Goal: Task Accomplishment & Management: Use online tool/utility

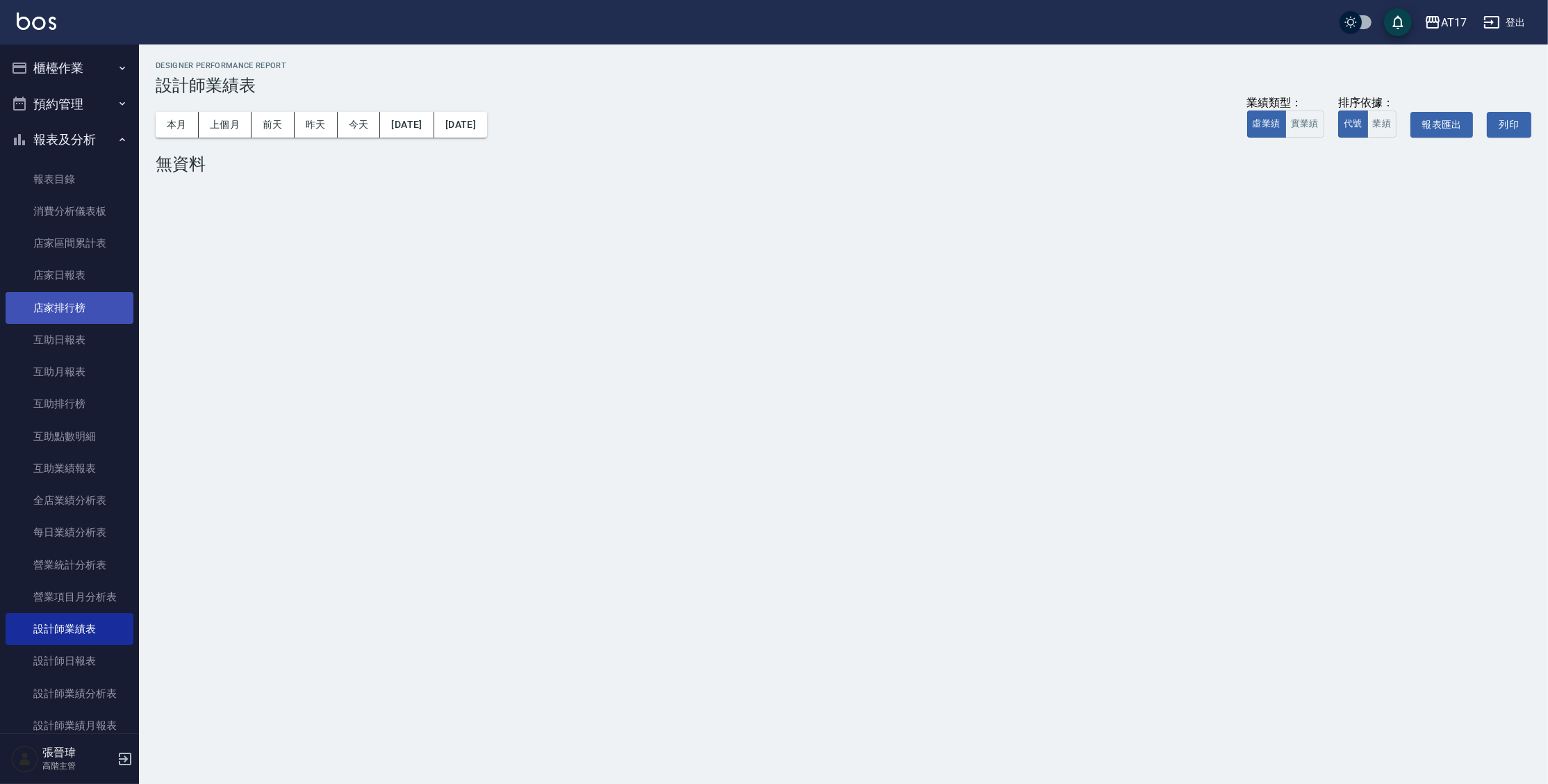
scroll to position [239, 0]
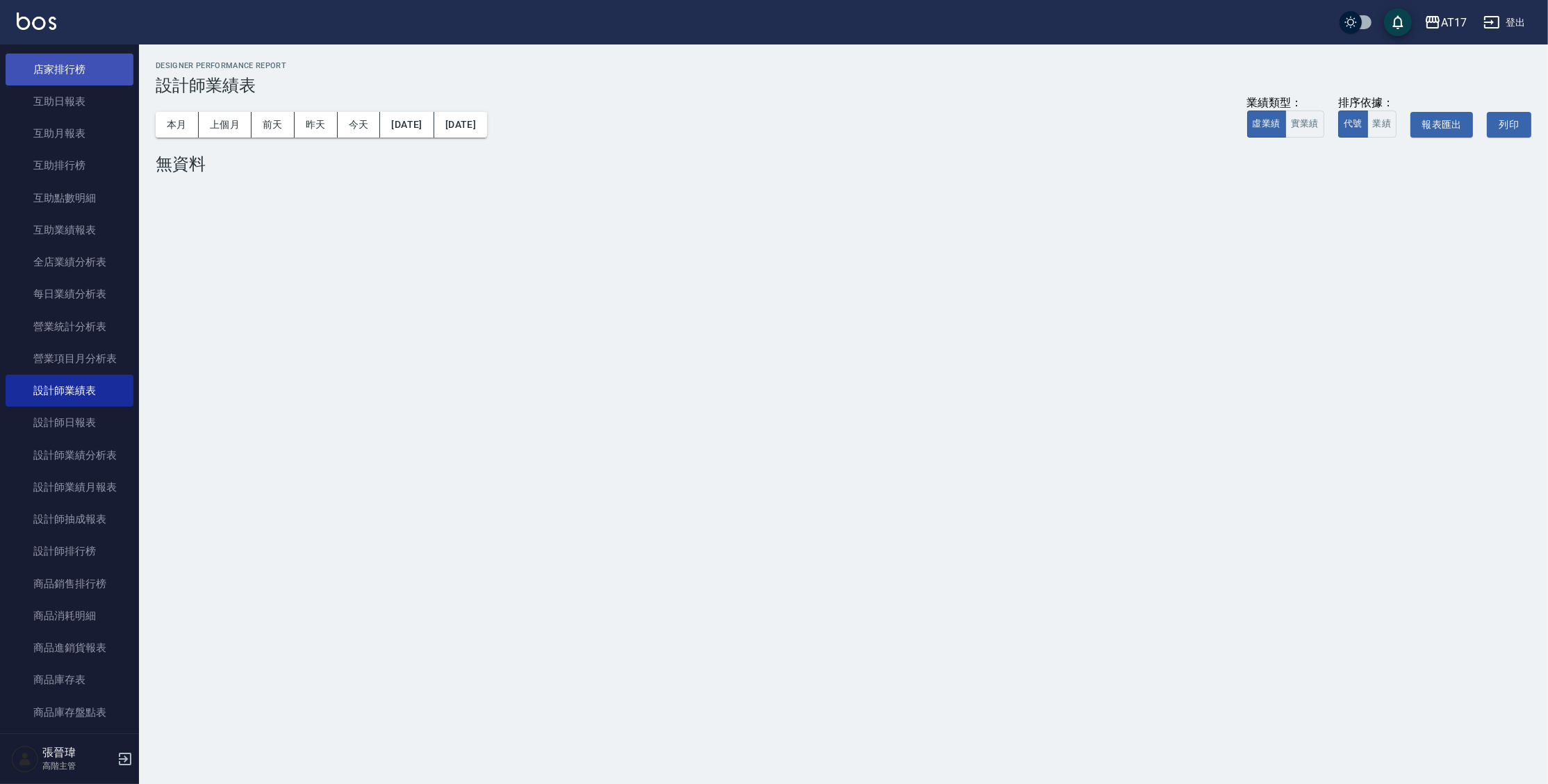
click at [75, 65] on link "店家排行榜" at bounding box center [69, 69] width 128 height 32
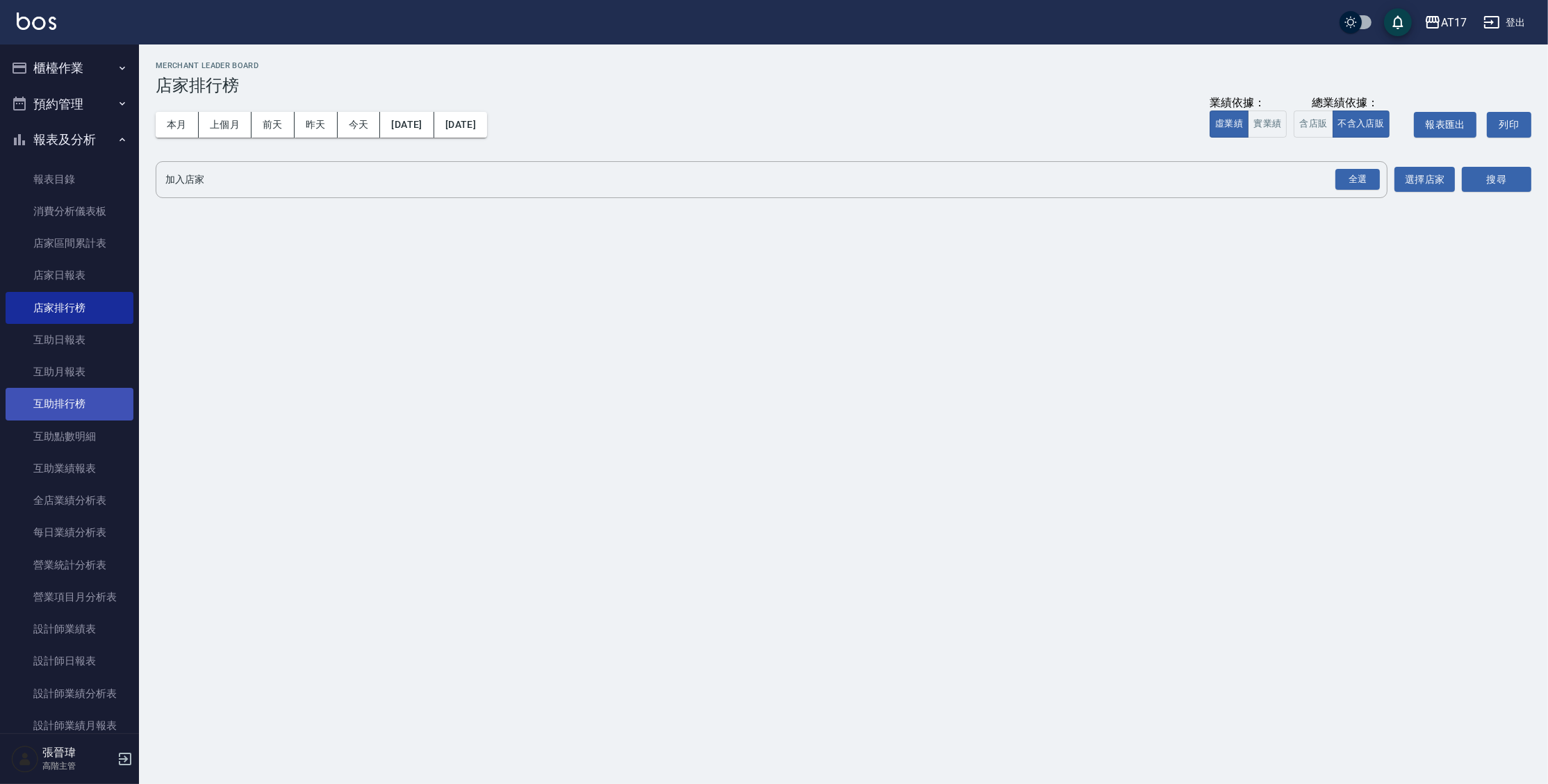
click at [74, 405] on link "互助排行榜" at bounding box center [69, 403] width 128 height 32
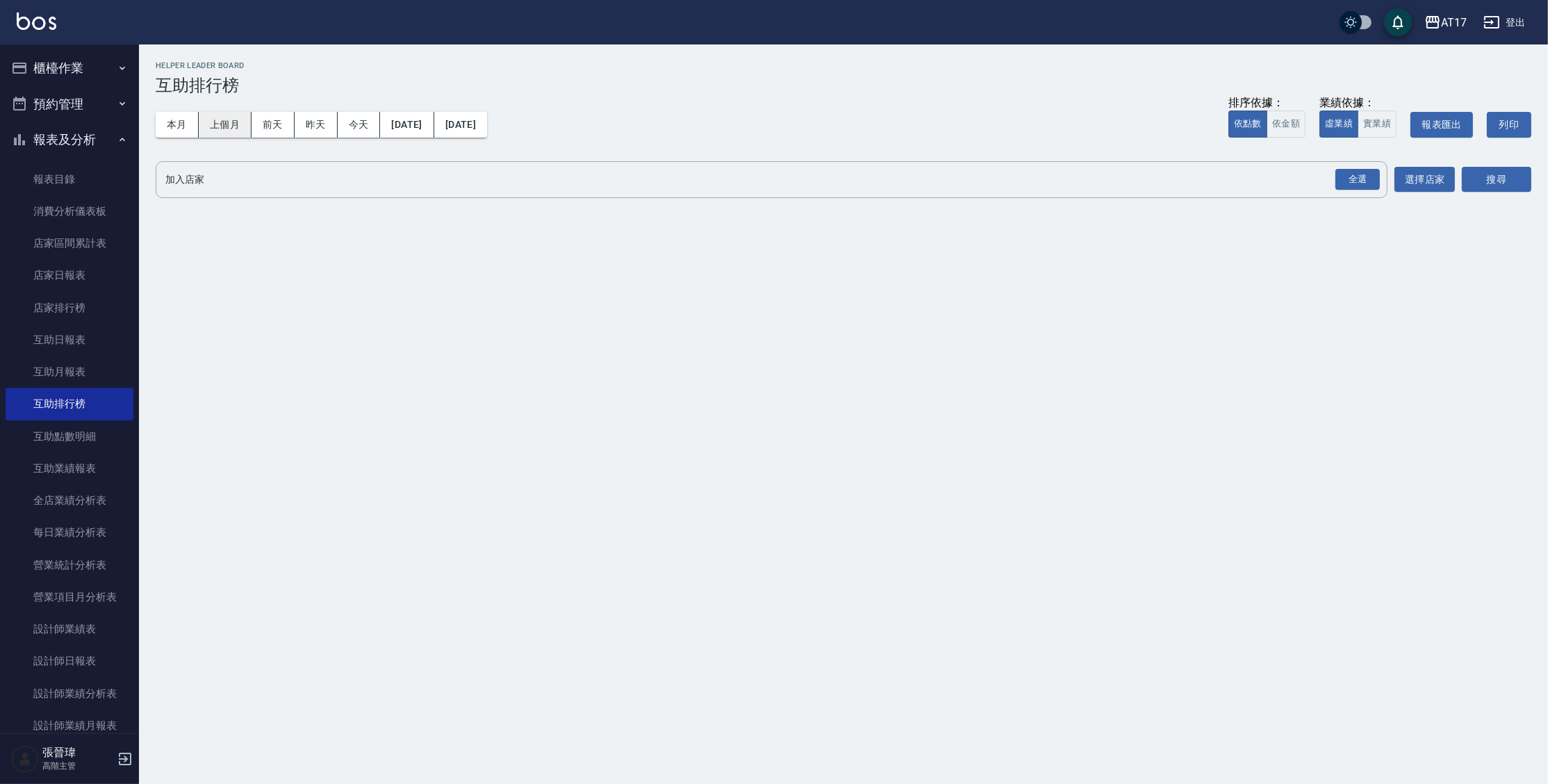
click at [224, 128] on button "上個月" at bounding box center [225, 125] width 53 height 26
click at [1364, 178] on div "全選" at bounding box center [1358, 179] width 44 height 22
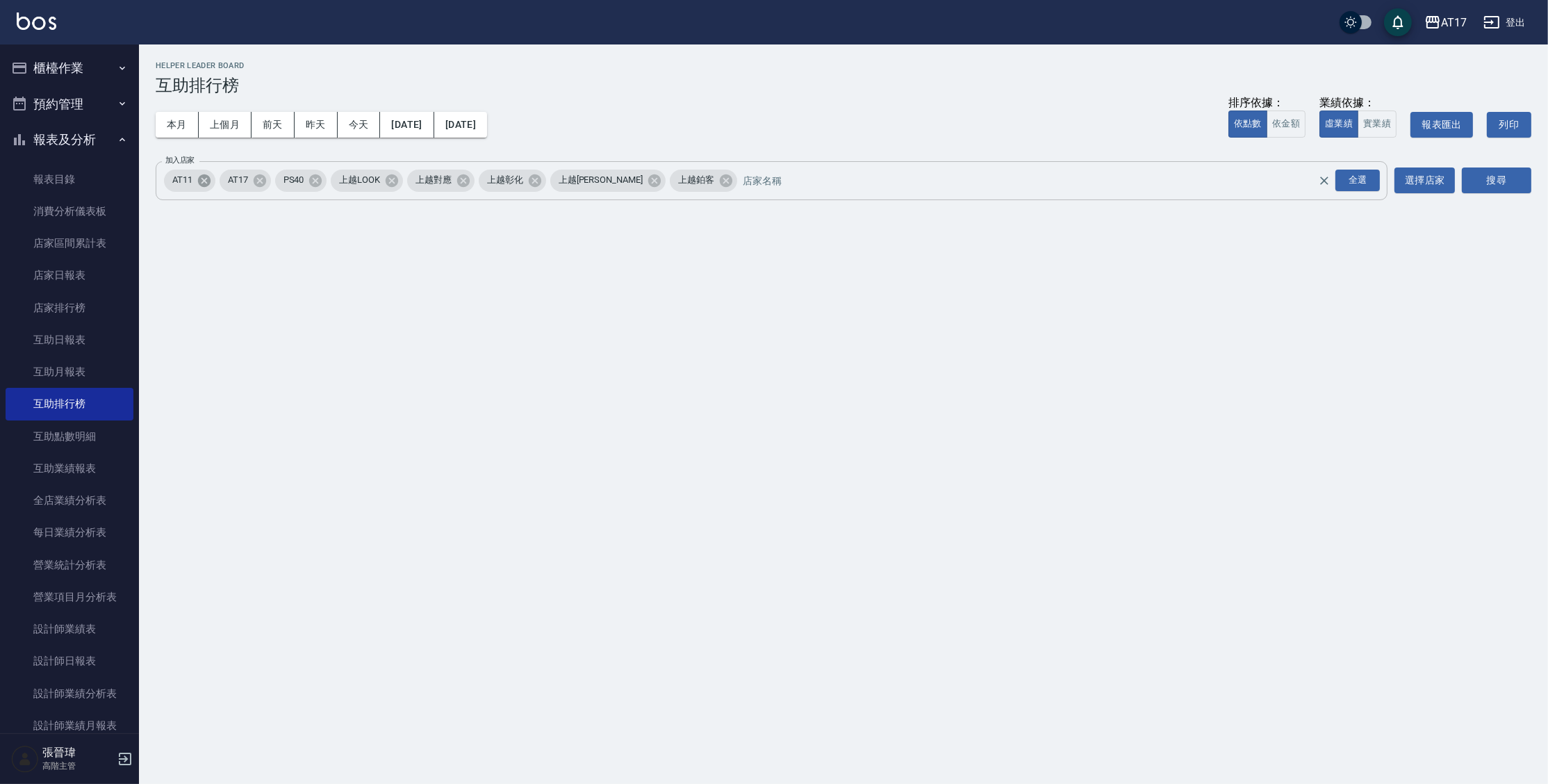
click at [205, 184] on icon at bounding box center [204, 180] width 13 height 13
click at [408, 178] on icon at bounding box center [408, 181] width 15 height 15
click at [407, 178] on icon at bounding box center [408, 181] width 15 height 15
click at [449, 178] on icon at bounding box center [456, 181] width 15 height 15
click at [1364, 181] on div "全選" at bounding box center [1358, 180] width 44 height 22
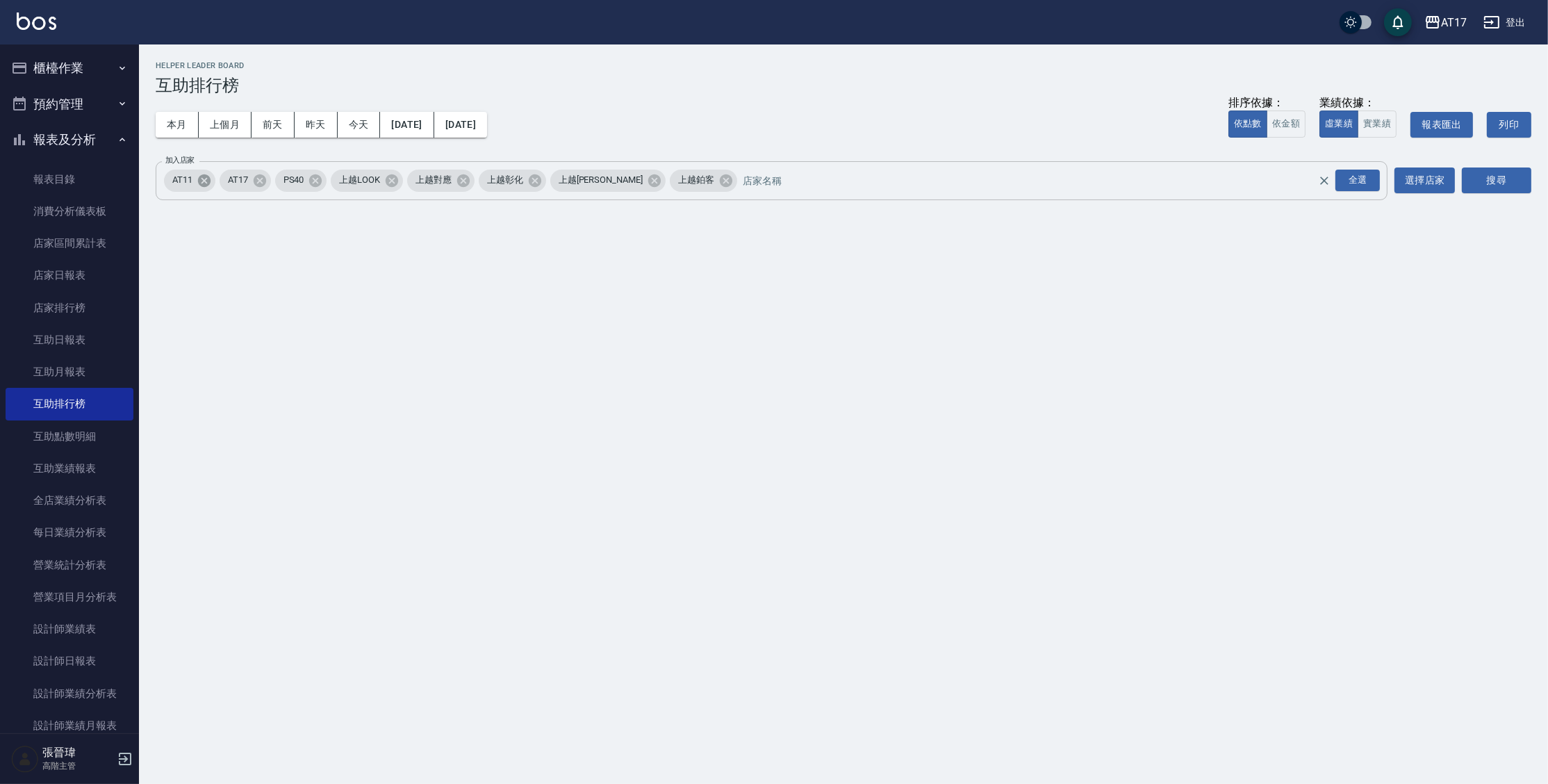
click at [209, 187] on icon at bounding box center [204, 181] width 15 height 15
click at [407, 180] on icon at bounding box center [408, 181] width 15 height 15
click at [411, 178] on icon at bounding box center [408, 181] width 15 height 15
click at [449, 178] on icon at bounding box center [456, 181] width 15 height 15
click at [1485, 177] on button "搜尋" at bounding box center [1497, 181] width 69 height 26
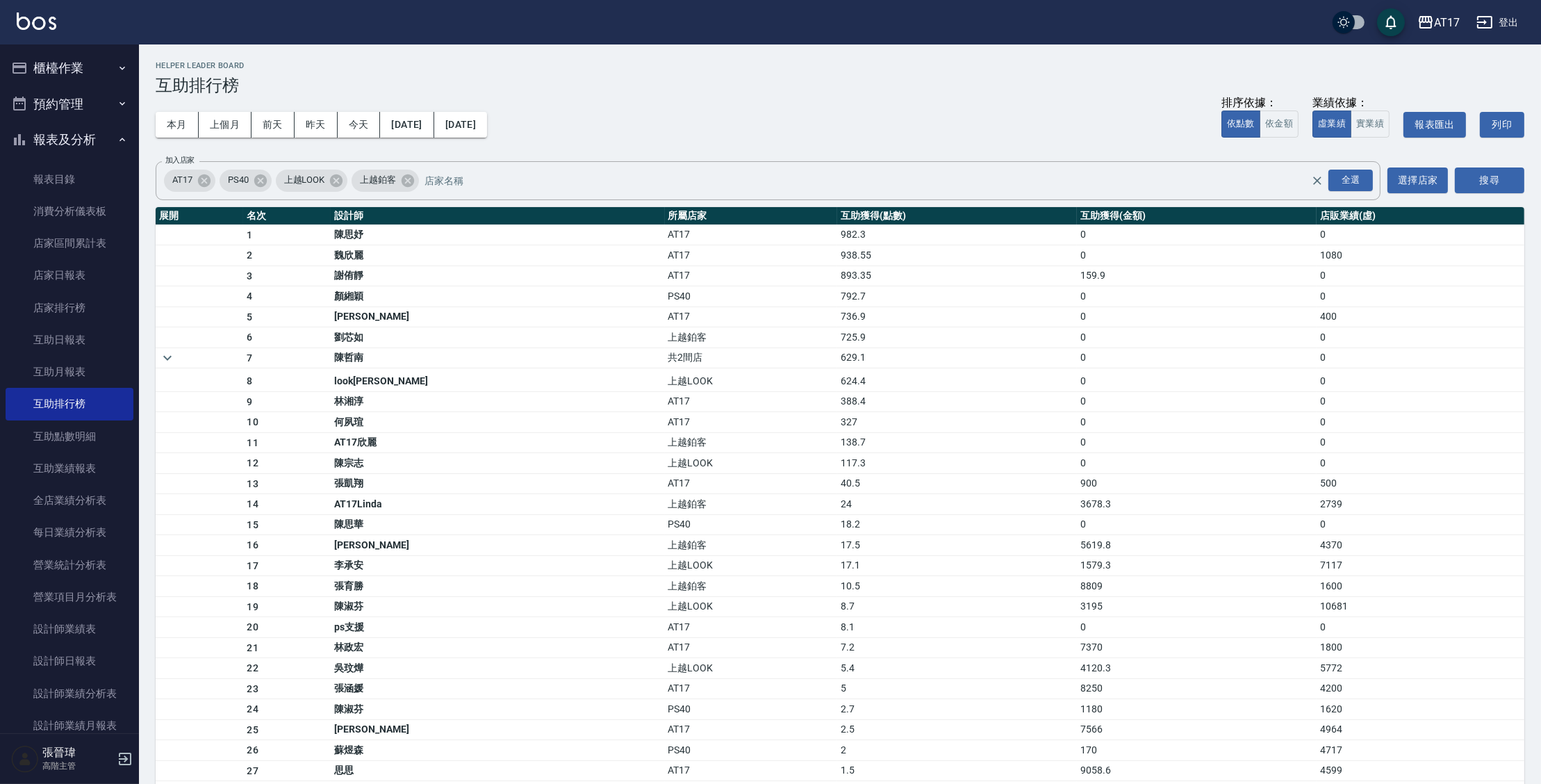
drag, startPoint x: 351, startPoint y: 360, endPoint x: 415, endPoint y: 349, distance: 64.9
click at [415, 349] on tr "7 陳哲南 共2間店 629.1 0 0" at bounding box center [840, 358] width 1369 height 21
click at [154, 123] on div "AT17 2025-08-01 - 2025-08-31 互助排行榜 列印時間： 2025-09-12-20:47 Helper Leader Board 互…" at bounding box center [840, 512] width 1402 height 935
click at [172, 123] on button "本月" at bounding box center [177, 125] width 43 height 26
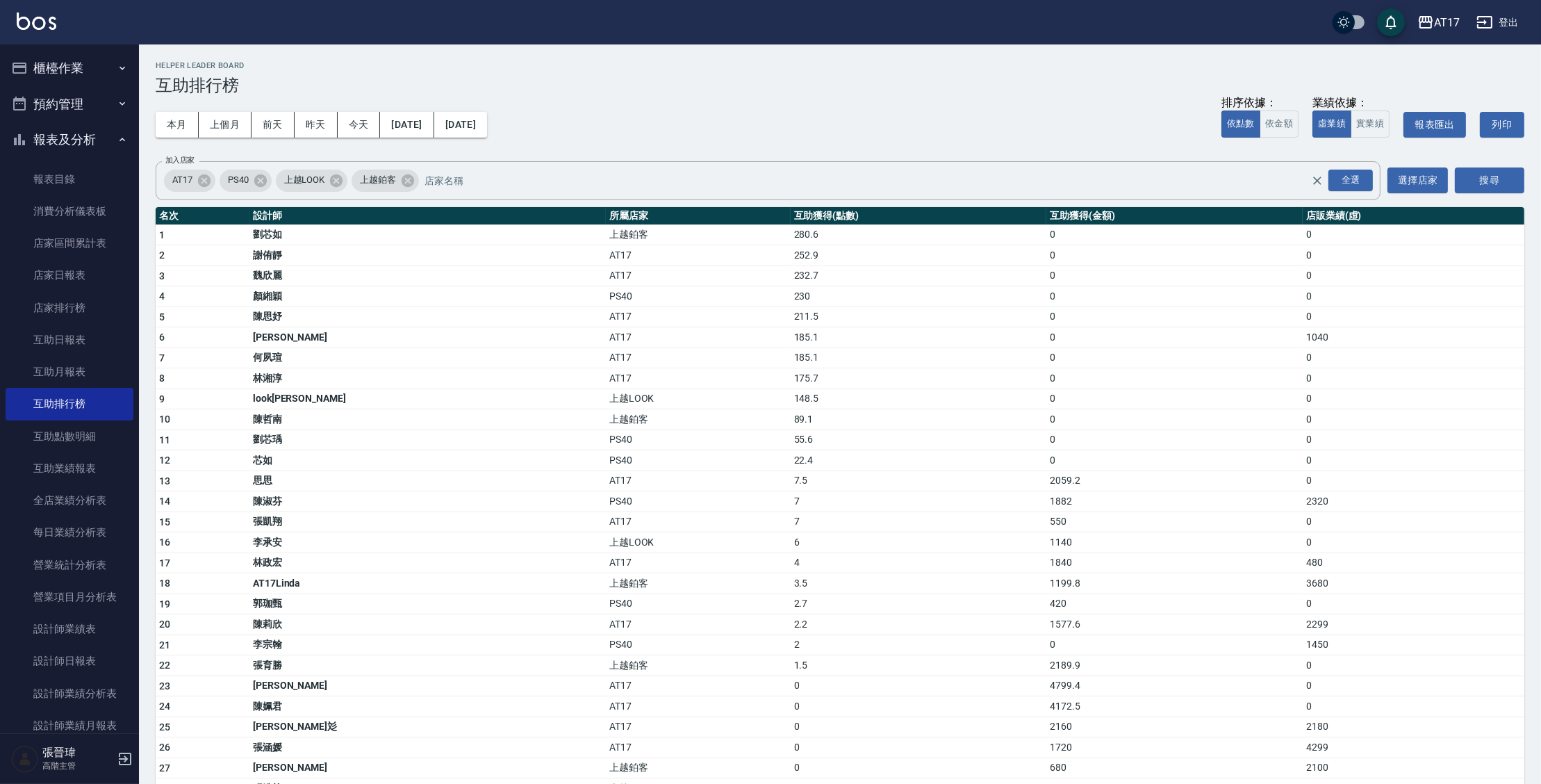
click at [628, 421] on td "上越鉑客" at bounding box center [698, 420] width 185 height 21
drag, startPoint x: 494, startPoint y: 439, endPoint x: 513, endPoint y: 437, distance: 19.1
click at [606, 437] on td "PS40" at bounding box center [698, 440] width 185 height 21
drag, startPoint x: 369, startPoint y: 254, endPoint x: 777, endPoint y: 234, distance: 408.5
click at [777, 234] on tr "1 劉芯如 上越鉑客 280.6 0 0" at bounding box center [840, 235] width 1369 height 21
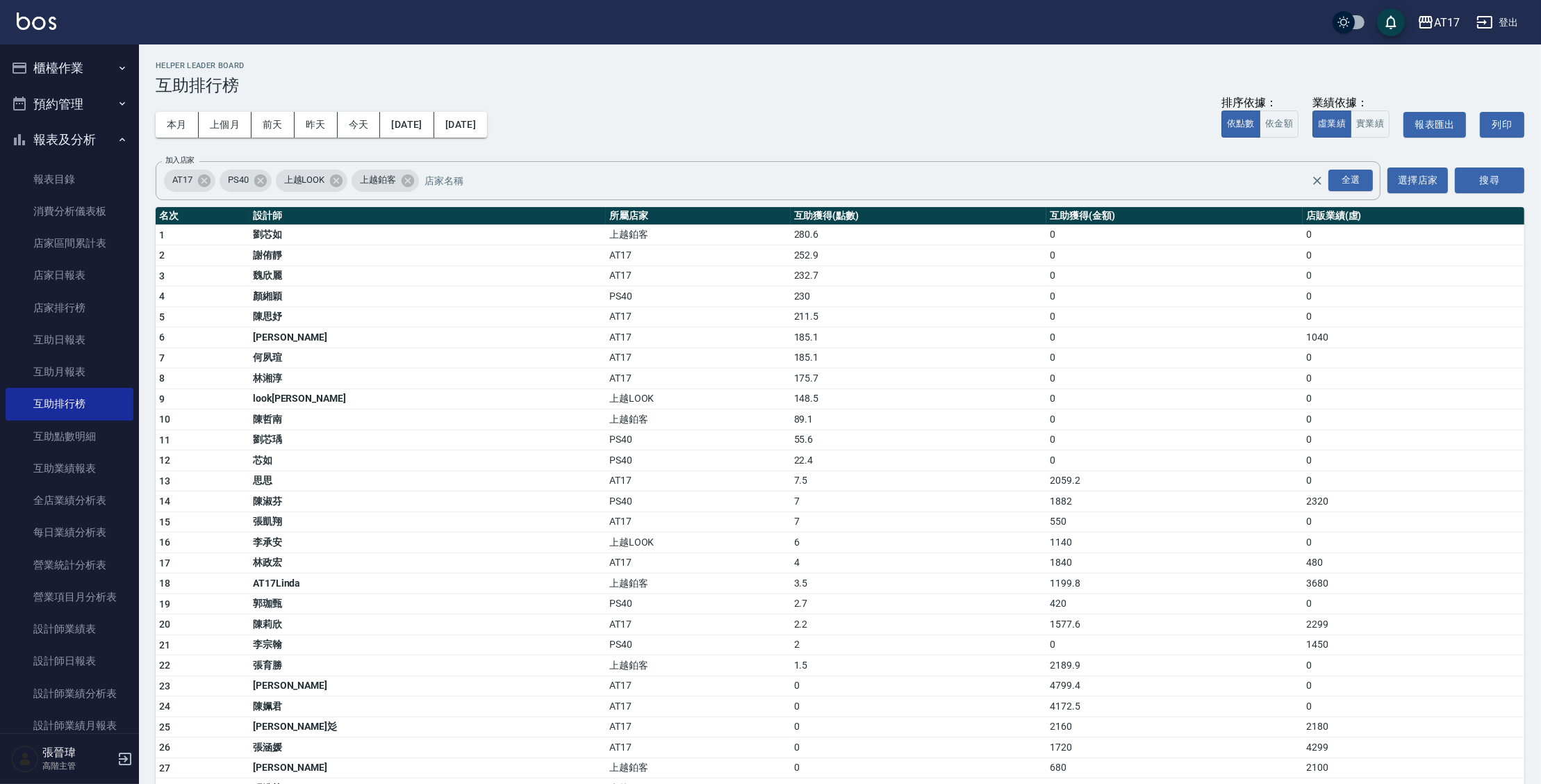
click at [278, 360] on td "何夙瑄" at bounding box center [427, 358] width 357 height 21
click at [1507, 31] on button "登出" at bounding box center [1497, 23] width 53 height 26
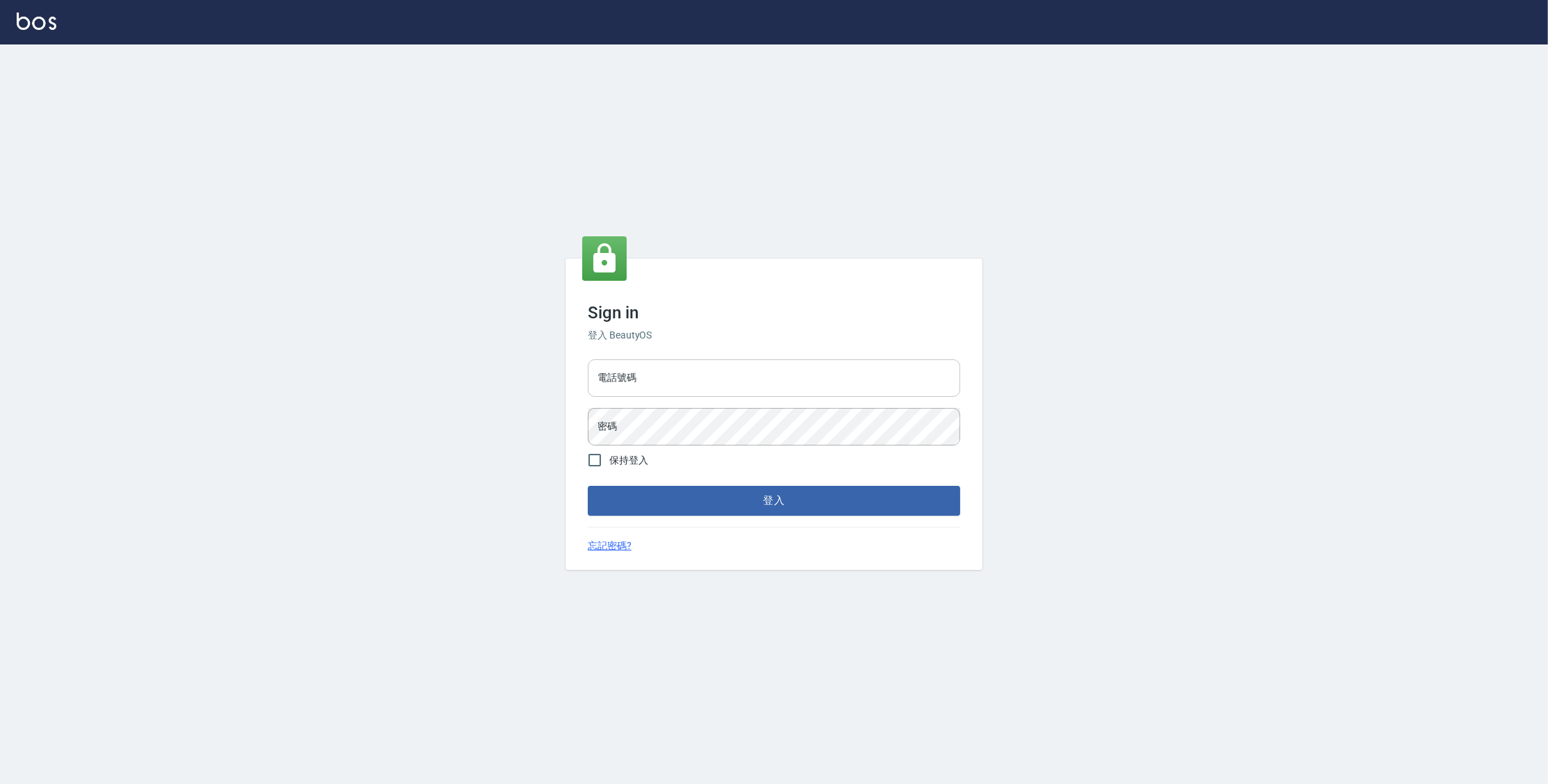
click at [723, 390] on input "電話號碼" at bounding box center [774, 378] width 373 height 38
type input "0977380821"
click at [588, 485] on button "登入" at bounding box center [774, 500] width 373 height 29
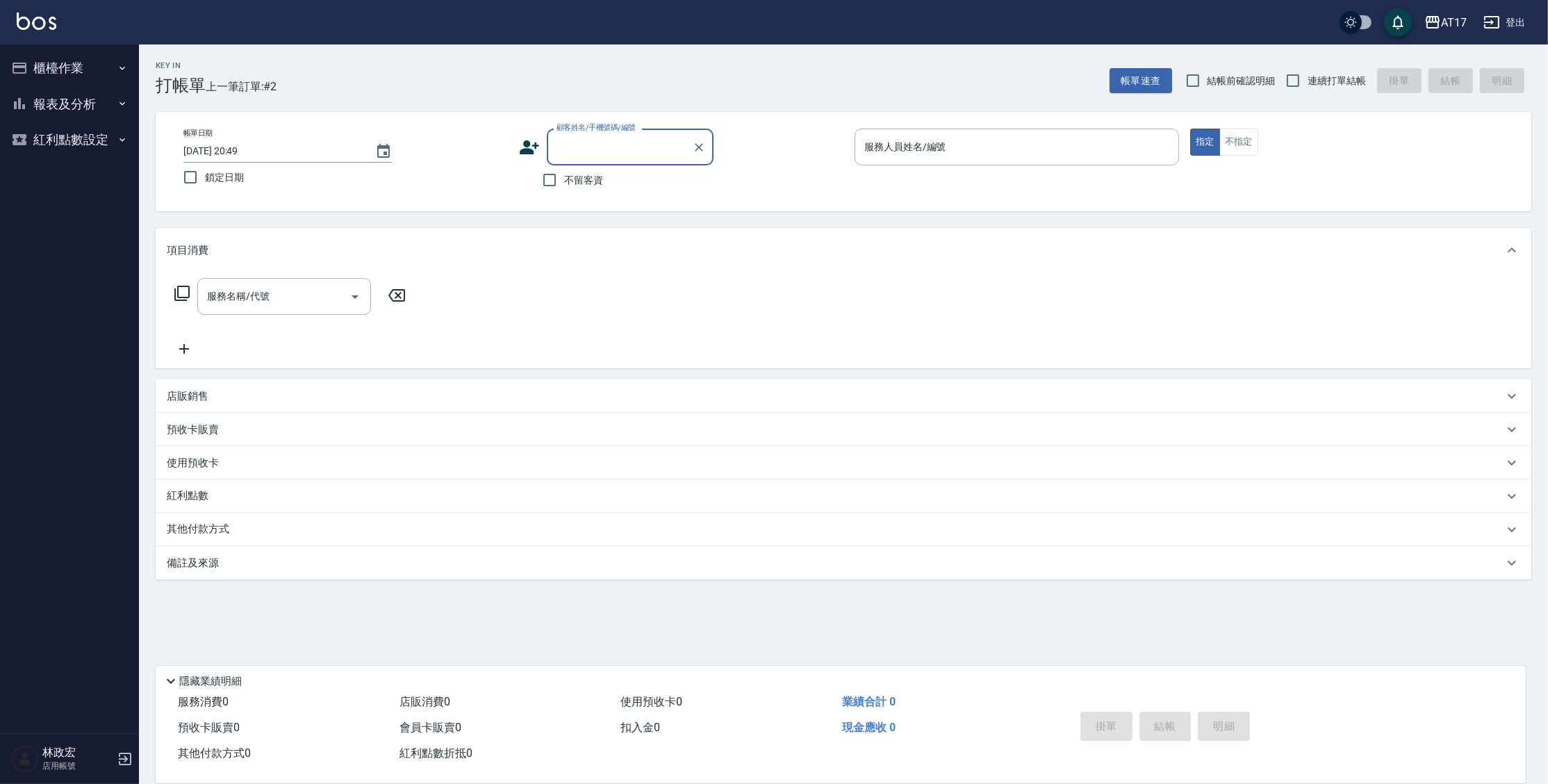
click at [594, 178] on span "不留客資" at bounding box center [584, 180] width 39 height 14
click at [564, 178] on input "不留客資" at bounding box center [549, 180] width 29 height 29
checkbox input "true"
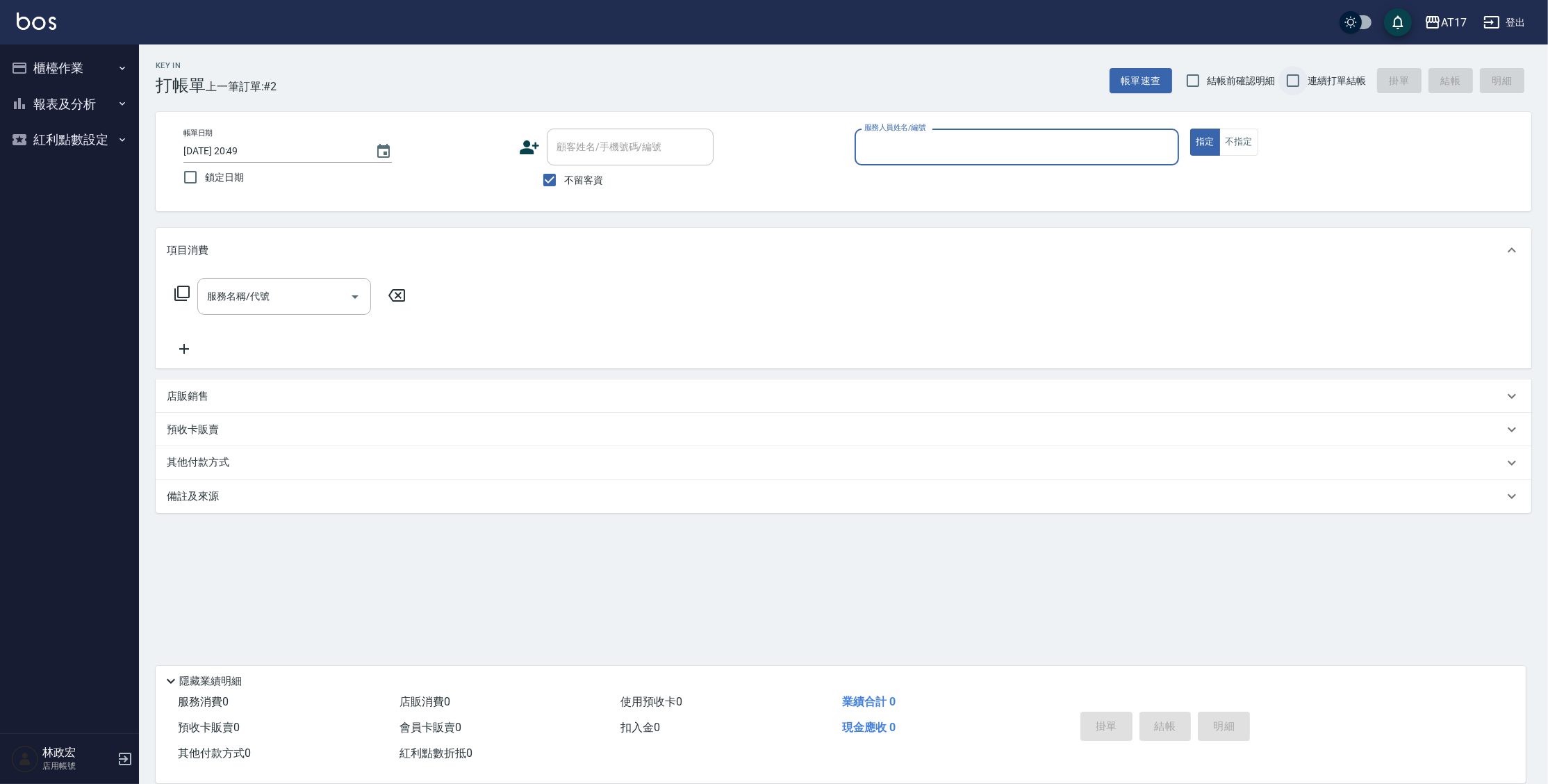
click at [1299, 79] on input "連續打單結帳" at bounding box center [1293, 81] width 29 height 29
checkbox input "true"
drag, startPoint x: 1157, startPoint y: 114, endPoint x: 1154, endPoint y: 120, distance: 6.7
click at [1154, 120] on div "帳單日期 [DATE] 20:49 鎖定日期 顧客姓名/手機號碼/編號 顧客姓名/手機號碼/編號 不留客資 服務人員姓名/編號 服務人員姓名/編號 指定 不指定" at bounding box center [844, 162] width 1376 height 99
click at [1027, 160] on div "服務人員姓名/編號" at bounding box center [1017, 147] width 324 height 37
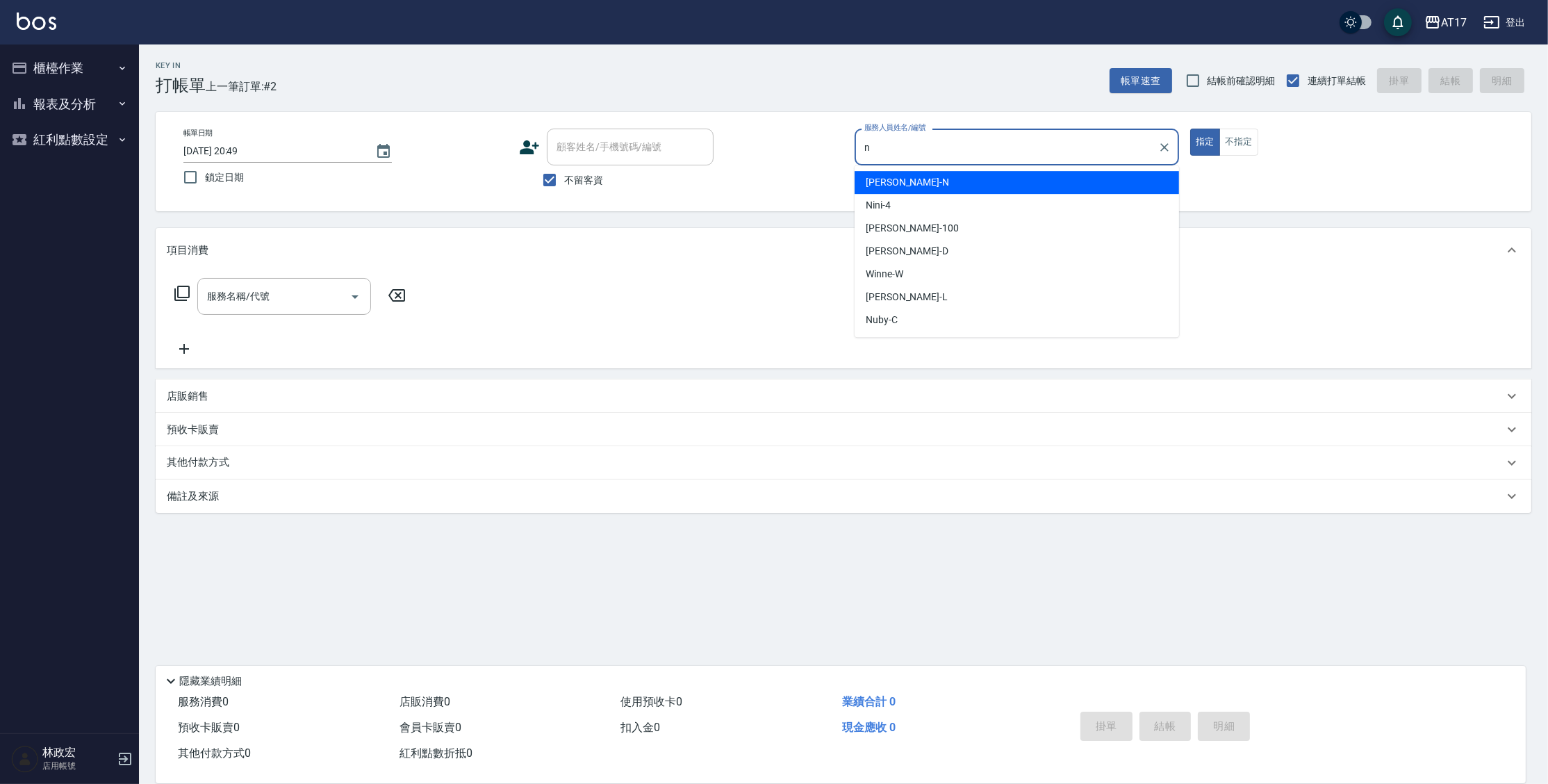
type input "[PERSON_NAME]-N"
type button "true"
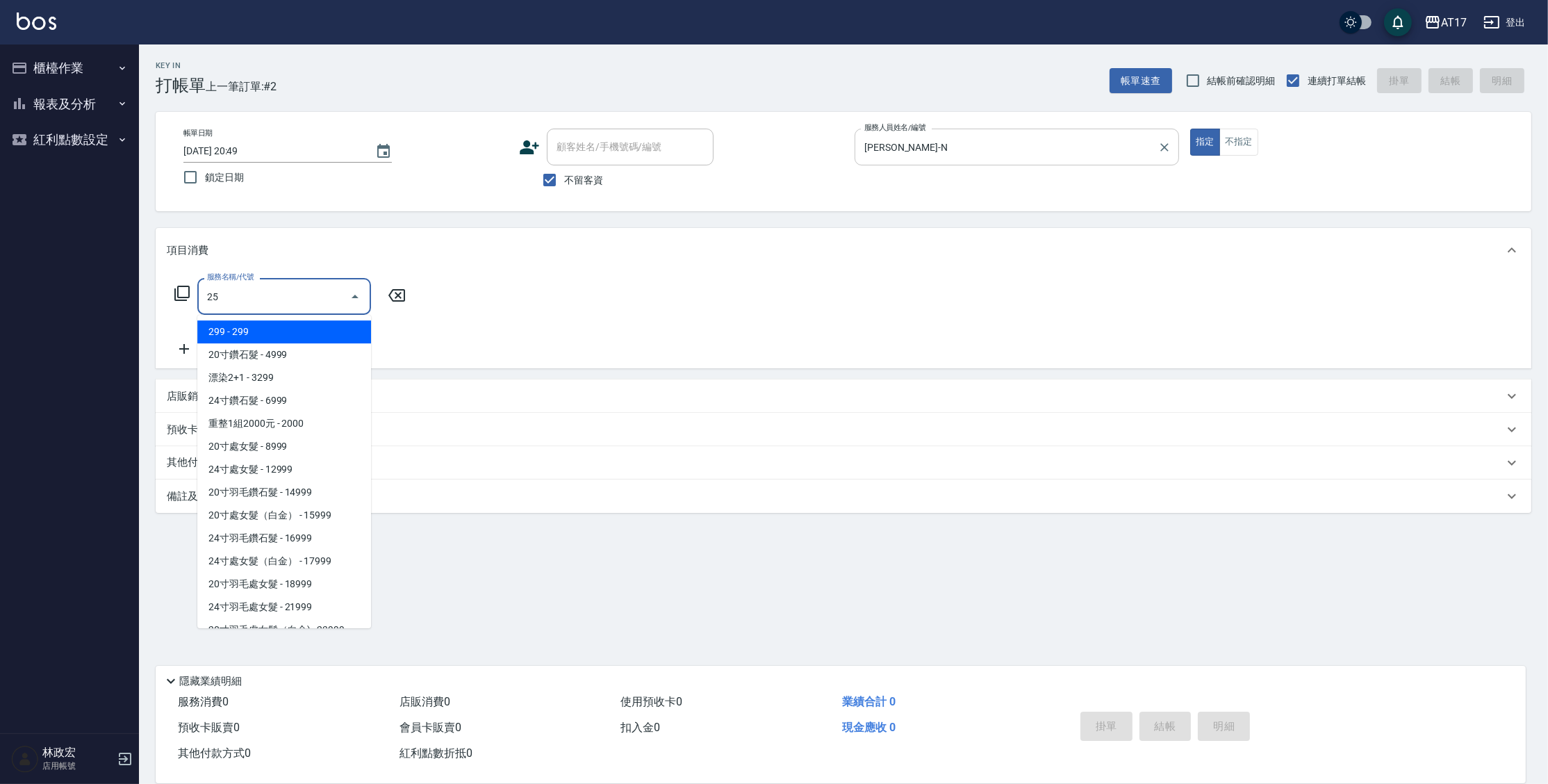
type input "2"
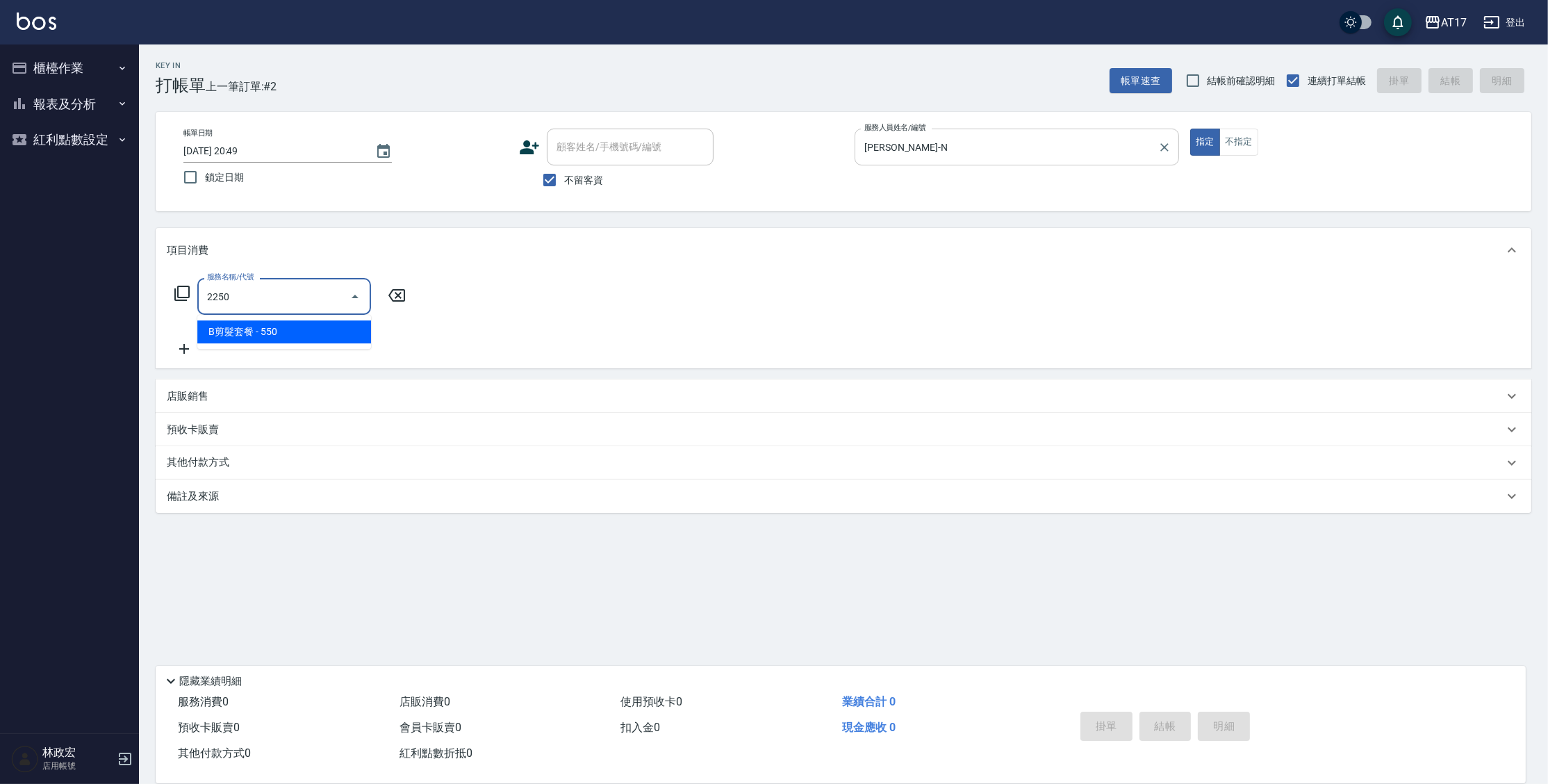
type input "B剪髮套餐(2250)"
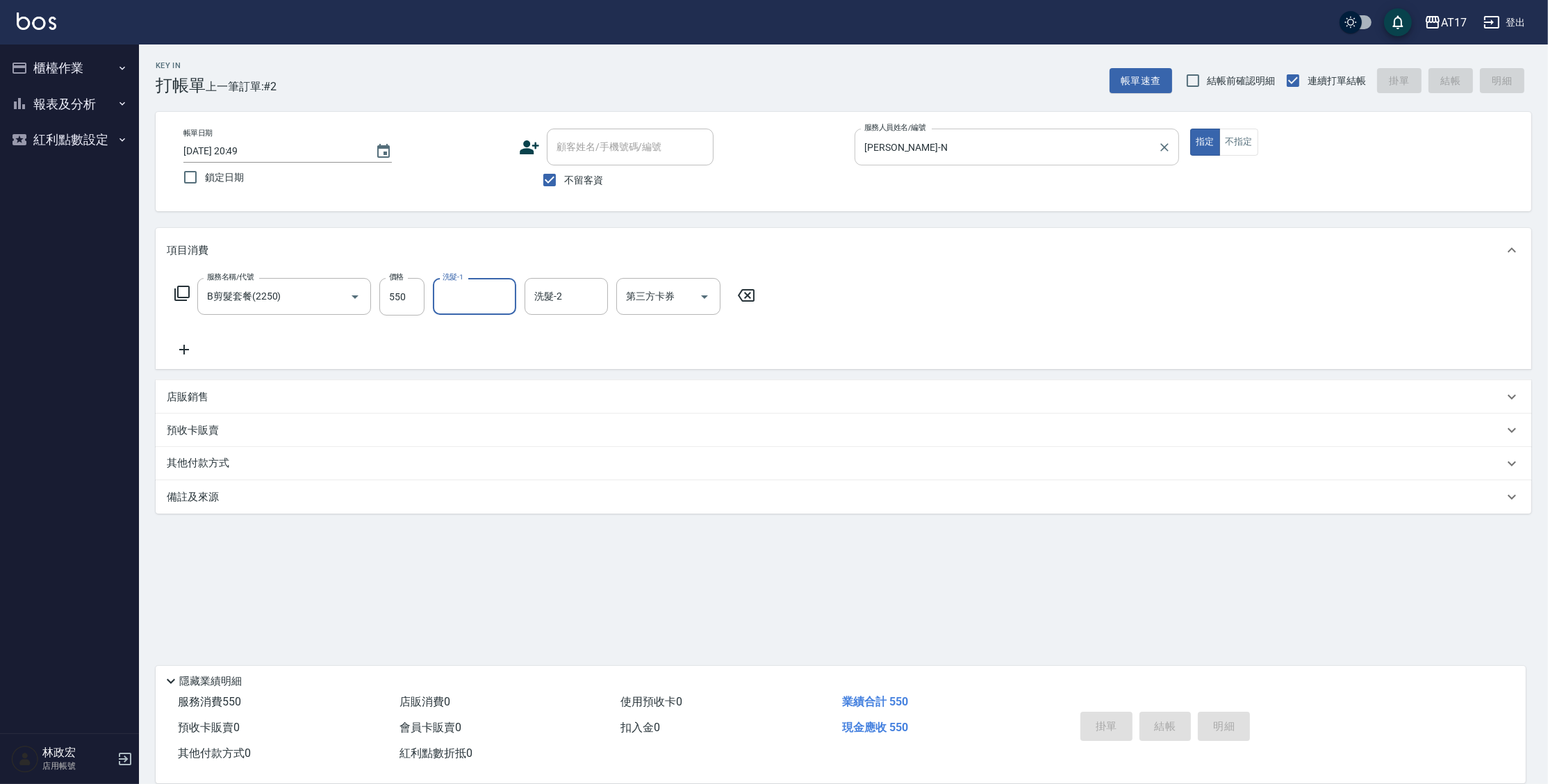
type input "[DATE] 20:50"
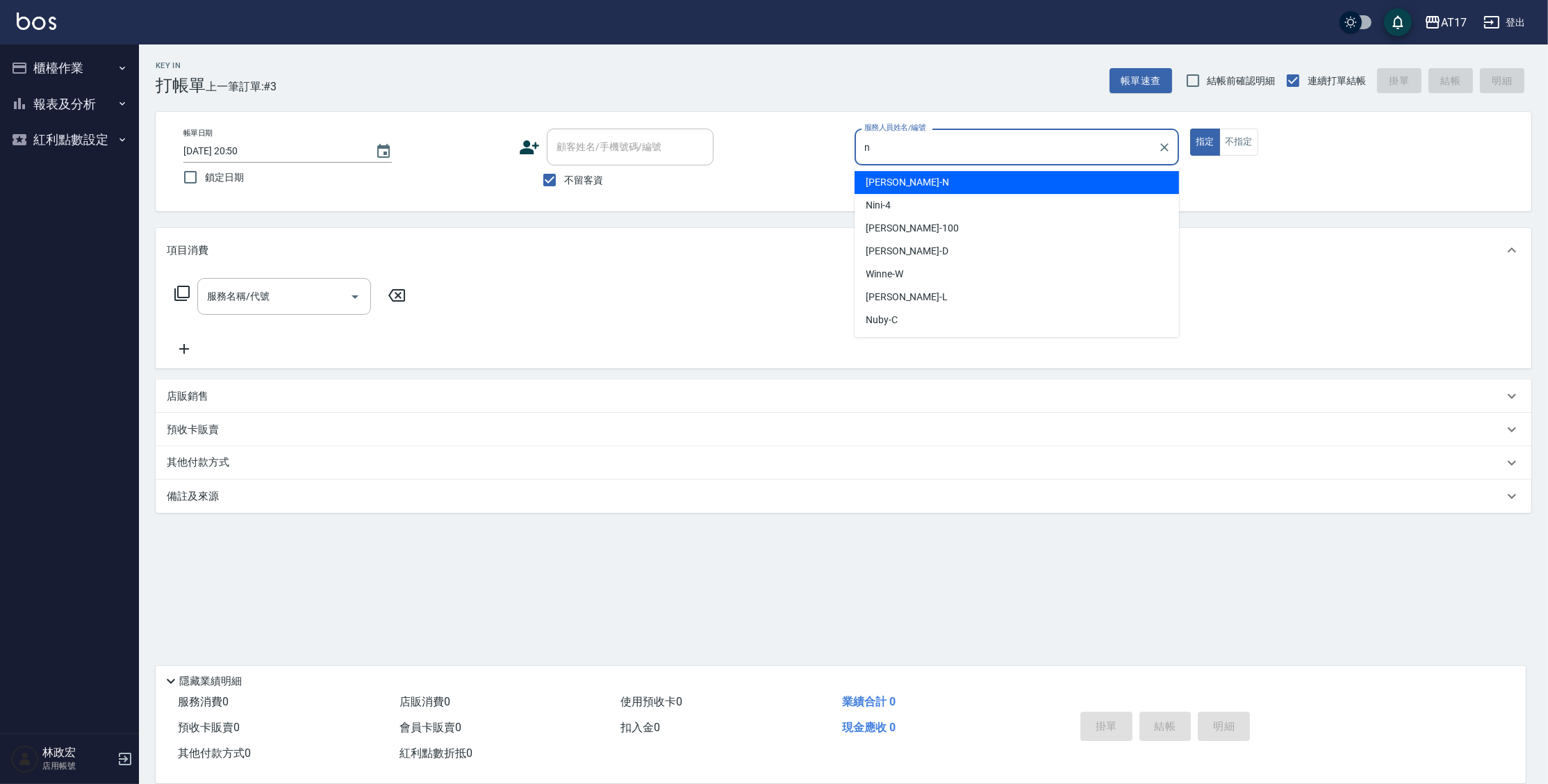
type input "[PERSON_NAME]-N"
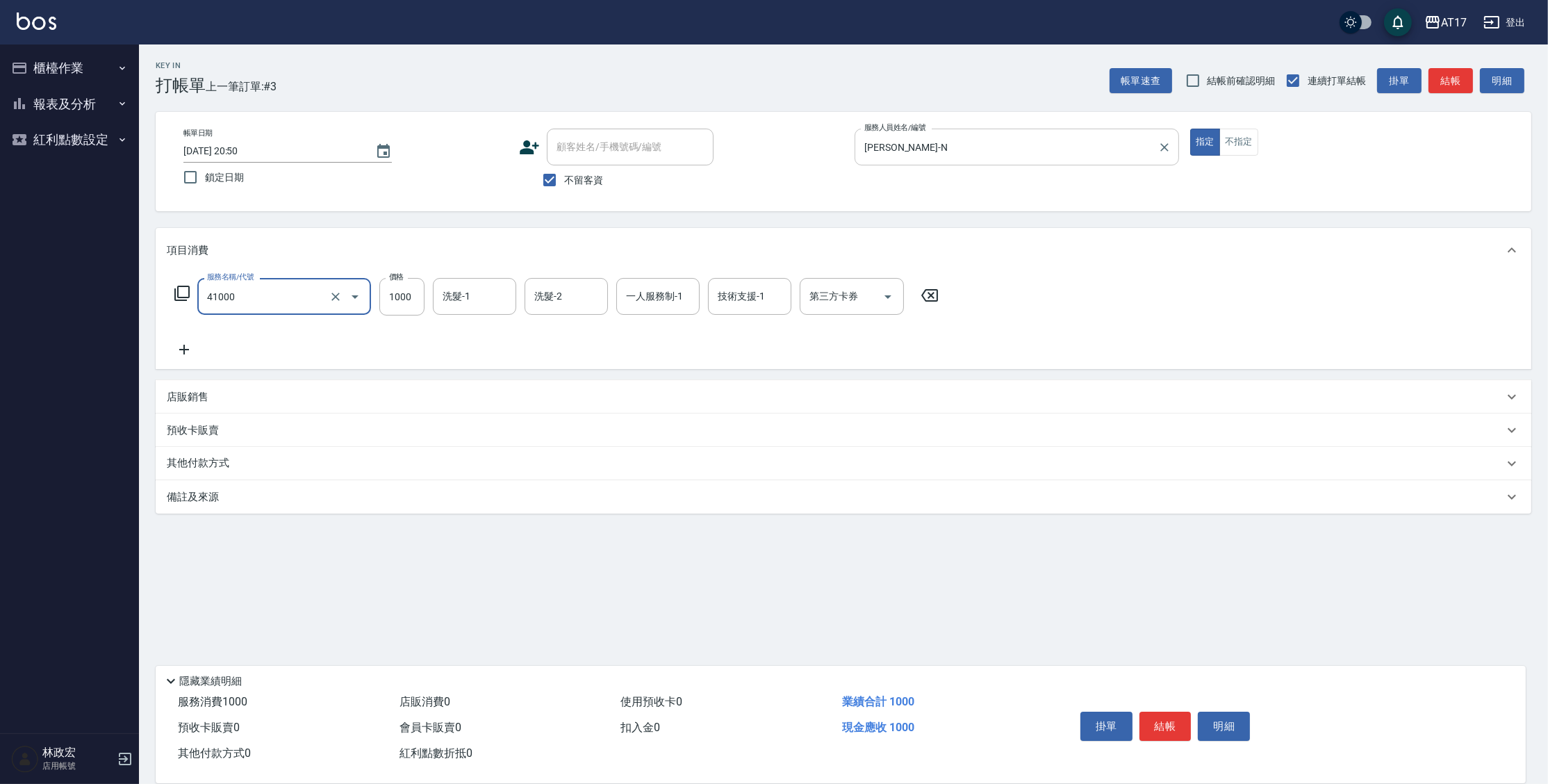
type input "酵素 & 鏡面(41000)"
type input "[PERSON_NAME]-55"
drag, startPoint x: 403, startPoint y: 298, endPoint x: 414, endPoint y: 293, distance: 12.1
click at [405, 297] on input "1000" at bounding box center [402, 296] width 45 height 38
type input "2200"
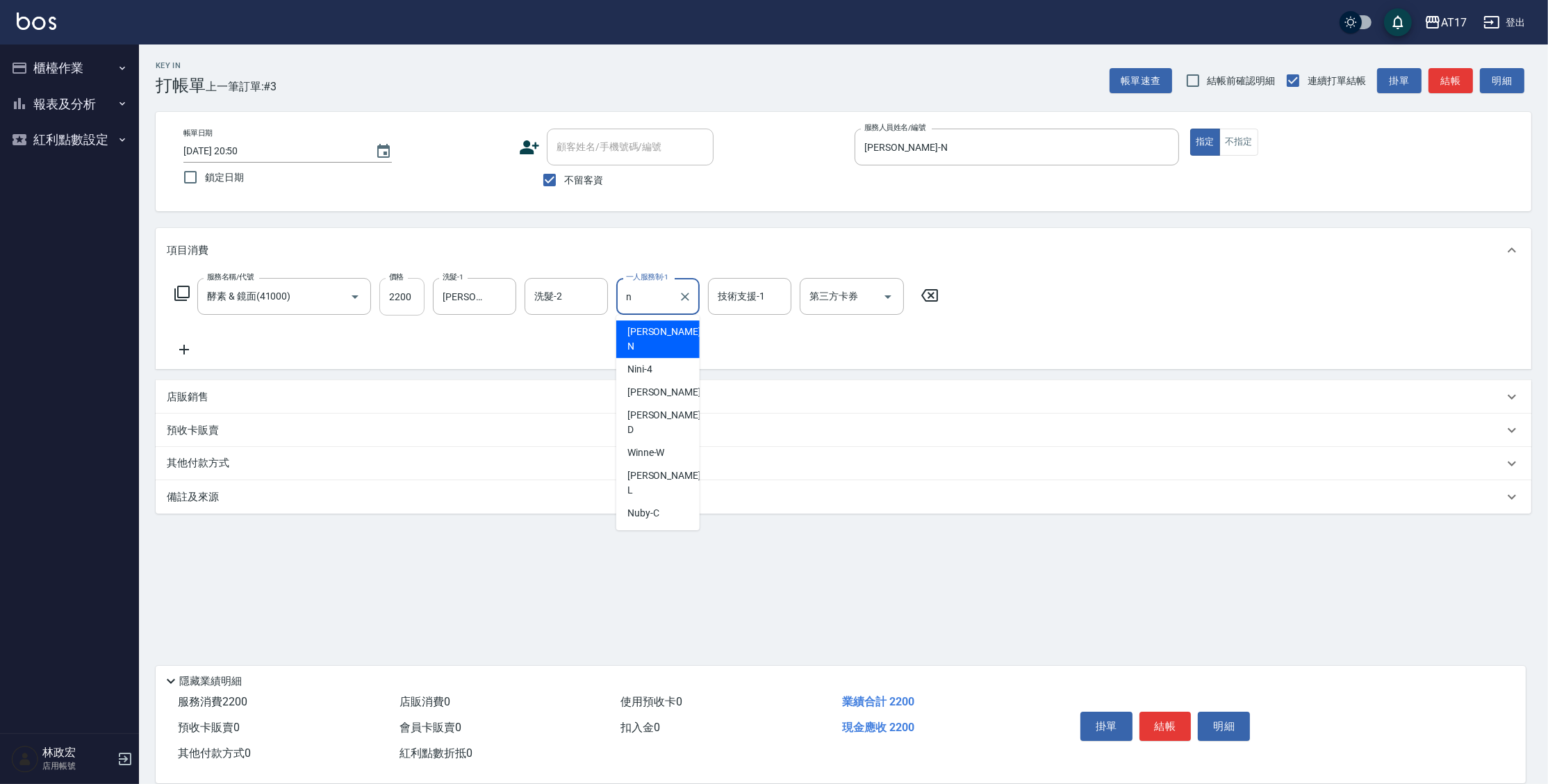
type input "[PERSON_NAME]-N"
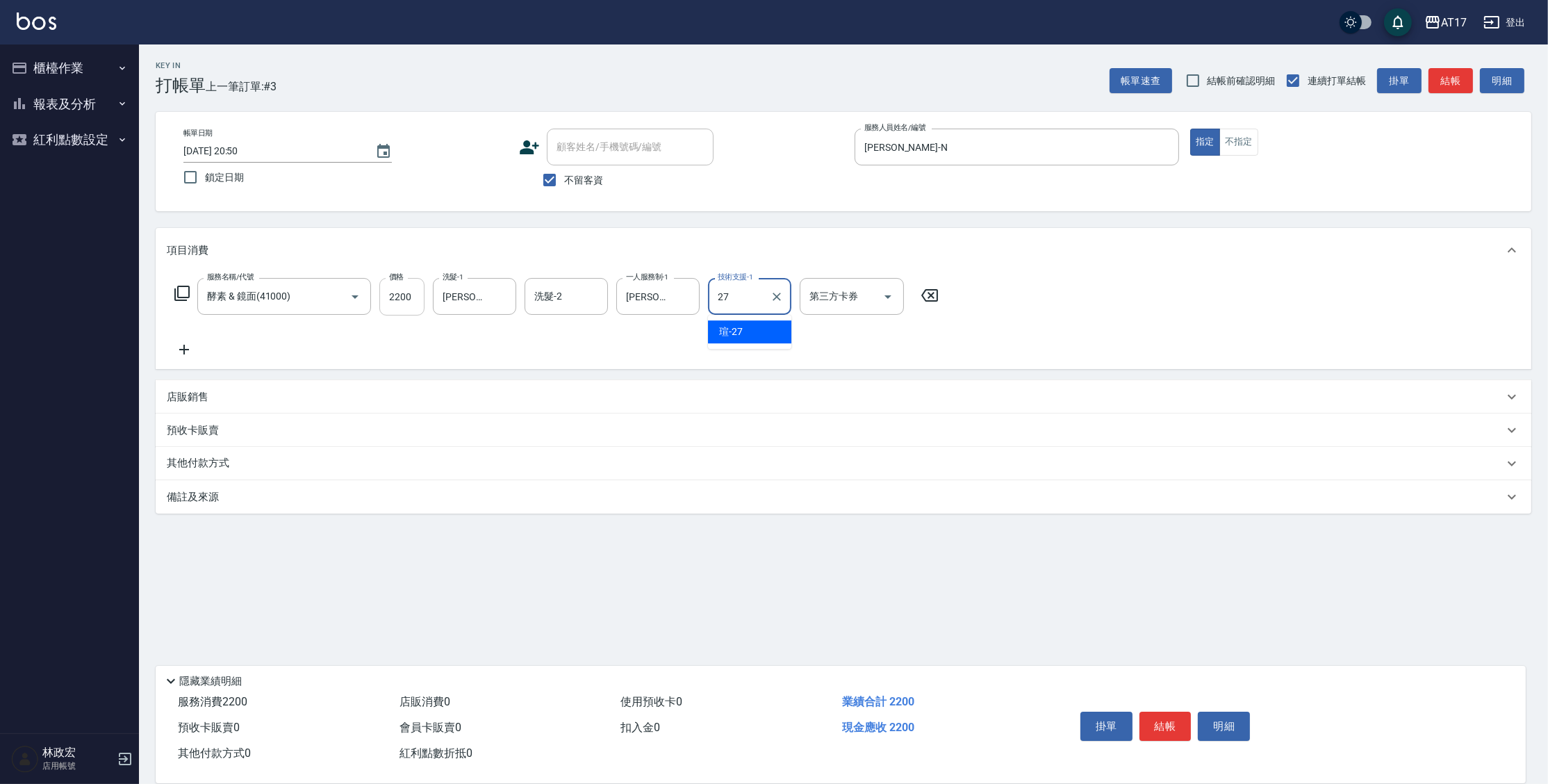
type input "[PERSON_NAME]-27"
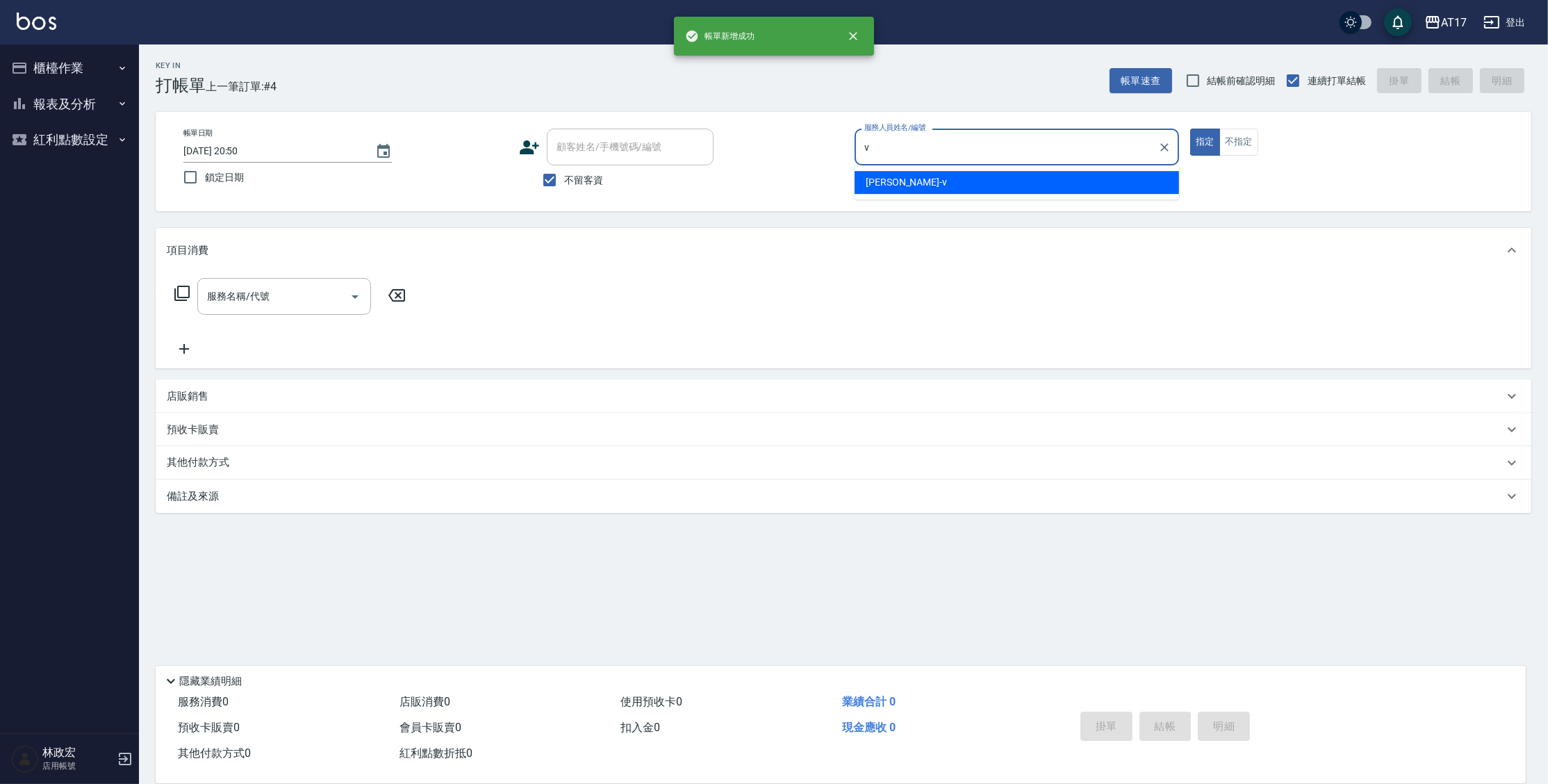
type input "[PERSON_NAME]-v"
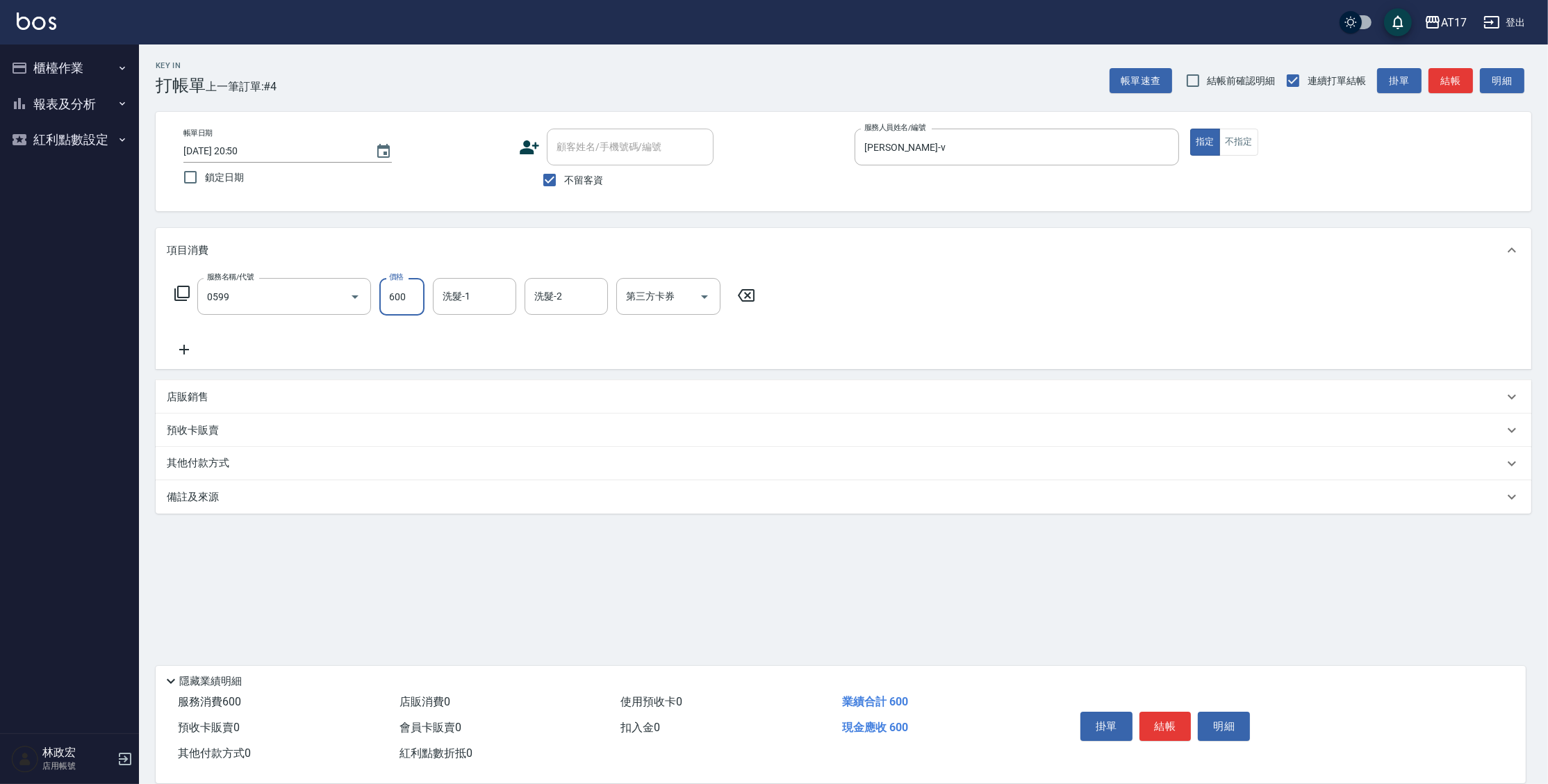
type input "精油-599(0599)"
type input "850"
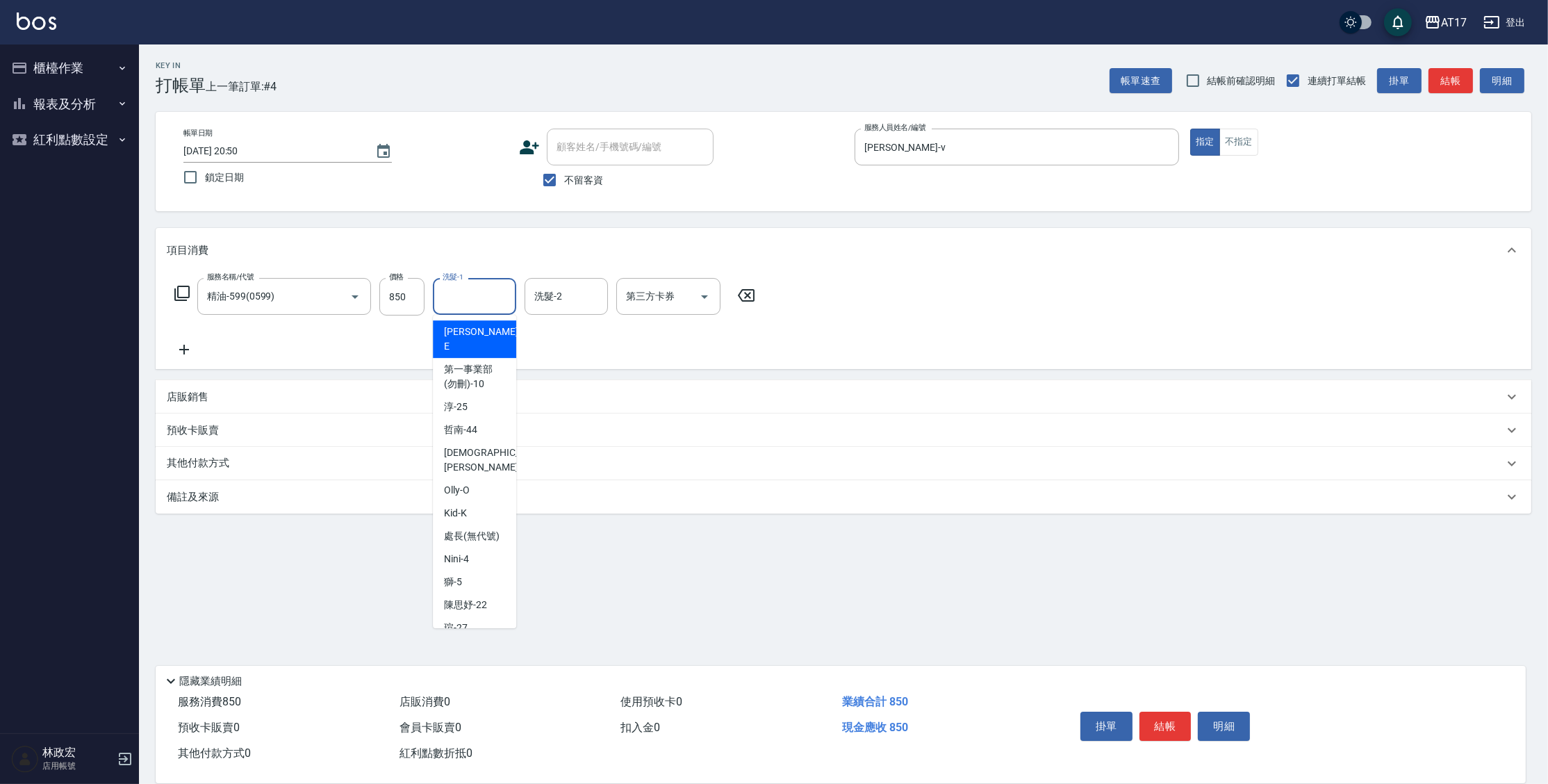
click at [488, 308] on input "洗髮-1" at bounding box center [475, 296] width 71 height 24
type input "[PERSON_NAME]-25"
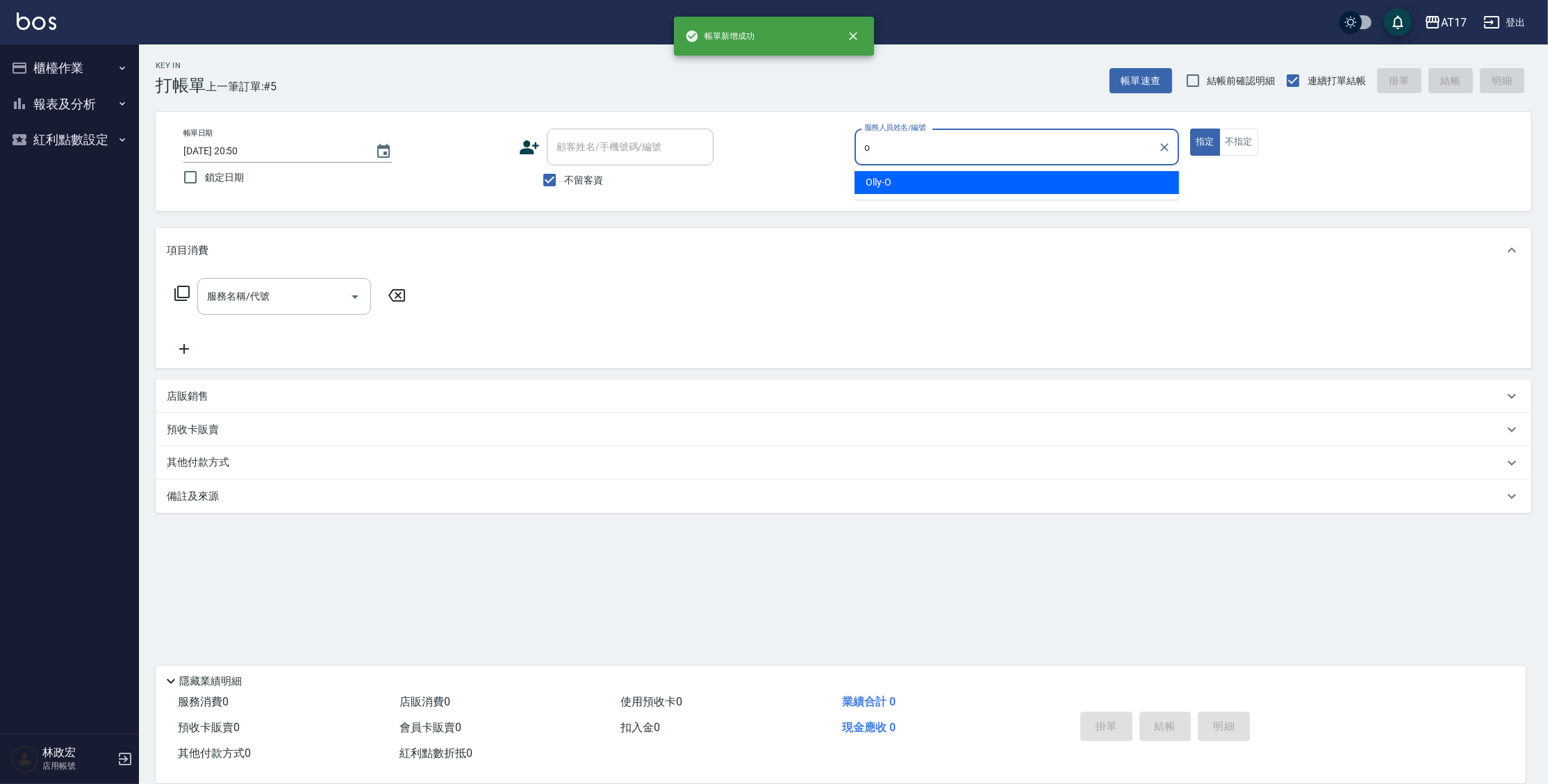
type input "Olly-O"
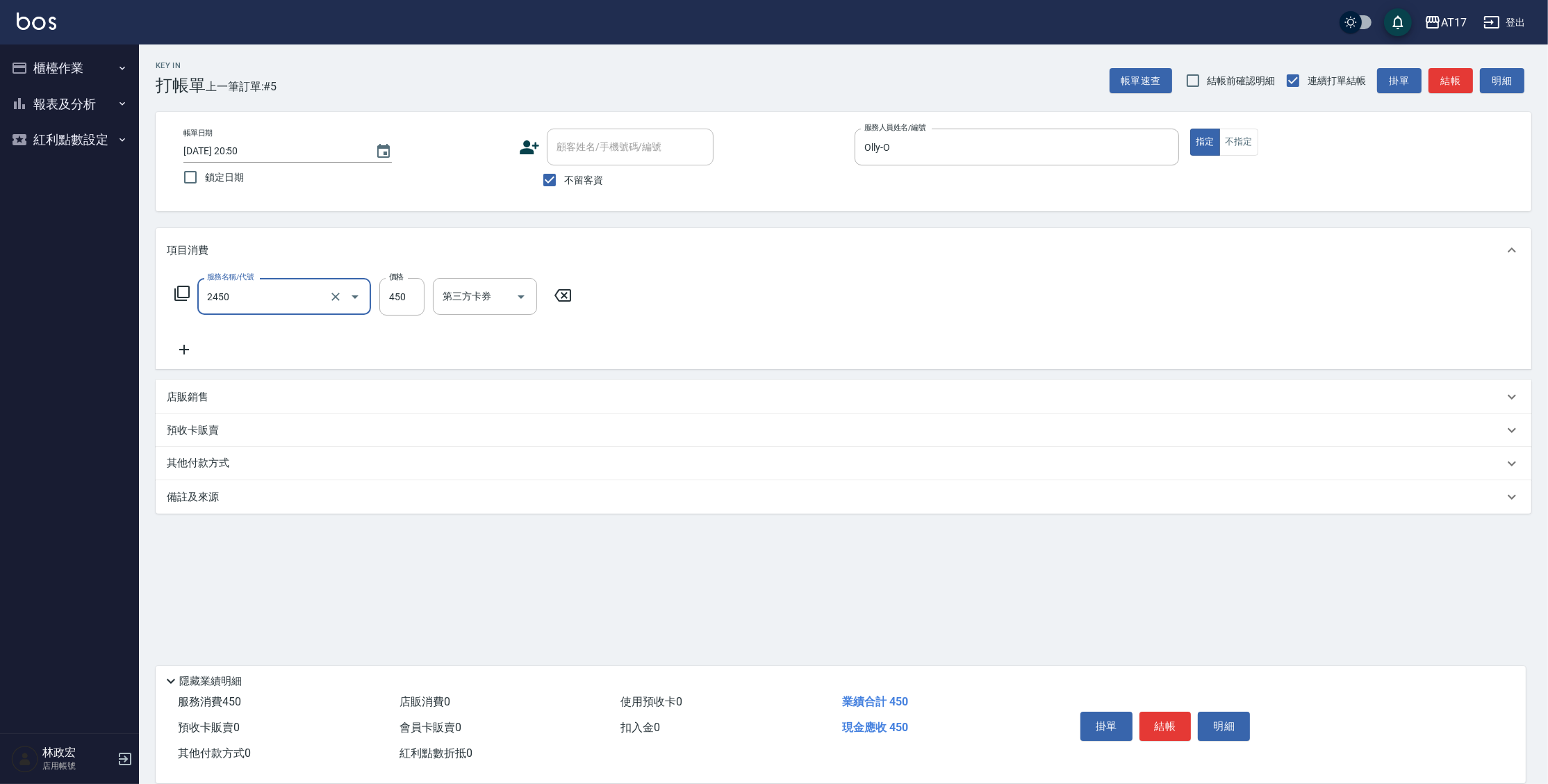
type input "C剪髮套餐(2450)"
type input "500"
type input "[PERSON_NAME]-D"
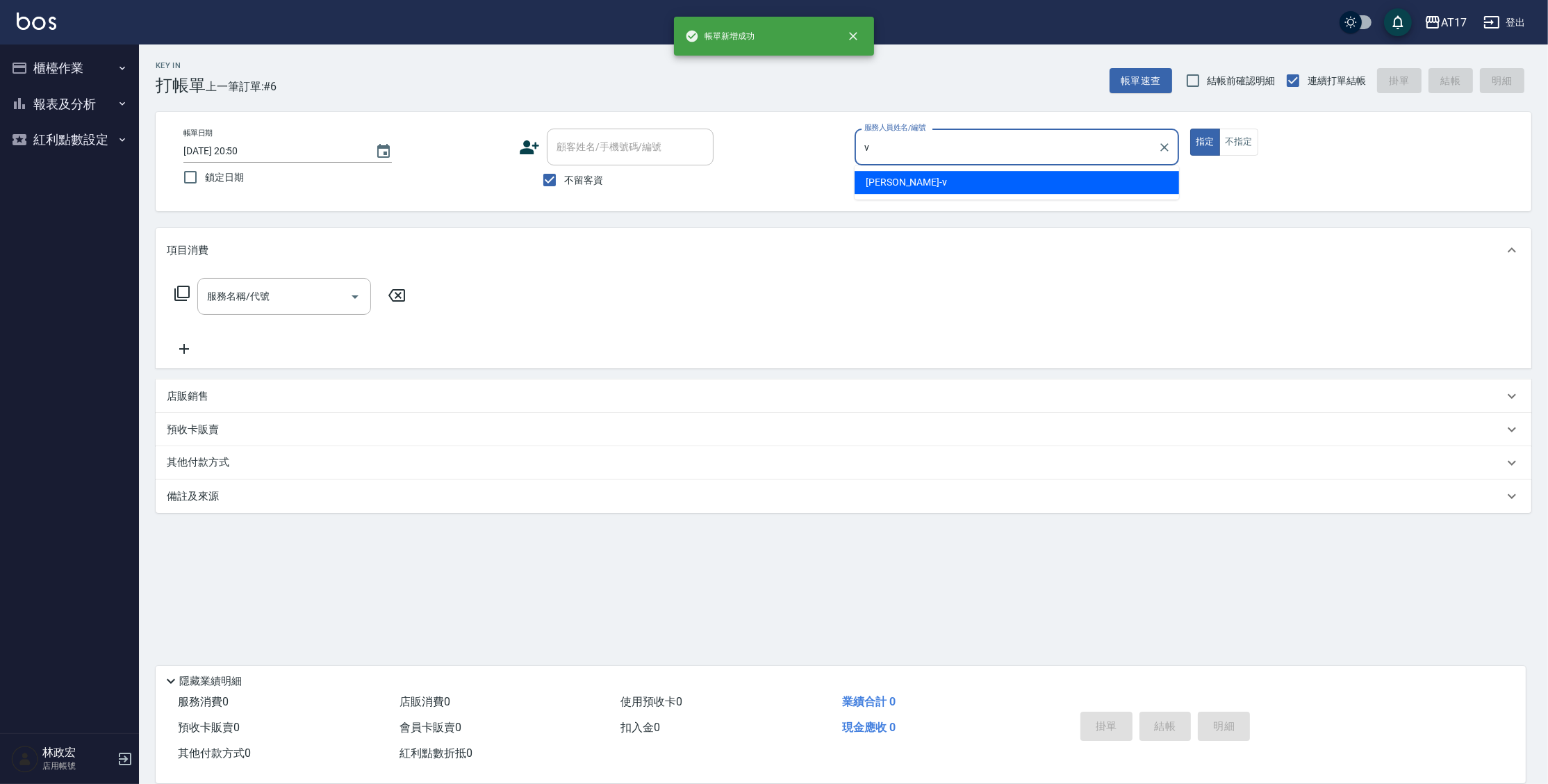
type input "[PERSON_NAME]-v"
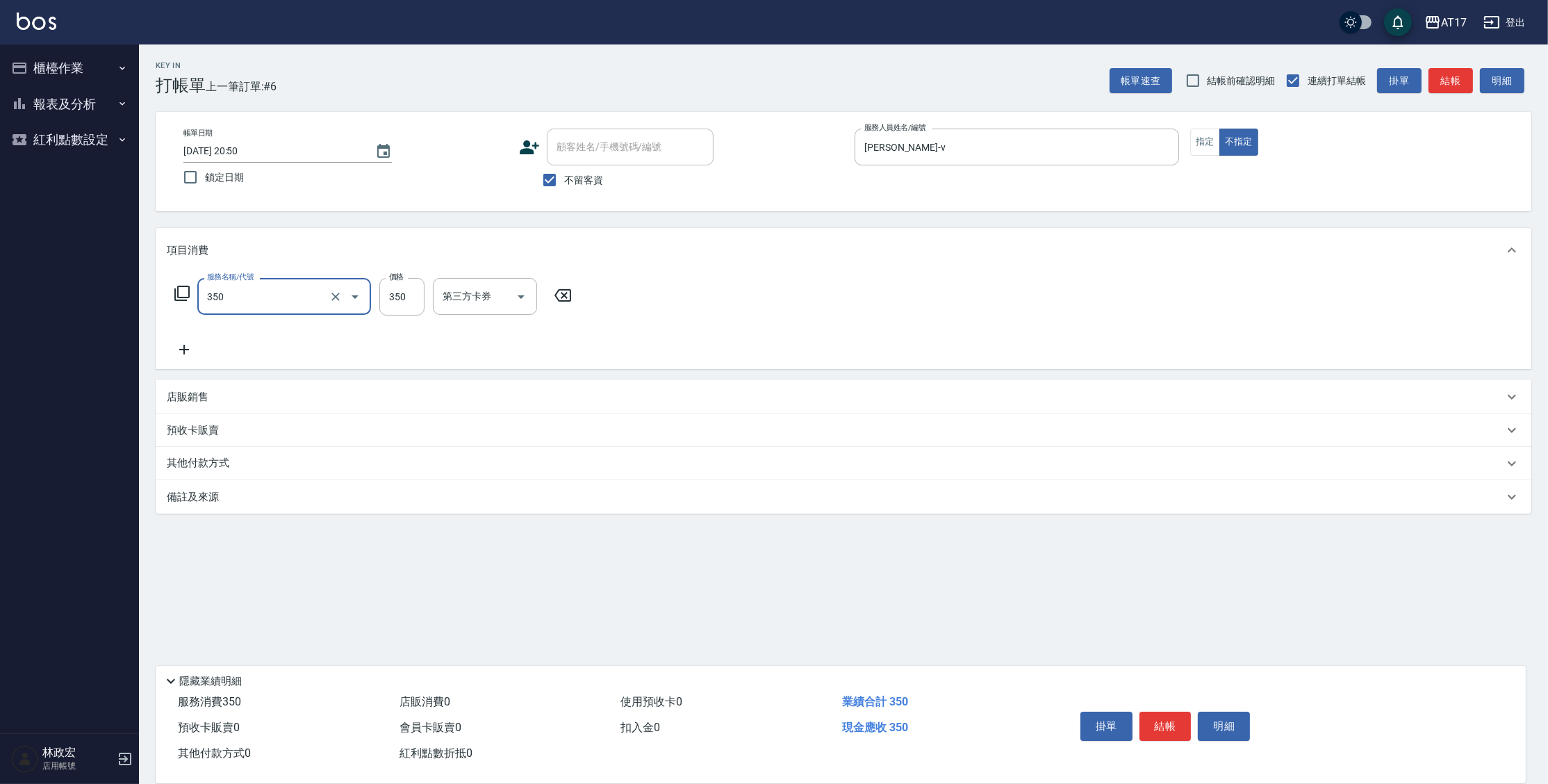
type input "350洗髮(350)"
type input "陳思妤-22"
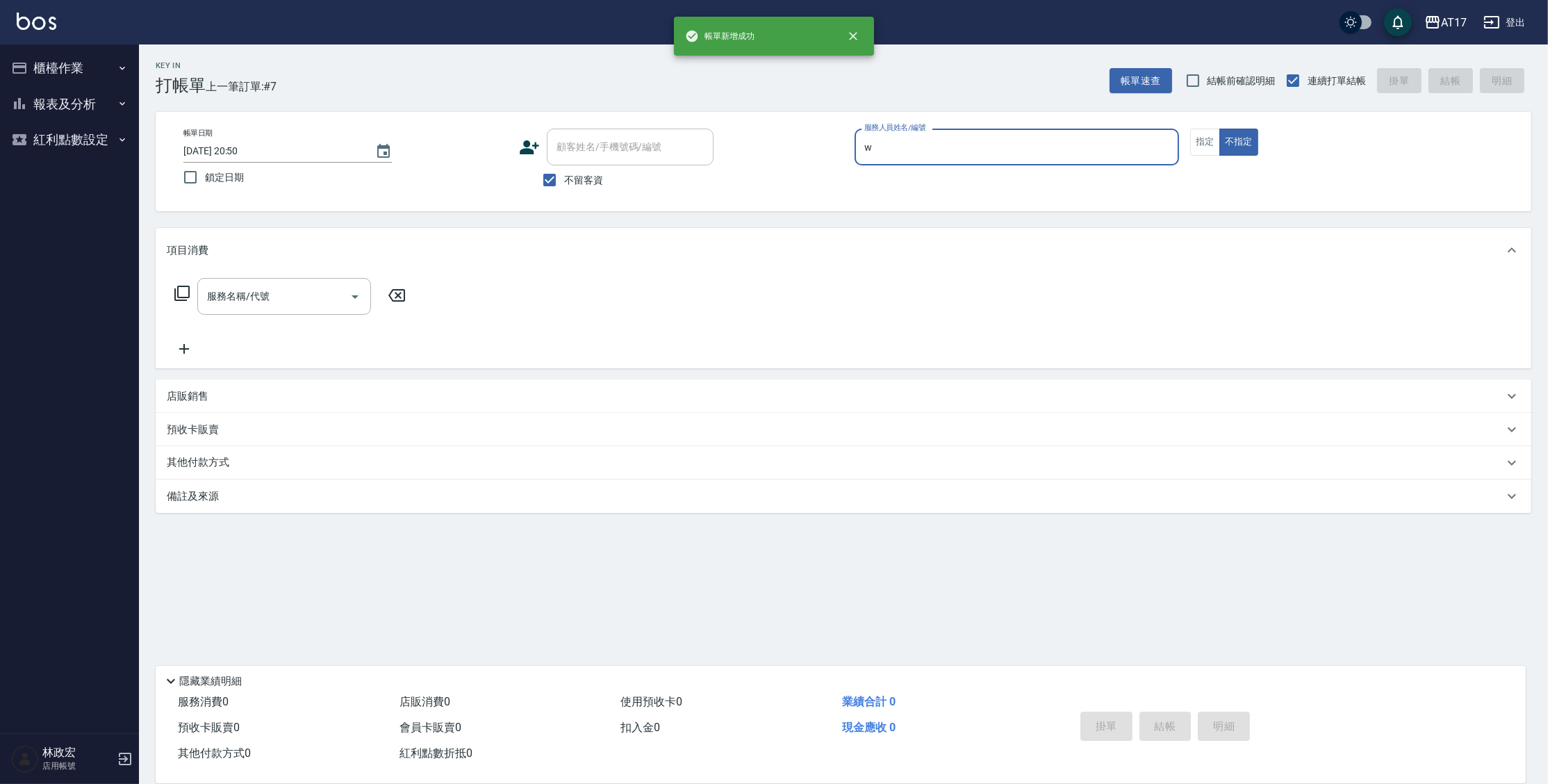
type input "Winne-W"
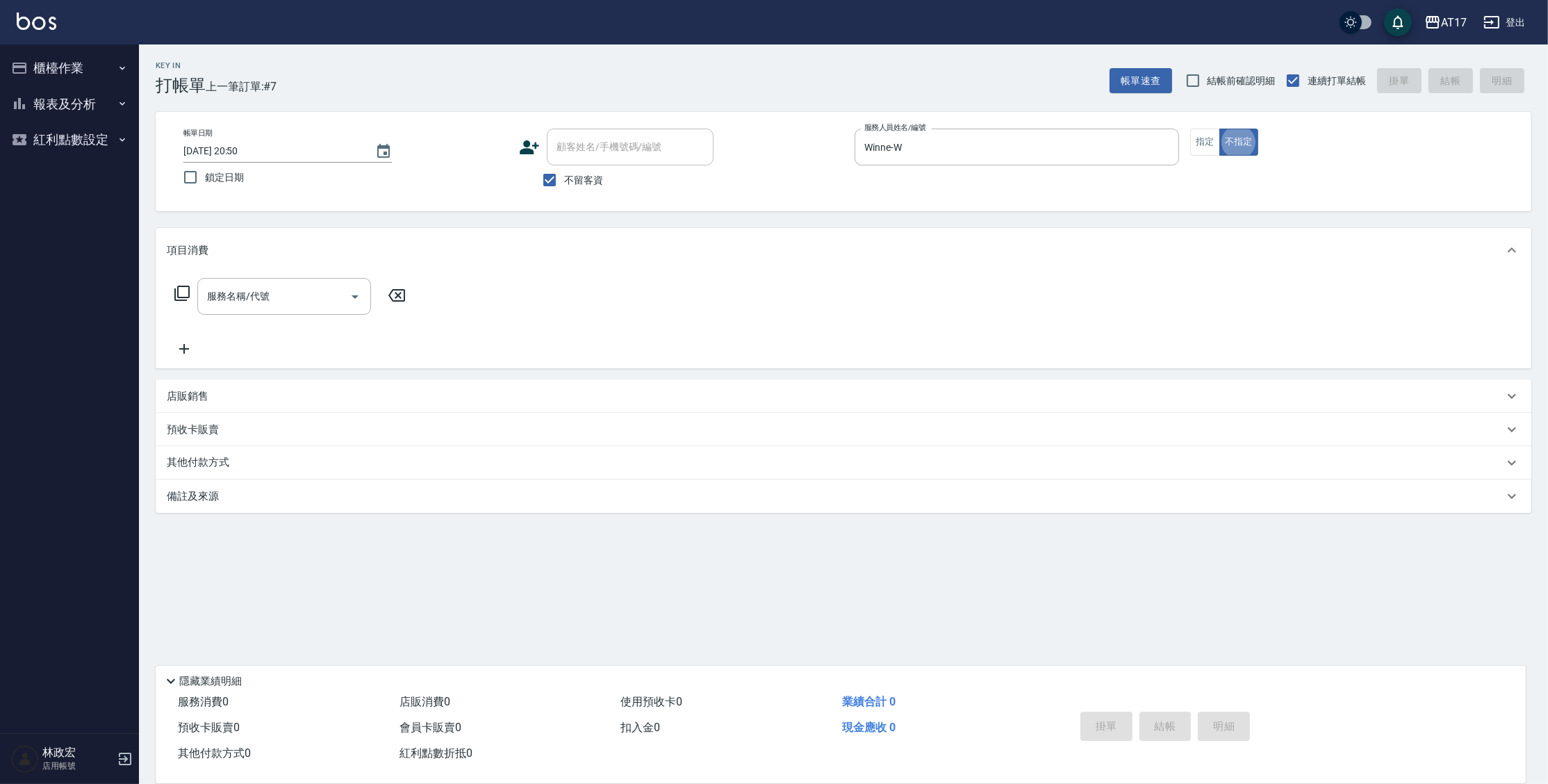
type button "false"
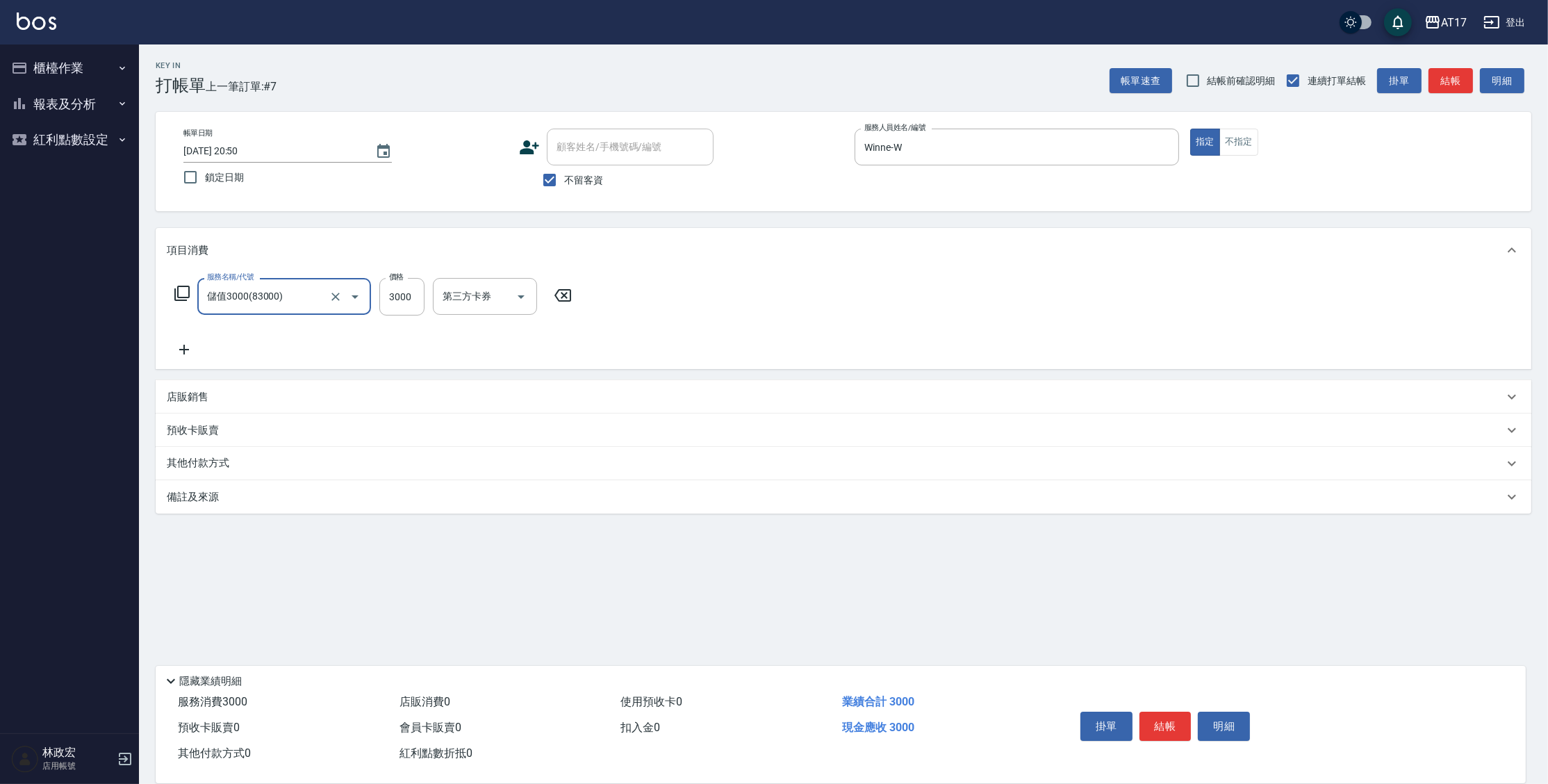
type input "儲值3000(83000)"
click at [327, 296] on button "Clear" at bounding box center [336, 296] width 20 height 20
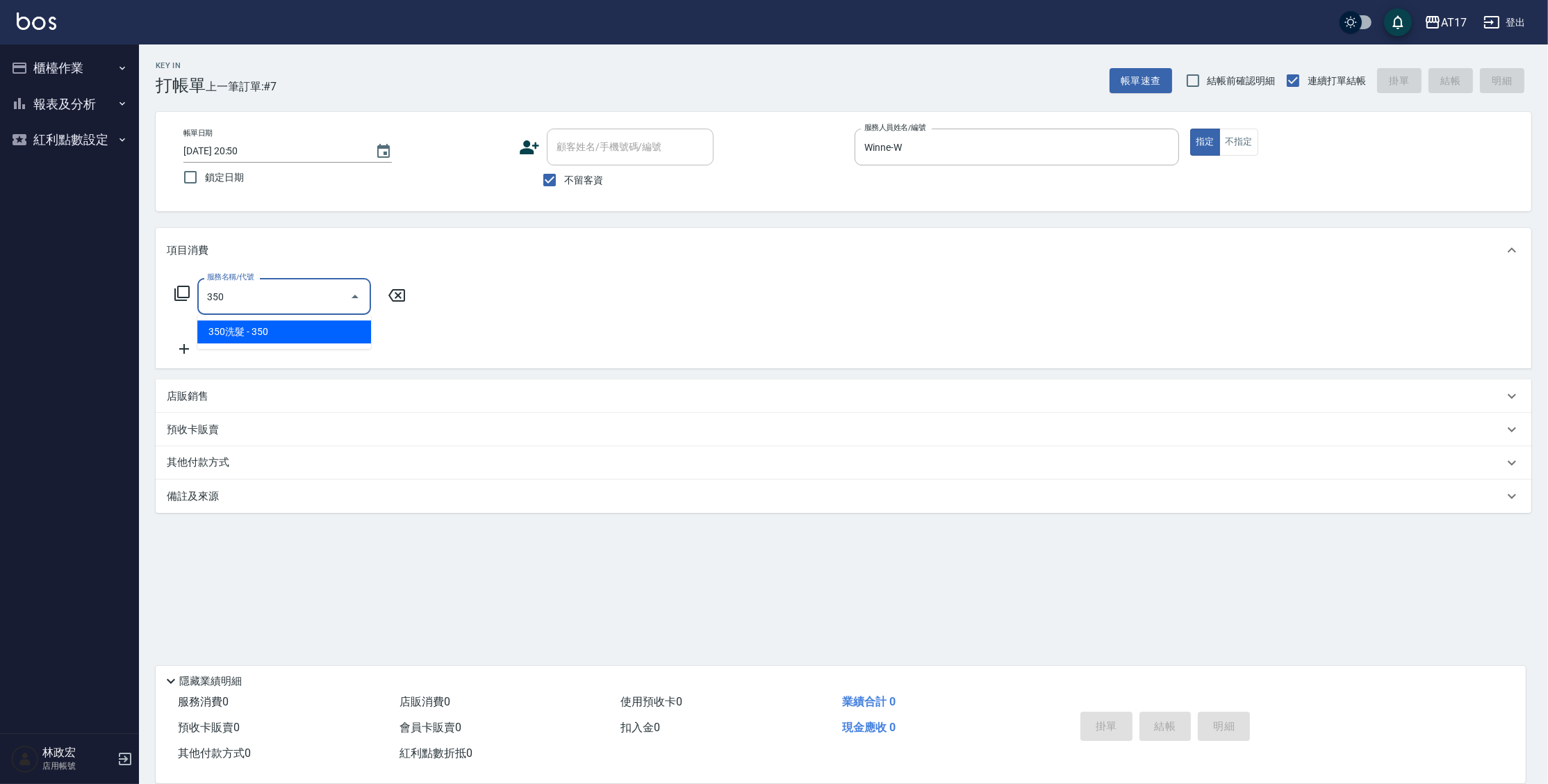
type input "350洗髮(350)"
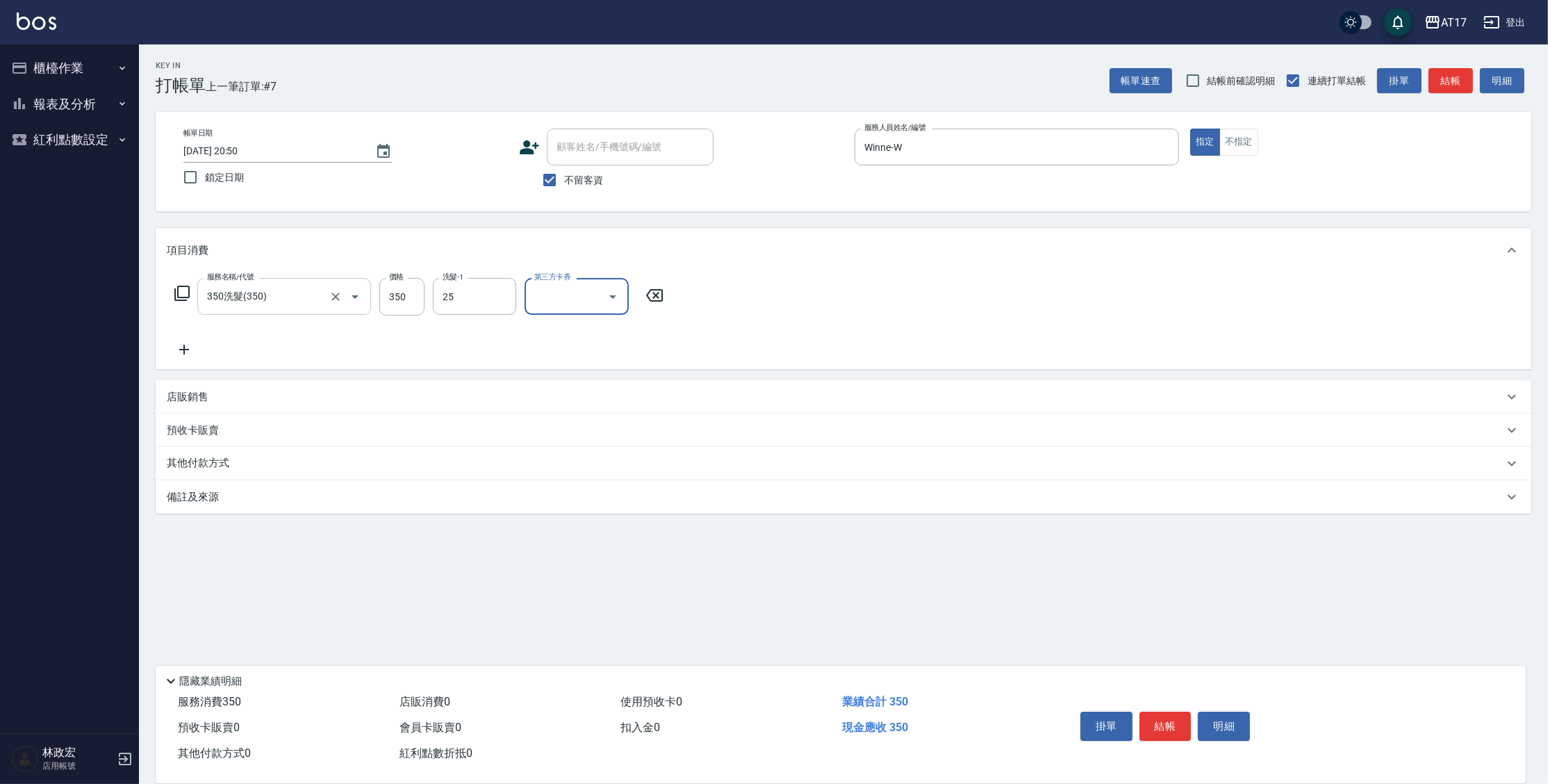
type input "[PERSON_NAME]-25"
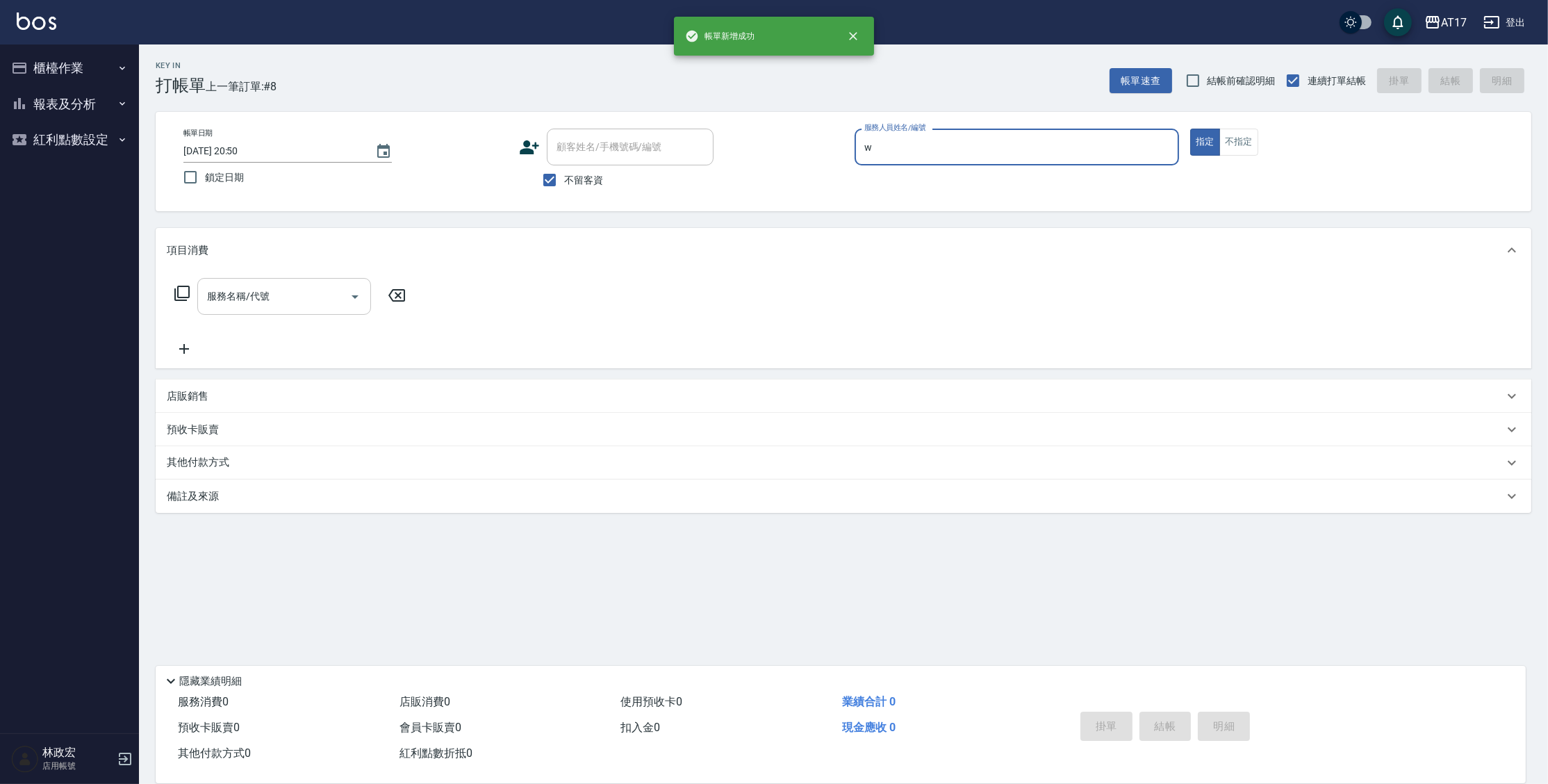
type input "Winne-W"
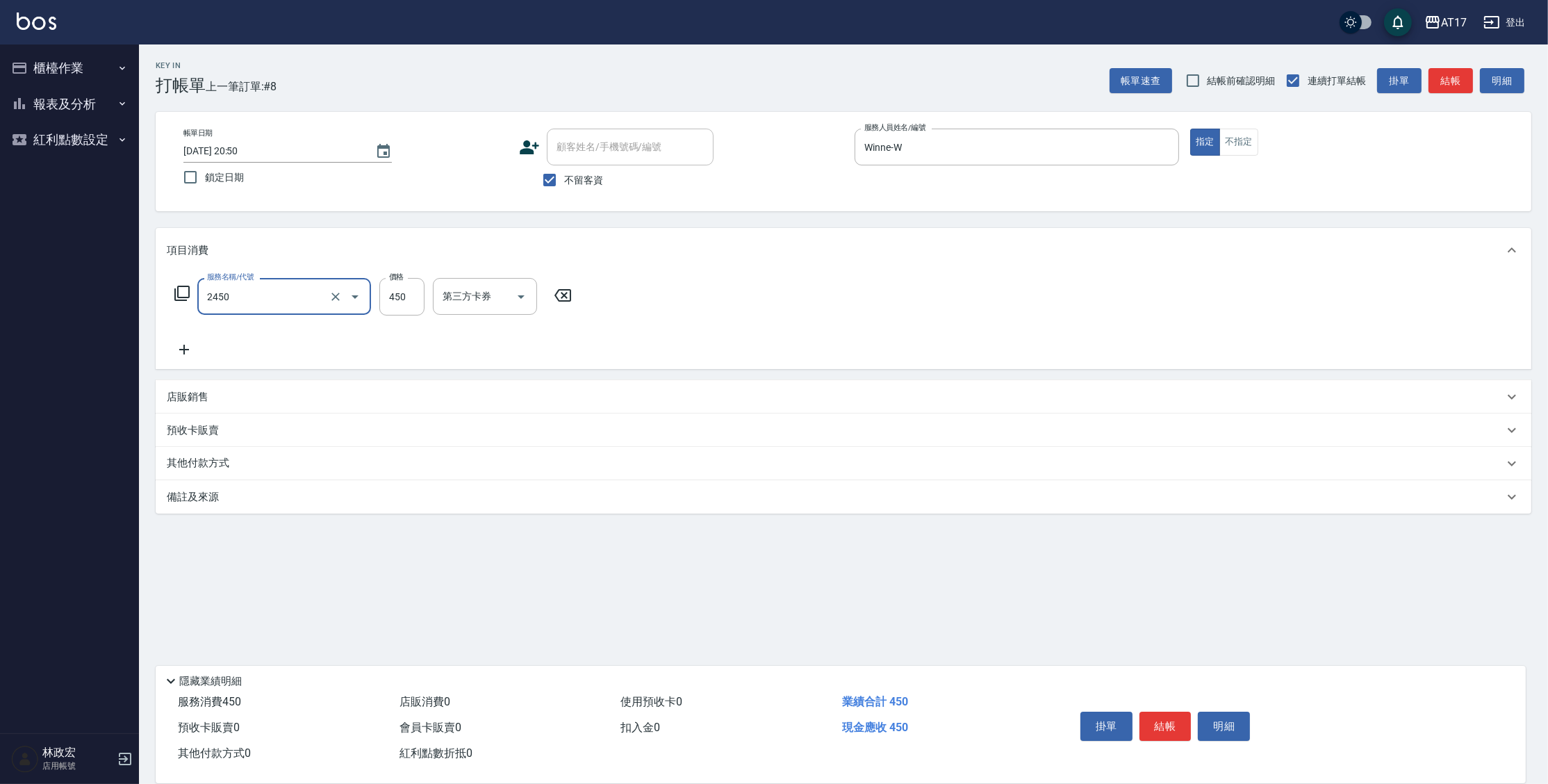
type input "C剪髮套餐(2450)"
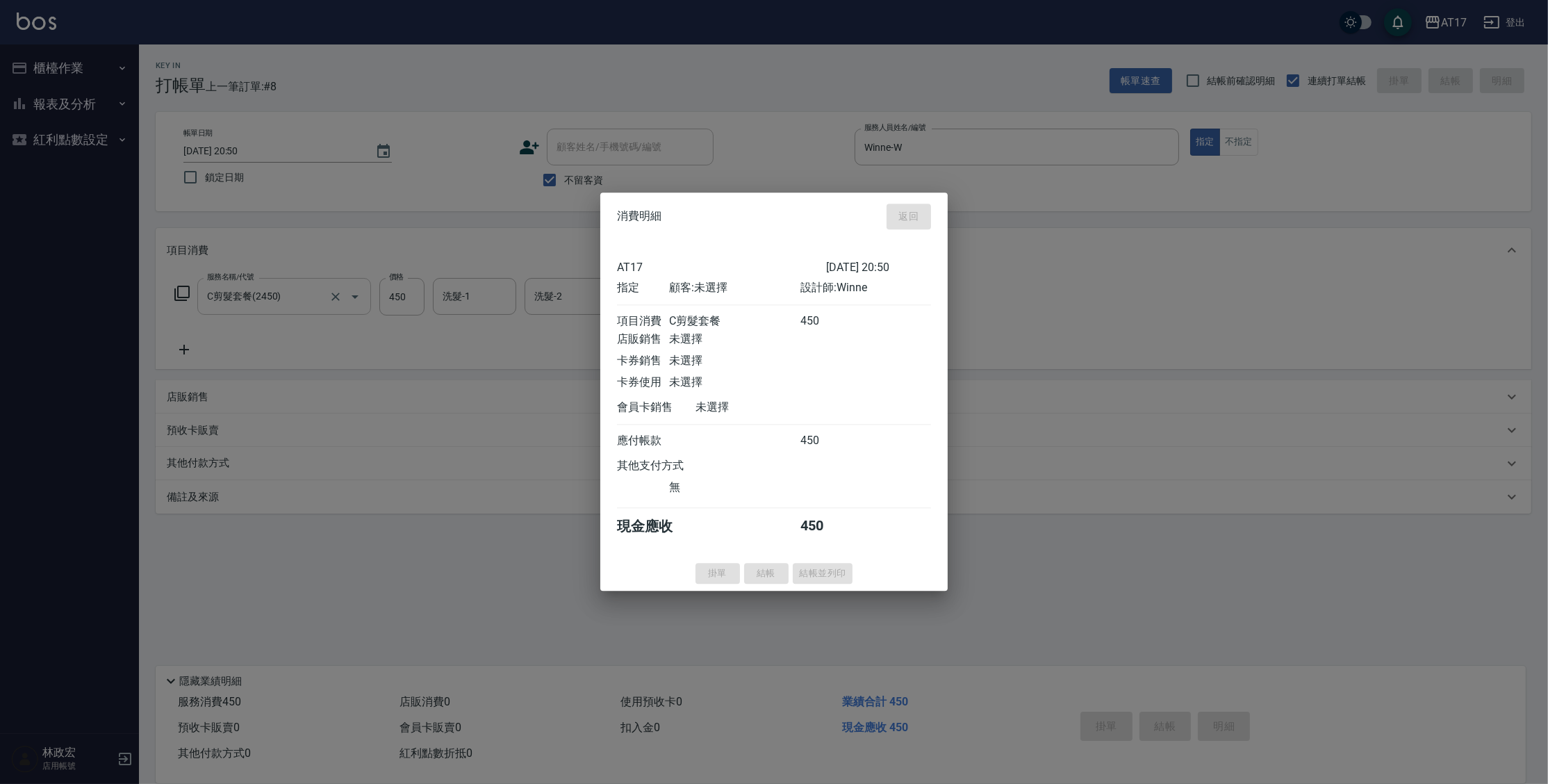
type input "[DATE] 20:51"
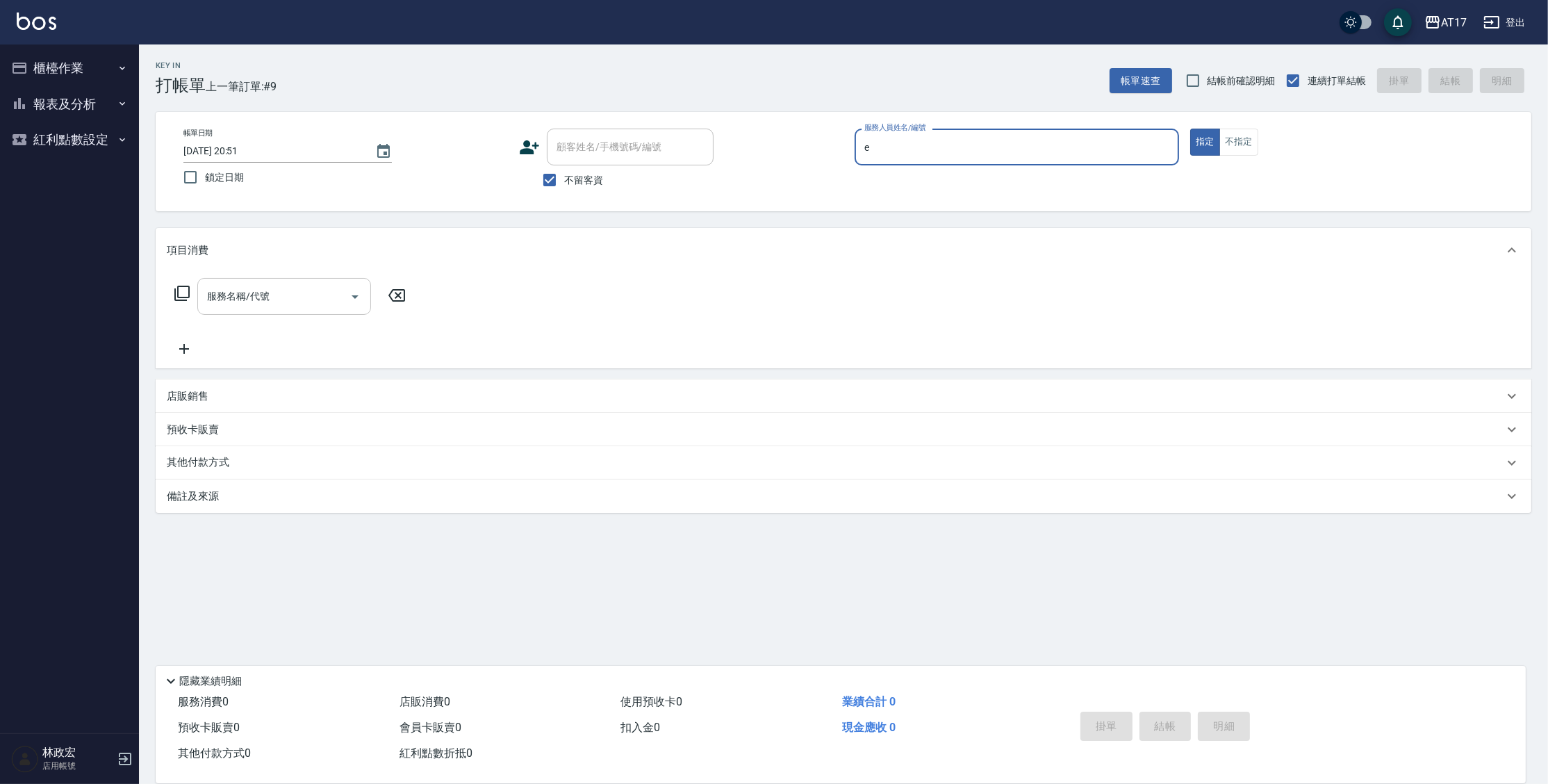
type input "[PERSON_NAME]-E"
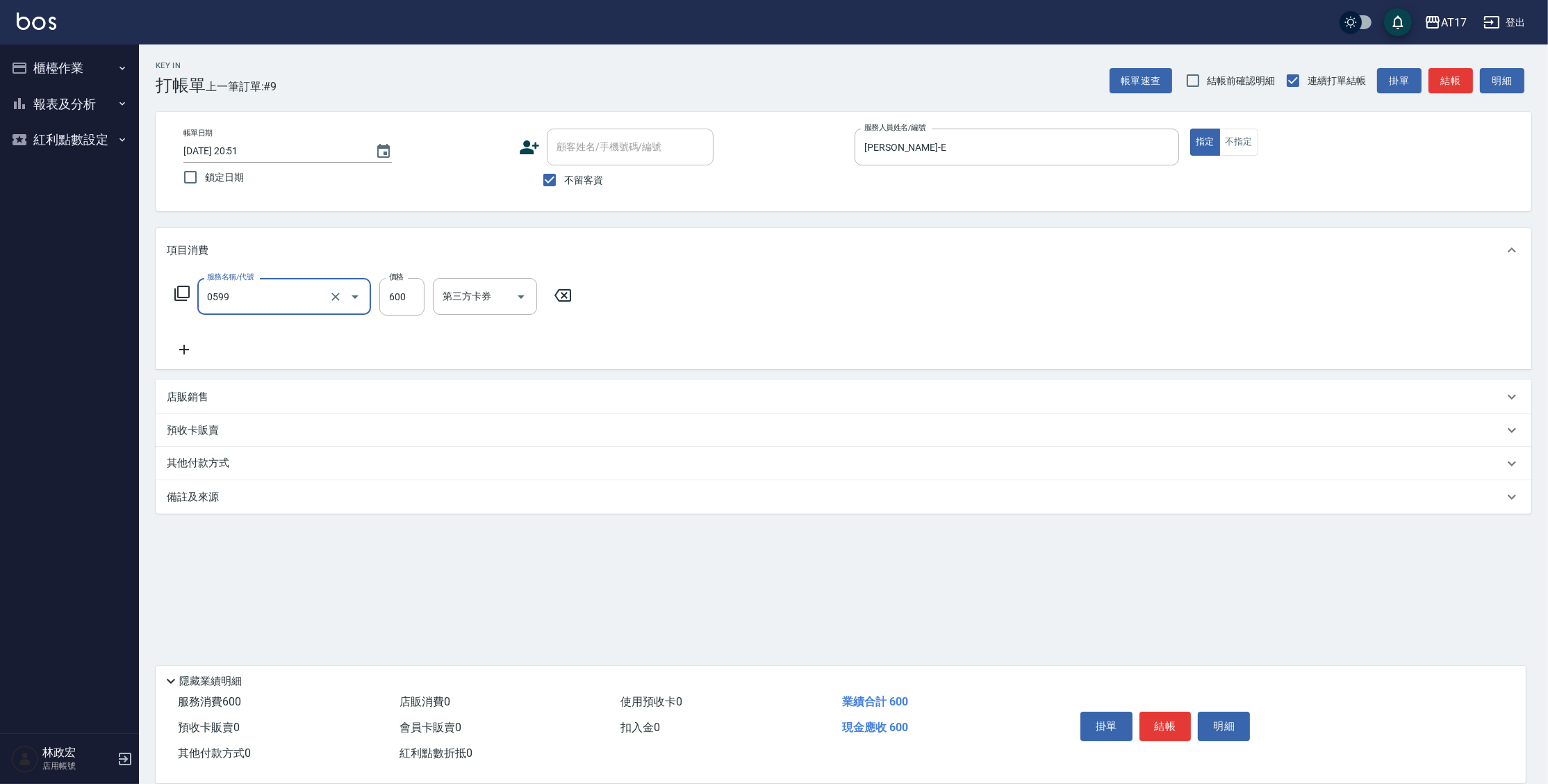
type input "精油-599(0599)"
type input "850"
type input "2"
click at [446, 308] on input "洗髮-1" at bounding box center [475, 296] width 71 height 24
type input "[PERSON_NAME]-27"
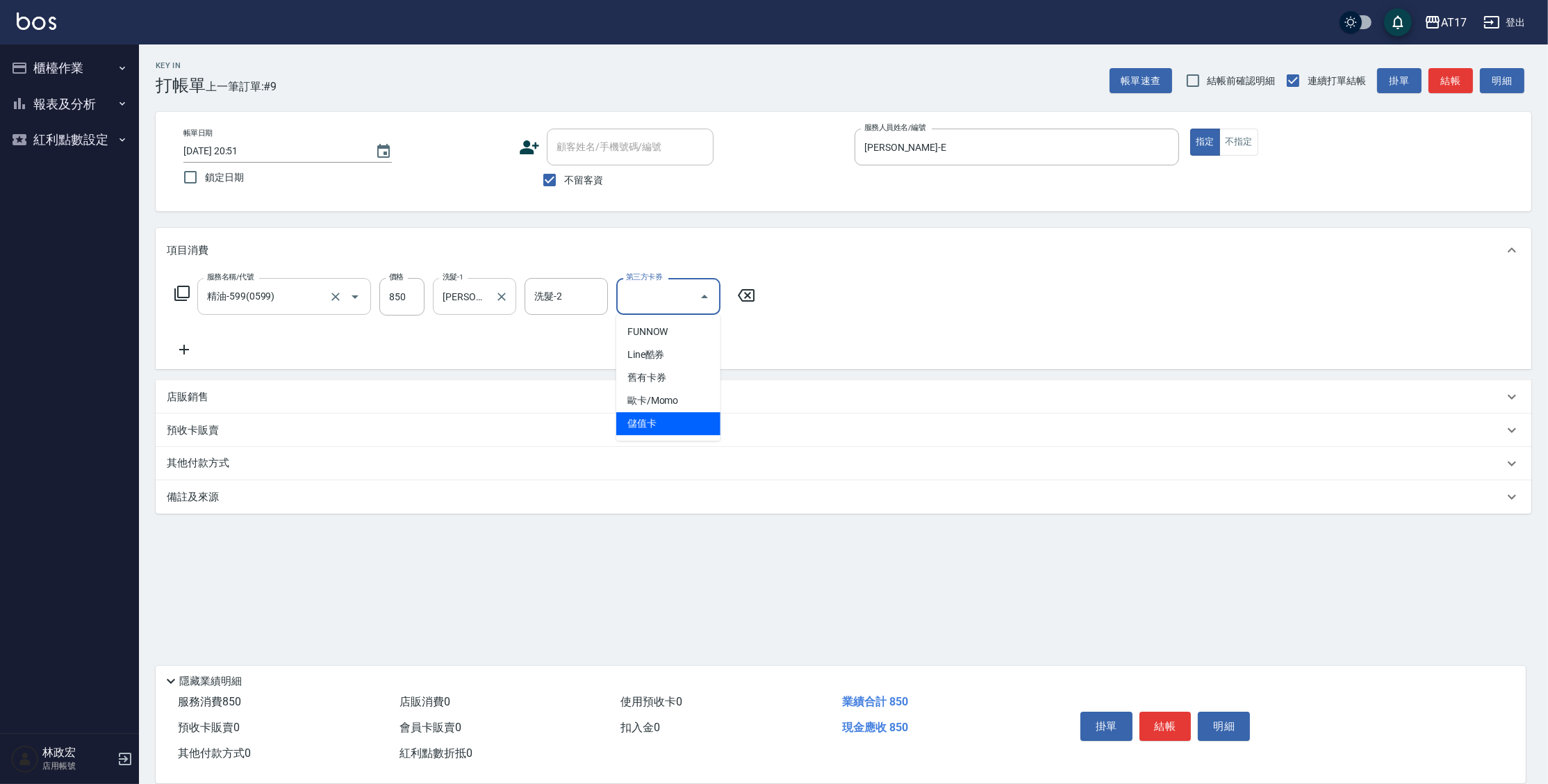
type input "儲值卡"
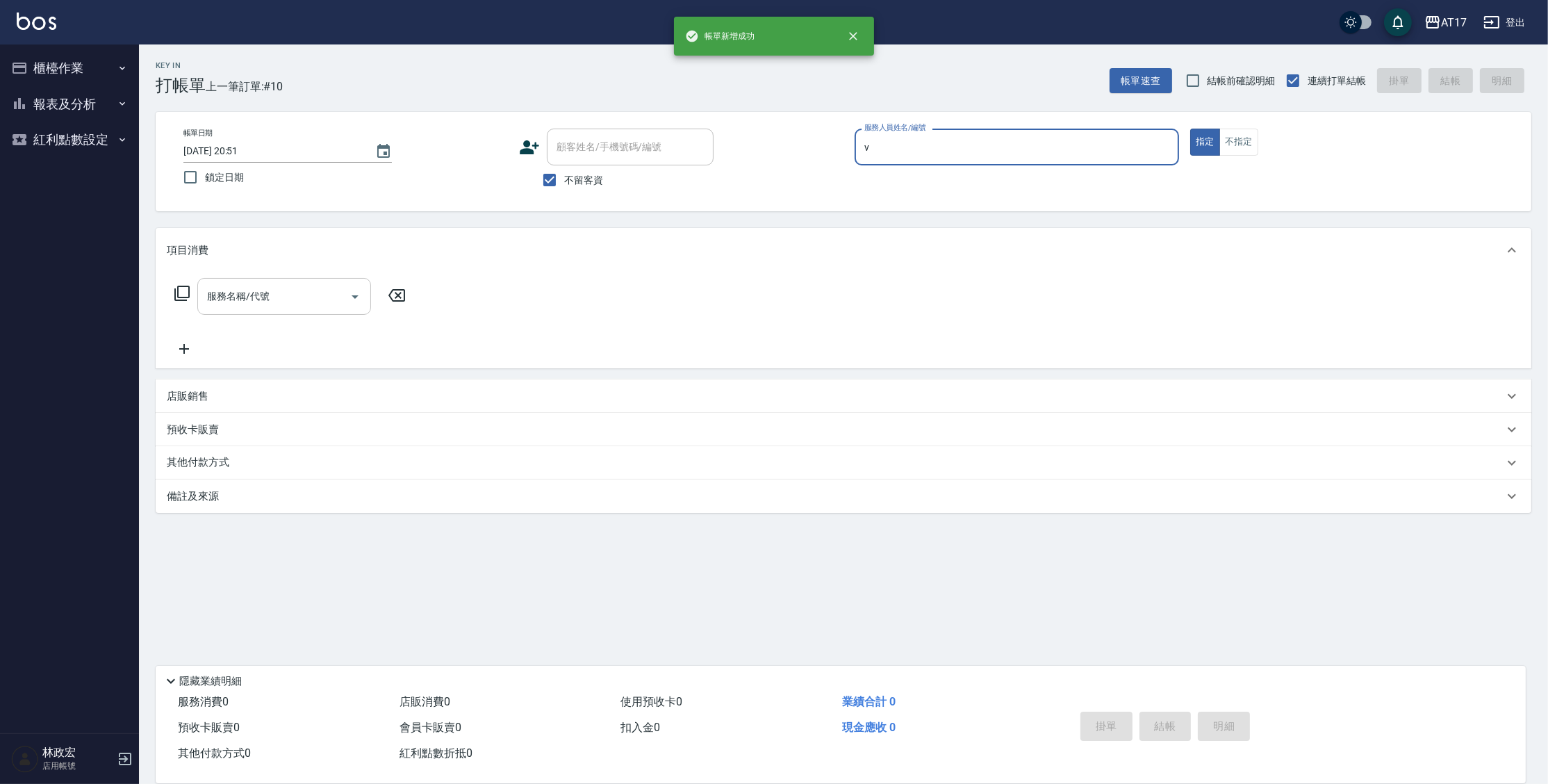
type input "[PERSON_NAME]-v"
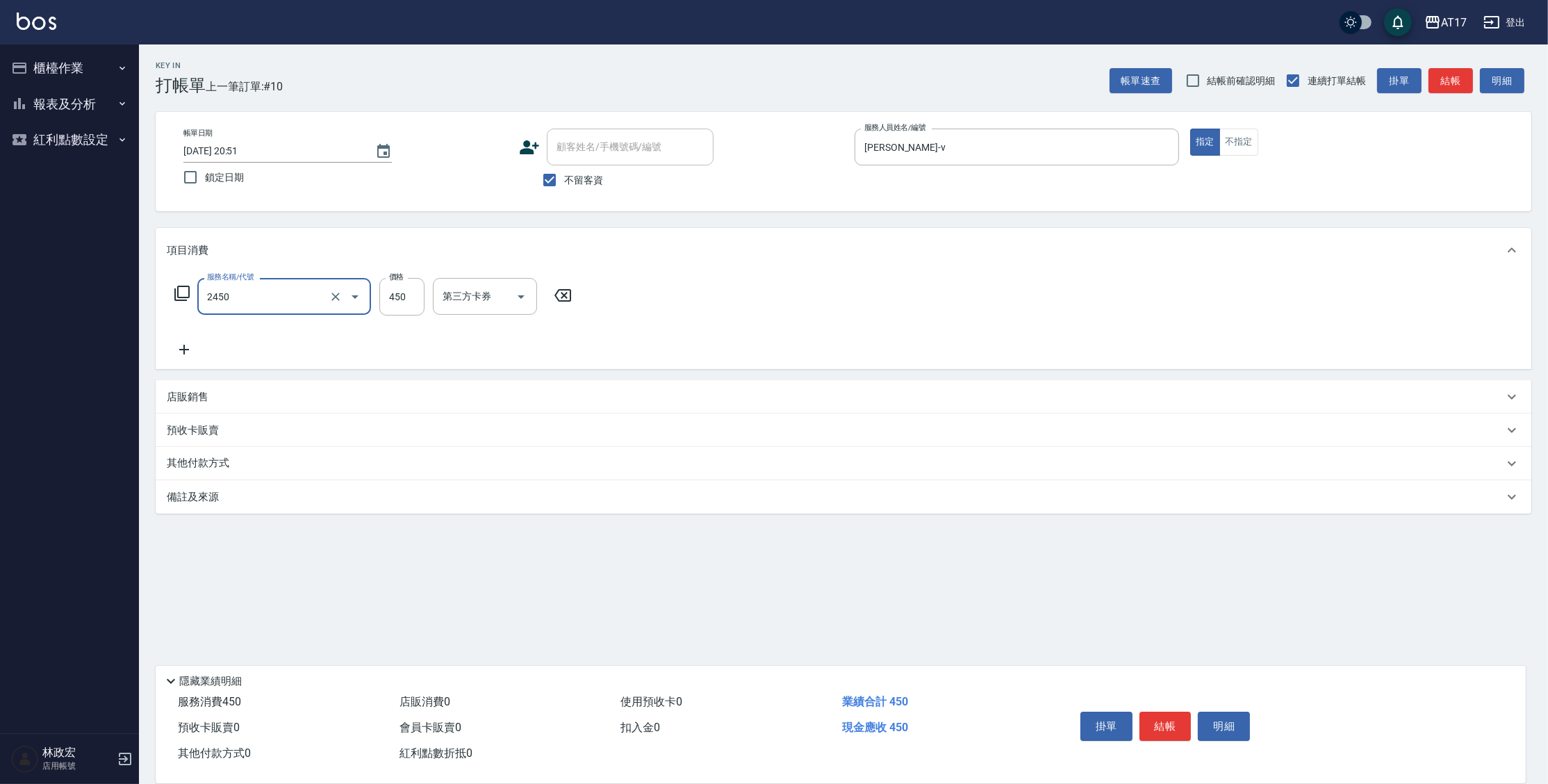
type input "C剪髮套餐(2450)"
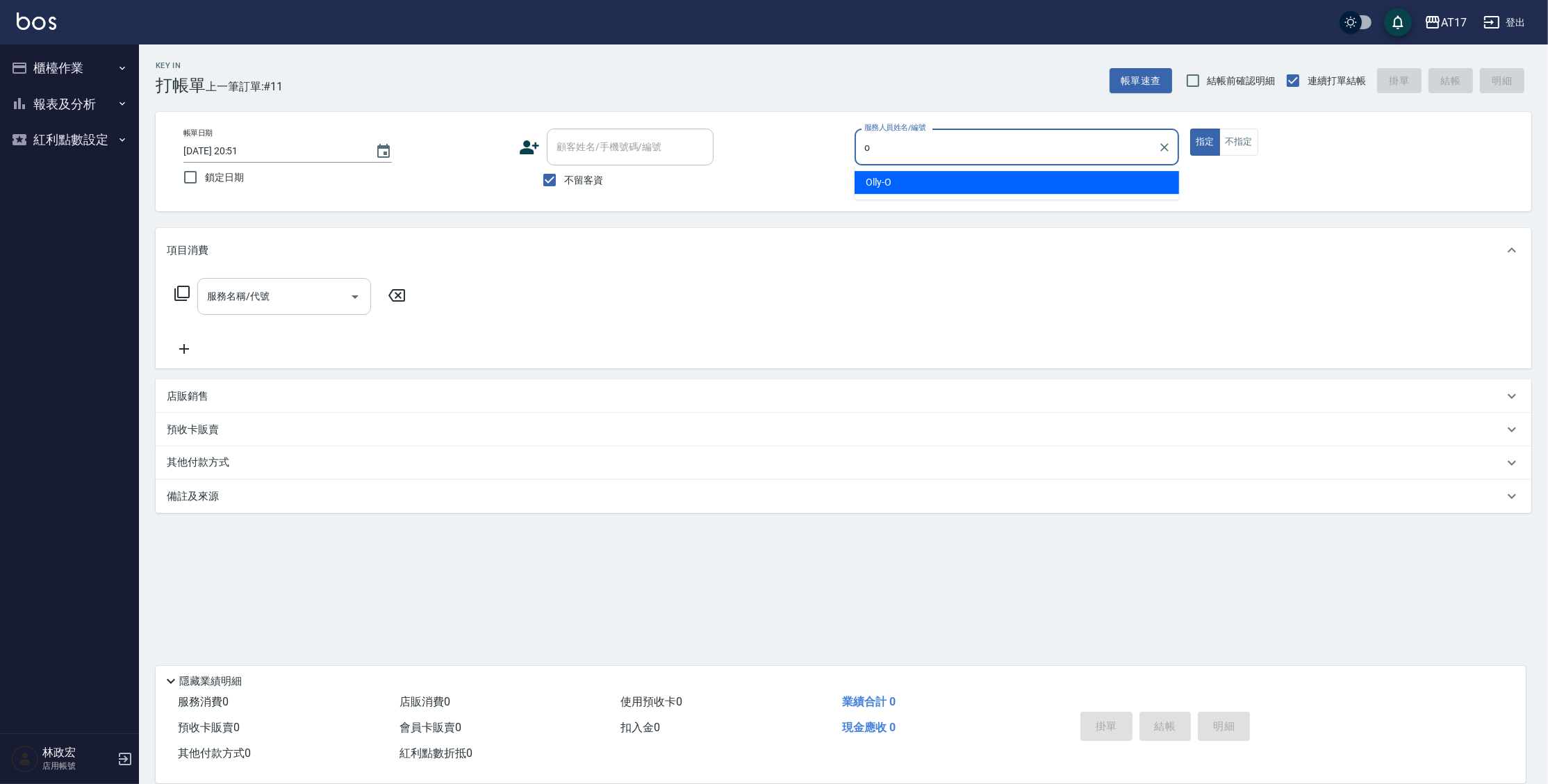
type input "Olly-O"
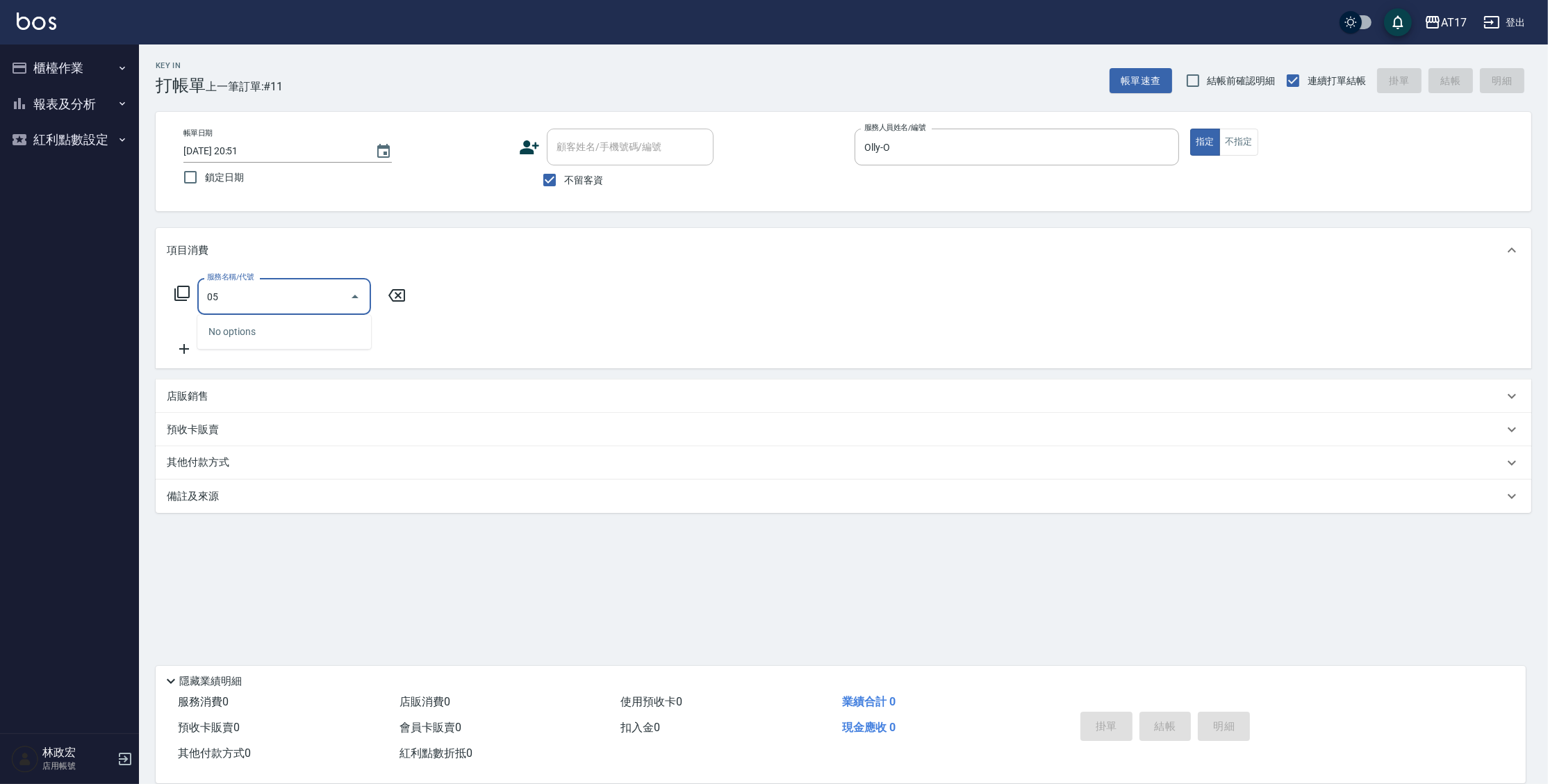
type input "0"
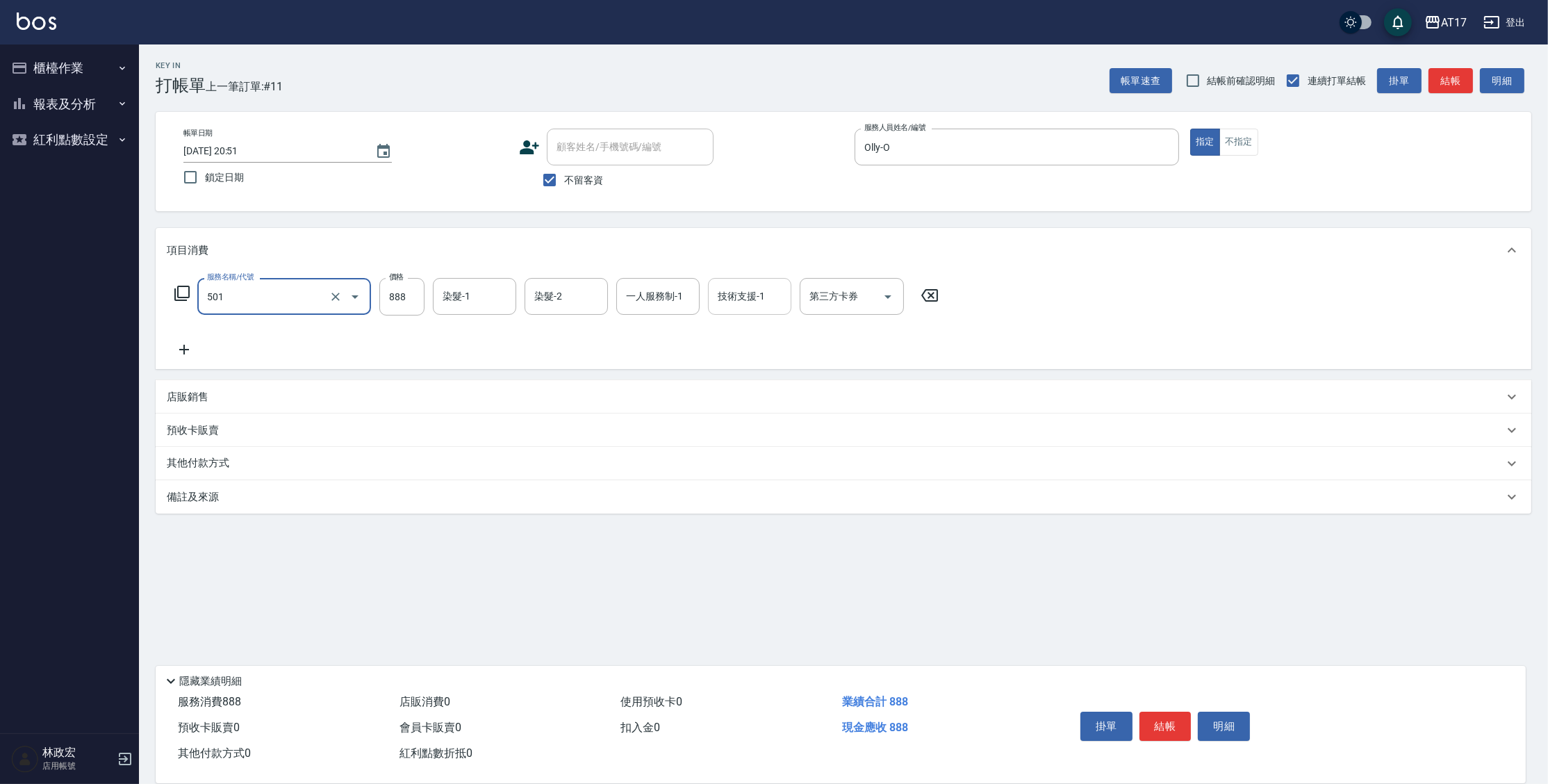
type input "一般染髮(改金額)(501)"
type input "800"
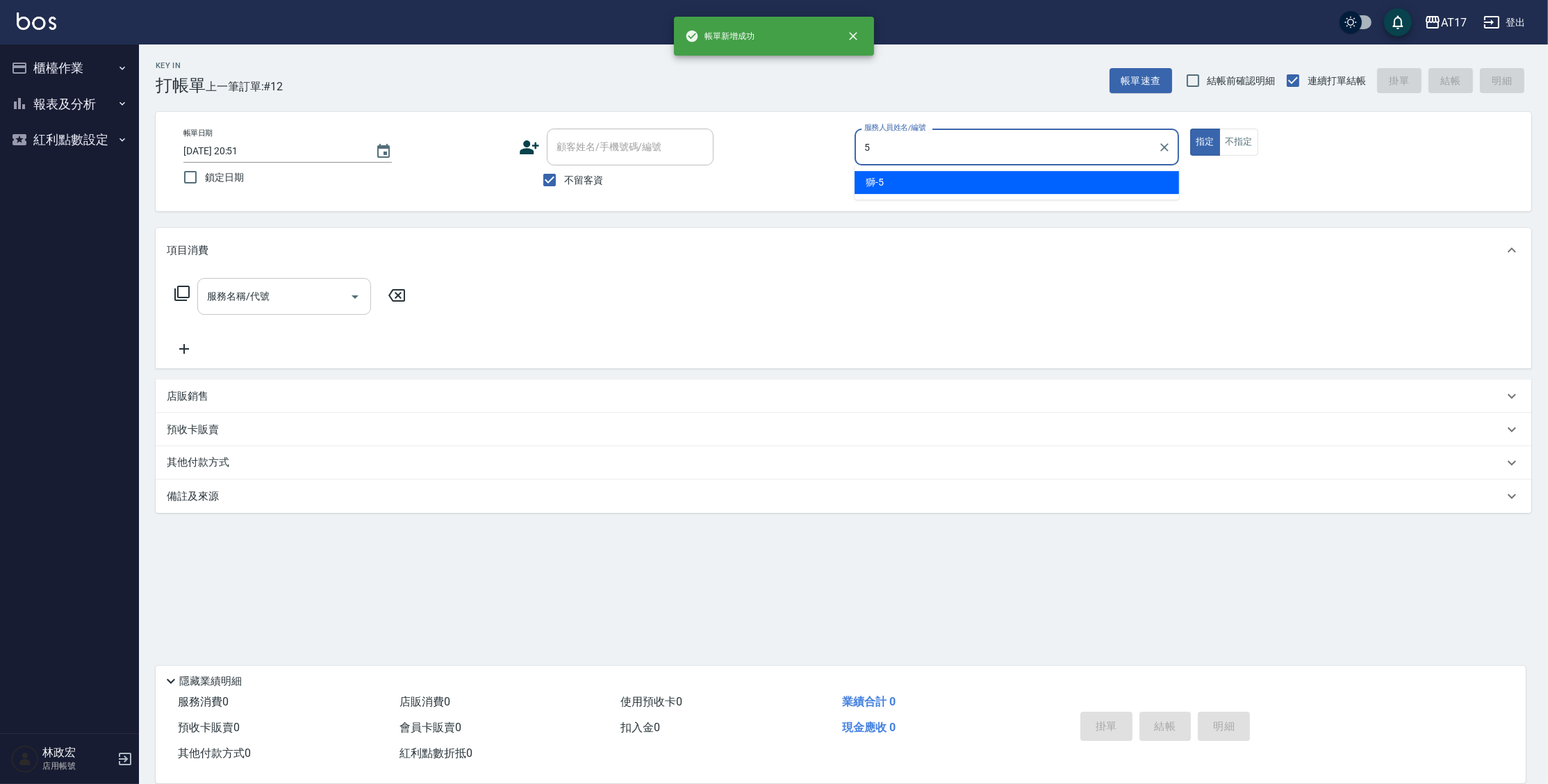
type input "獅-5"
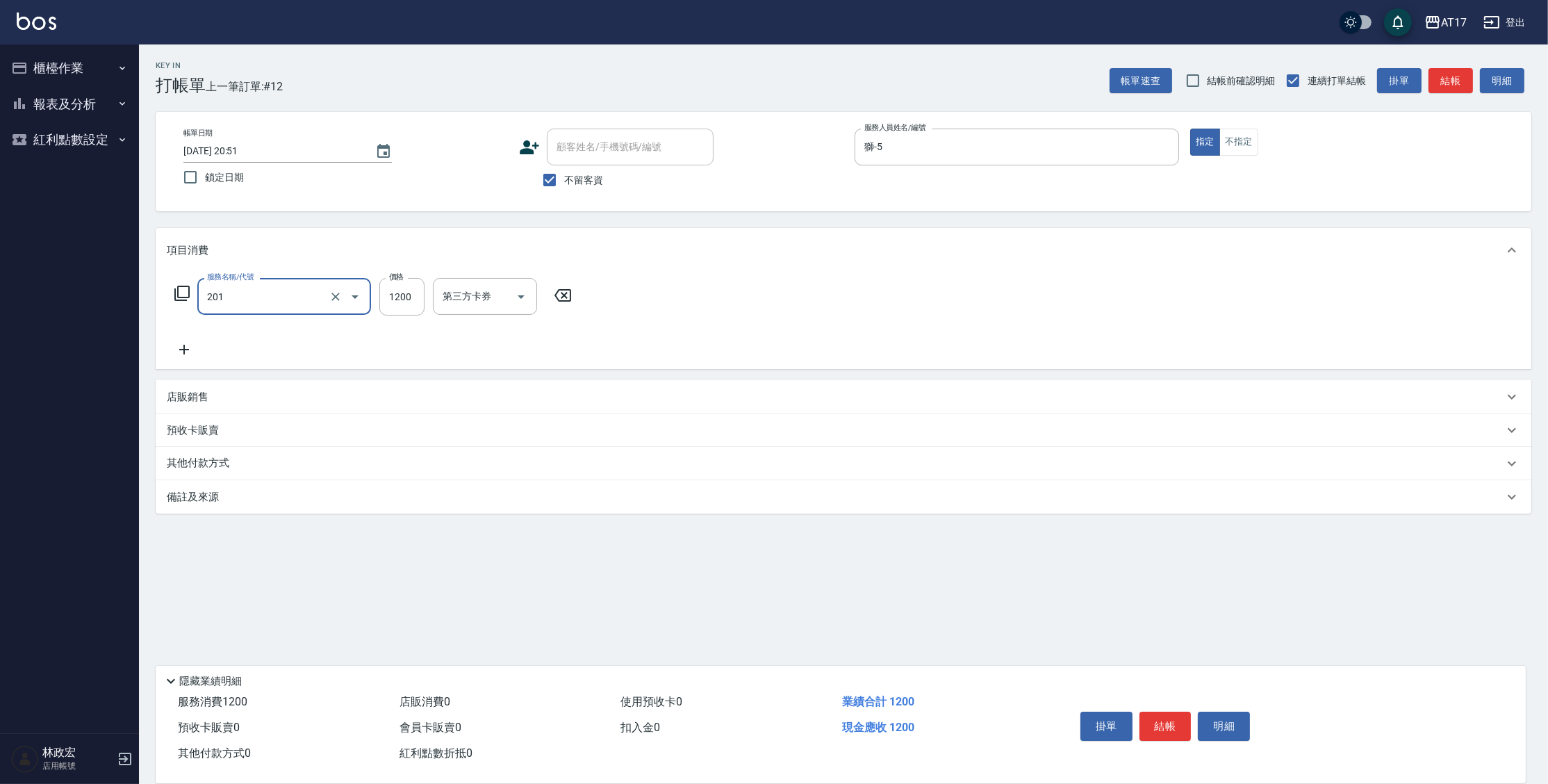
type input "一般燙(改金額)(201)"
type input "1299"
type input "獅-5"
type input "陳思妤-22"
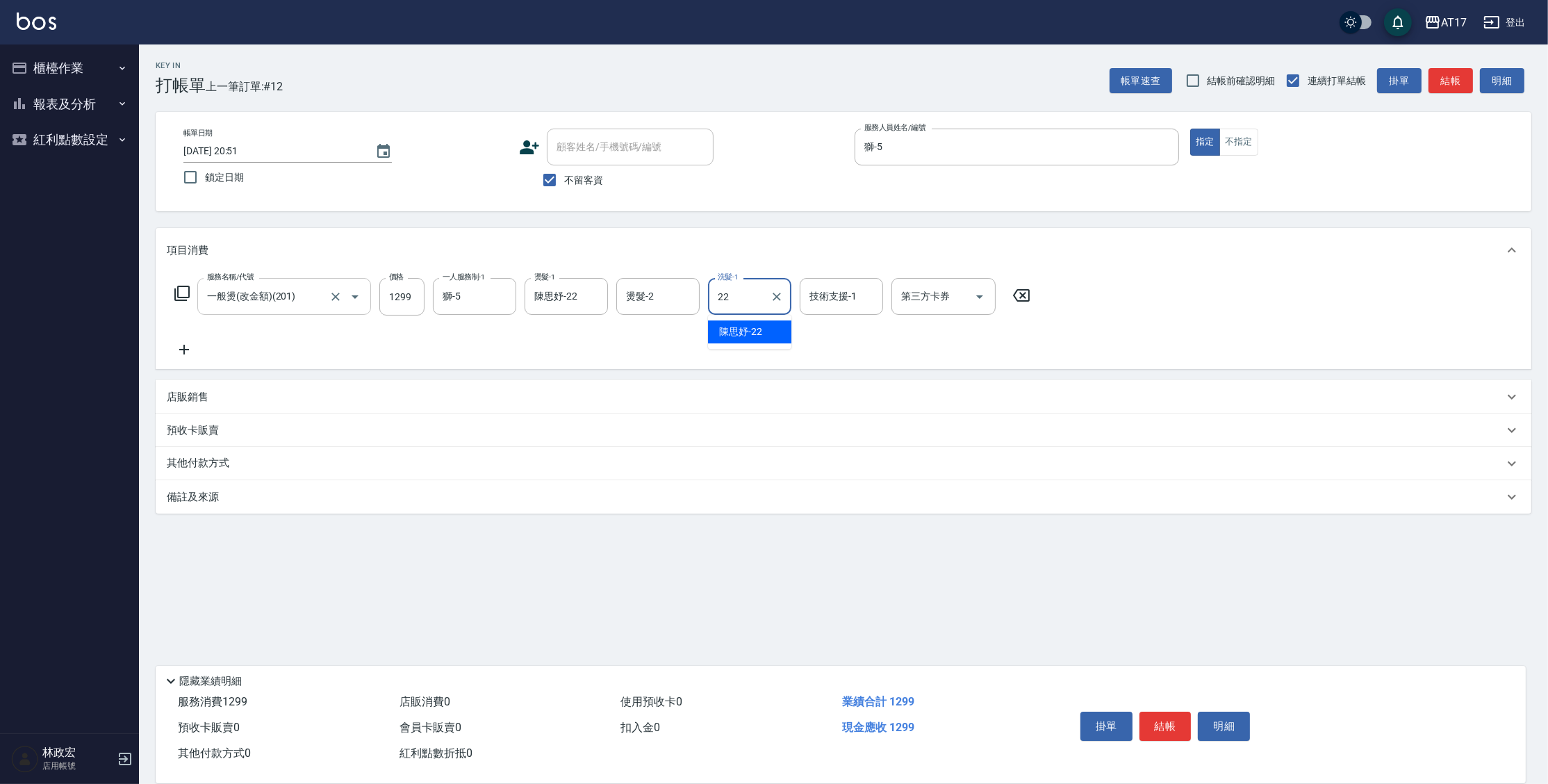
type input "陳思妤-22"
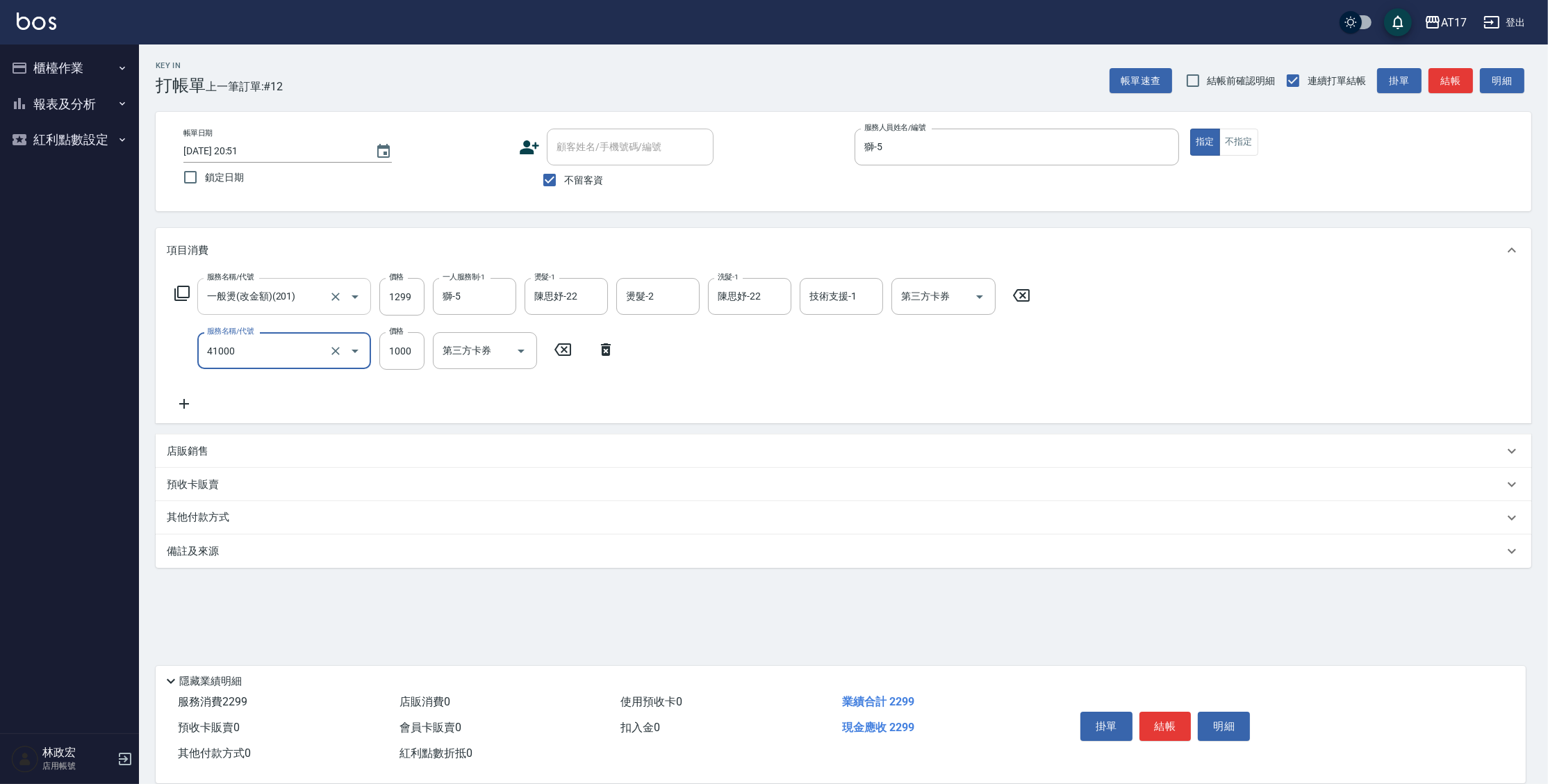
type input "酵素 & 鏡面(41000)"
type input "1500"
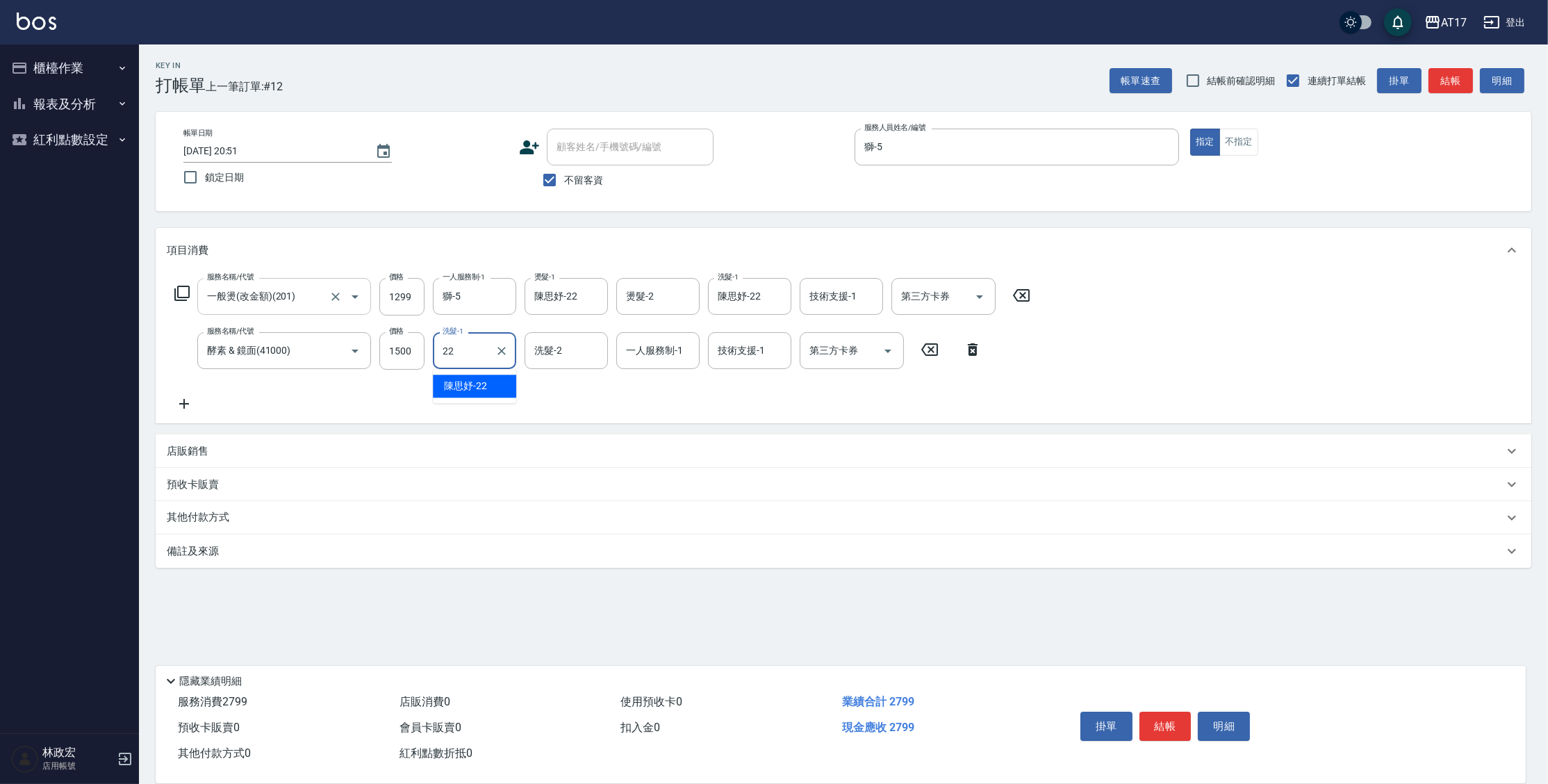
type input "陳思妤-22"
type input "獅-5"
drag, startPoint x: 598, startPoint y: 358, endPoint x: 585, endPoint y: 327, distance: 33.6
click at [598, 358] on button "Clear" at bounding box center [594, 351] width 20 height 20
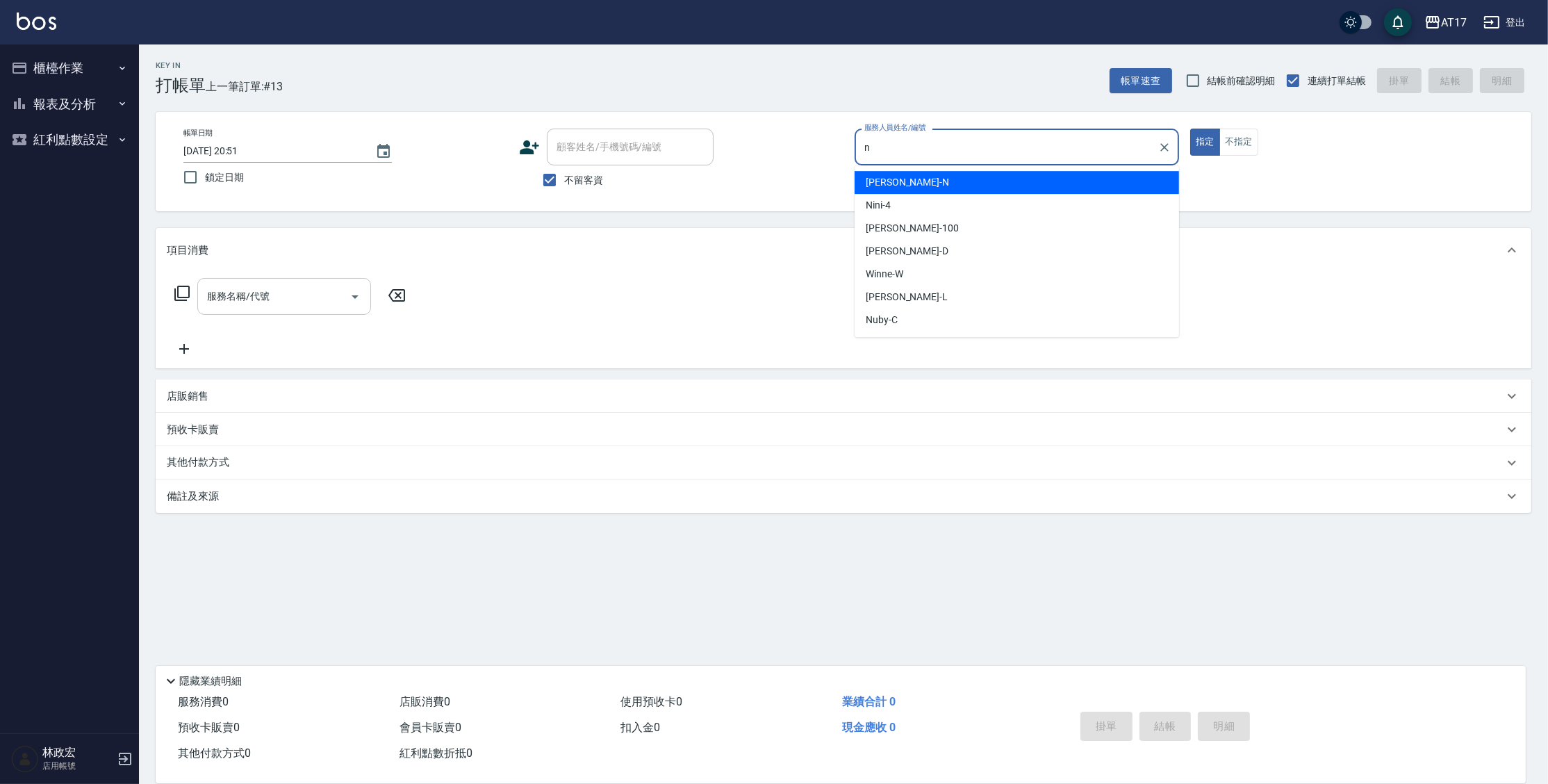
type input "[PERSON_NAME]-N"
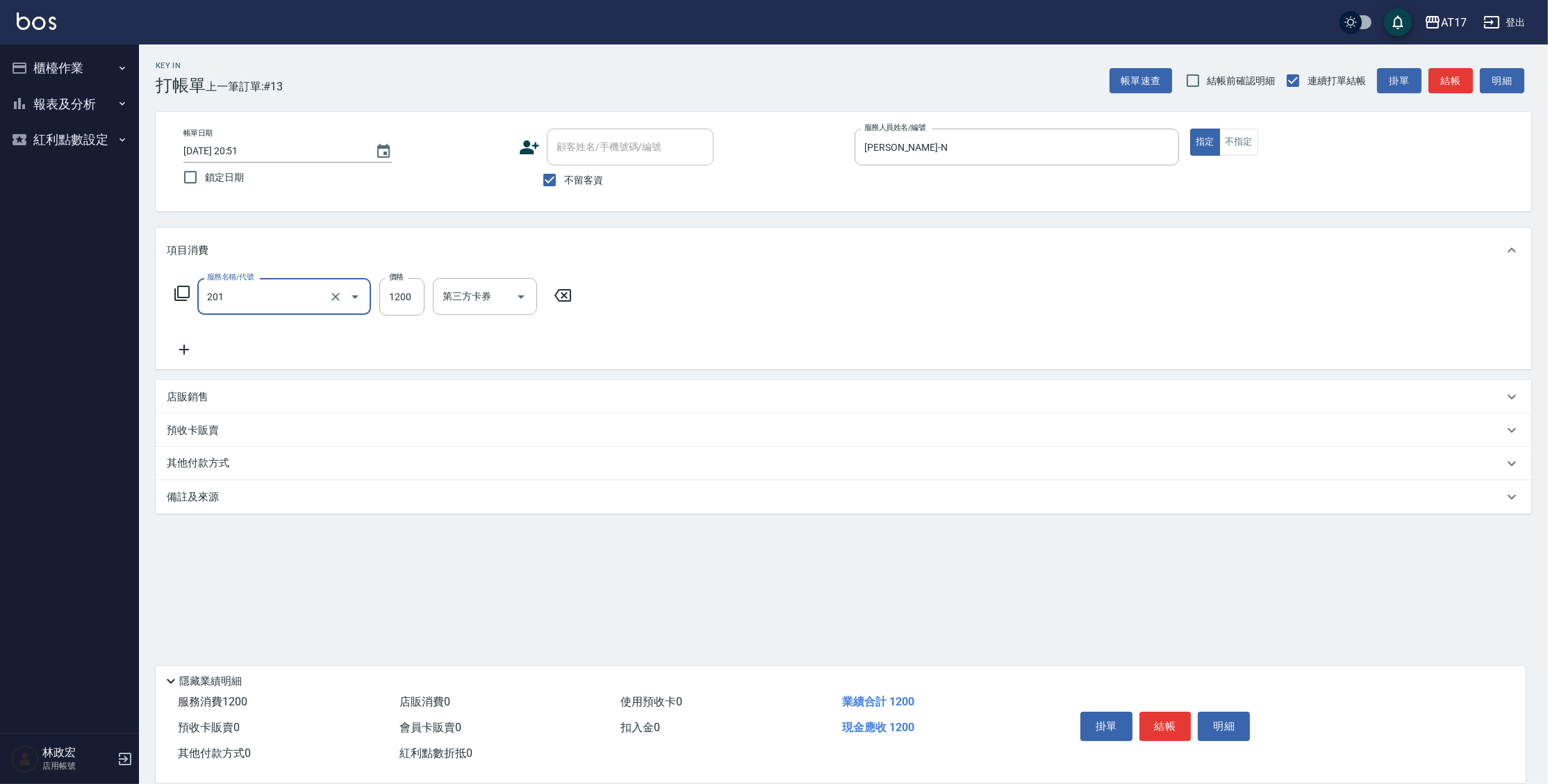
type input "一般燙(改金額)(201)"
type input "1299"
type input "[PERSON_NAME]-25"
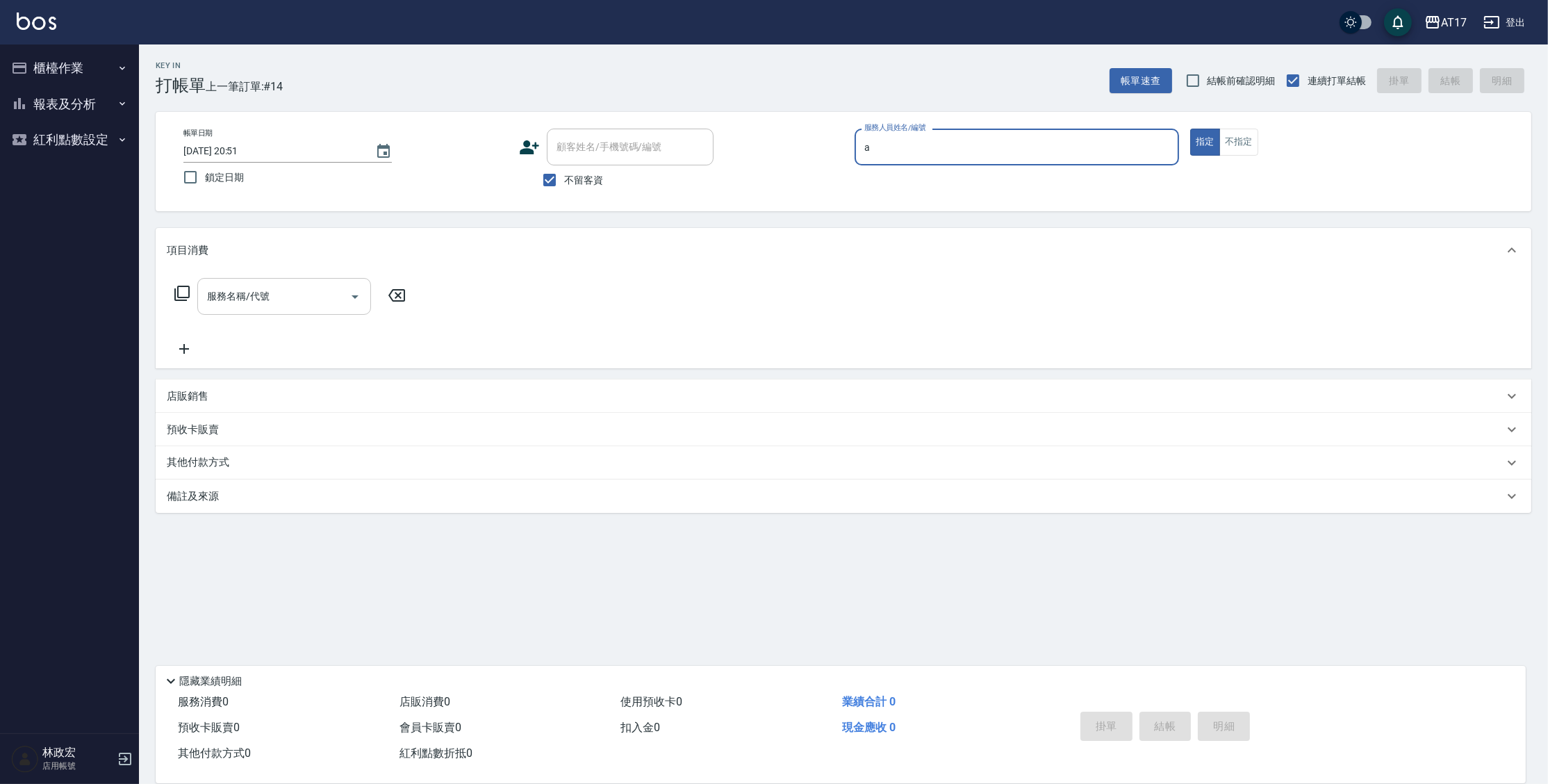
type input "Allie-A"
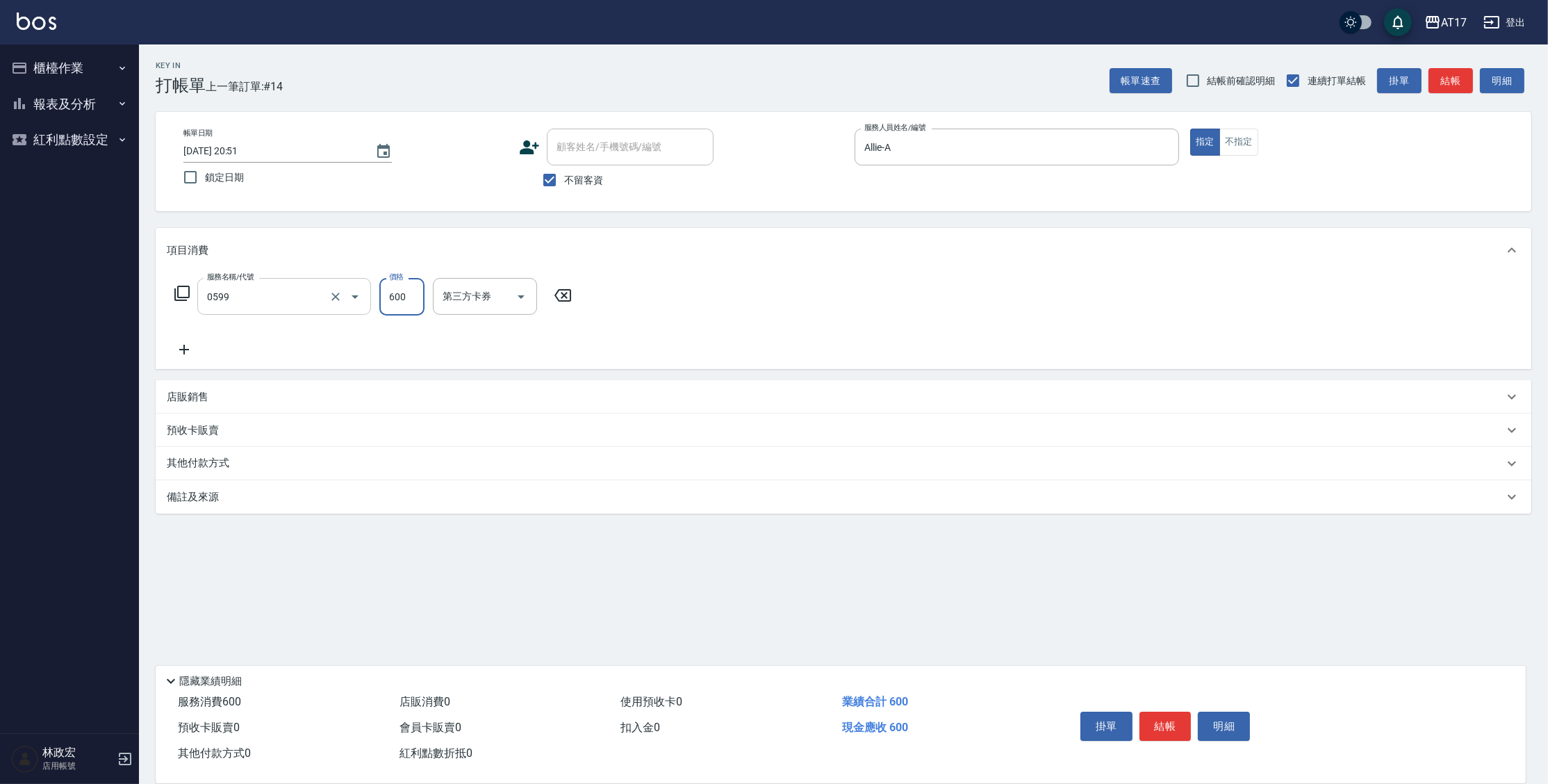
type input "精油-599(0599)"
type input "700"
type input "欣麗-77"
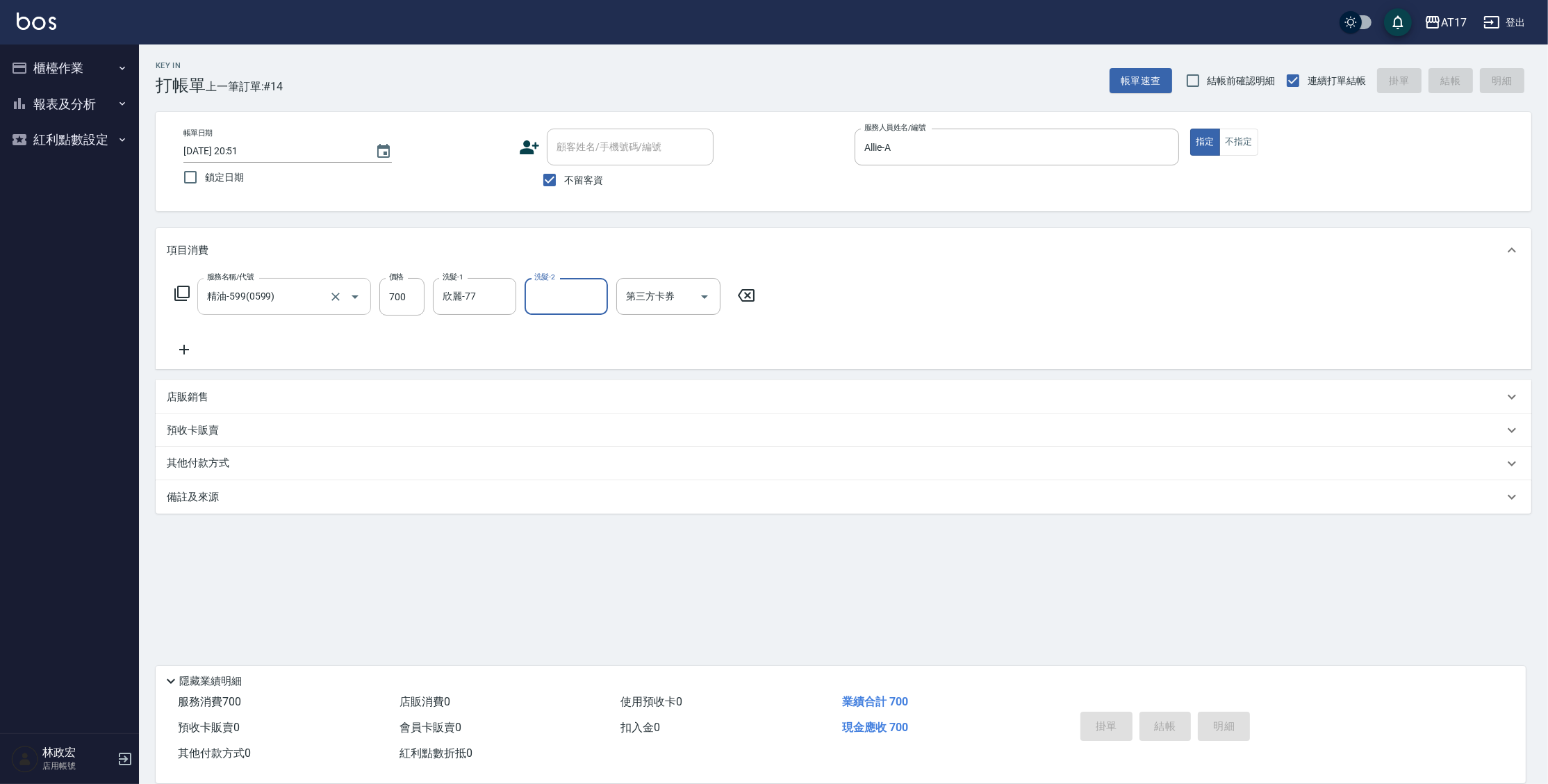
type input "[DATE] 20:52"
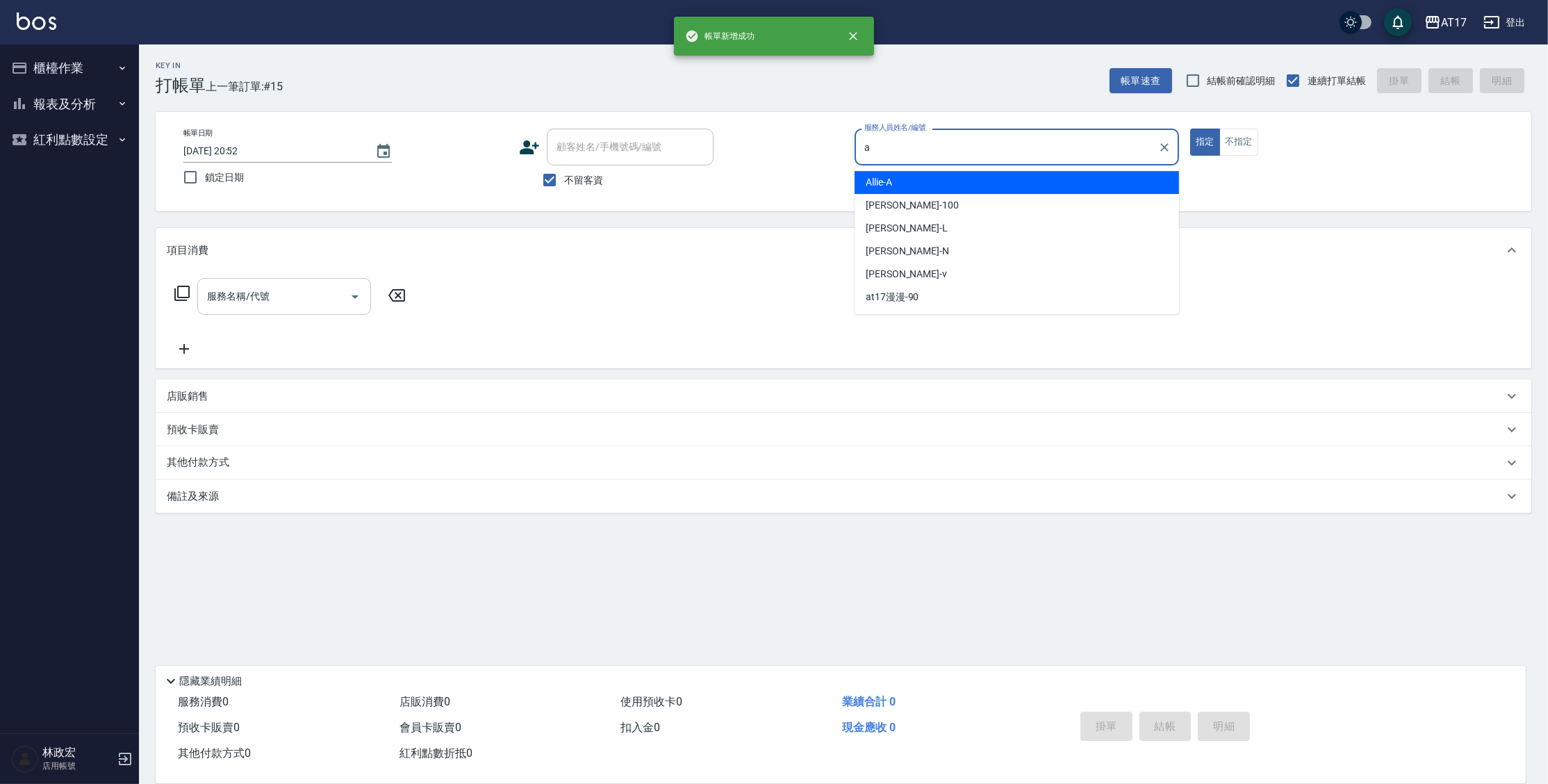
type input "Allie-A"
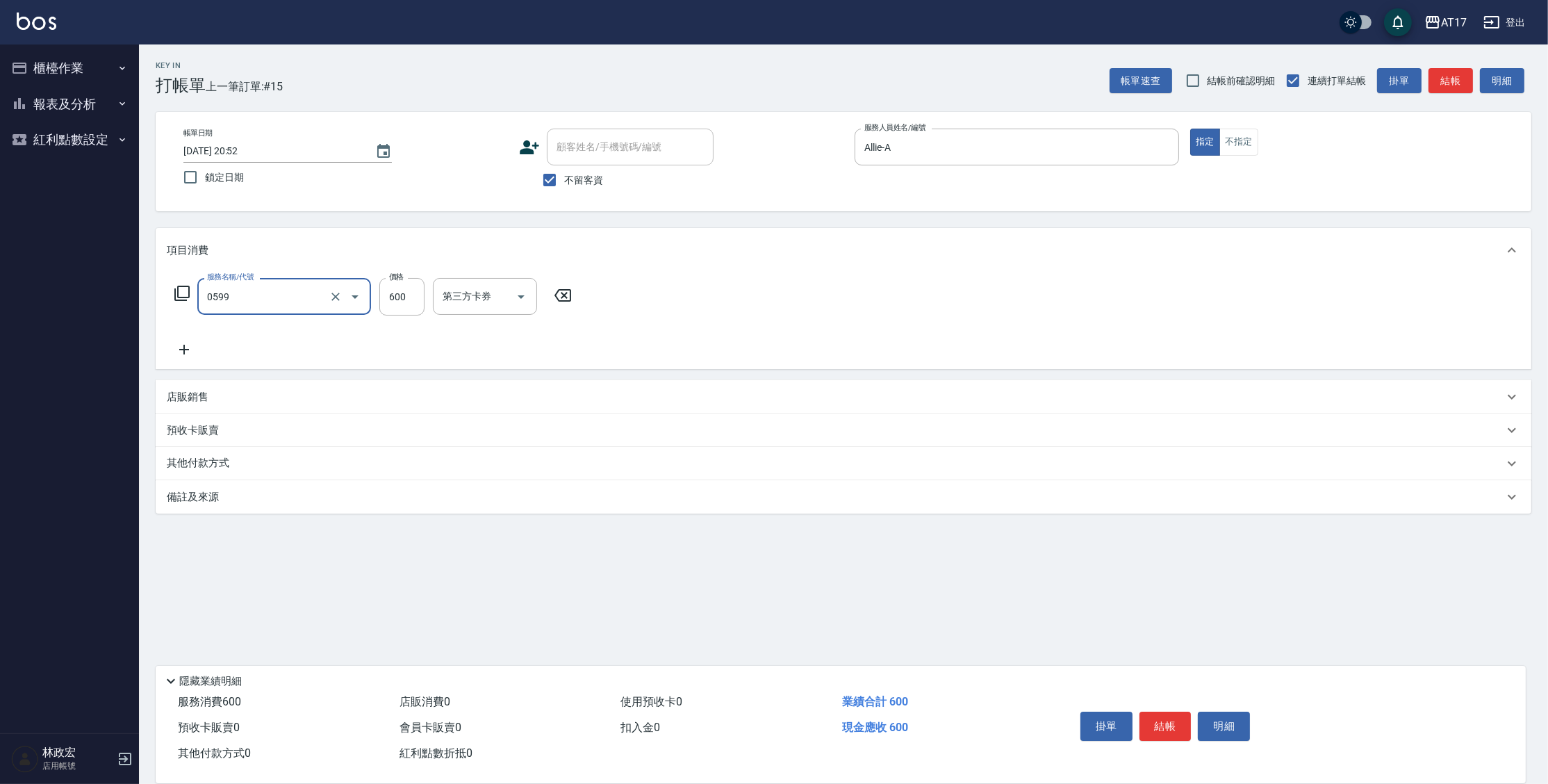
type input "精油-599(0599)"
type input "900"
type input "欣麗-77"
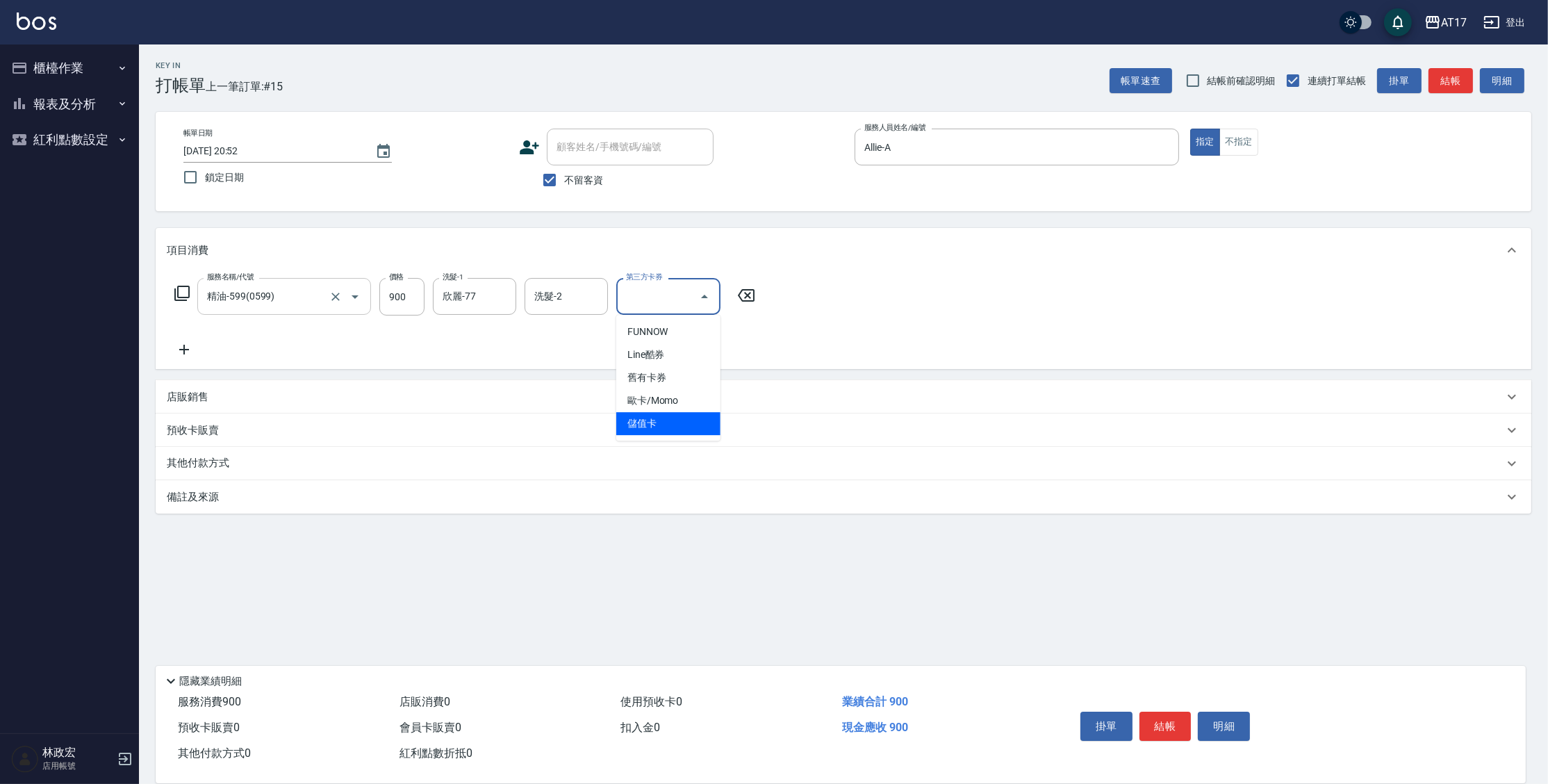
type input "儲值卡"
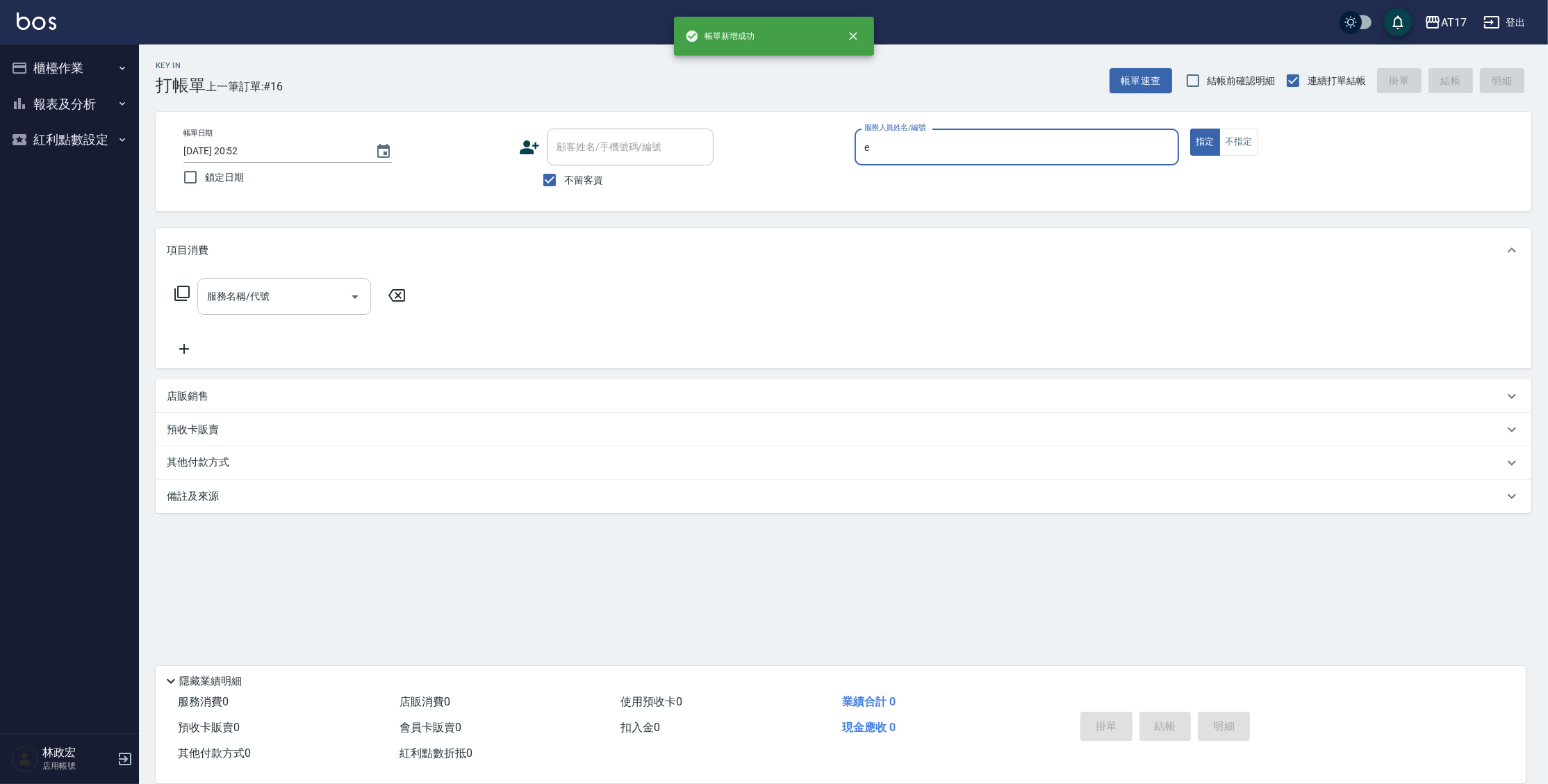
type input "[PERSON_NAME]-E"
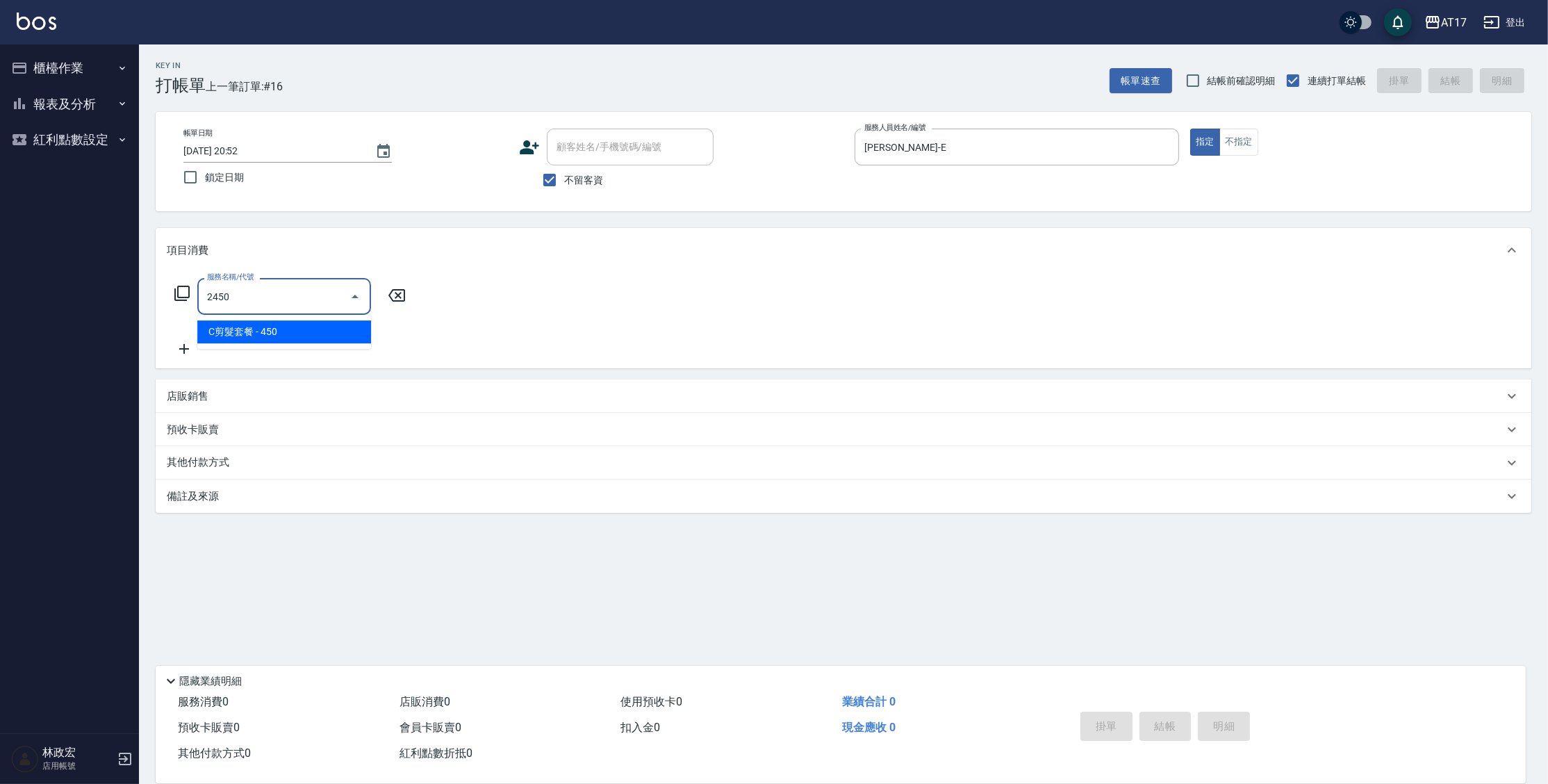
type input "C剪髮套餐(2450)"
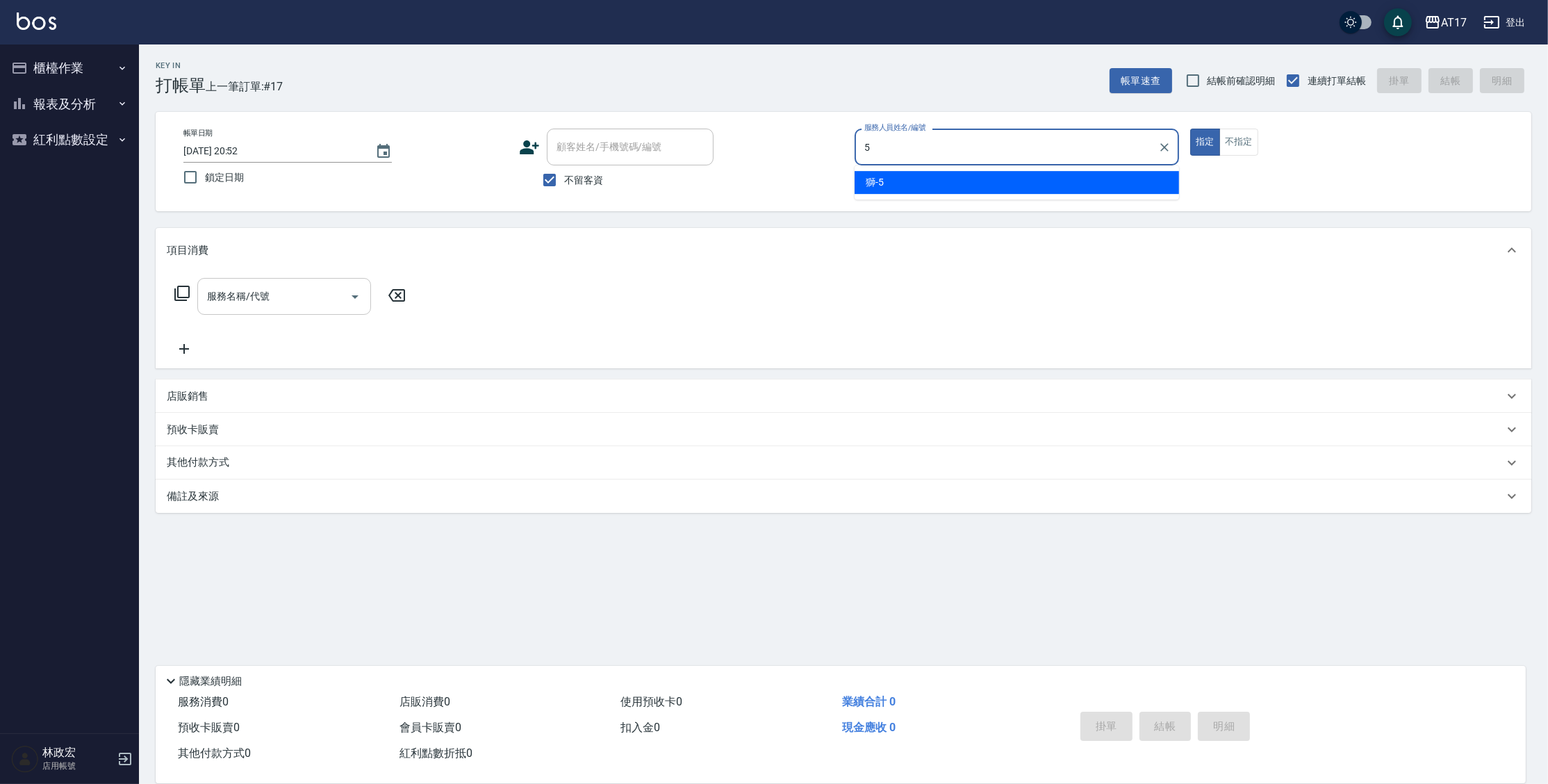
type input "獅-5"
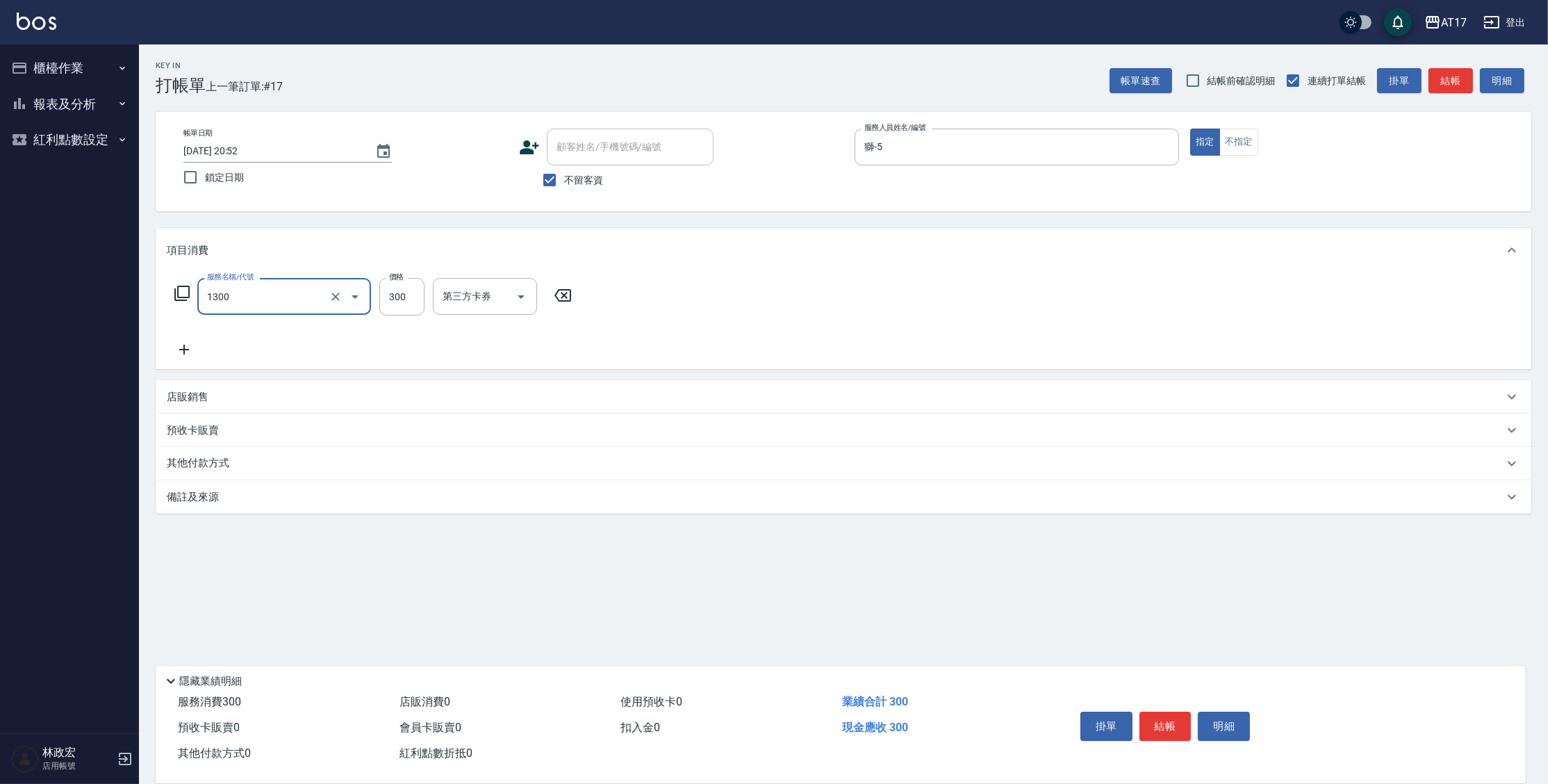
type input "一般洗髮(1300)"
type input "250"
type input "[PERSON_NAME]-25"
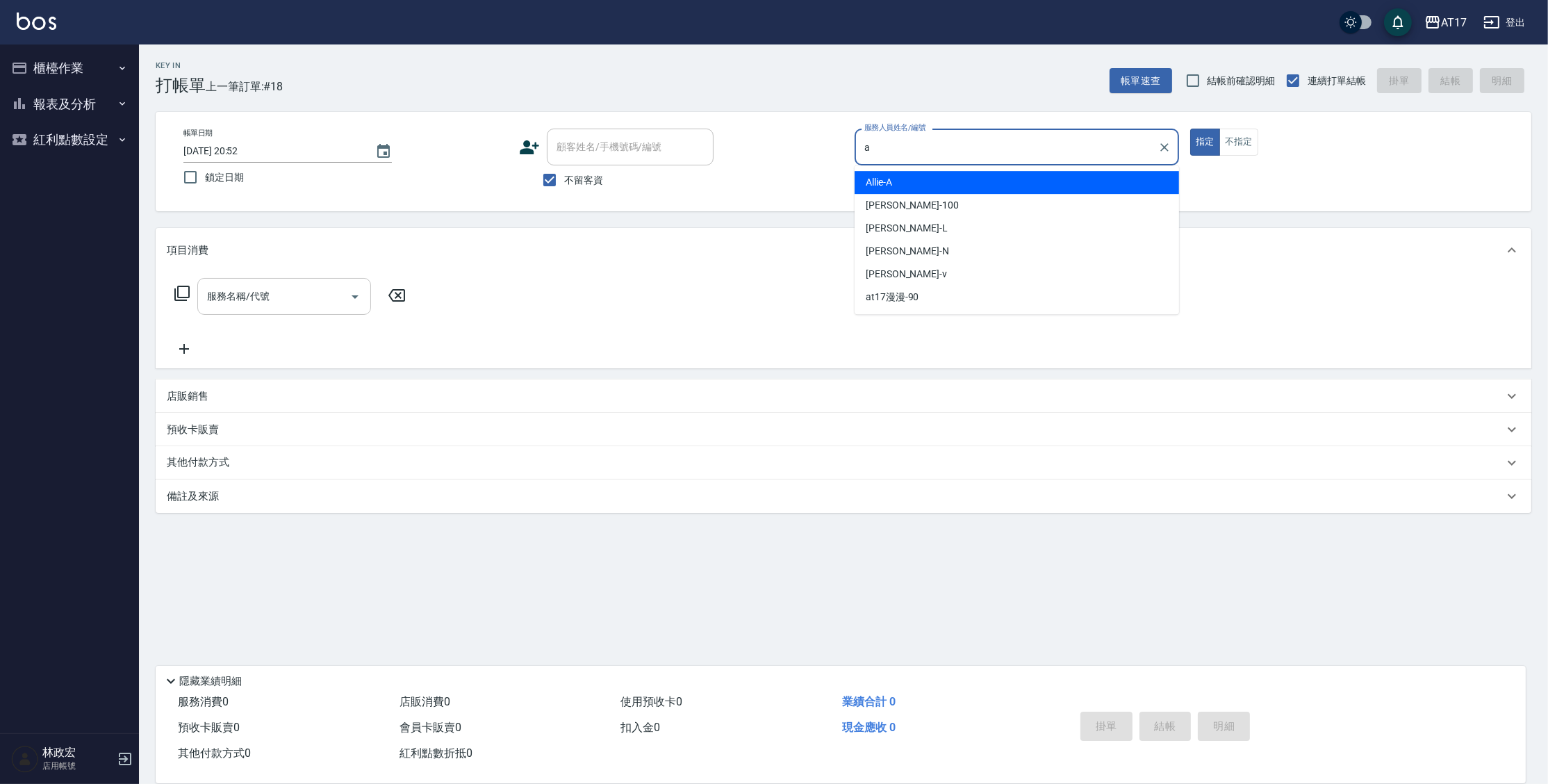
type input "Allie-A"
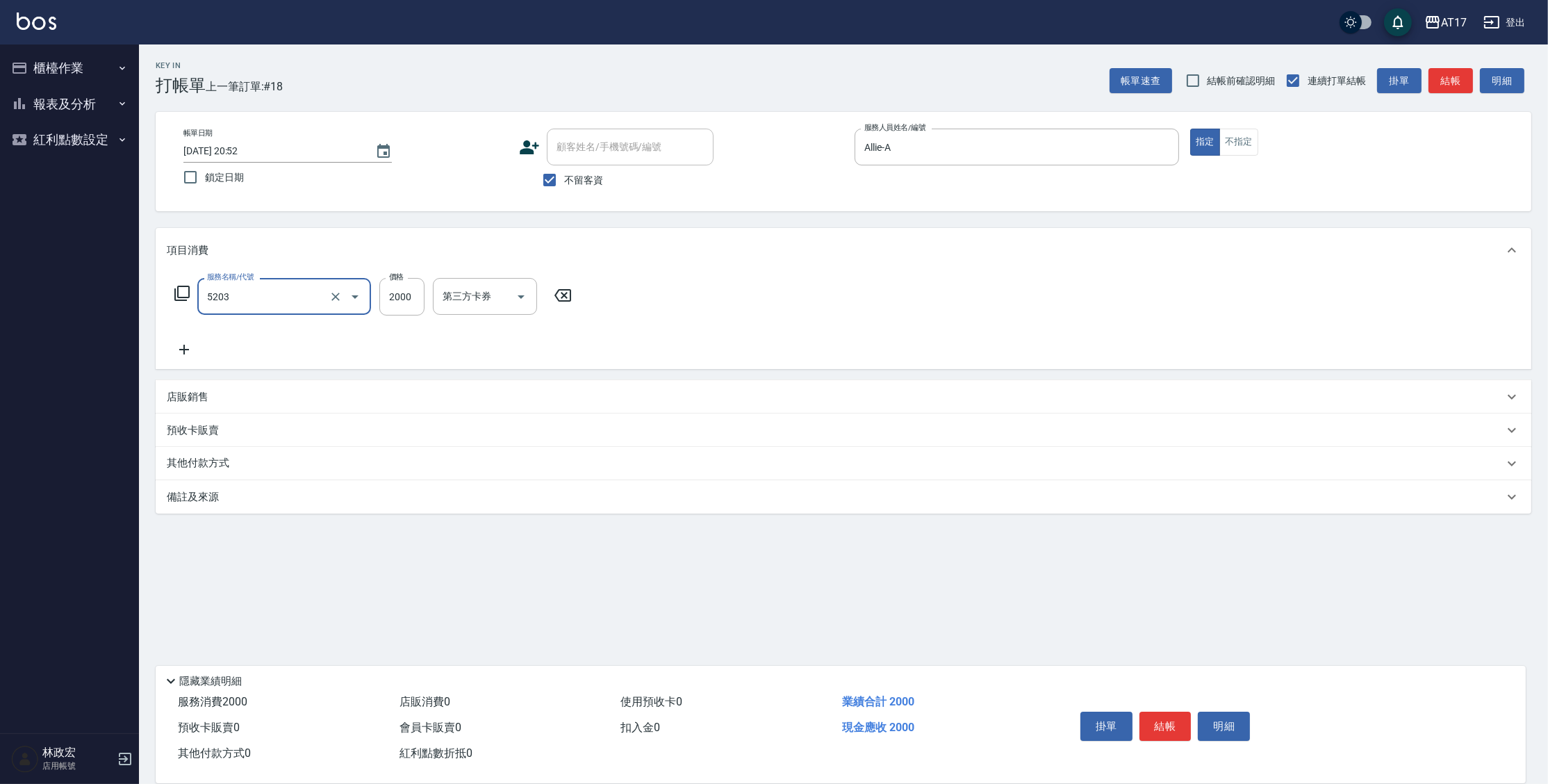
type input "染髮C餐(短髮)(5203)"
type input "欣麗-77"
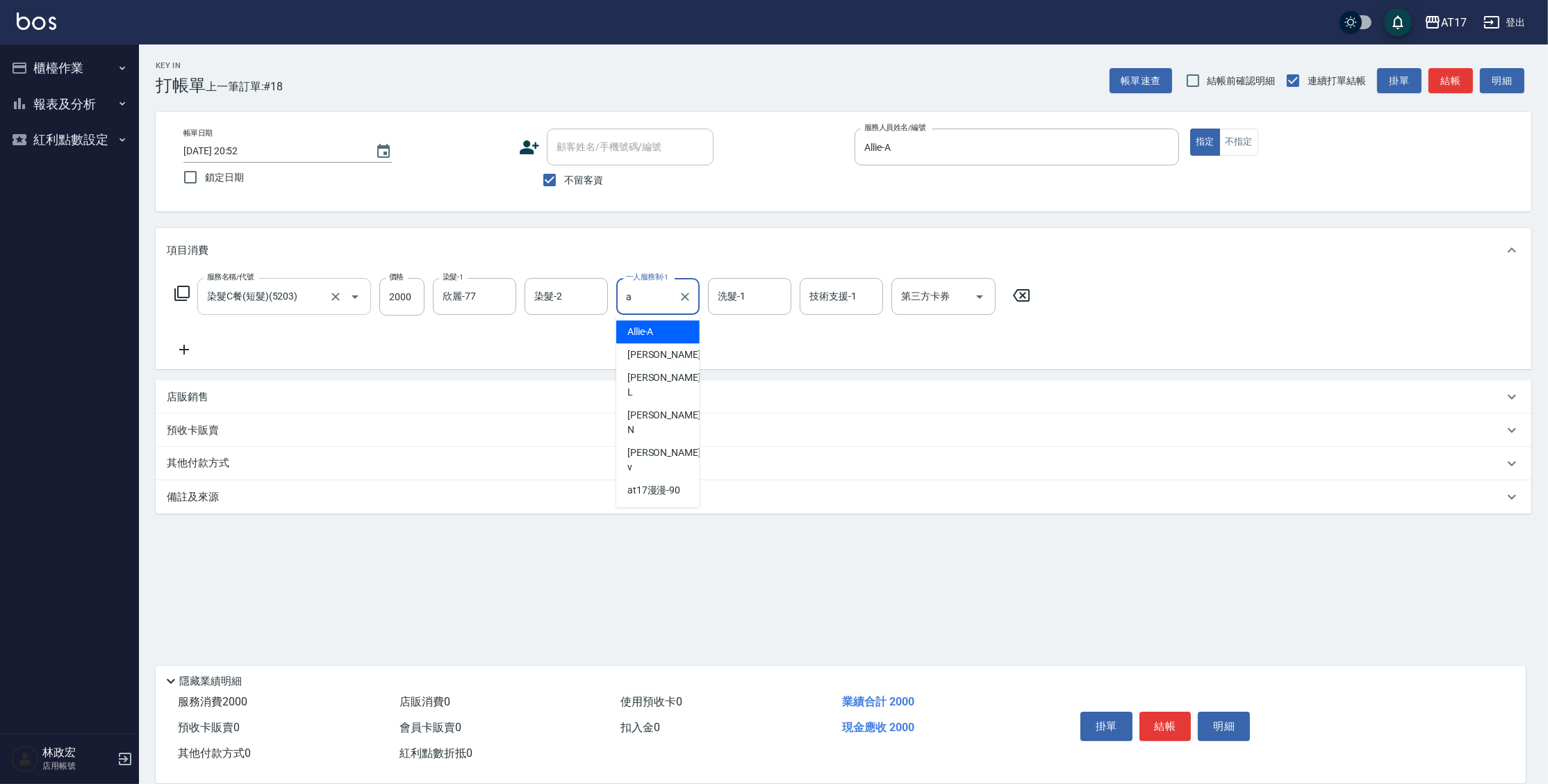
type input "Allie-A"
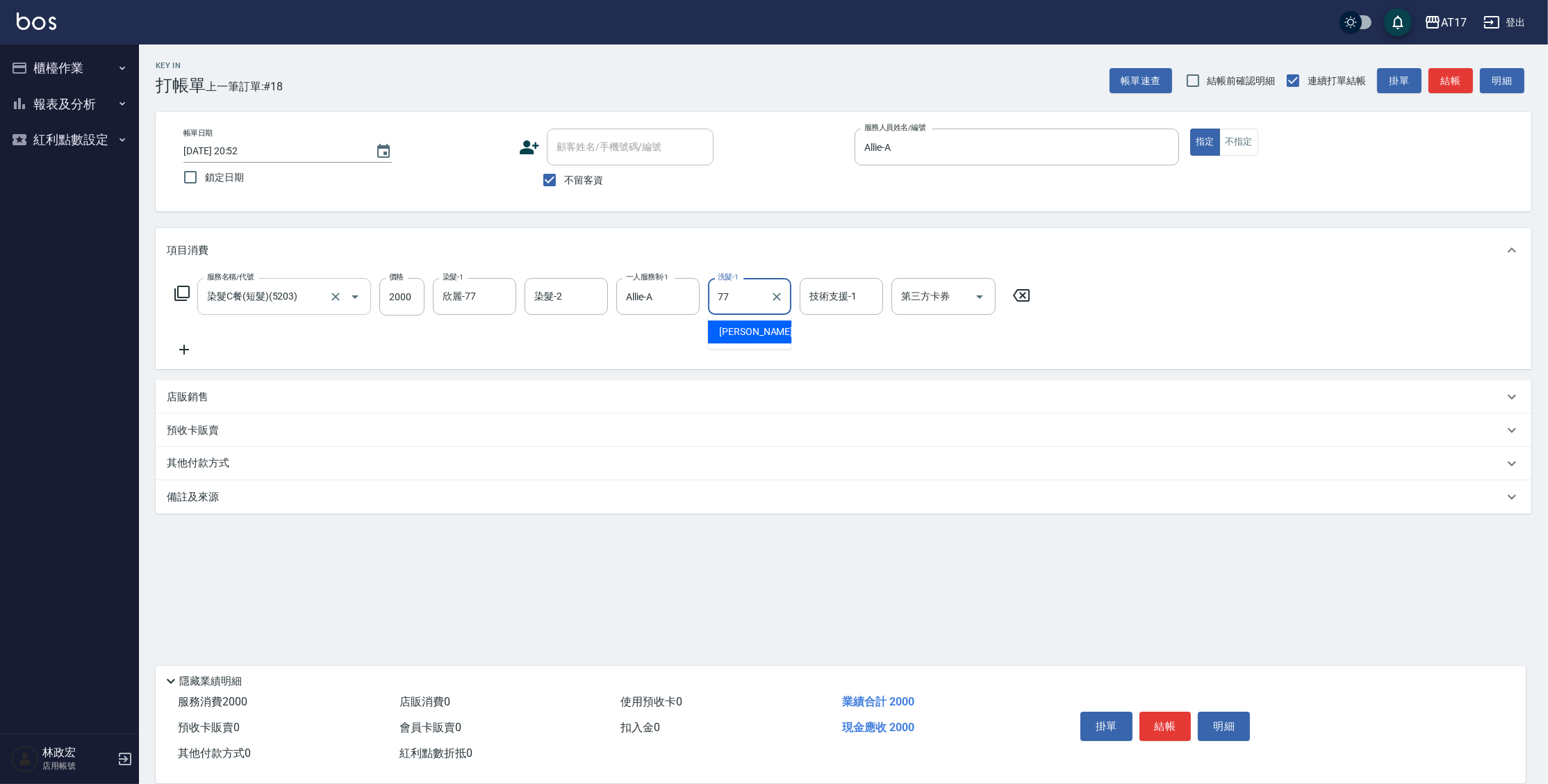
type input "欣麗-77"
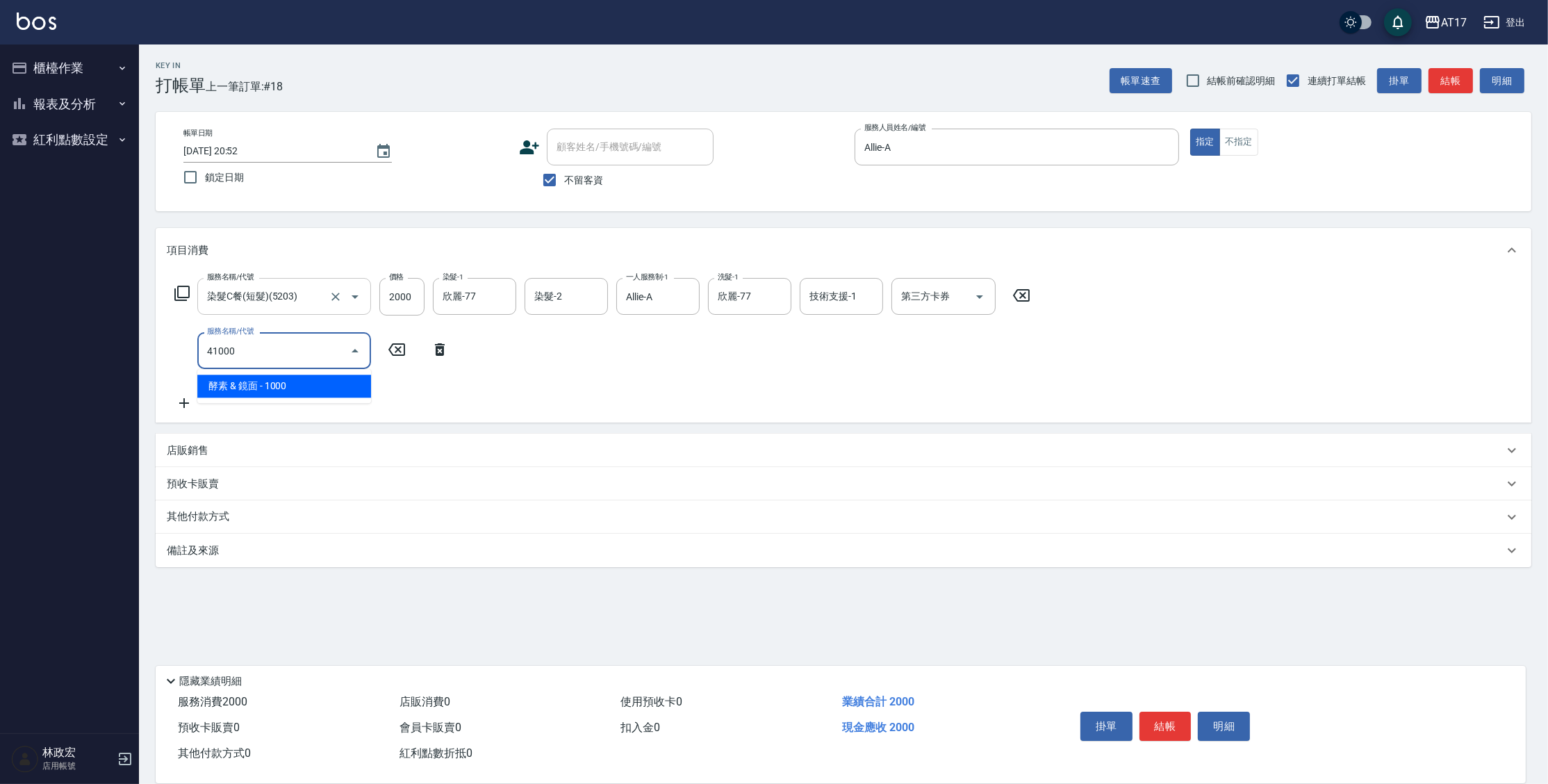
type input "酵素 & 鏡面(41000)"
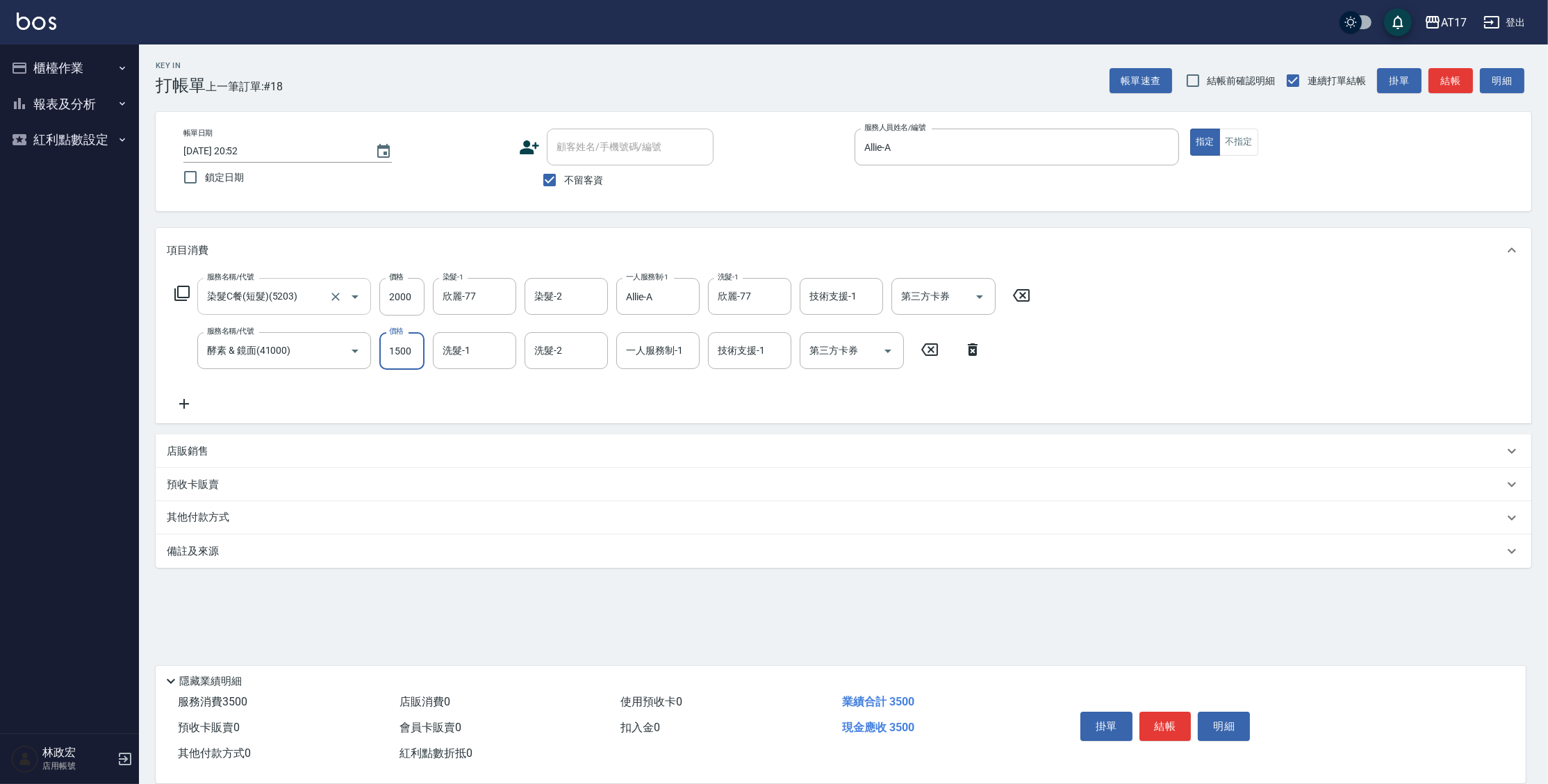
type input "1500"
type input "欣麗-77"
type input "Allie-A"
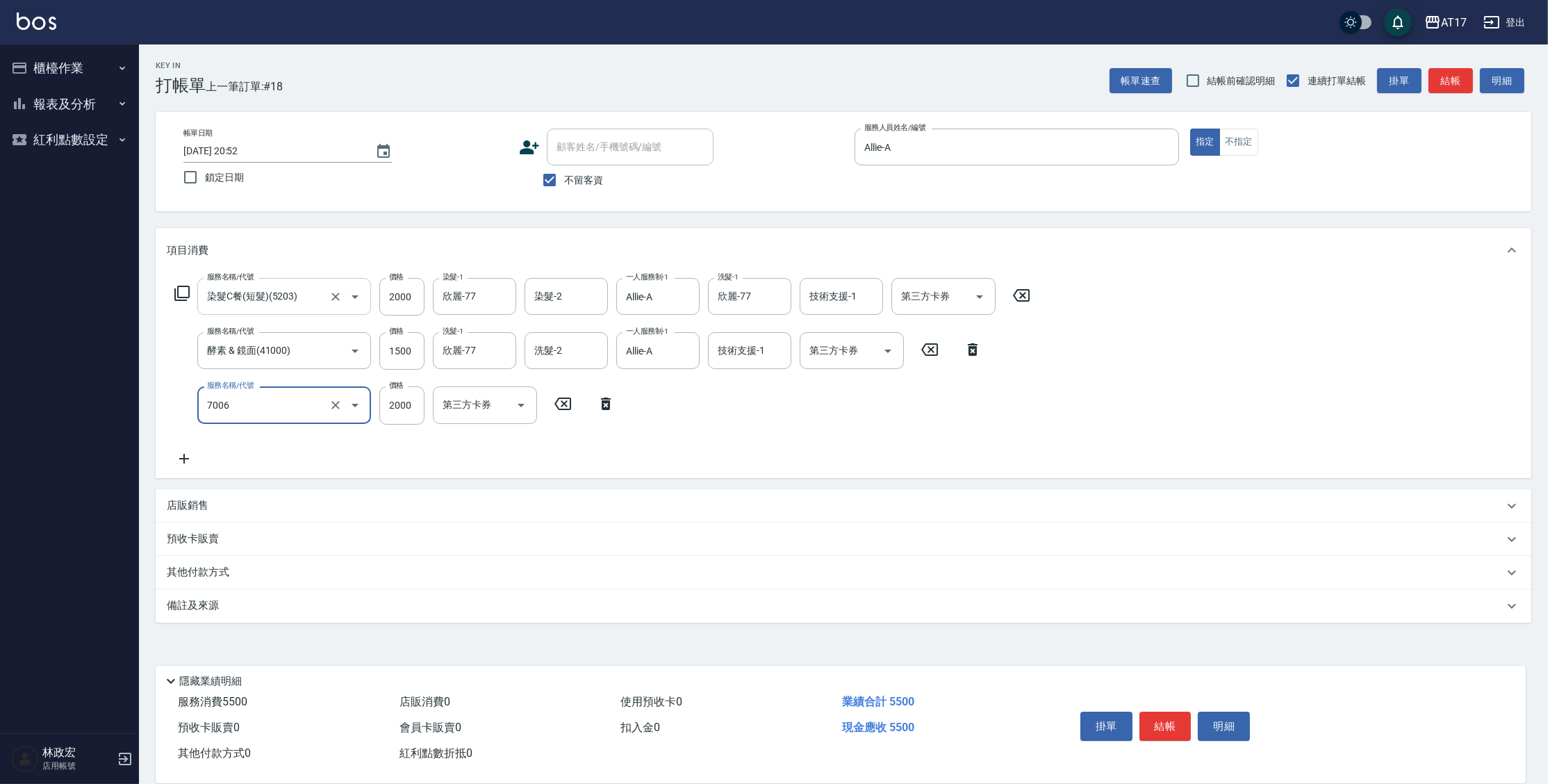
type input "重整1組2000元(7006)"
type input "3599"
click at [455, 426] on div "服務名稱/代號 染髮C餐(短髮)(5203) 服務名稱/代號 價格 2000 價格 染髮-1 欣麗-77 染髮-1 染髮-2 染髮-2 一人服務制-1 All…" at bounding box center [603, 372] width 872 height 188
click at [448, 411] on input "洗髮-1" at bounding box center [475, 405] width 71 height 24
type input "欣麗-77"
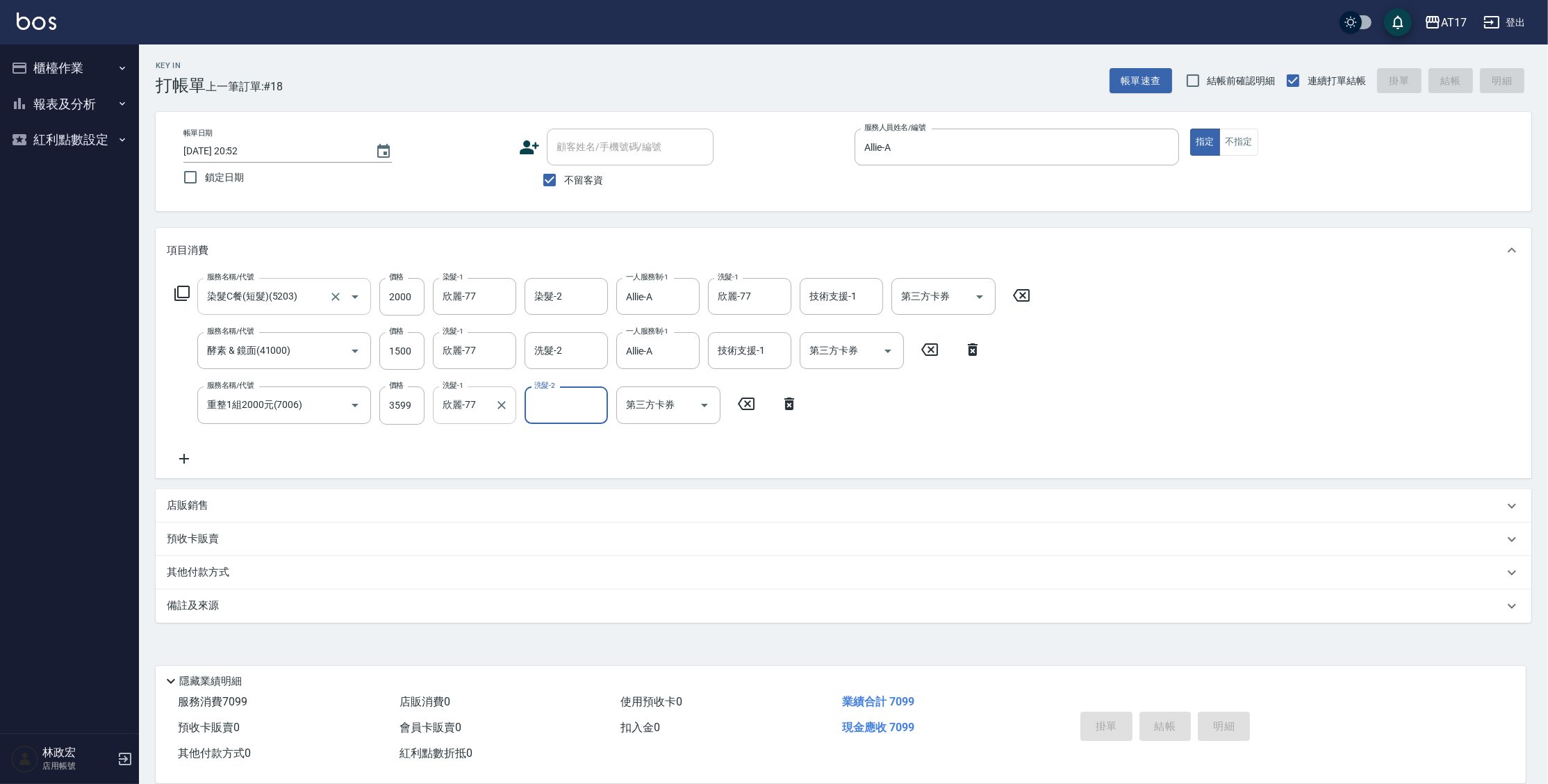
type input "[DATE] 20:53"
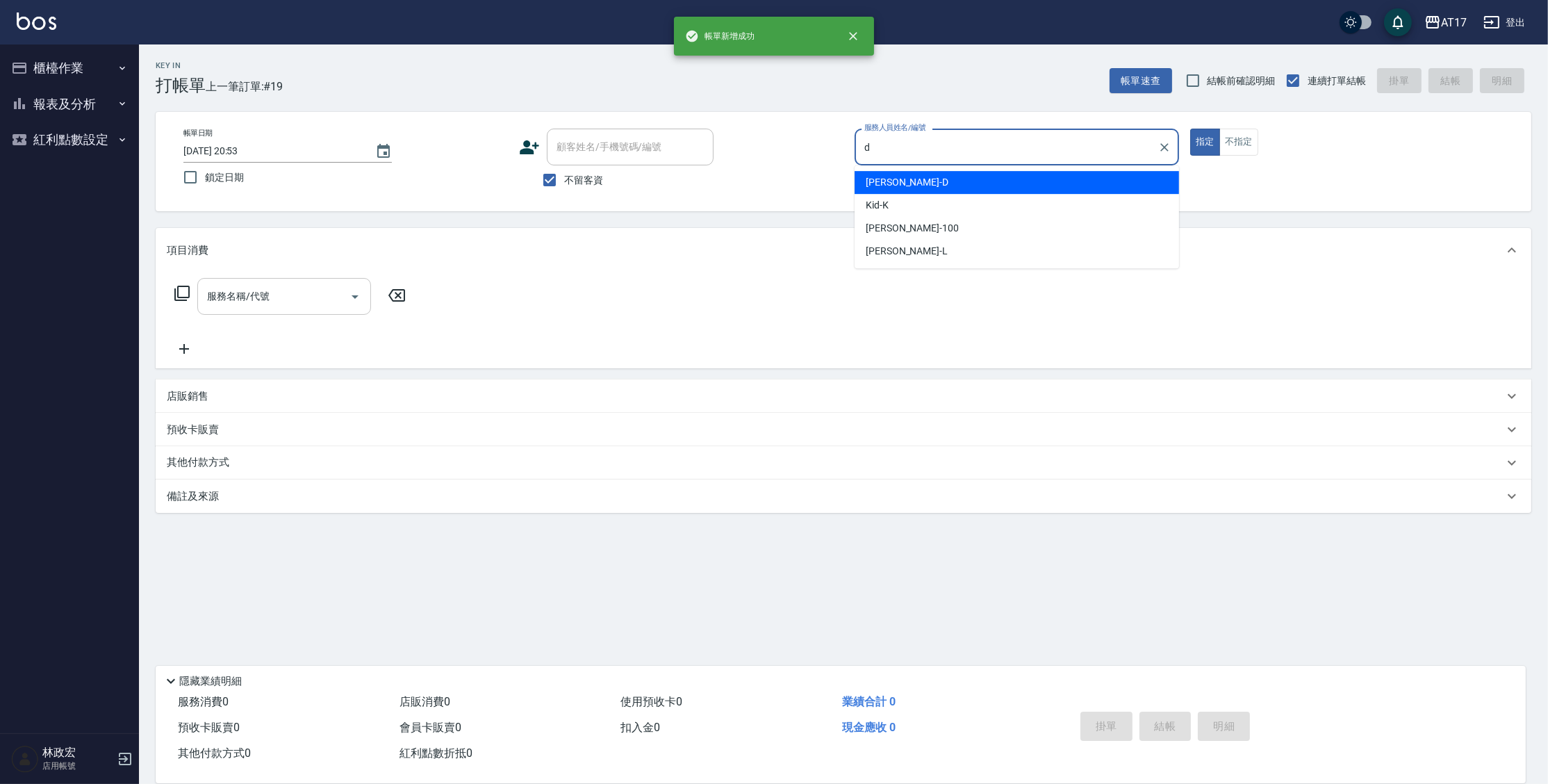
type input "[PERSON_NAME]-D"
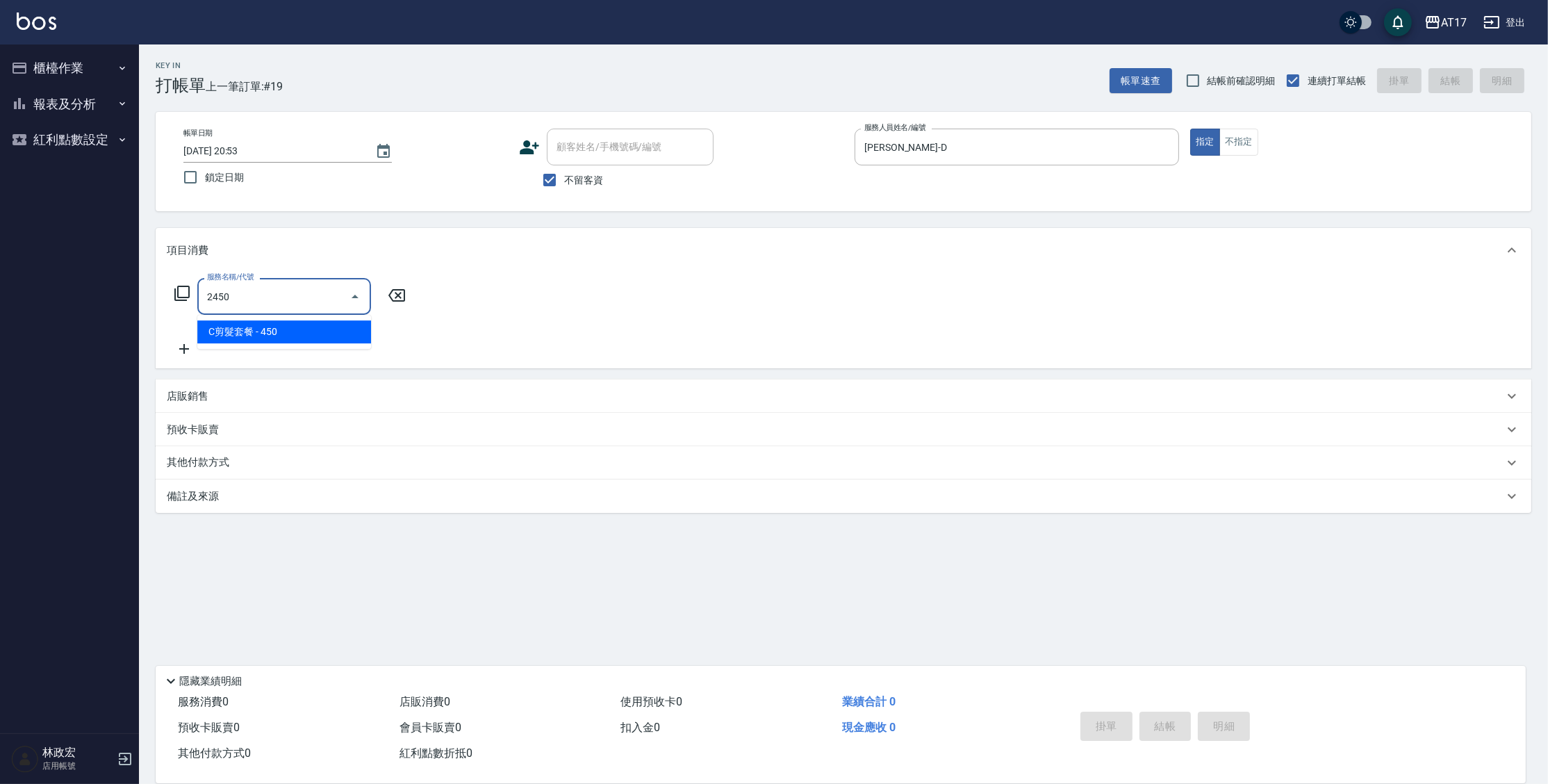
type input "C剪髮套餐(2450)"
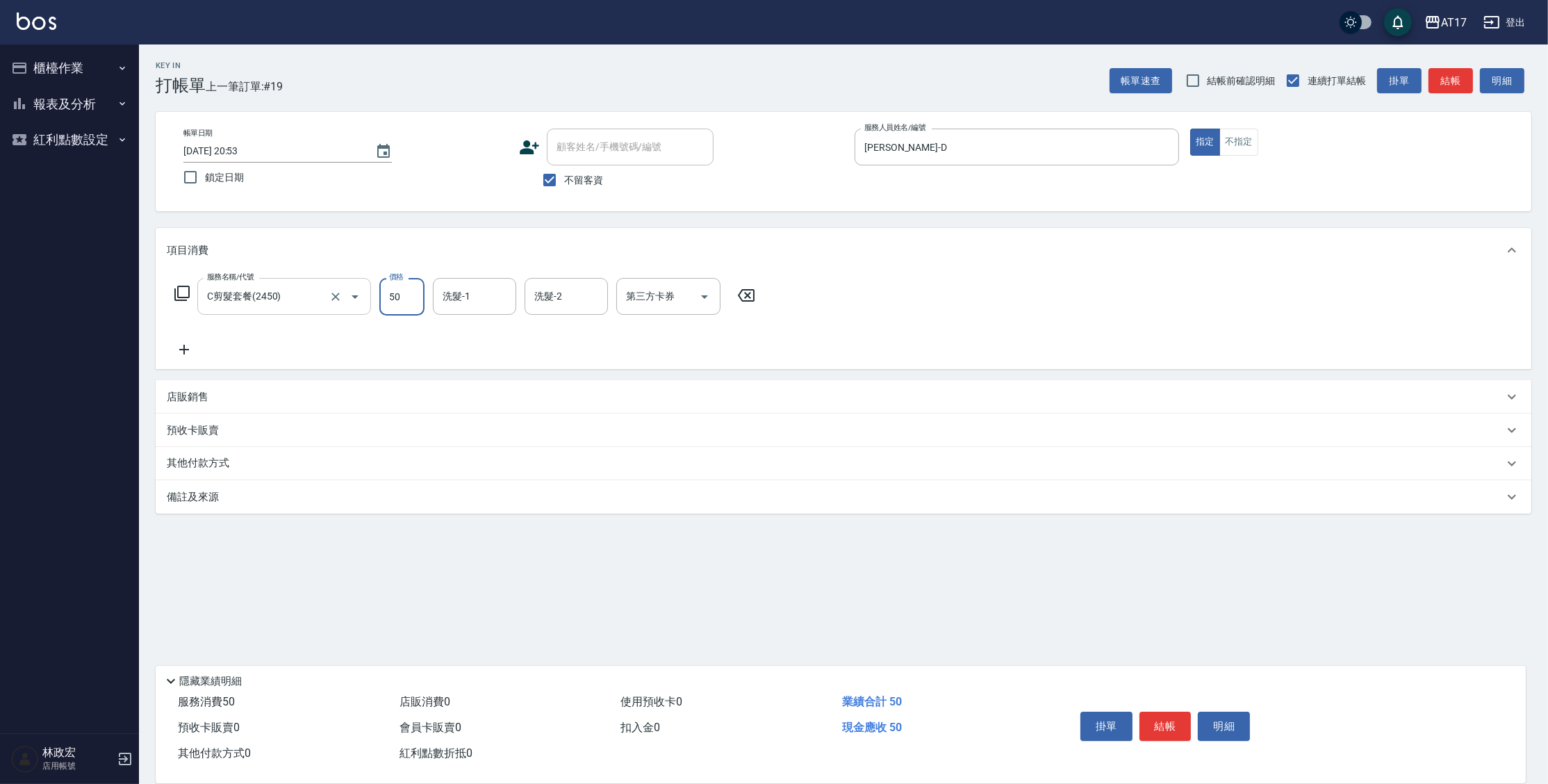
type input "50"
type input "[PERSON_NAME]-55"
click at [390, 303] on input "50" at bounding box center [402, 296] width 45 height 38
type input "500"
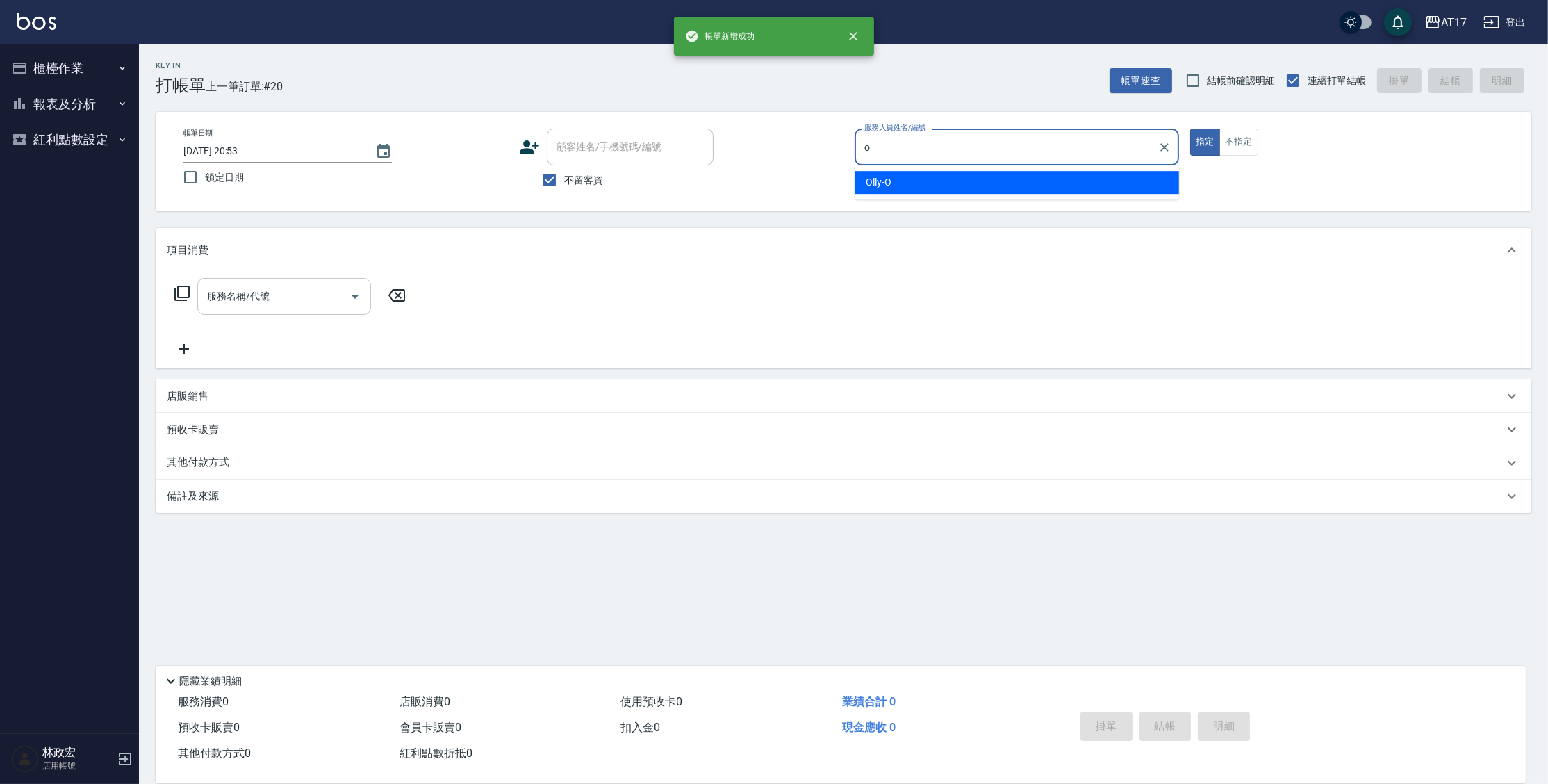
type input "Olly-O"
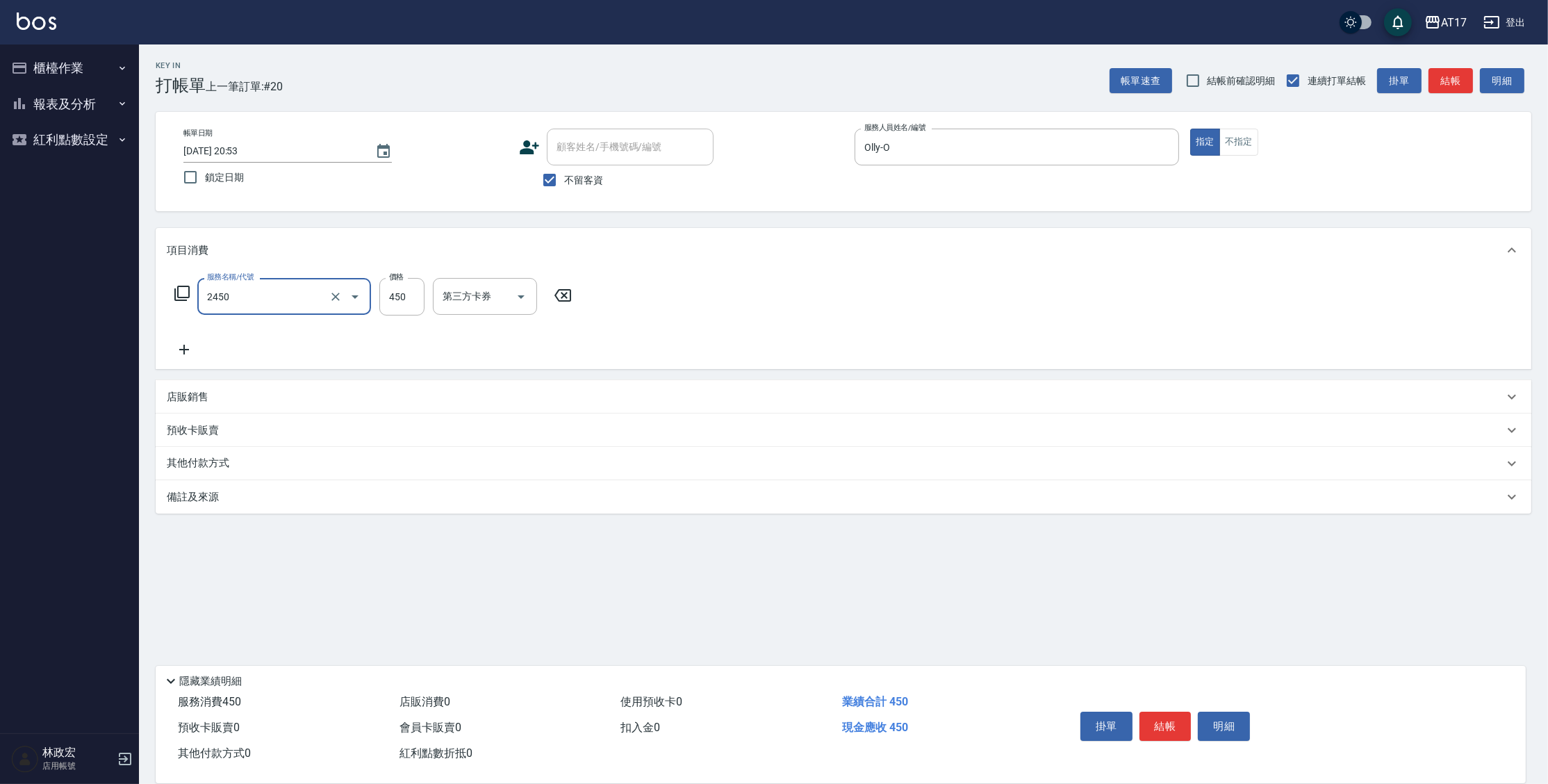
type input "C剪髮套餐(2450)"
type input "500"
type input "陳思妤-22"
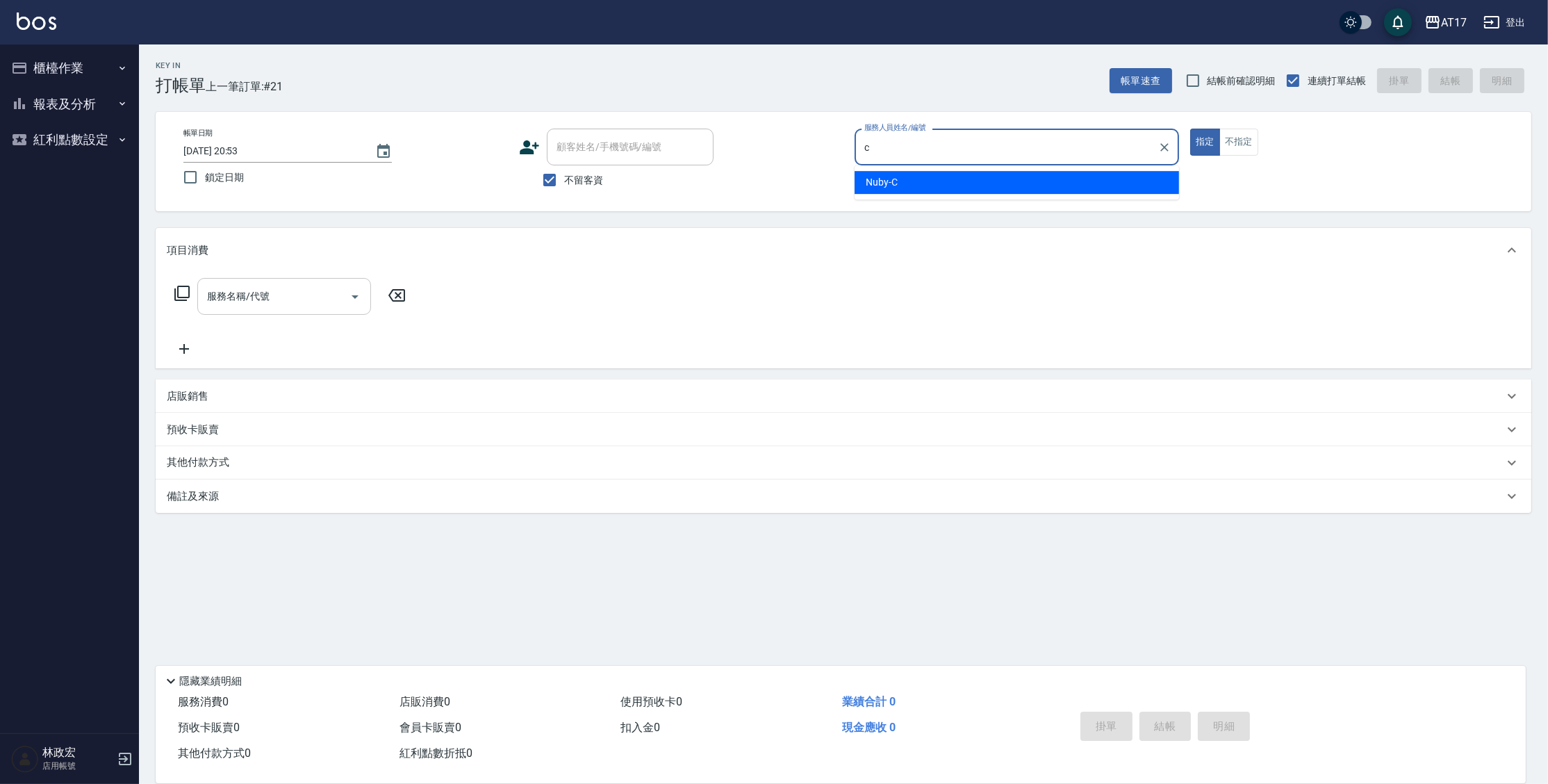
type input "Nuby-C"
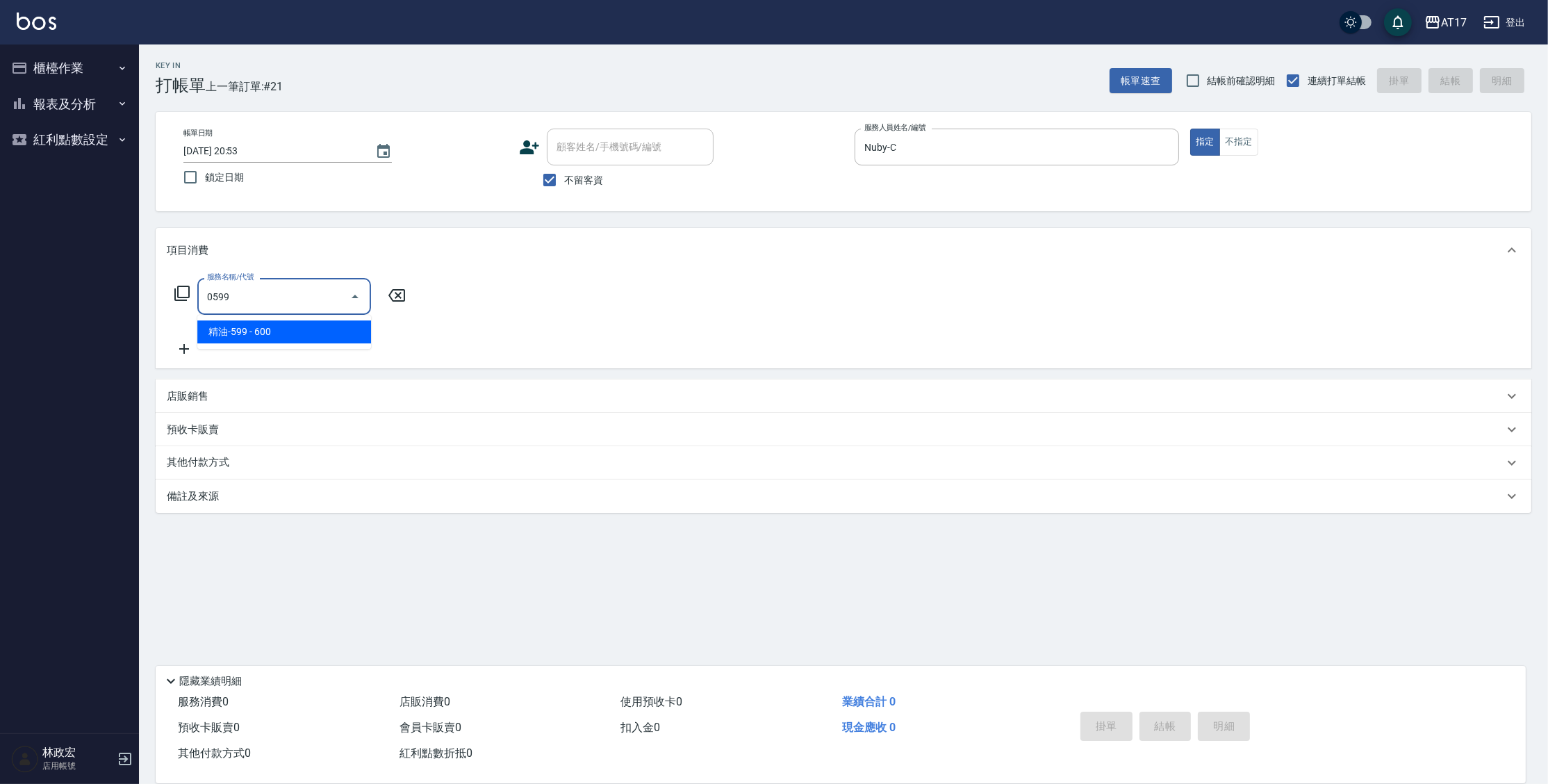
type input "精油-599(0599)"
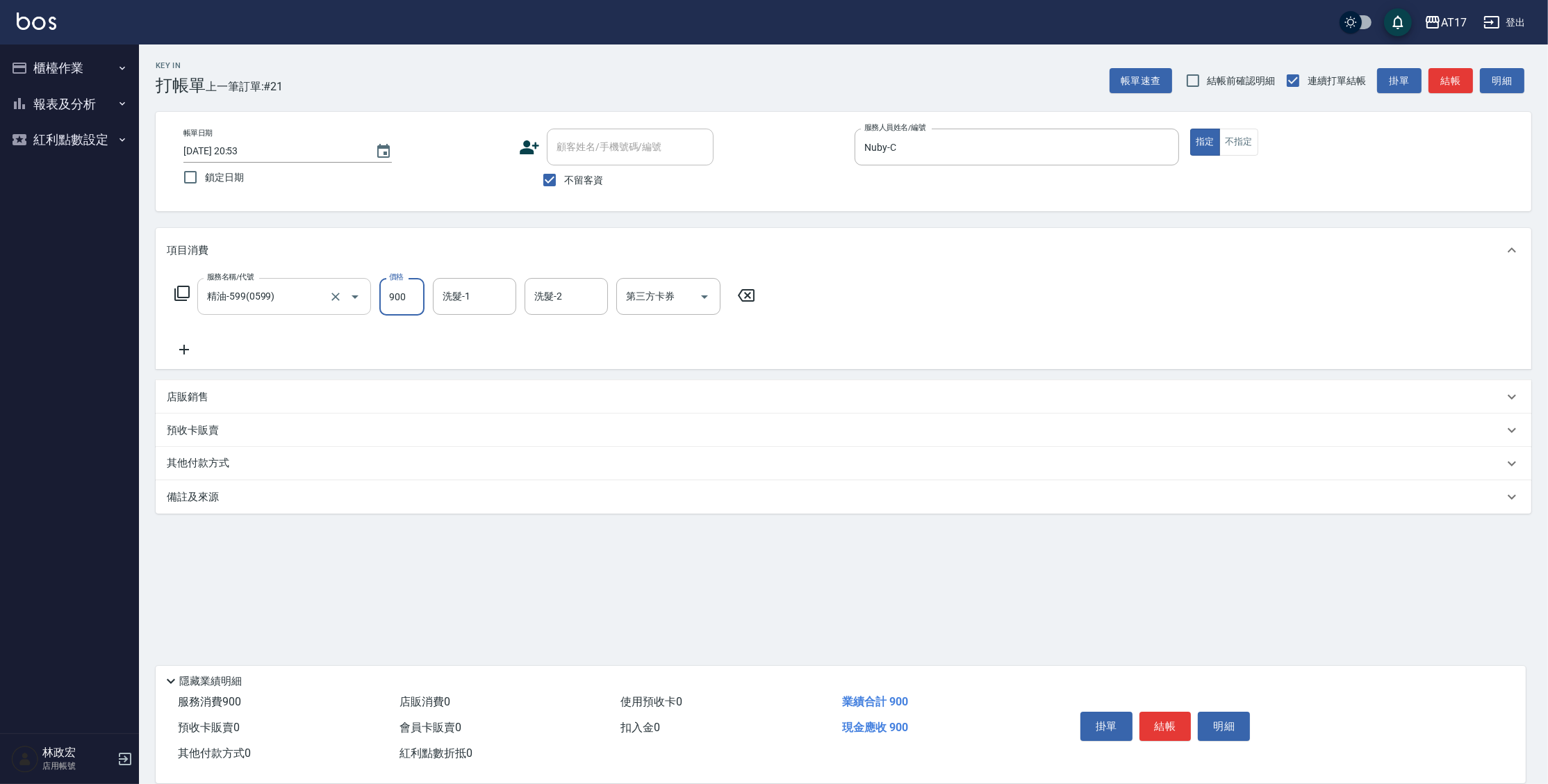
type input "900"
type input "Winne-W"
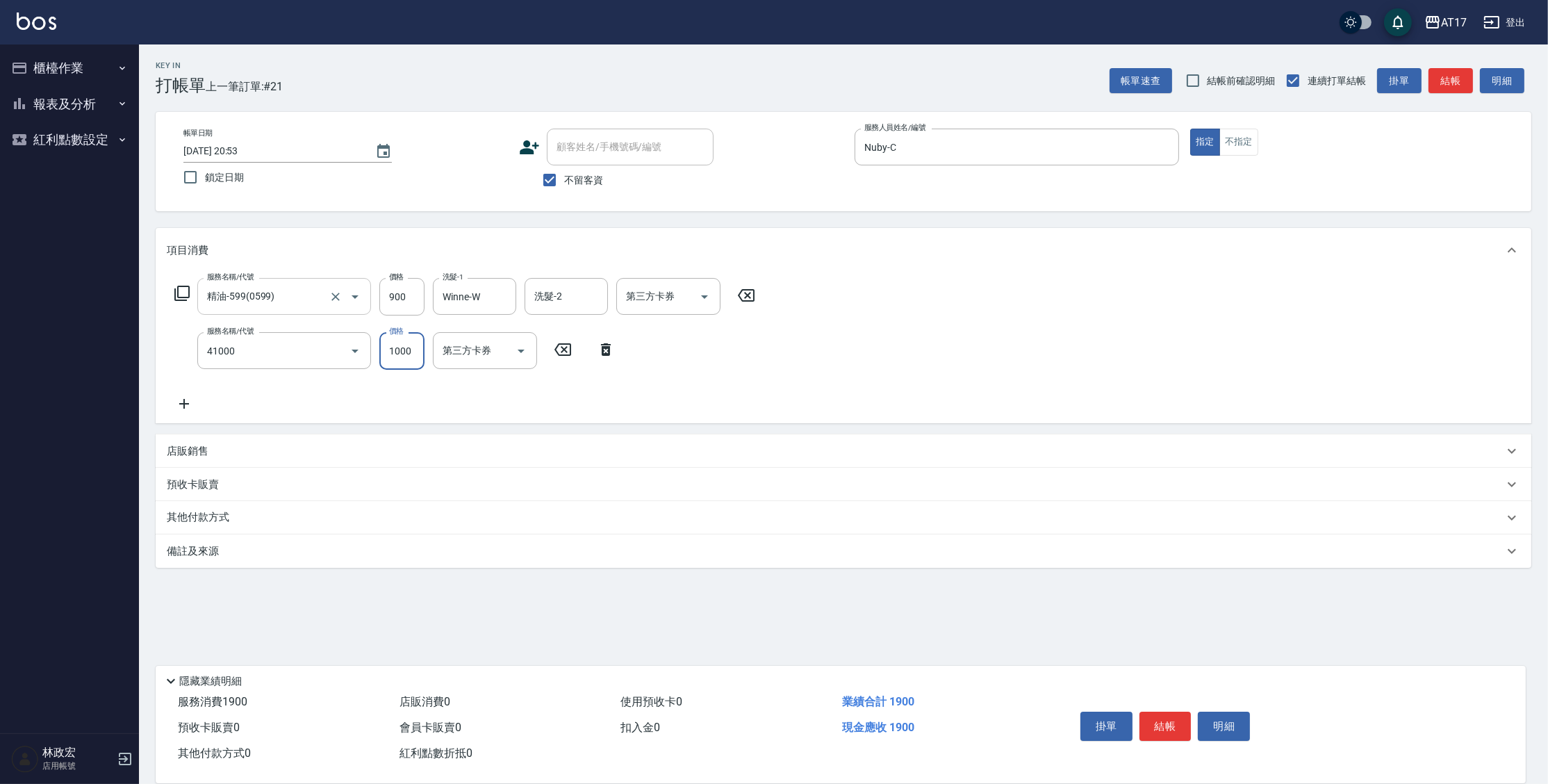
type input "酵素 & 鏡面(41000)"
type input "2200"
type input "Winne-W"
type input "Nuby-C"
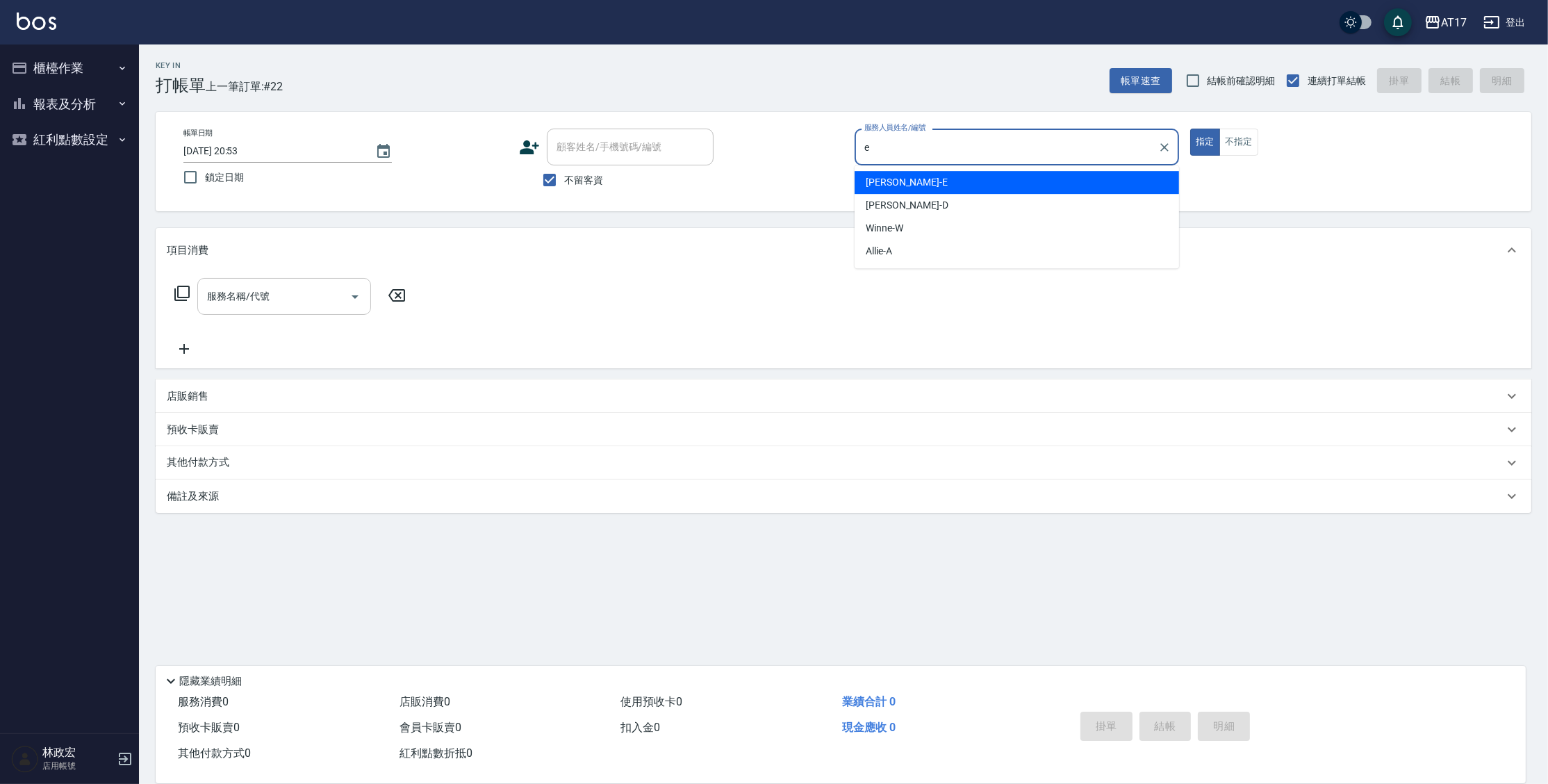
type input "[PERSON_NAME]-E"
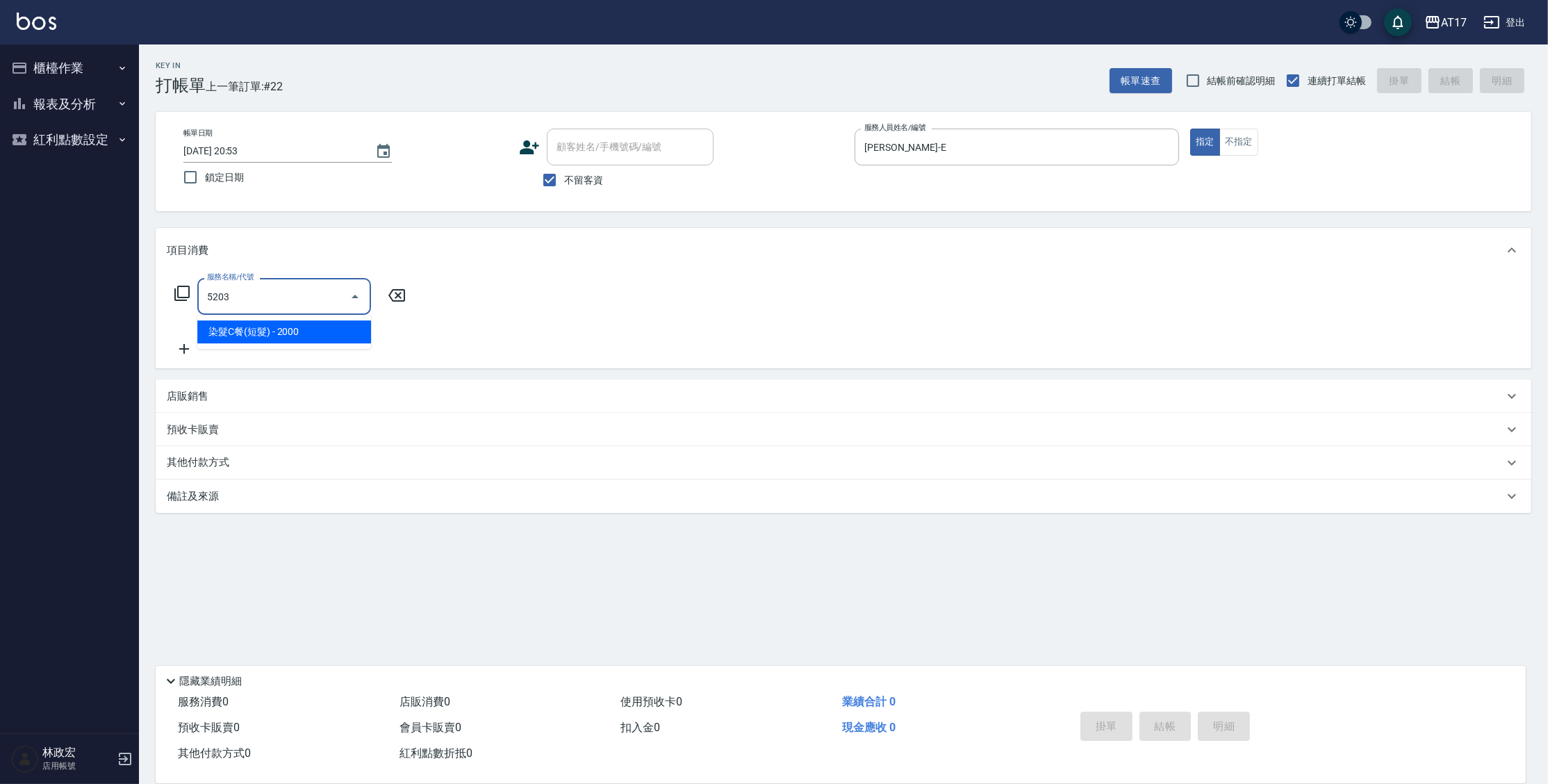
type input "染髮C餐(短髮)(5203)"
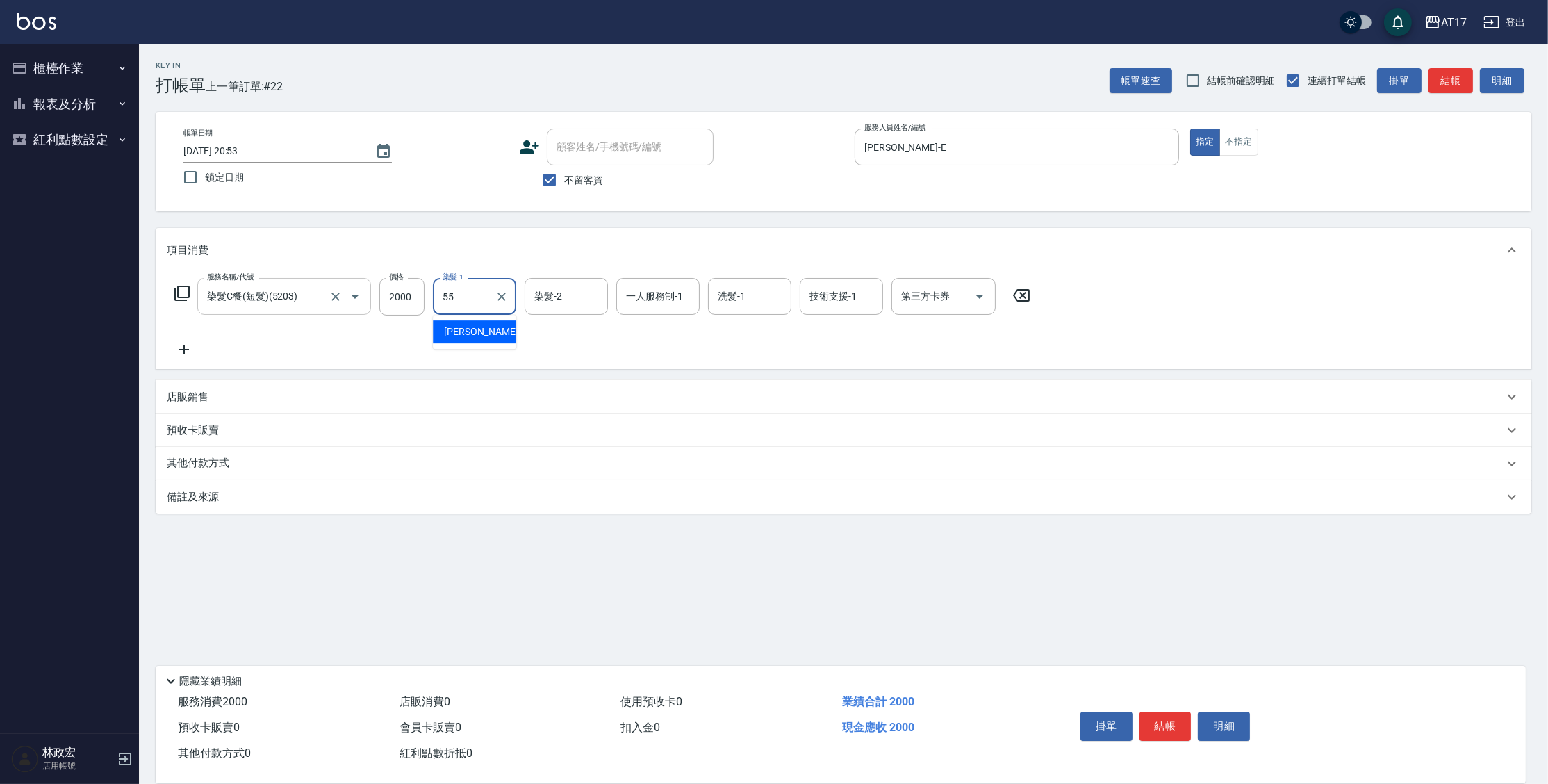
type input "[PERSON_NAME]-55"
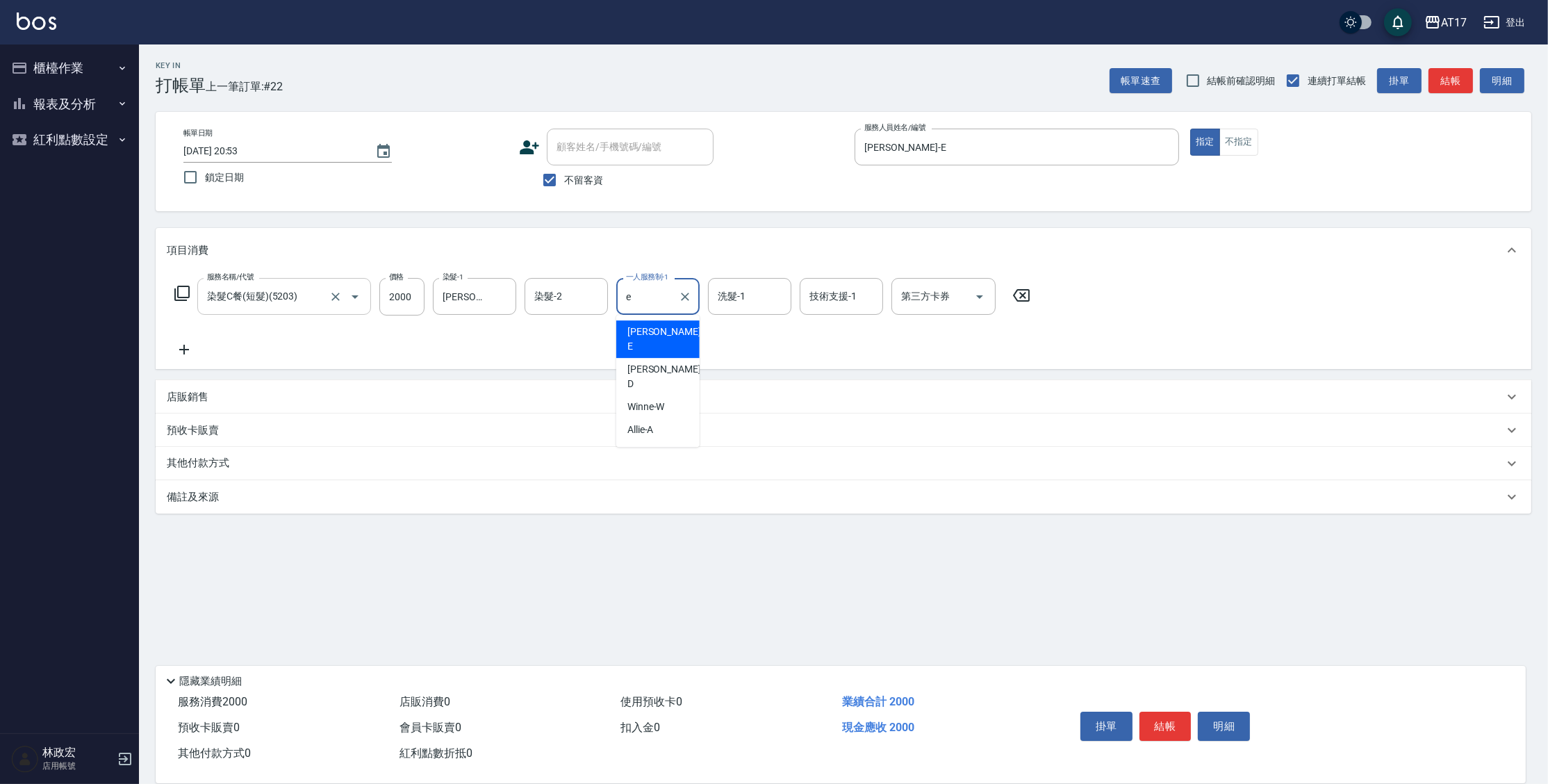
type input "[PERSON_NAME]-E"
type input "[PERSON_NAME]-27"
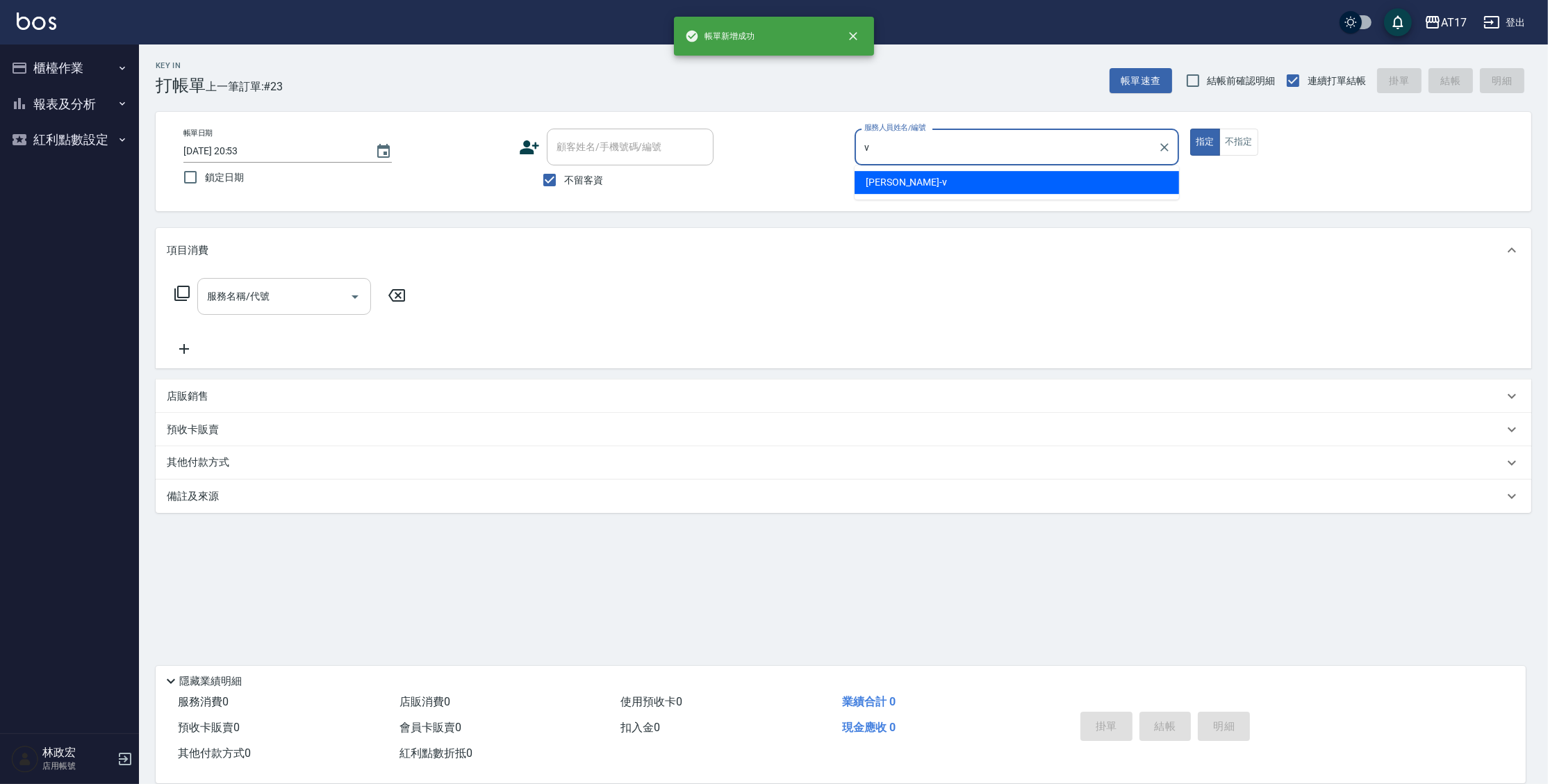
type input "[PERSON_NAME]-v"
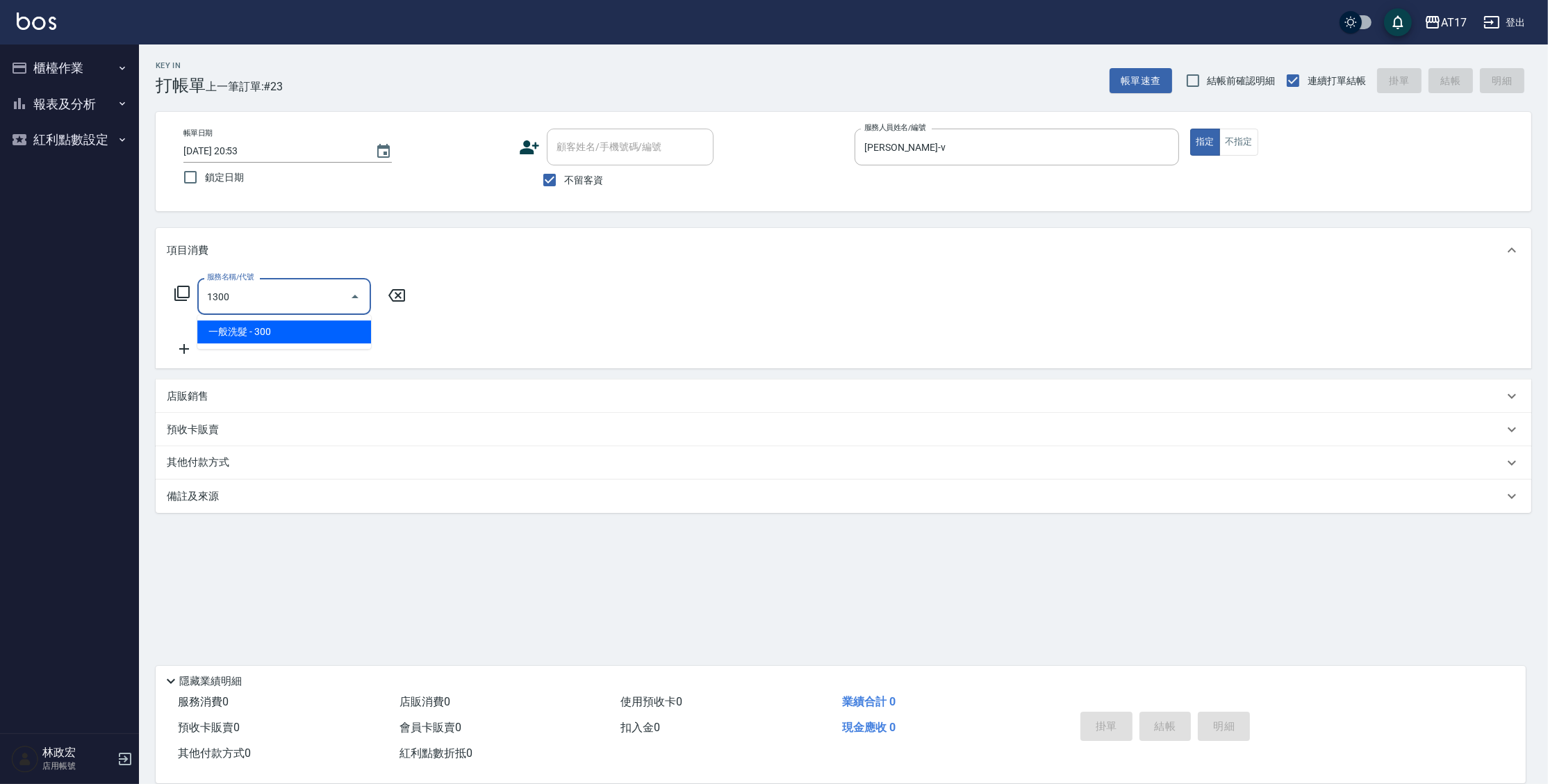
type input "一般洗髮(1300)"
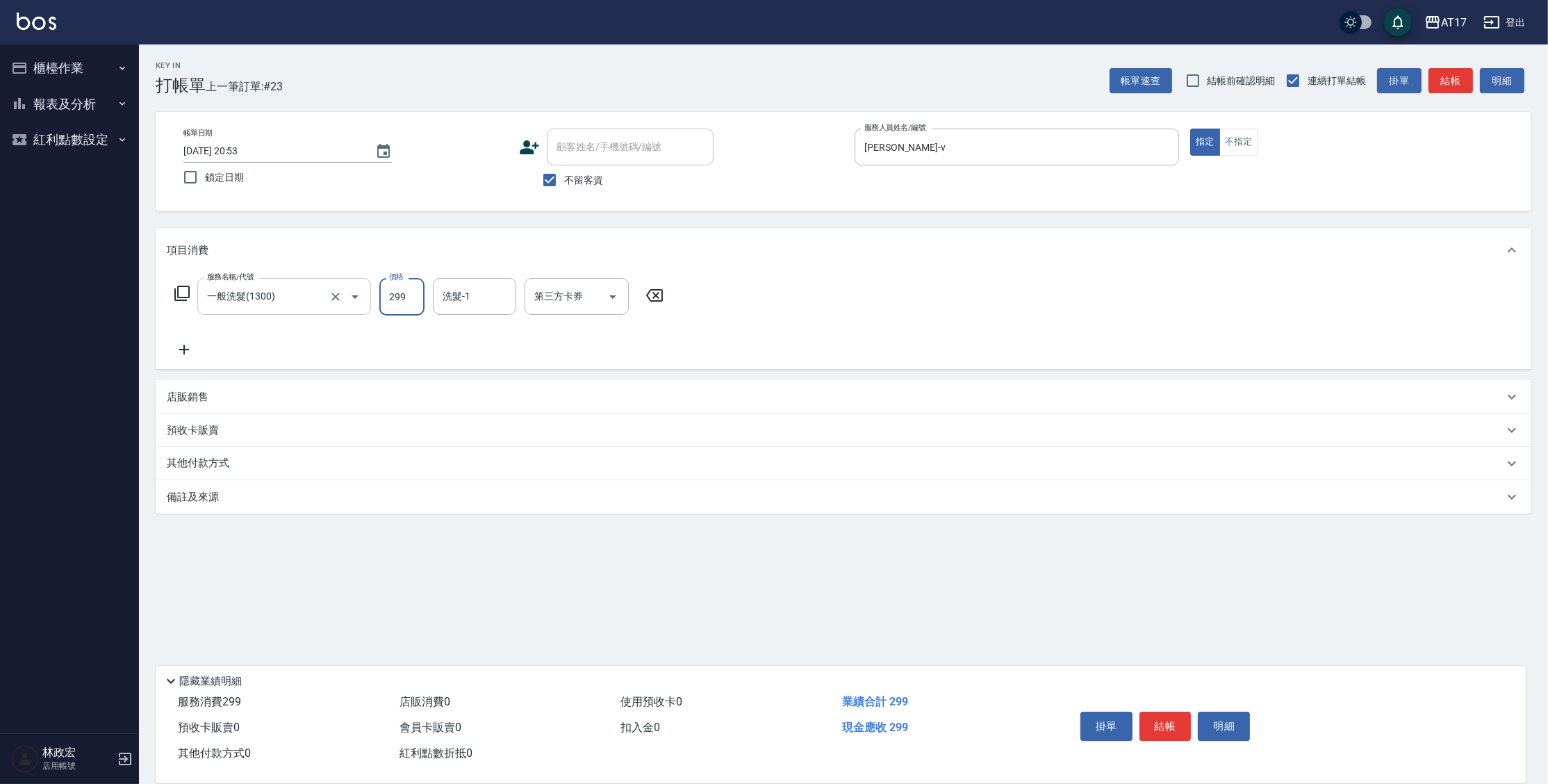
type input "299"
type input "陳思妤-22"
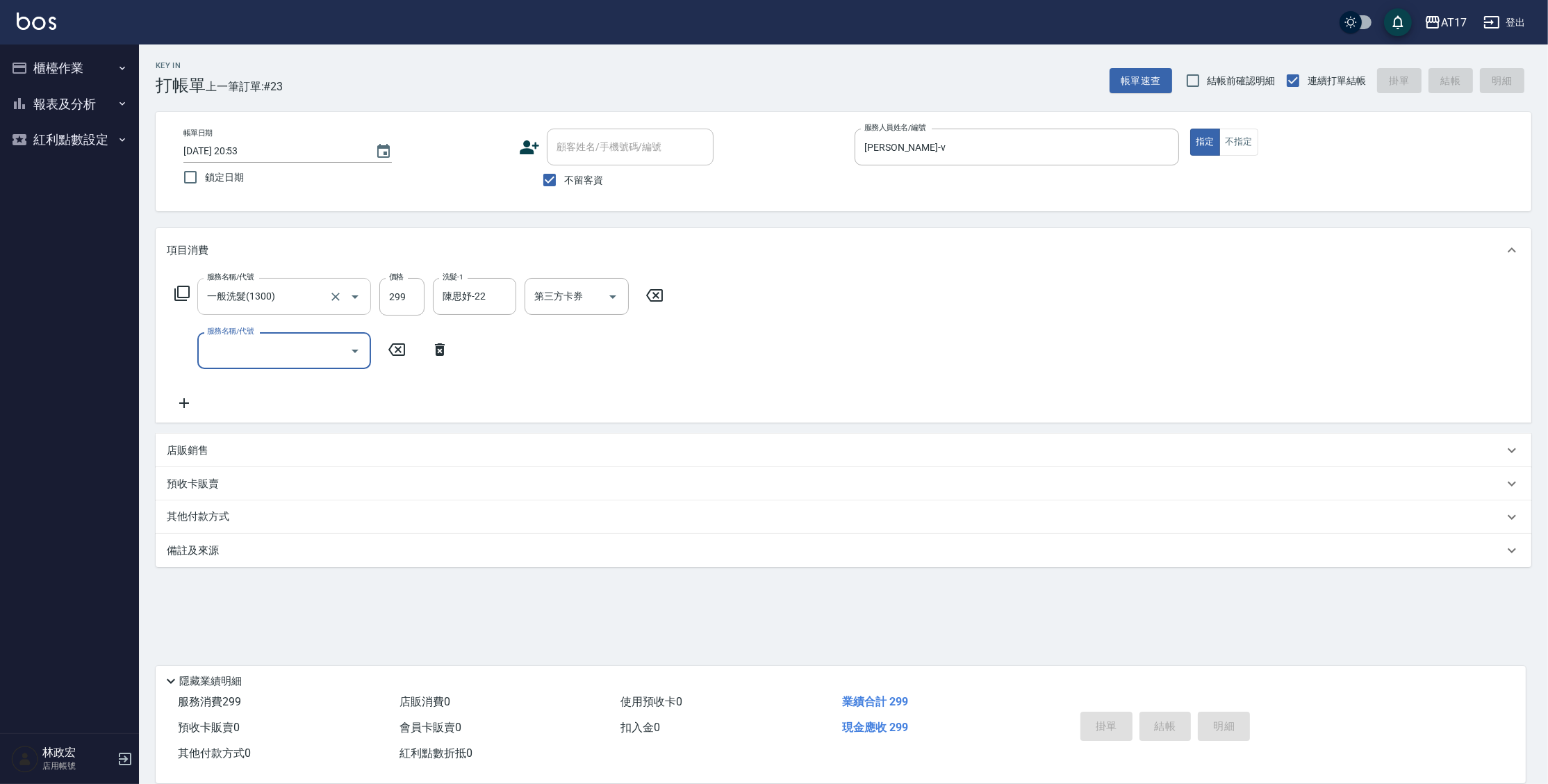
type input "[DATE] 20:54"
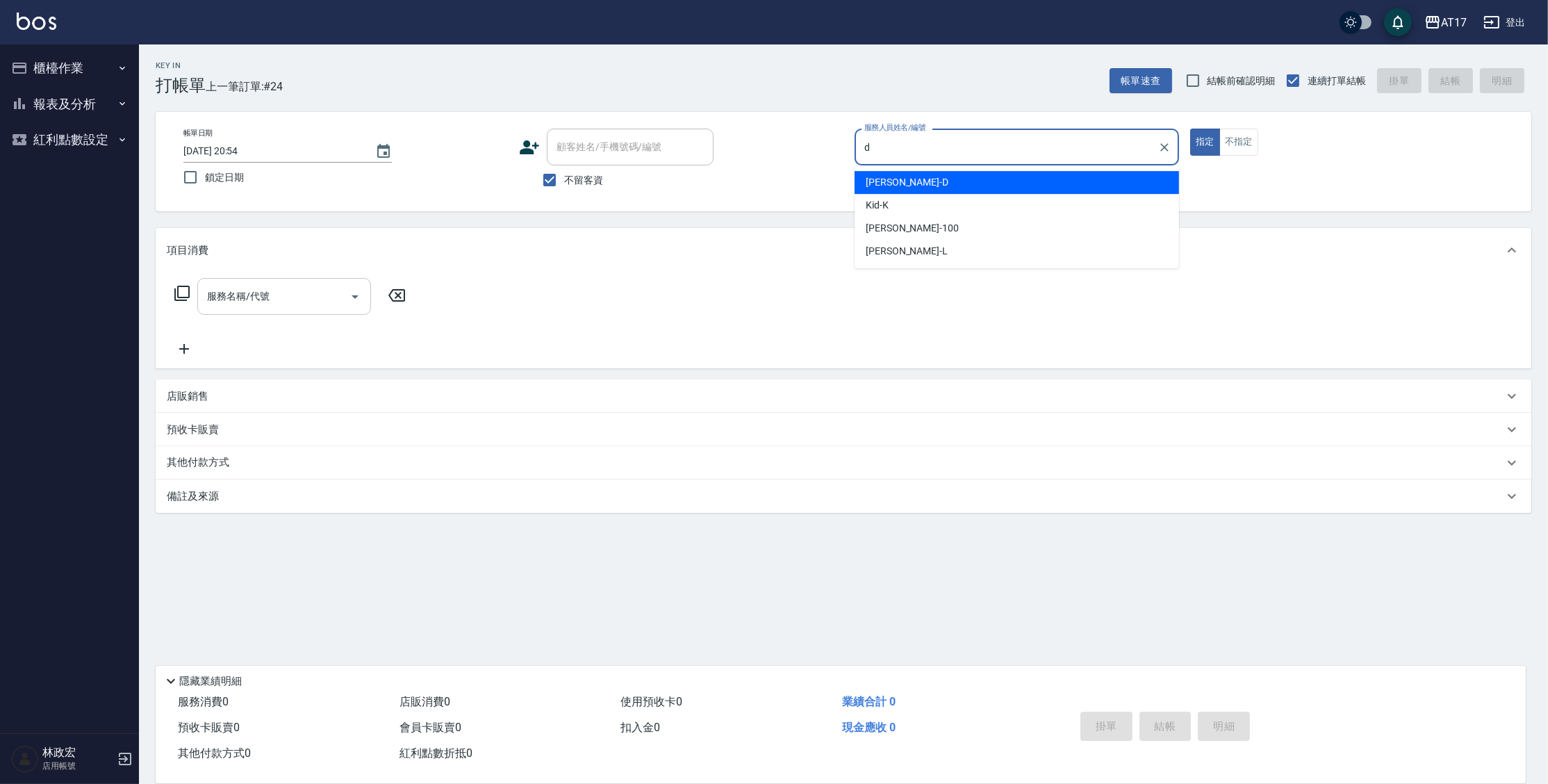
type input "[PERSON_NAME]-D"
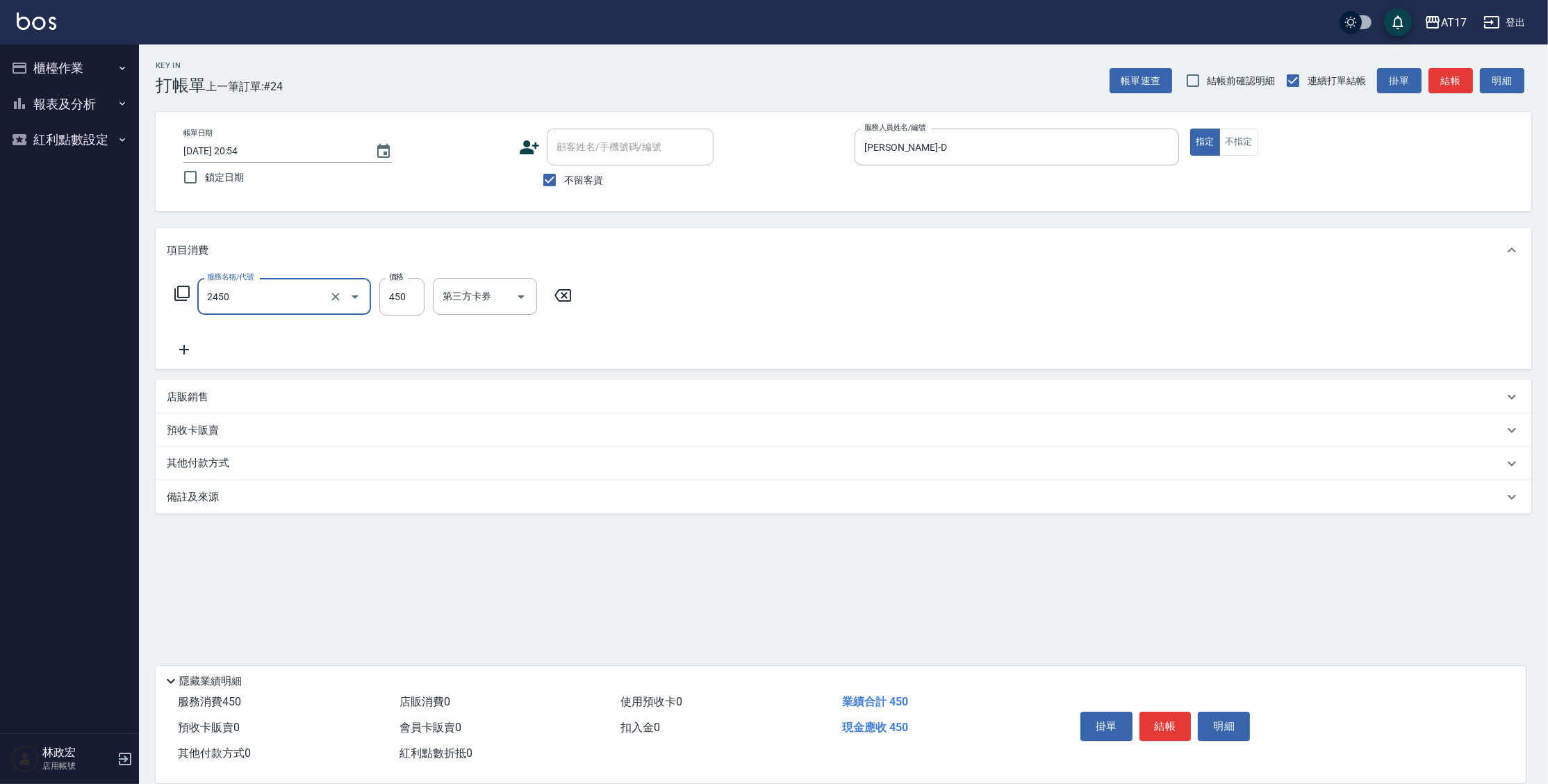
type input "C剪髮套餐(2450)"
type input "陳思妤-22"
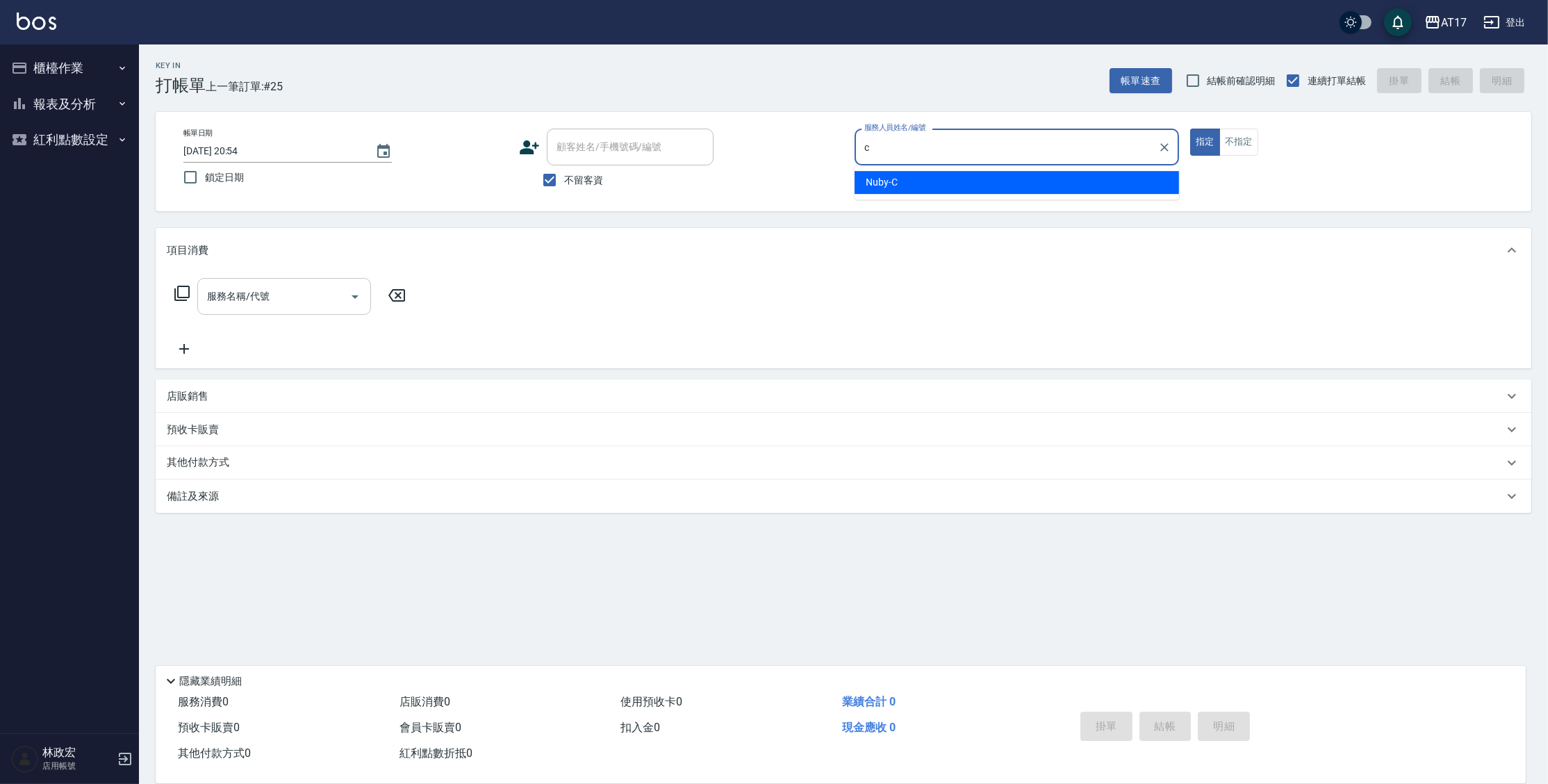
type input "Nuby-C"
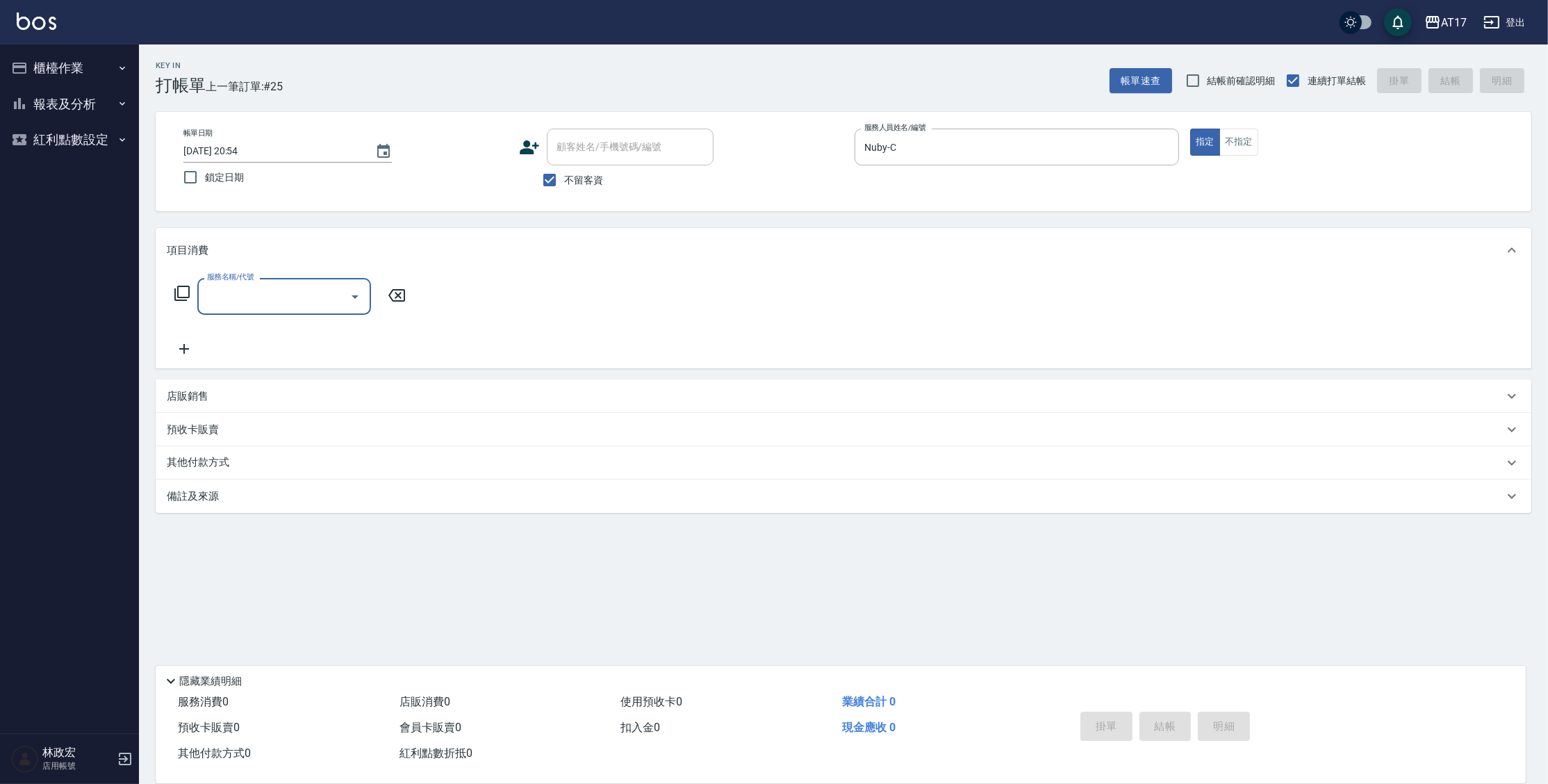
type input "0"
type input "C剪髮套餐(2450)"
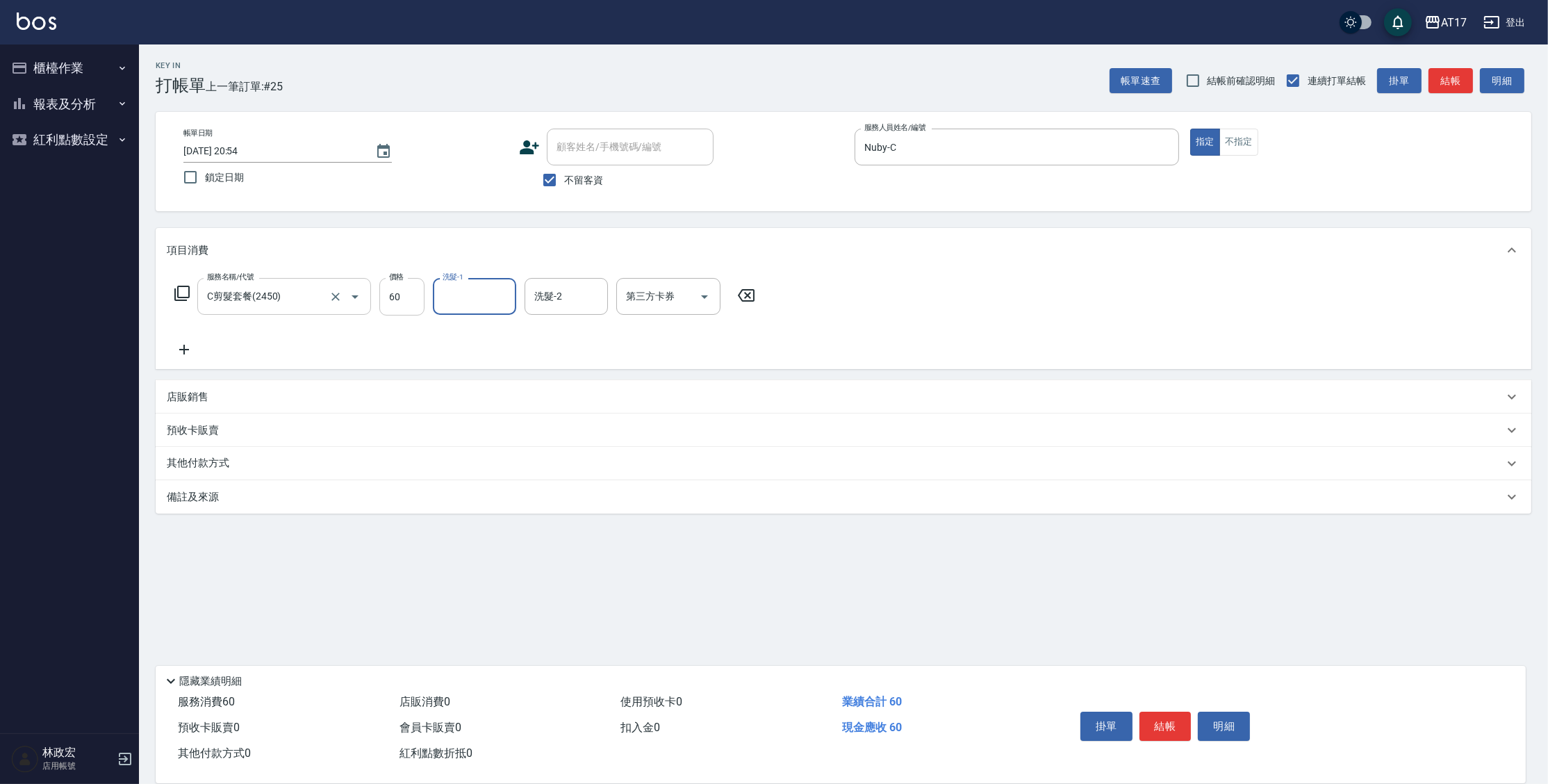
click at [421, 308] on input "60" at bounding box center [402, 296] width 45 height 38
type input "600"
type input "Winne-W"
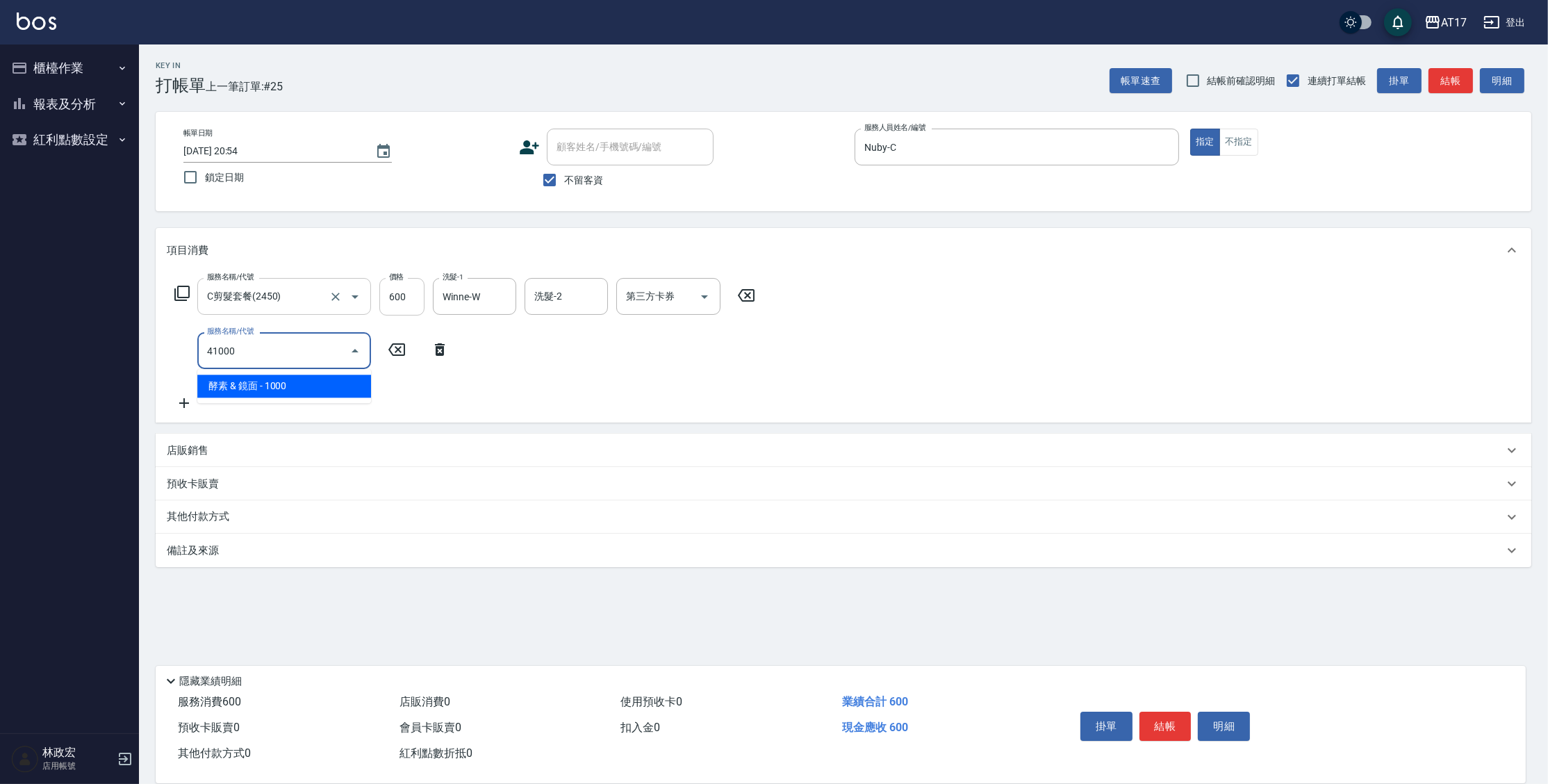
type input "酵素 & 鏡面(41000)"
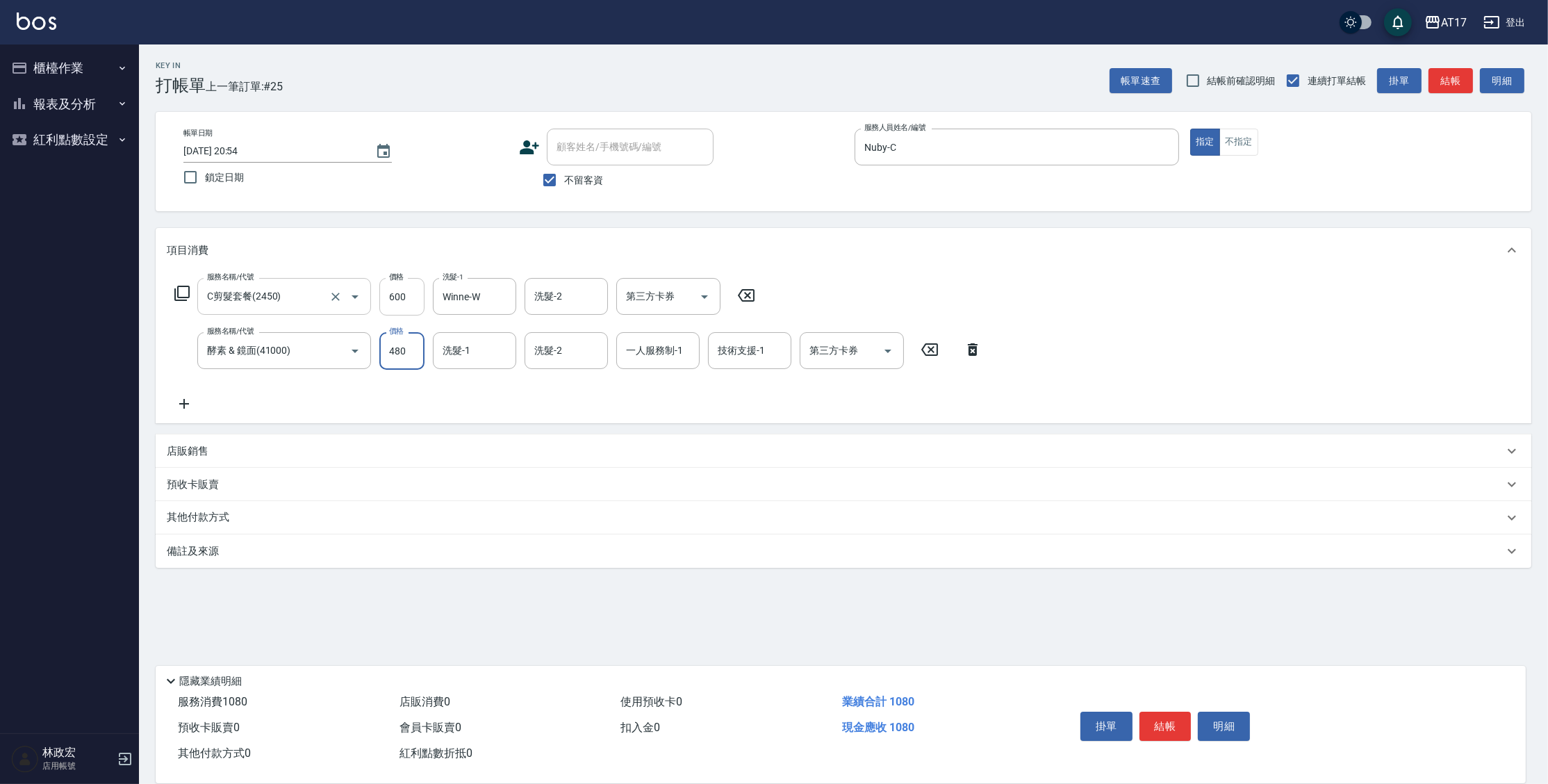
type input "480"
drag, startPoint x: 969, startPoint y: 352, endPoint x: 743, endPoint y: 469, distance: 254.5
click at [969, 352] on icon at bounding box center [972, 349] width 10 height 13
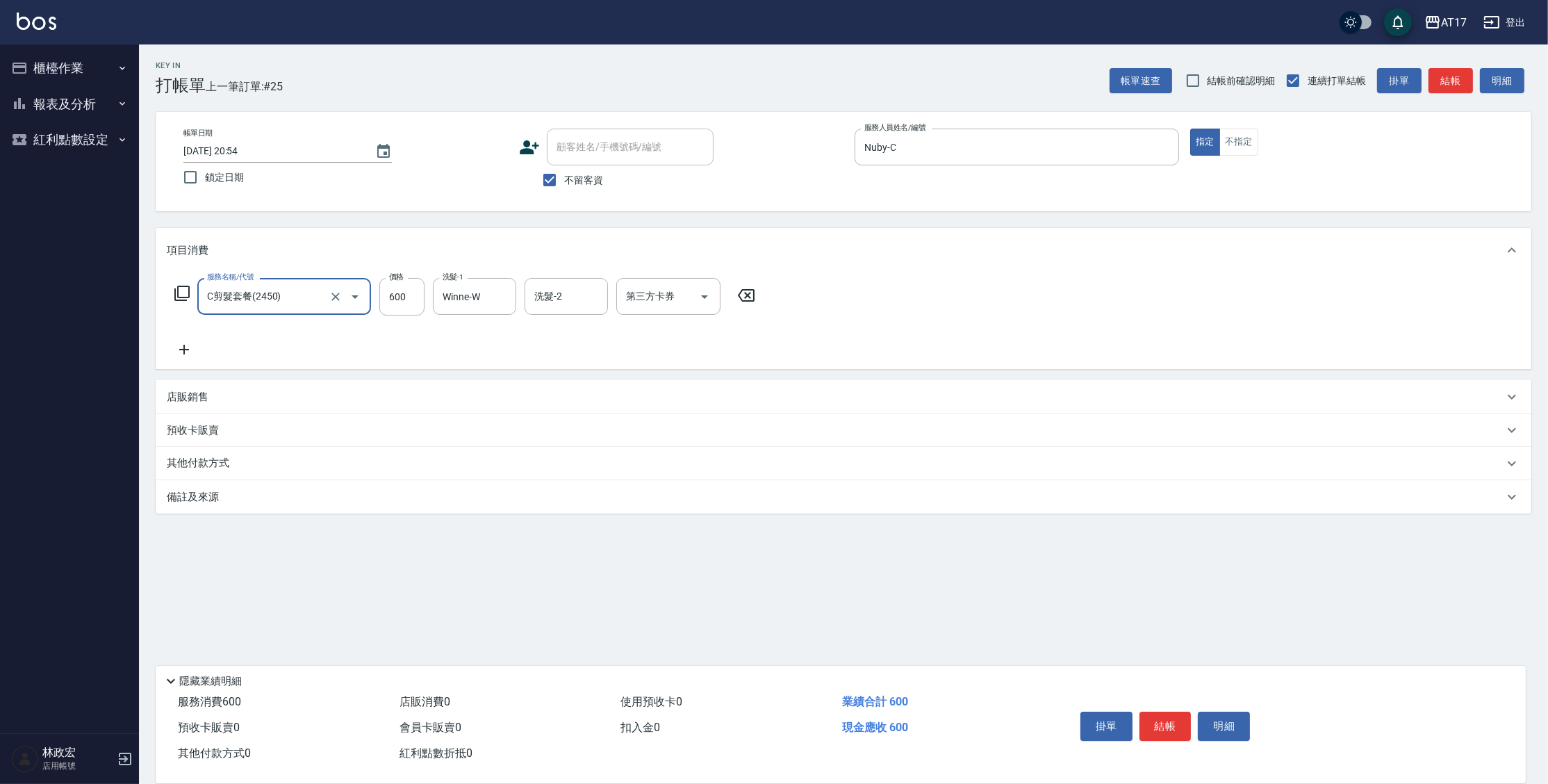
click at [193, 399] on p "店販銷售" at bounding box center [187, 397] width 41 height 14
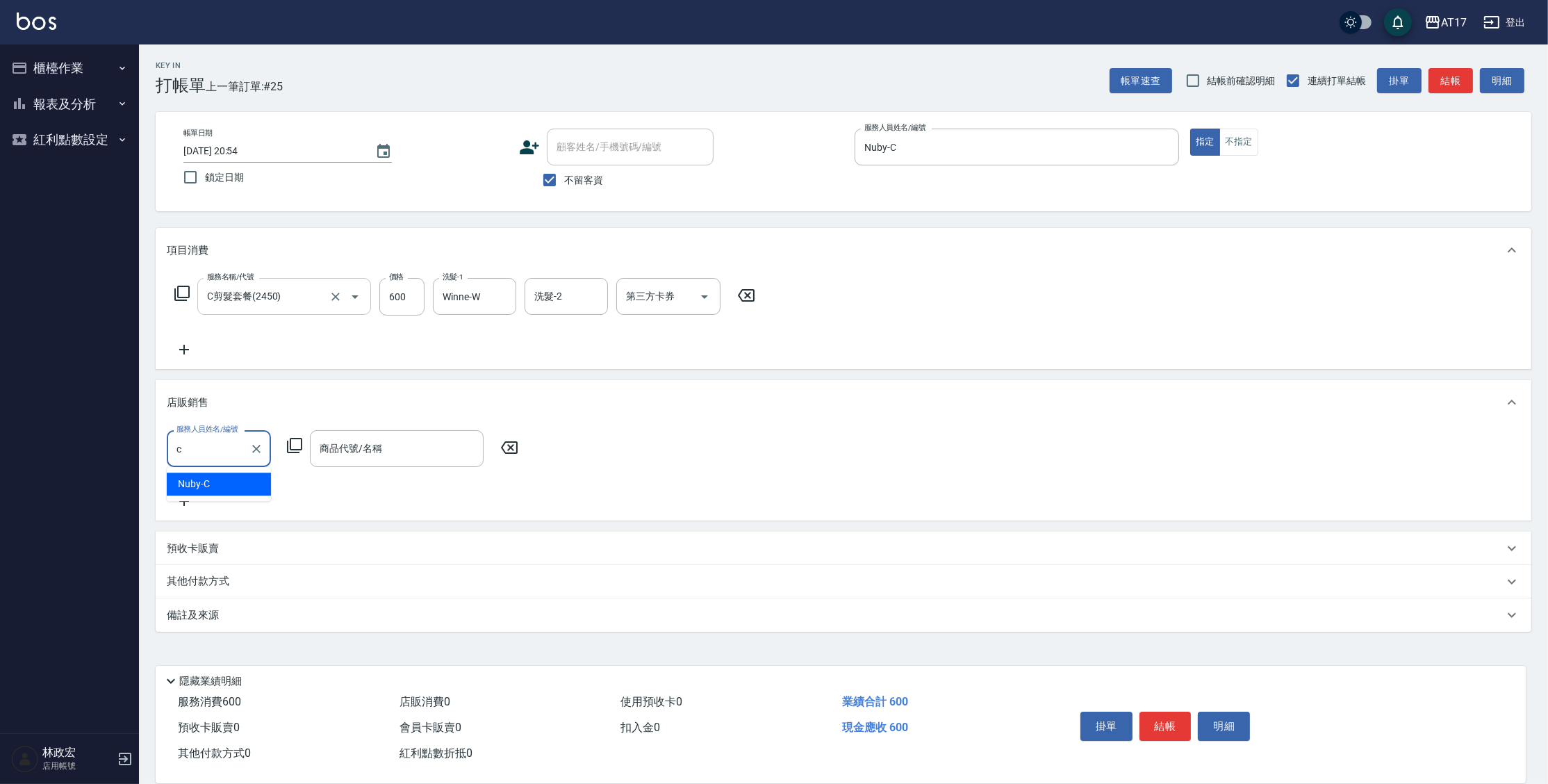
type input "Nuby-C"
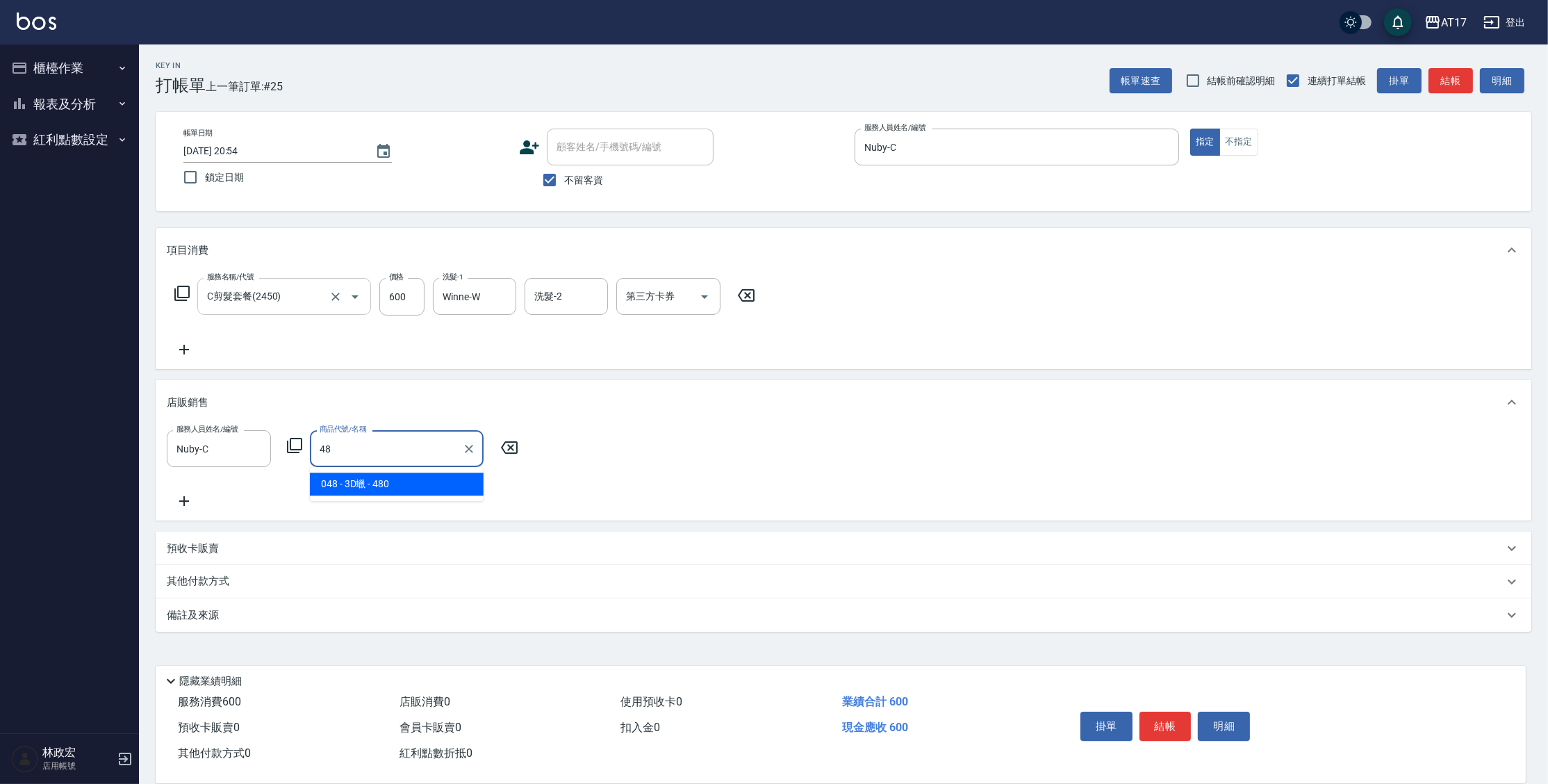
type input "3D蠟"
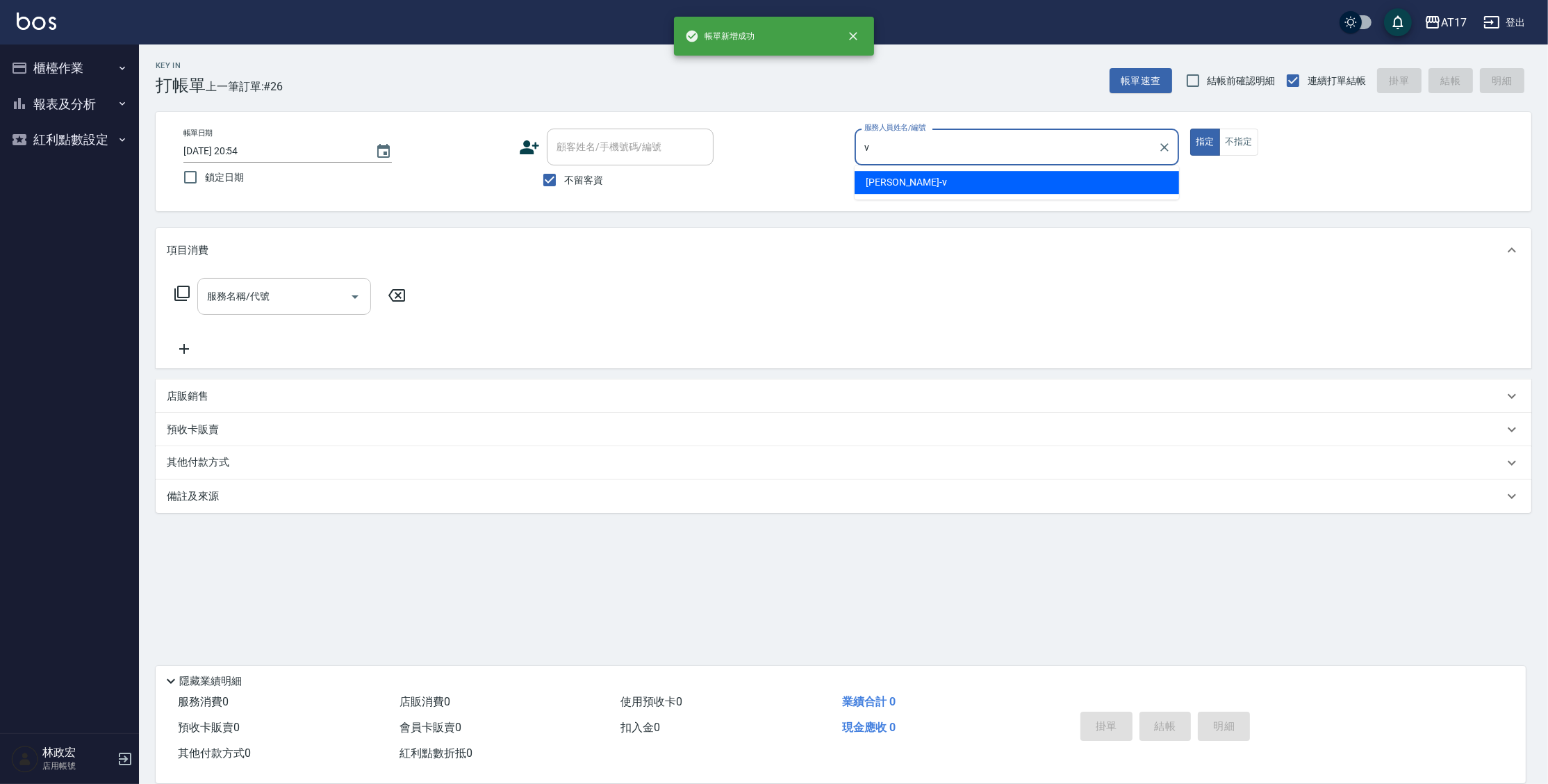
type input "[PERSON_NAME]-v"
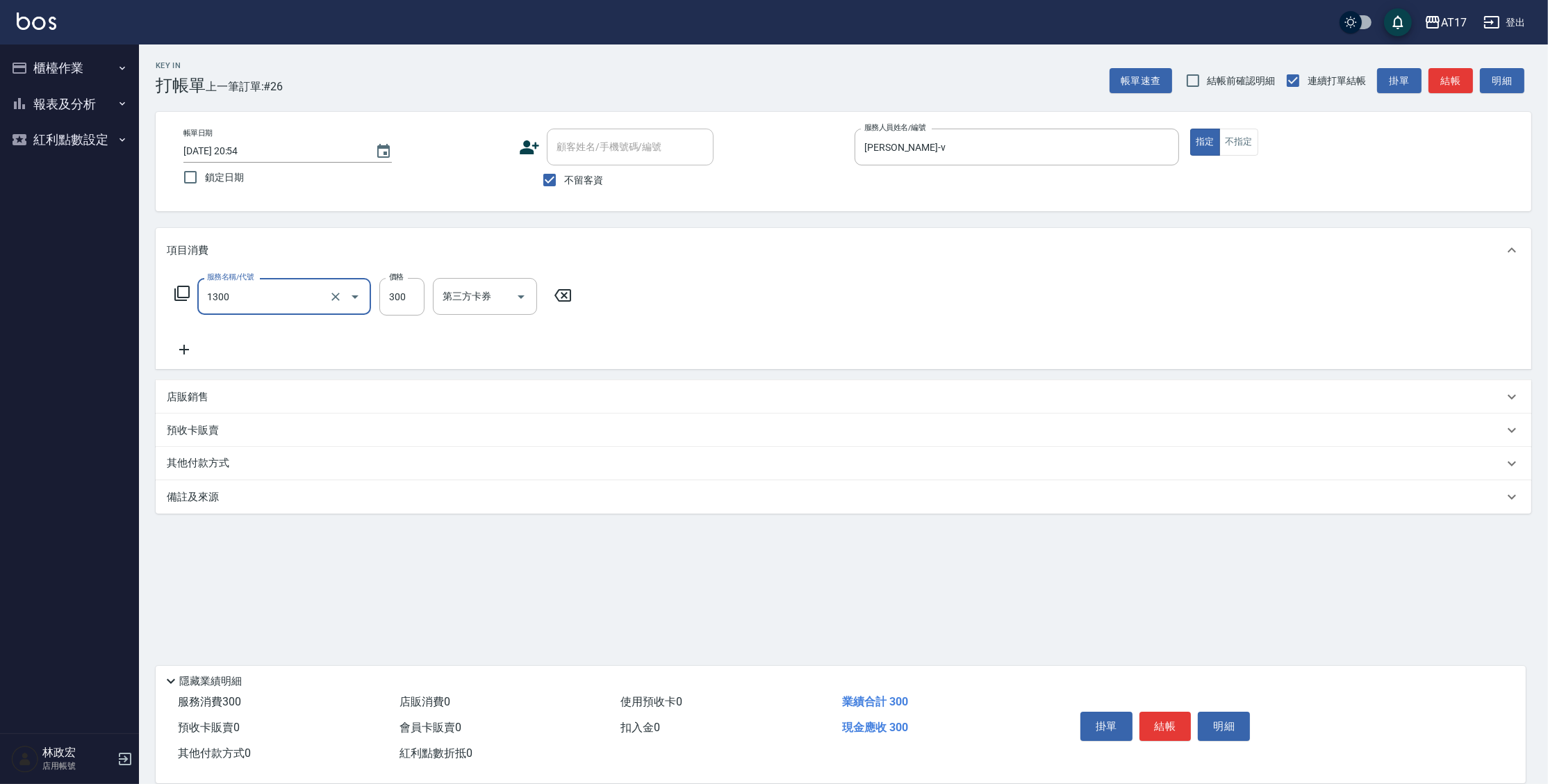
type input "一般洗髮(1300)"
type input "400"
type input "[PERSON_NAME]-27"
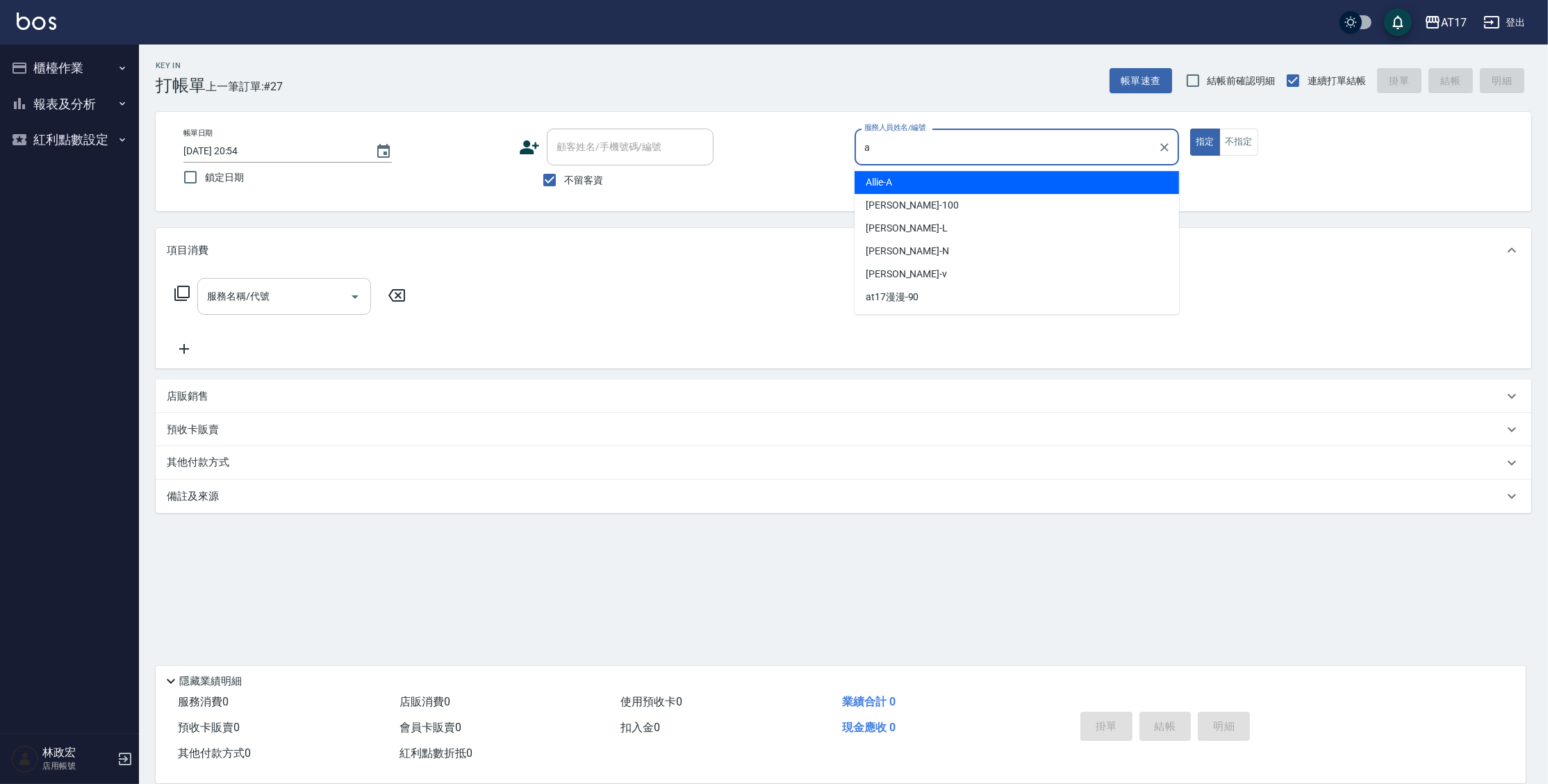
type input "Allie-A"
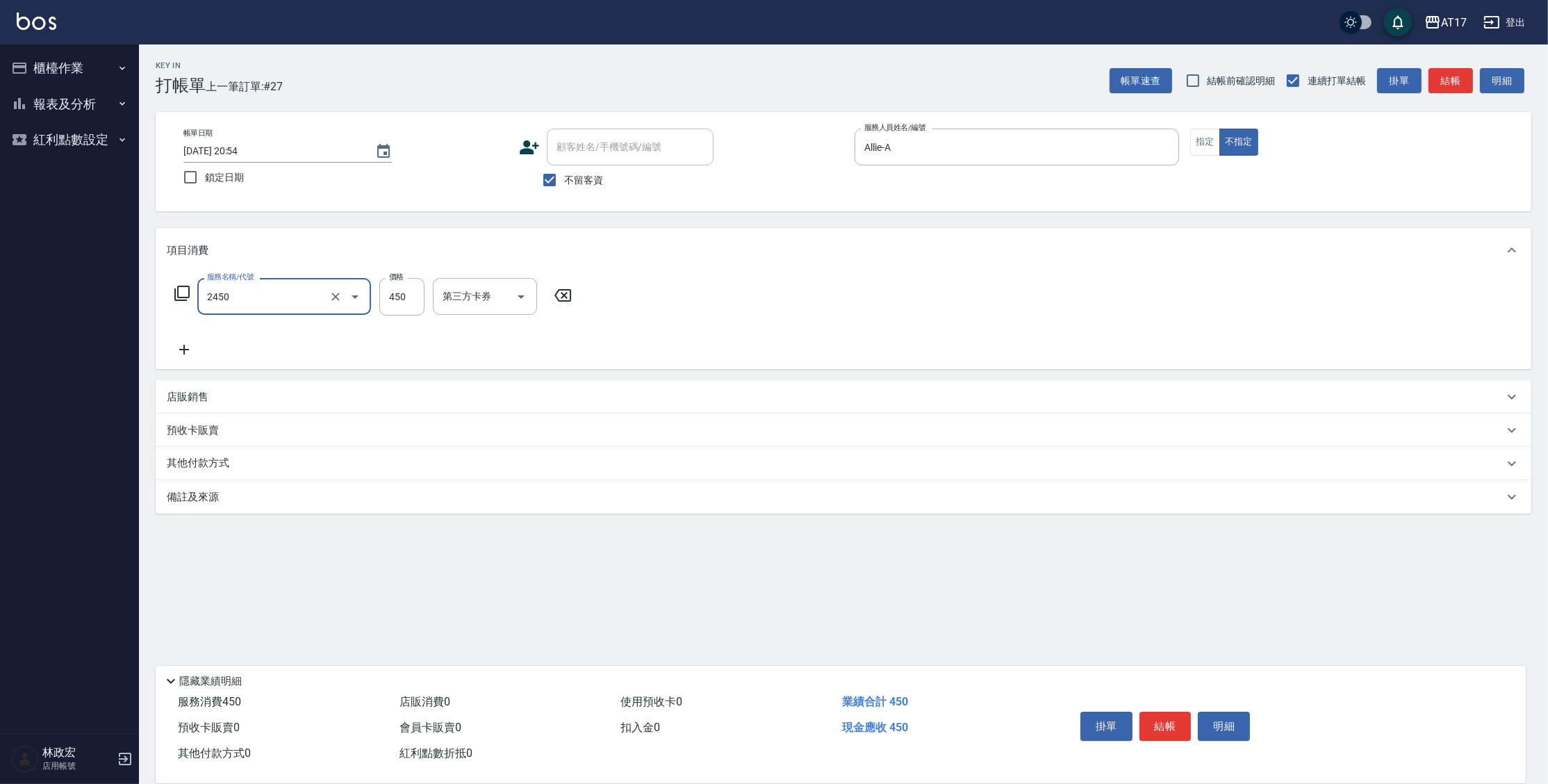
type input "C剪髮套餐(2450)"
type input "欣麗-77"
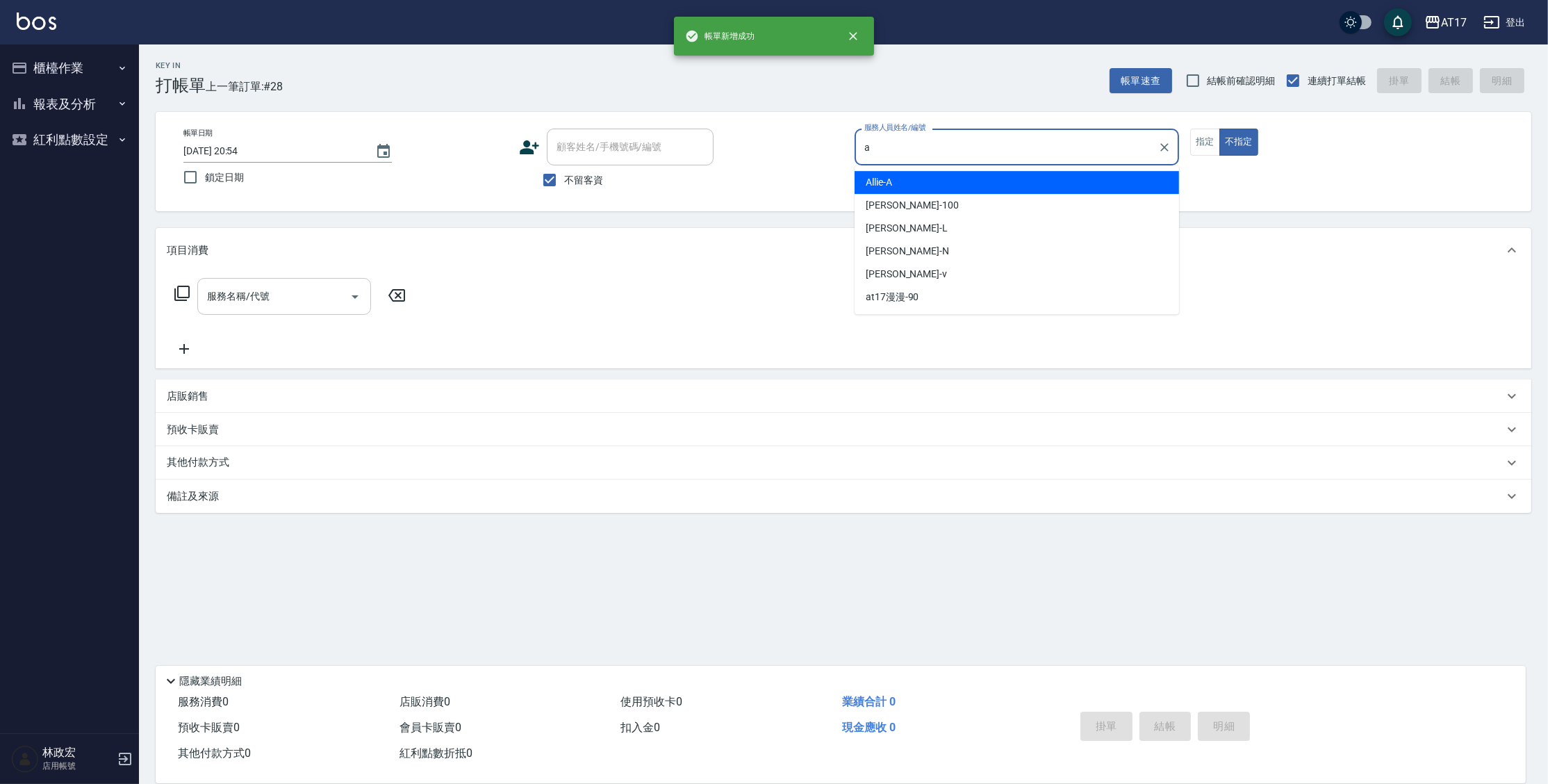
type input "Allie-A"
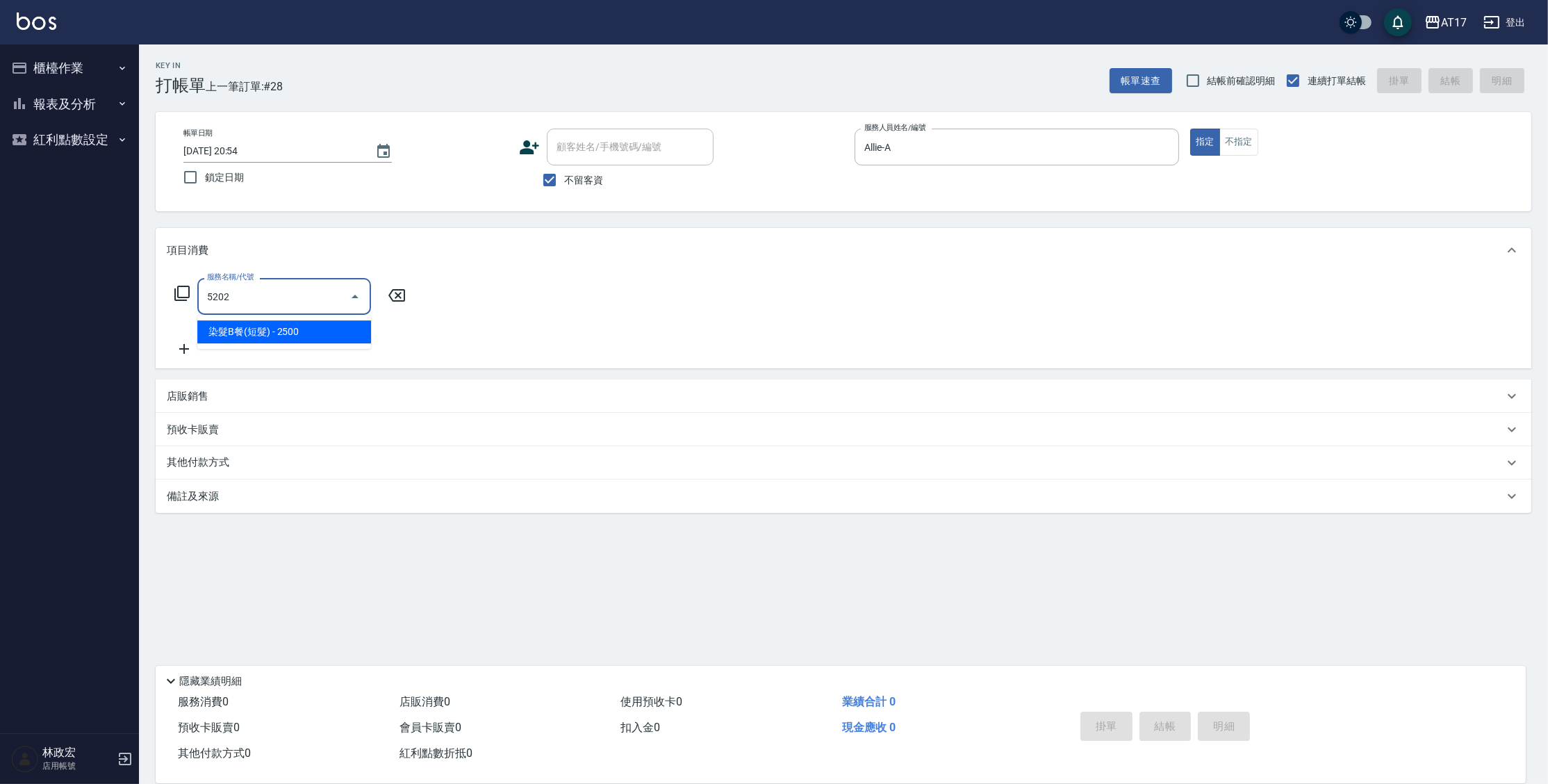
type input "染髮B餐(短髮)(5202)"
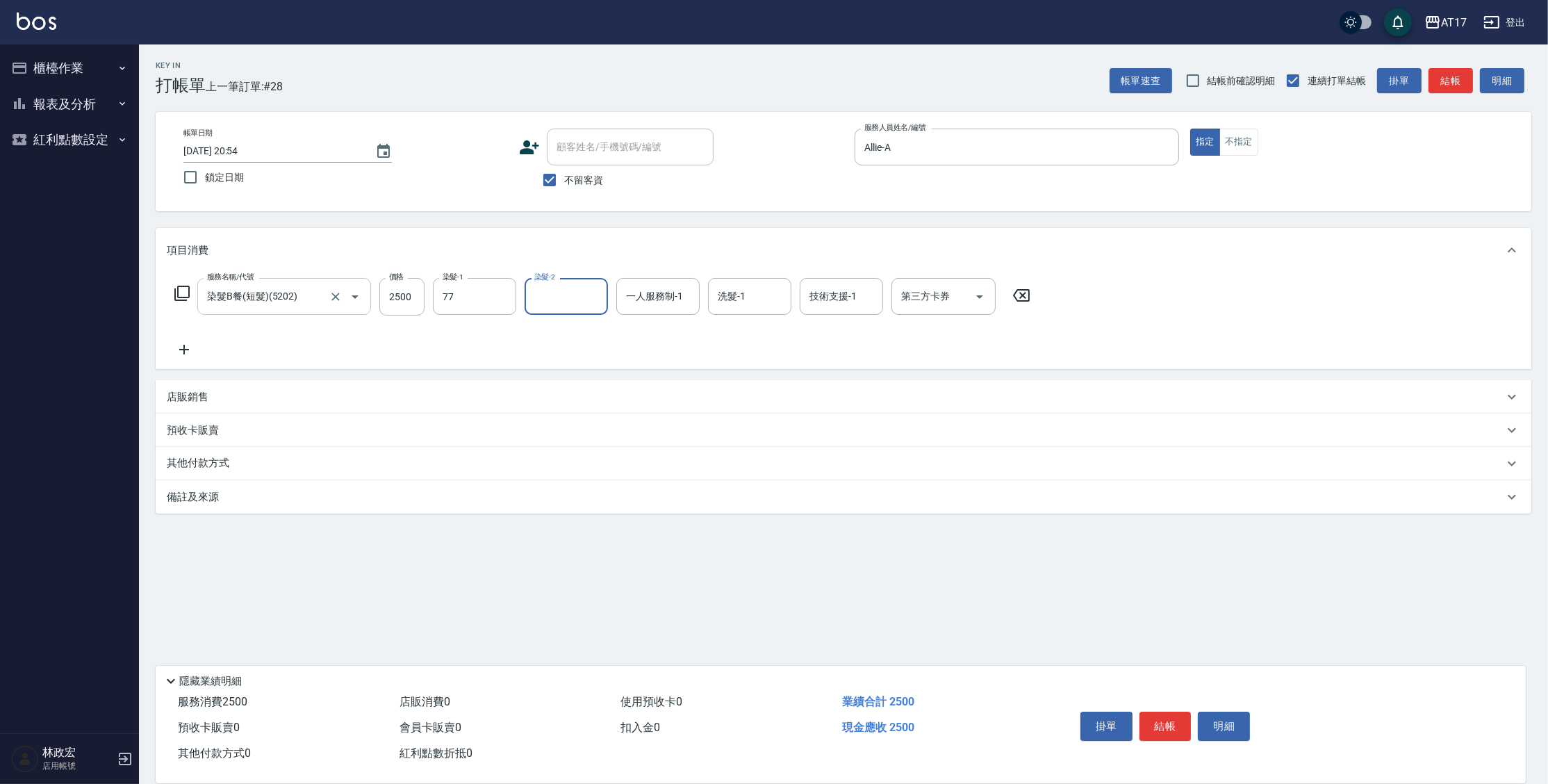
type input "欣麗-77"
click at [690, 304] on input "一人服務制-1" at bounding box center [658, 296] width 71 height 24
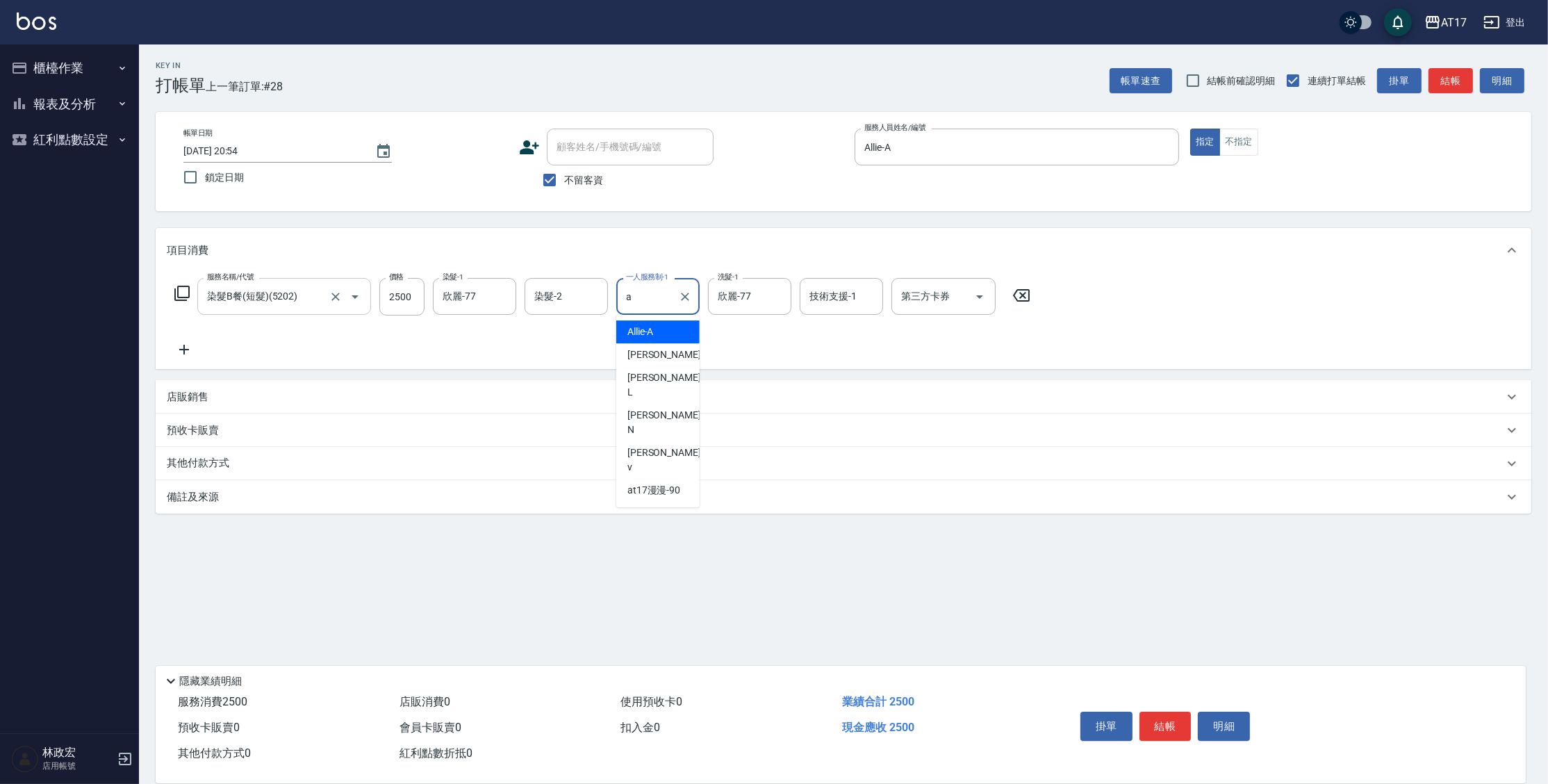
type input "Allie-A"
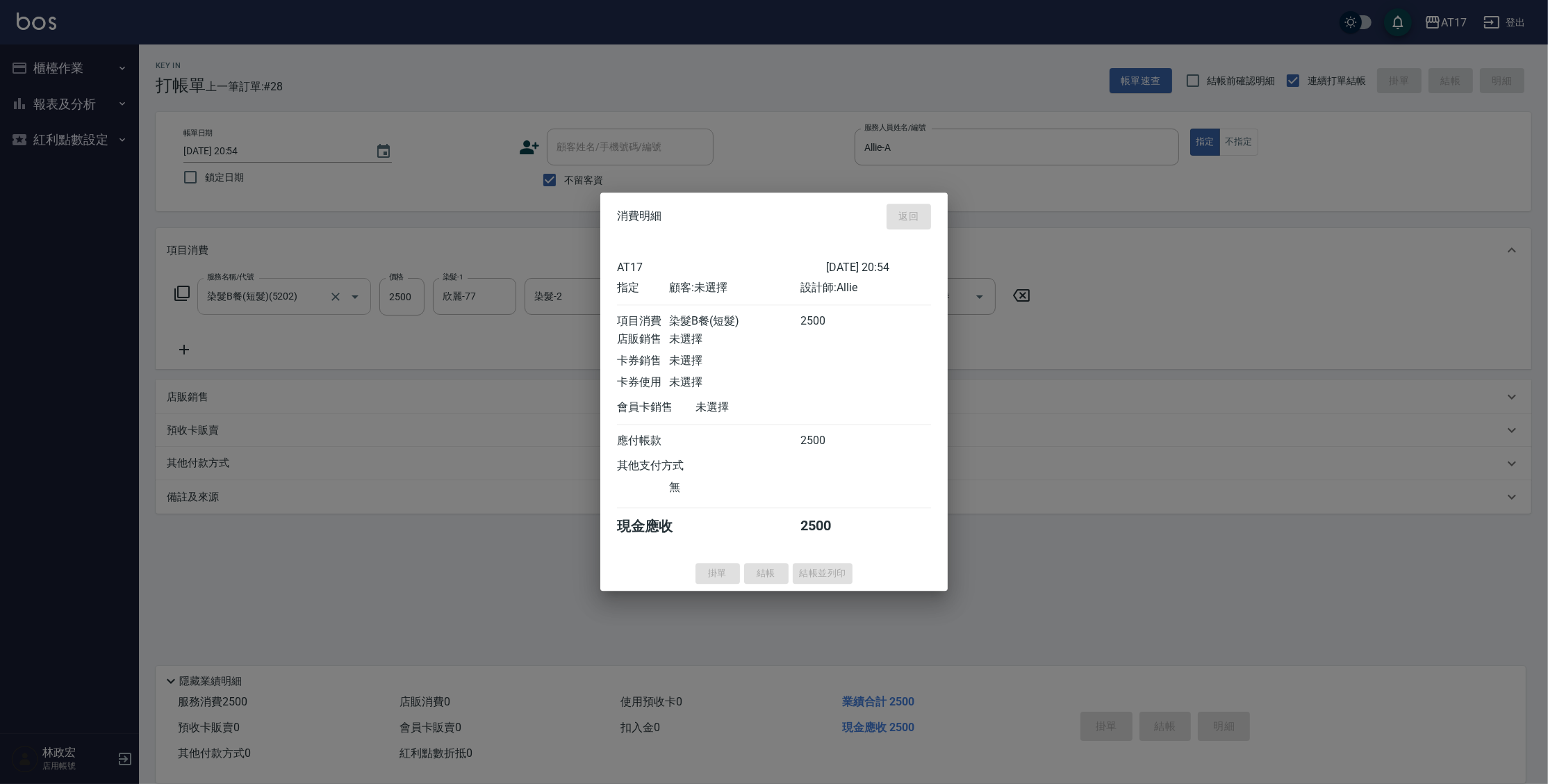
type input "[DATE] 20:55"
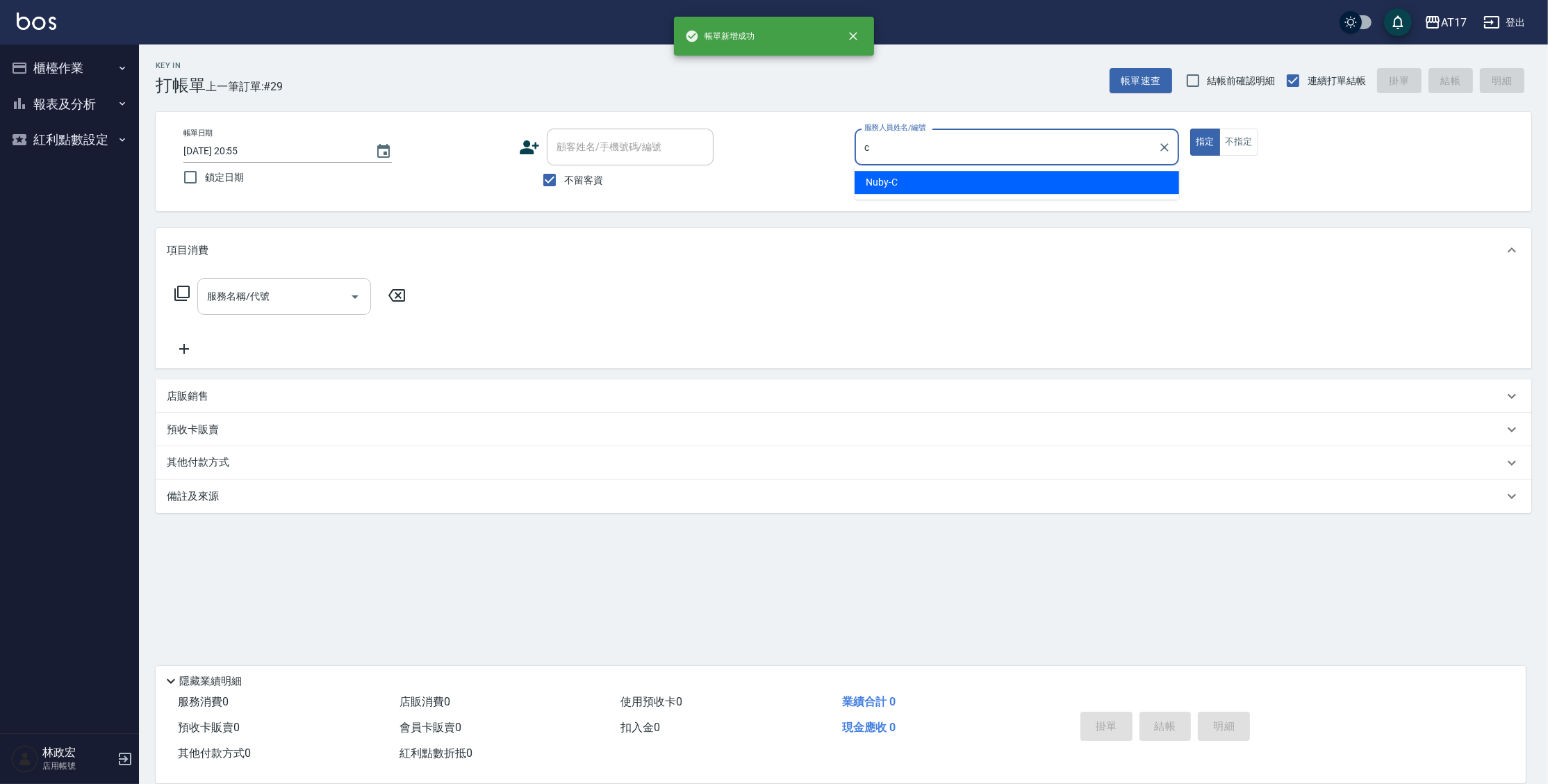
type input "Nuby-C"
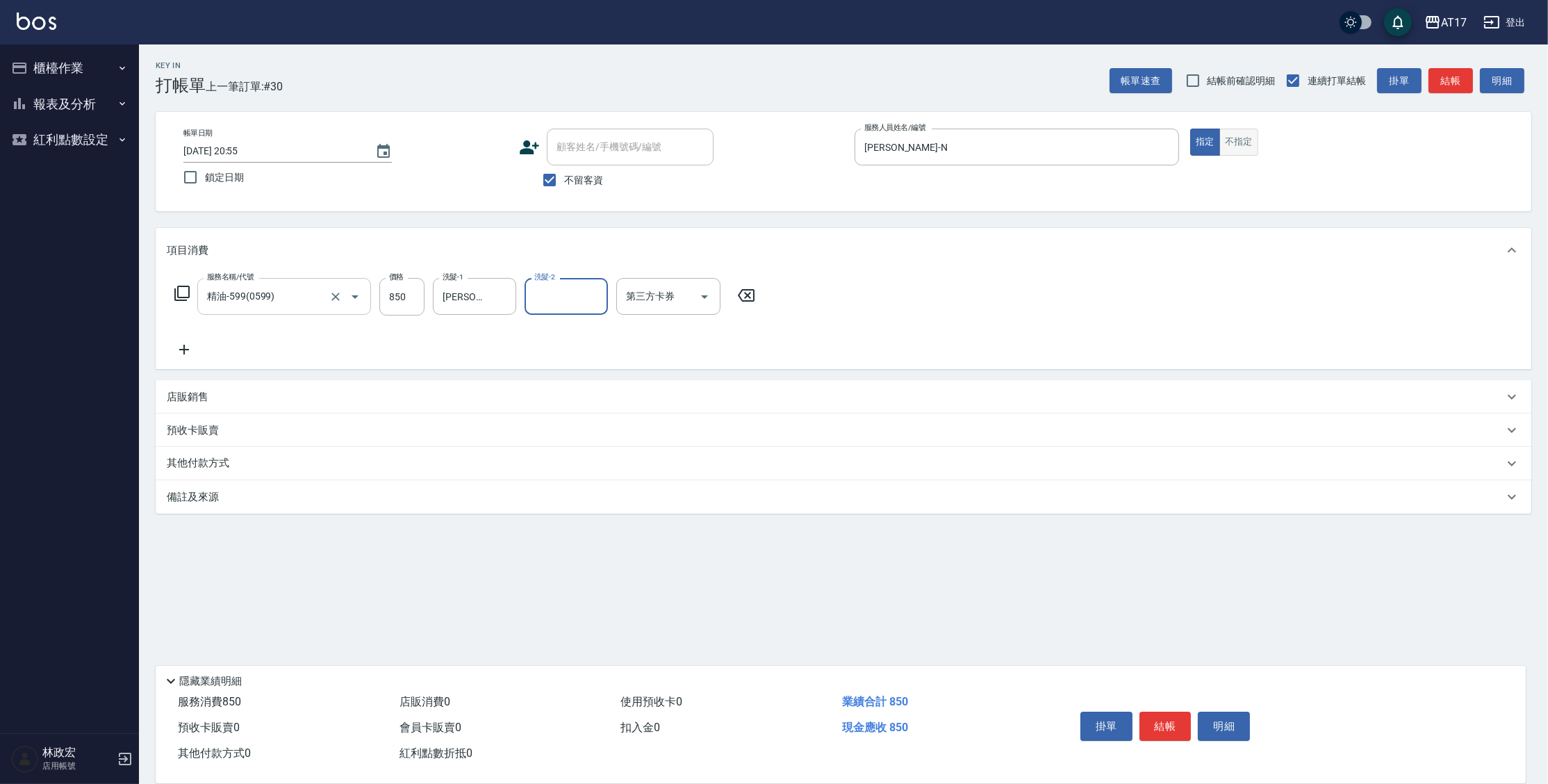
drag, startPoint x: 1237, startPoint y: 153, endPoint x: 1239, endPoint y: 137, distance: 16.1
click at [1237, 153] on button "不指定" at bounding box center [1239, 142] width 39 height 27
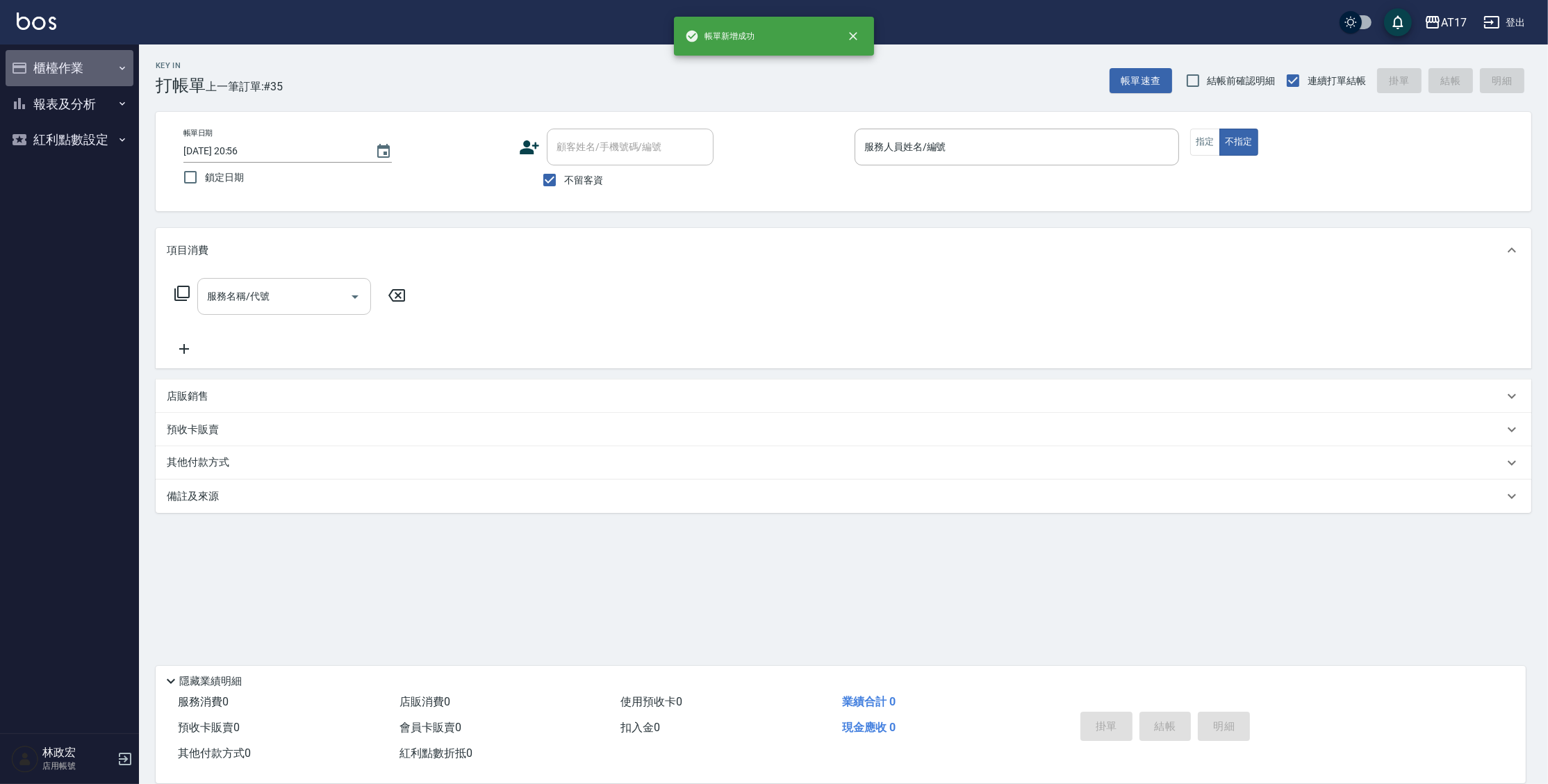
click at [70, 57] on button "櫃檯作業" at bounding box center [69, 68] width 128 height 36
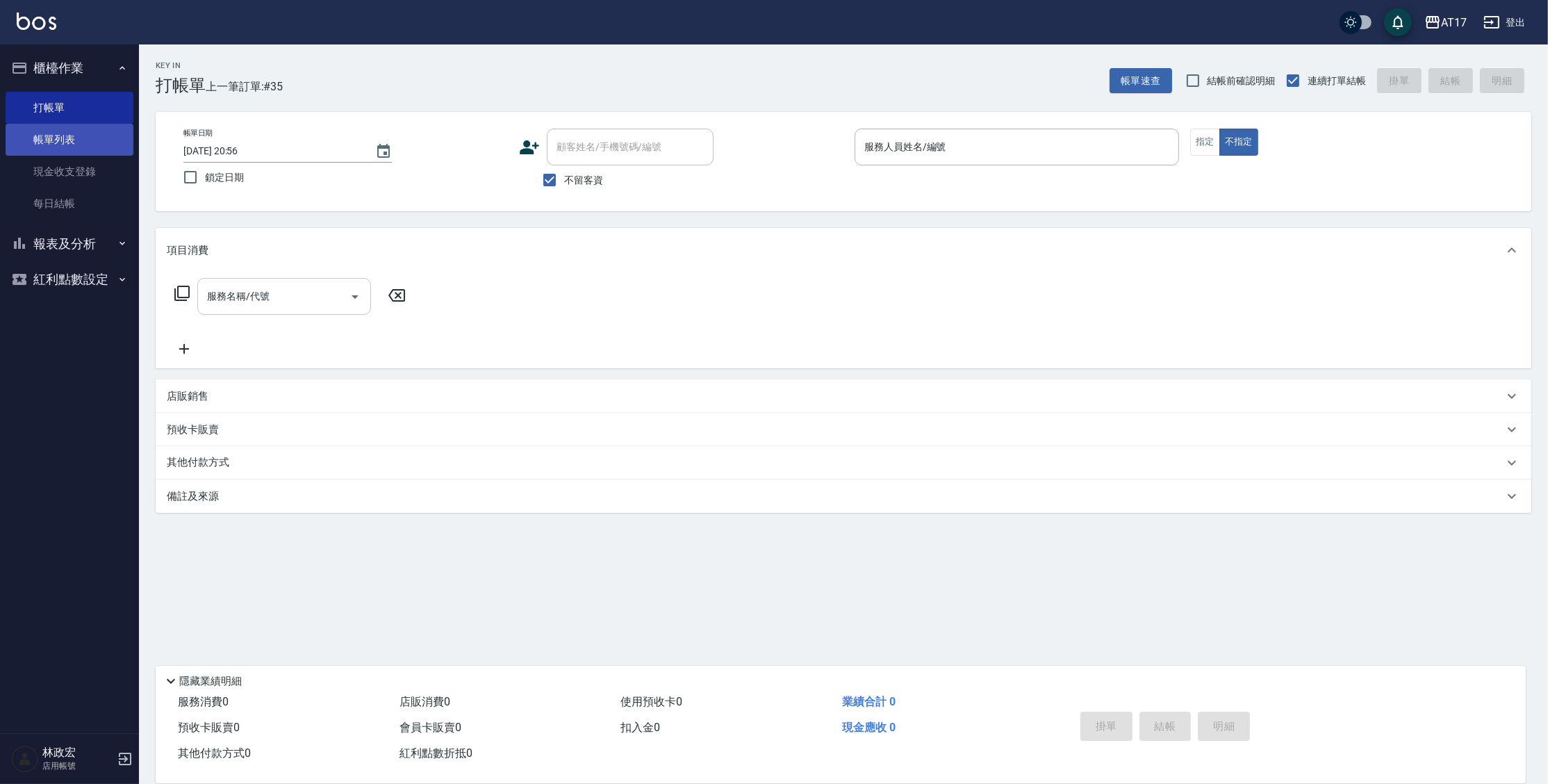
click at [49, 133] on link "帳單列表" at bounding box center [69, 139] width 128 height 32
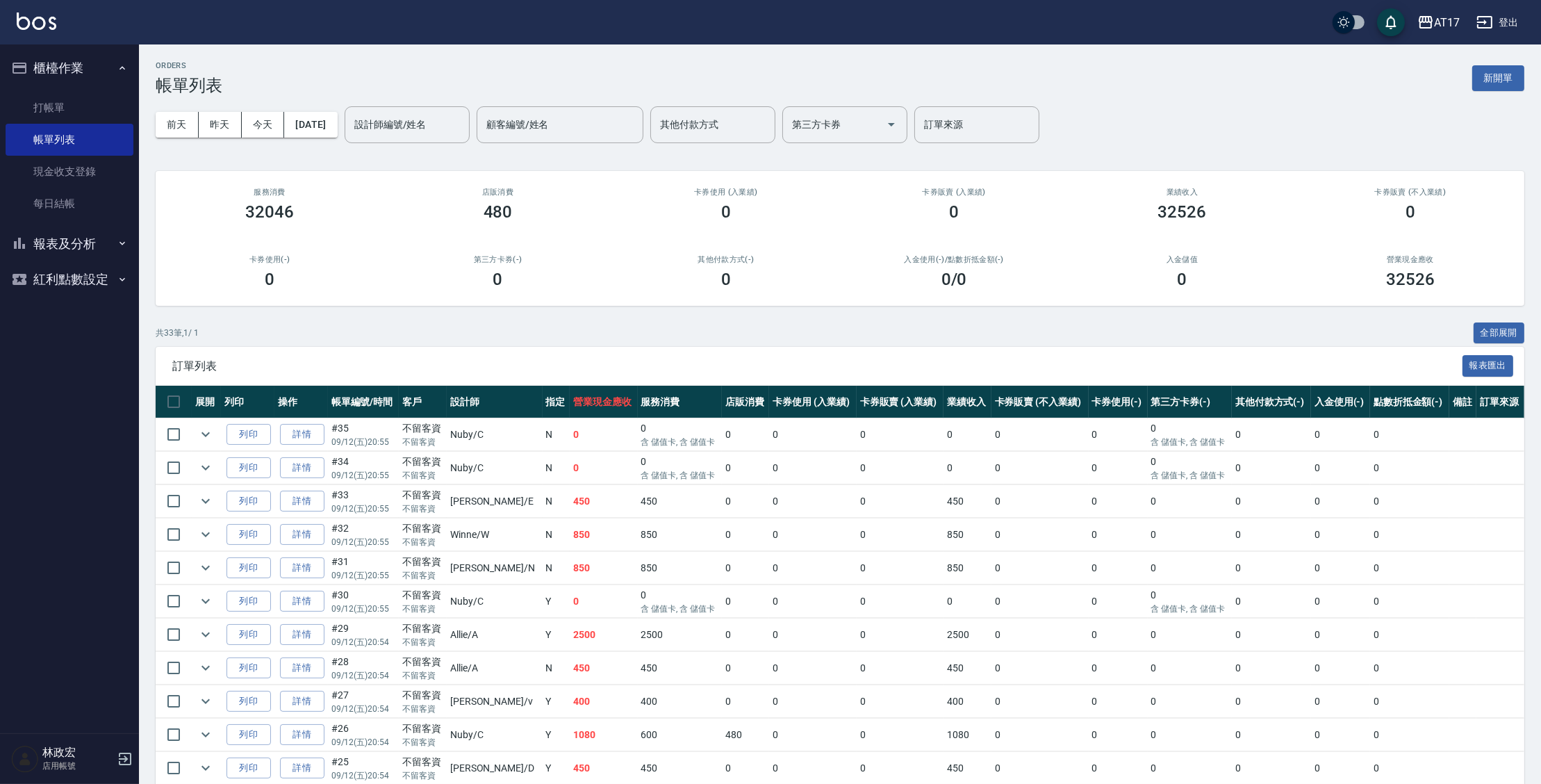
click at [328, 466] on td "詳情" at bounding box center [301, 467] width 53 height 32
click at [301, 464] on link "詳情" at bounding box center [302, 468] width 44 height 22
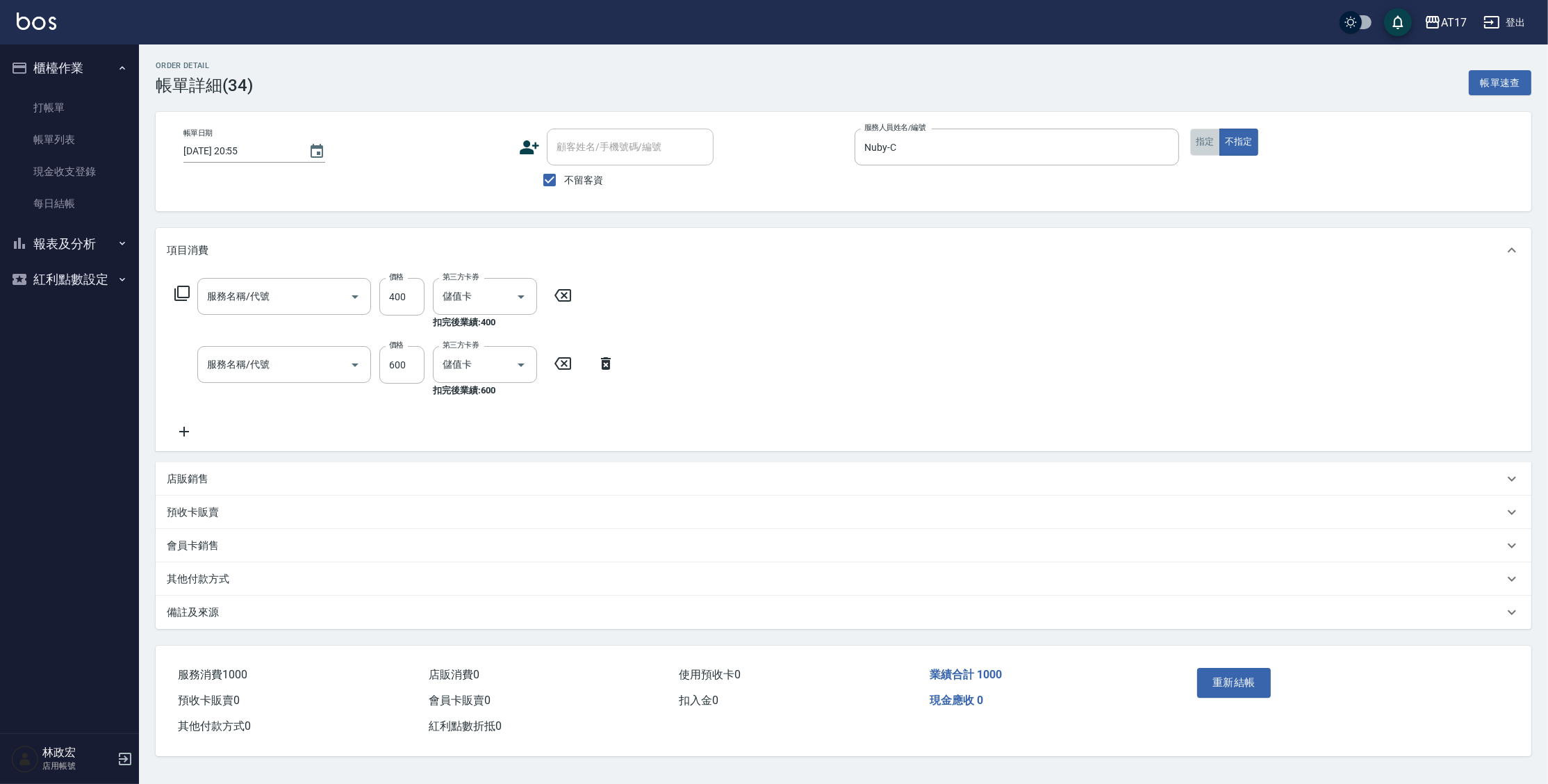
drag, startPoint x: 1203, startPoint y: 150, endPoint x: 1210, endPoint y: 175, distance: 26.0
click at [1202, 150] on button "指定" at bounding box center [1206, 142] width 30 height 27
click at [1245, 681] on button "重新結帳" at bounding box center [1234, 682] width 74 height 29
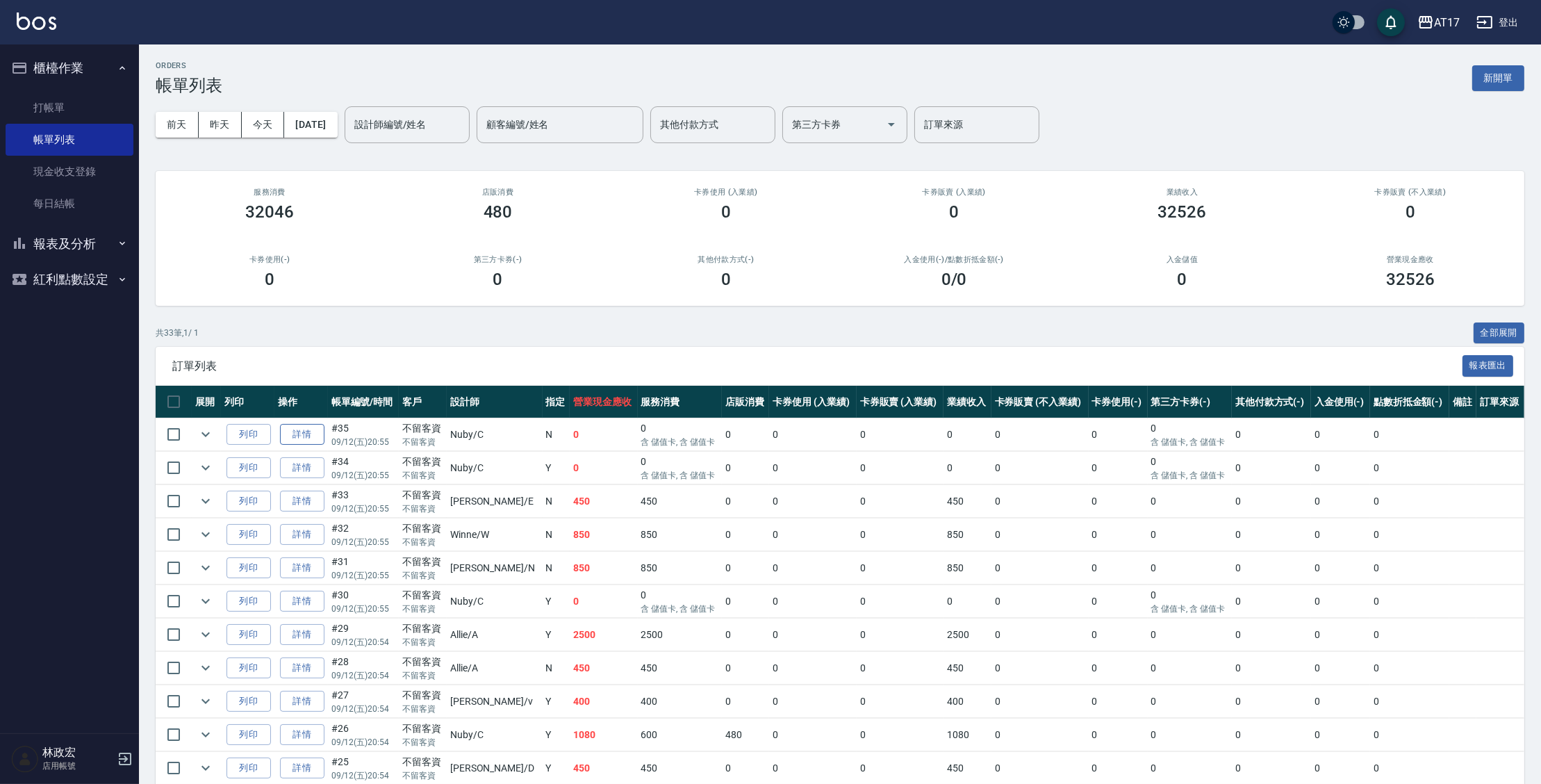
click at [301, 430] on link "詳情" at bounding box center [302, 434] width 44 height 22
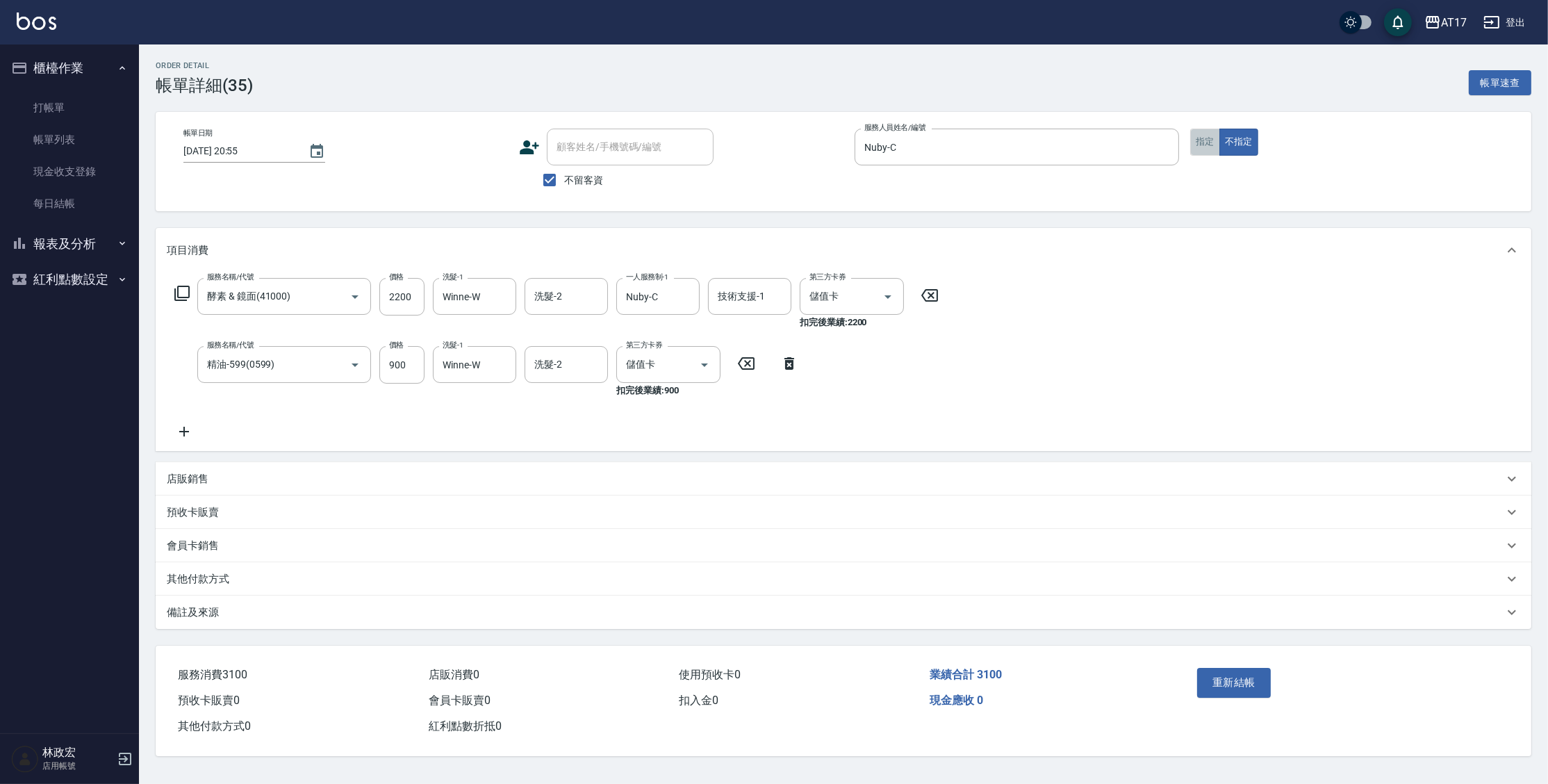
click at [1209, 151] on button "指定" at bounding box center [1206, 142] width 30 height 27
click at [1230, 692] on button "重新結帳" at bounding box center [1234, 682] width 74 height 29
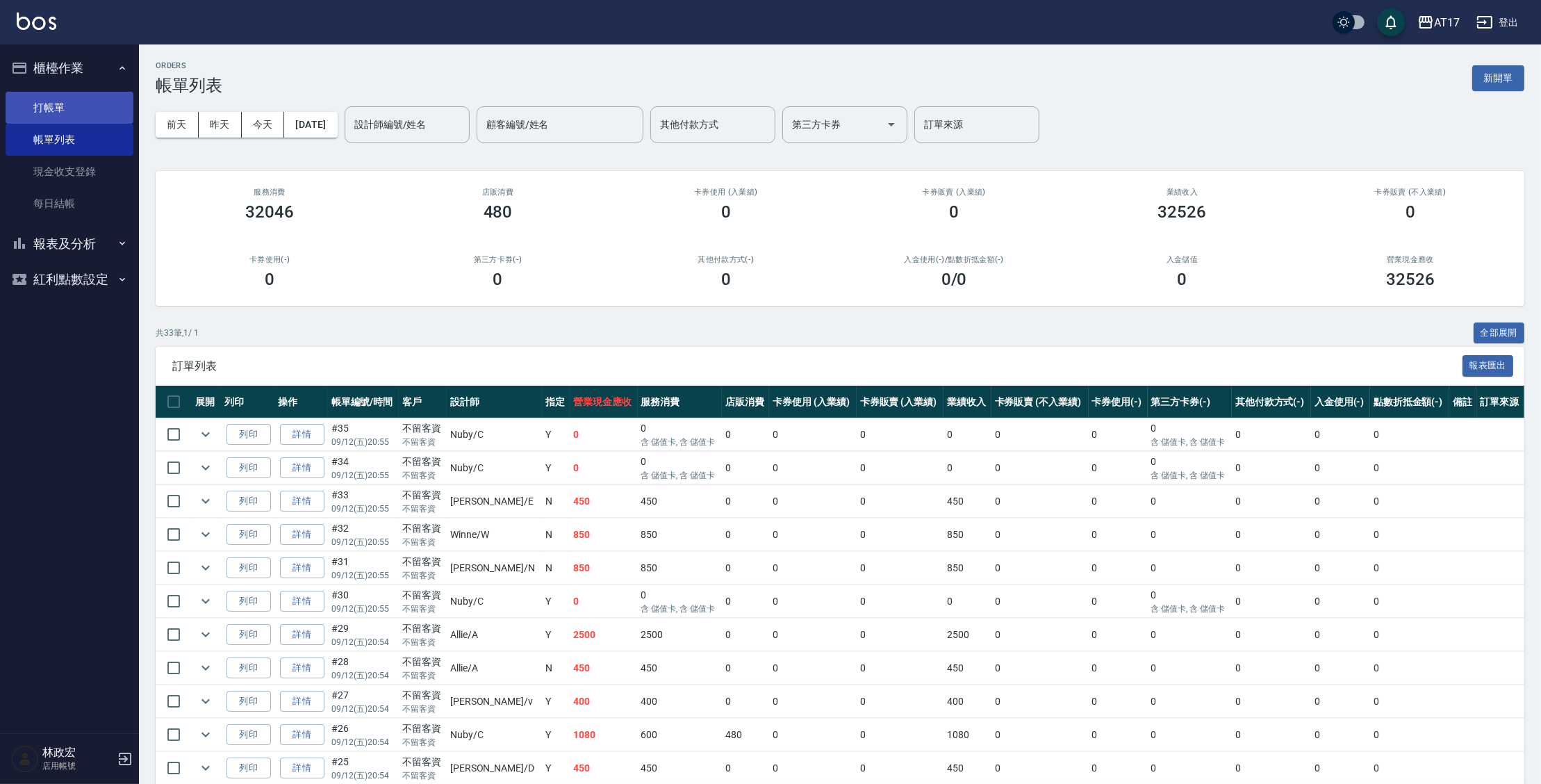
click at [39, 102] on link "打帳單" at bounding box center [69, 108] width 128 height 32
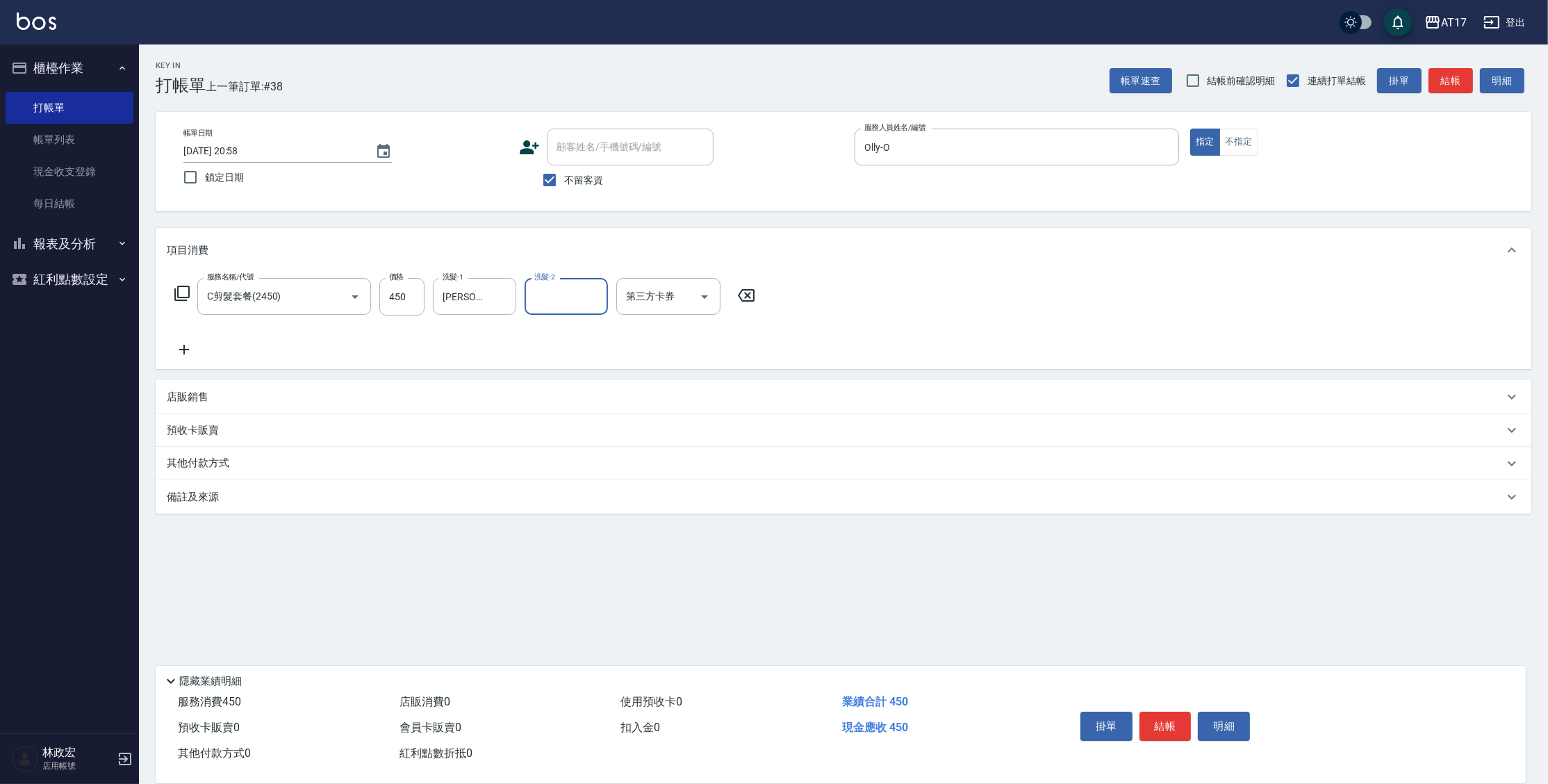
click at [426, 293] on div "服務名稱/代號 C剪髮套餐(2450) 服務名稱/代號 價格 450 價格 洗髮-1 [PERSON_NAME]-55 洗髮-1 洗髮-2 洗髮-2 第三方卡…" at bounding box center [465, 296] width 597 height 38
click at [421, 293] on input "450" at bounding box center [402, 296] width 45 height 38
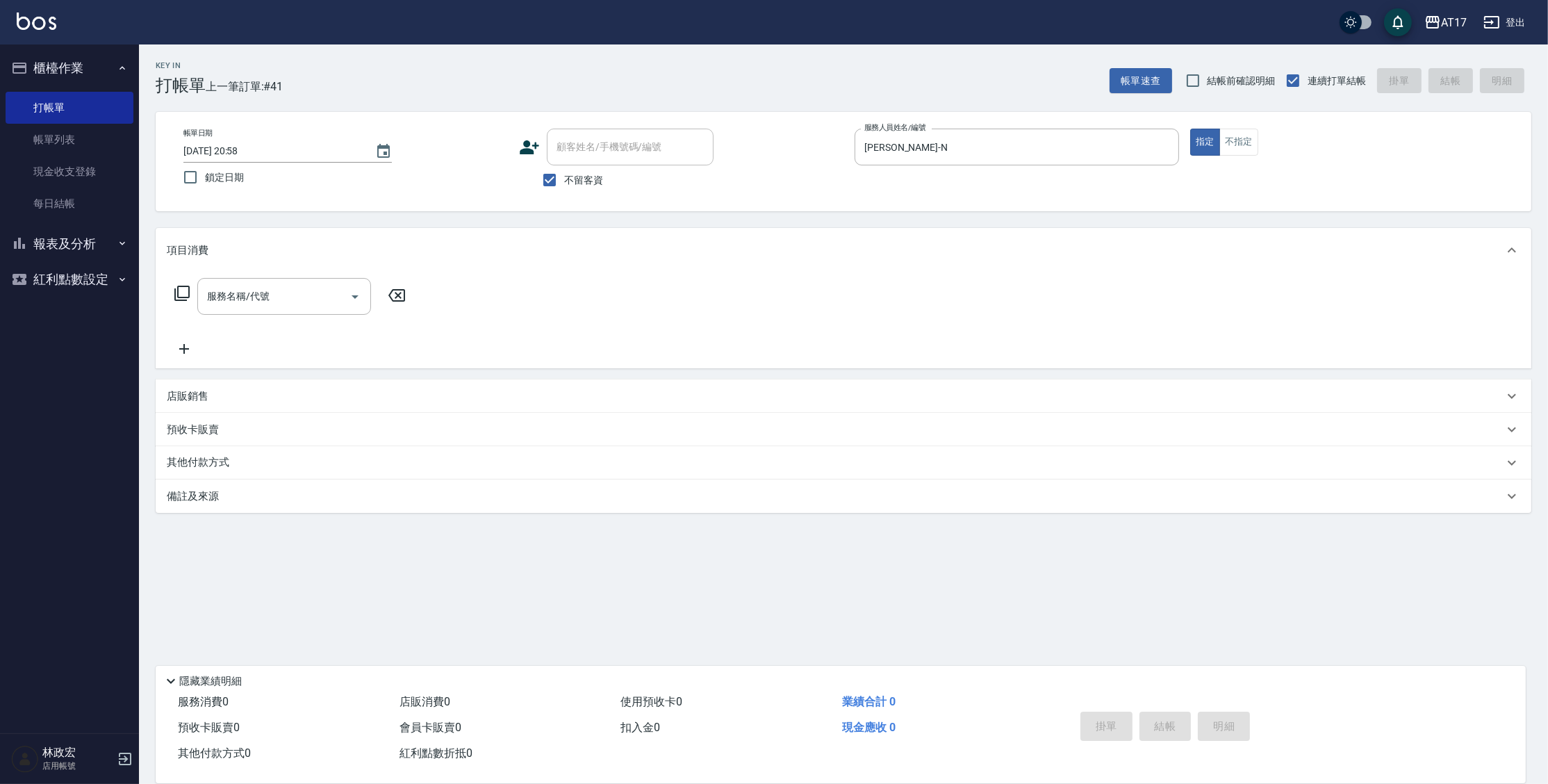
drag, startPoint x: 176, startPoint y: 389, endPoint x: 203, endPoint y: 364, distance: 36.8
click at [180, 385] on div "店販銷售" at bounding box center [844, 396] width 1376 height 33
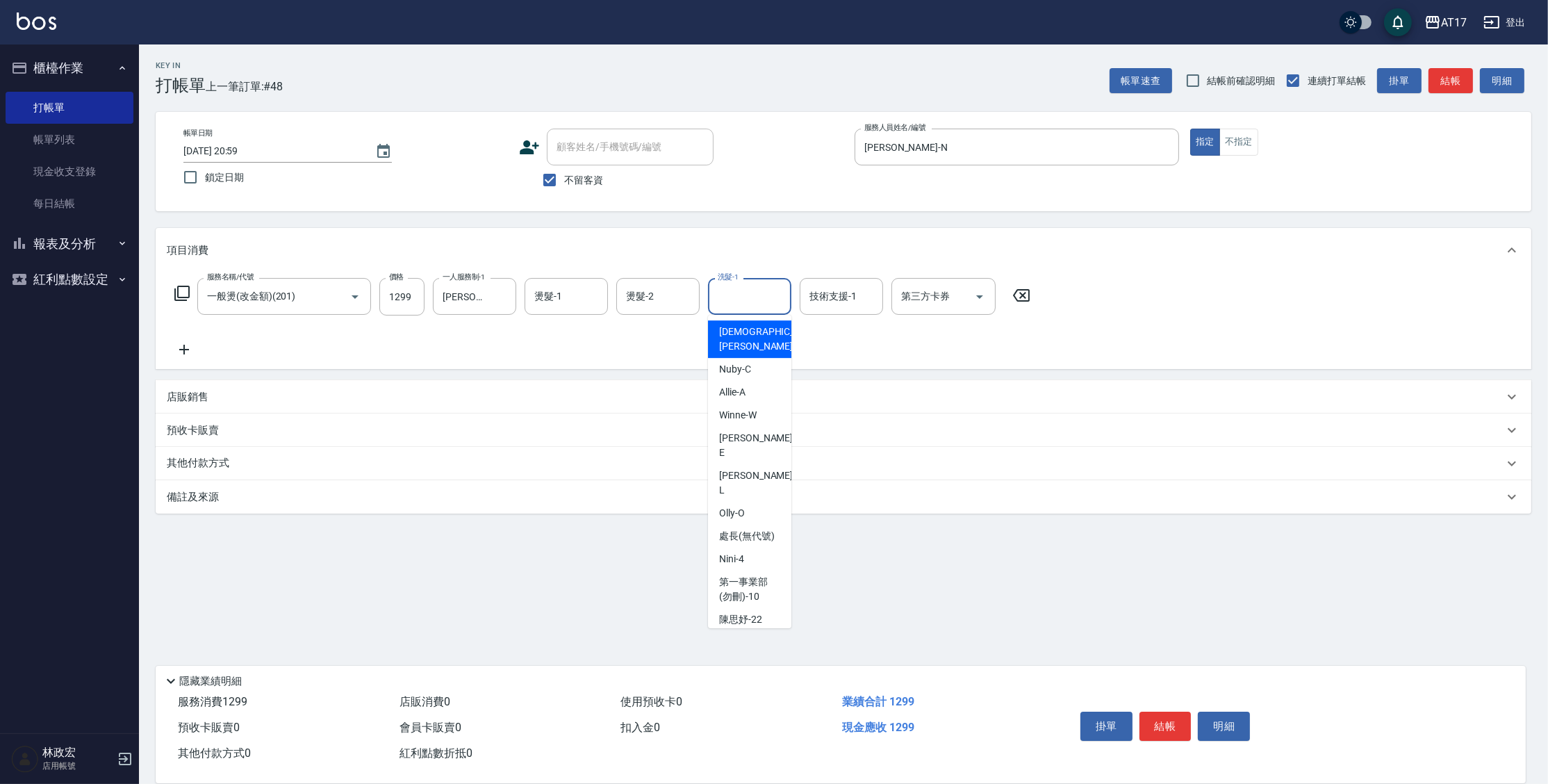
click at [774, 296] on input "洗髮-1" at bounding box center [750, 296] width 71 height 24
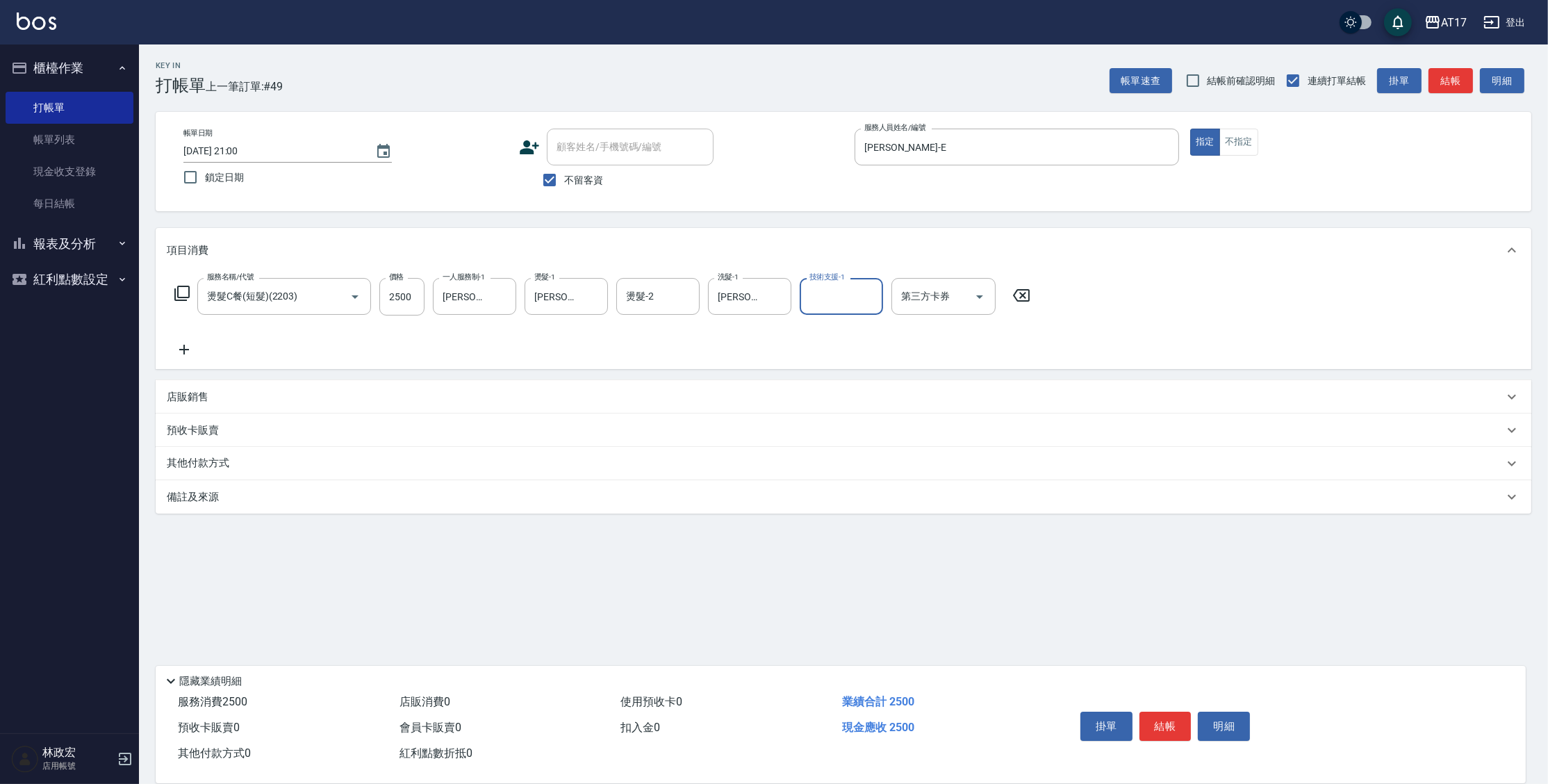
click at [193, 387] on div "店販銷售" at bounding box center [844, 397] width 1376 height 33
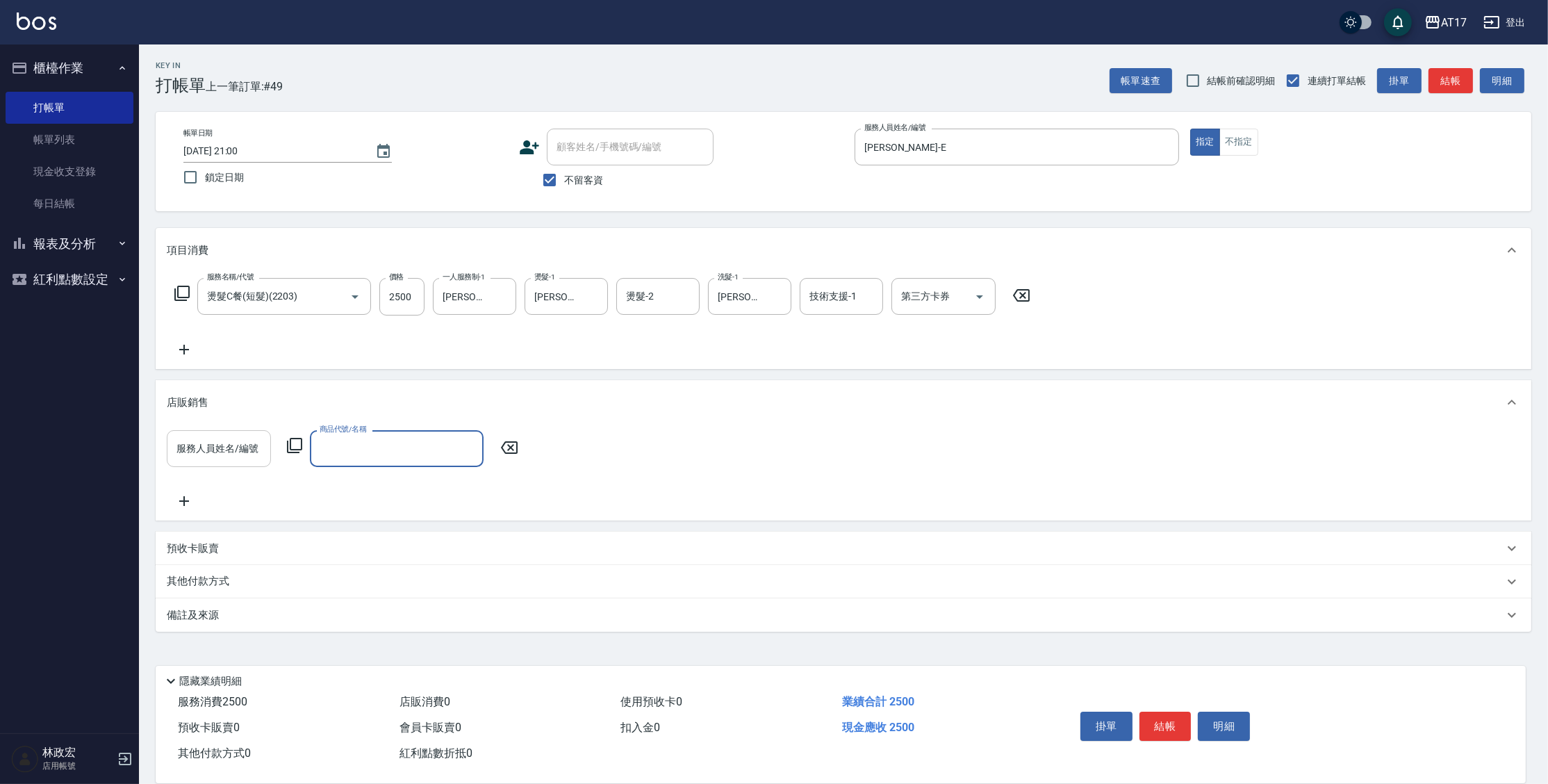
click at [249, 460] on div "服務人員姓名/編號" at bounding box center [219, 448] width 104 height 37
drag, startPoint x: 522, startPoint y: 447, endPoint x: 576, endPoint y: 403, distance: 69.7
click at [528, 442] on input "900" at bounding box center [515, 449] width 45 height 38
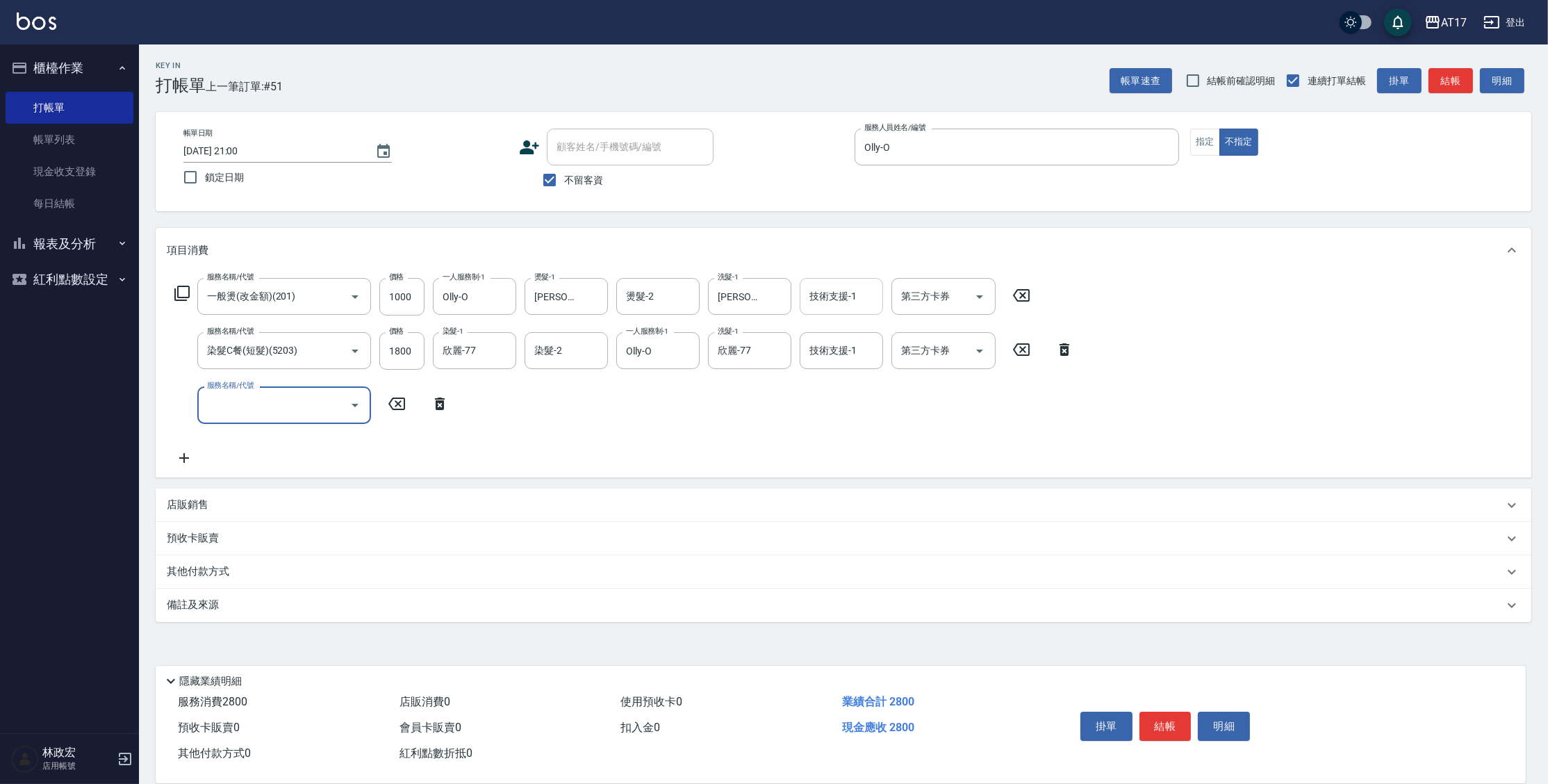
drag, startPoint x: 844, startPoint y: 291, endPoint x: 866, endPoint y: 286, distance: 22.6
click at [847, 291] on div "技術支援-1 技術支援-1" at bounding box center [841, 296] width 84 height 37
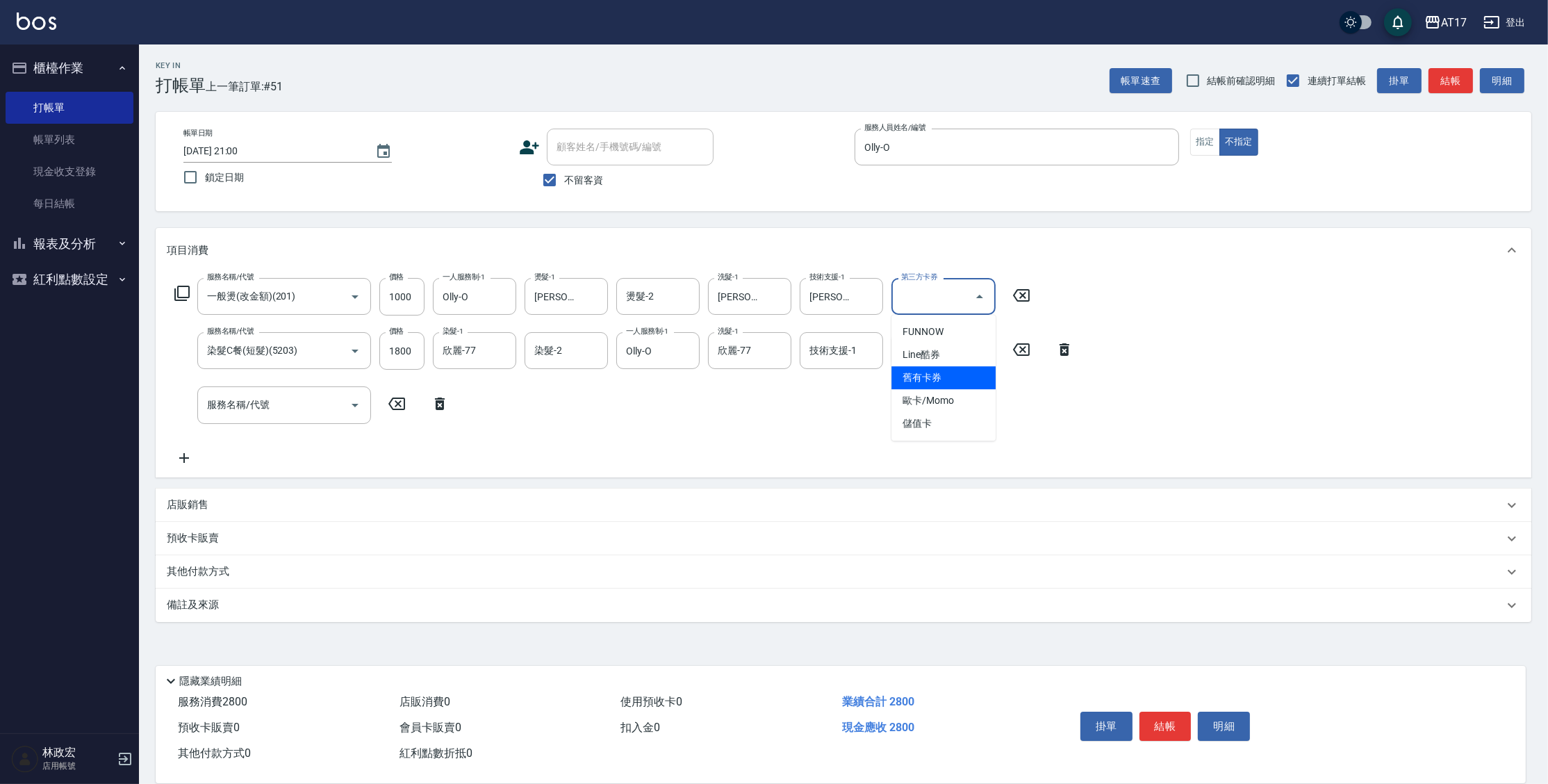
click at [1304, 394] on div "服務名稱/代號 一般燙(改金額)(201) 服務名稱/代號 價格 1000 價格 一人服務制-1 Olly-O 一人服務制-1 燙髮-1 [PERSON_NA…" at bounding box center [844, 374] width 1376 height 204
click at [870, 302] on icon "Clear" at bounding box center [868, 296] width 14 height 14
click at [786, 296] on button "Clear" at bounding box center [777, 296] width 20 height 20
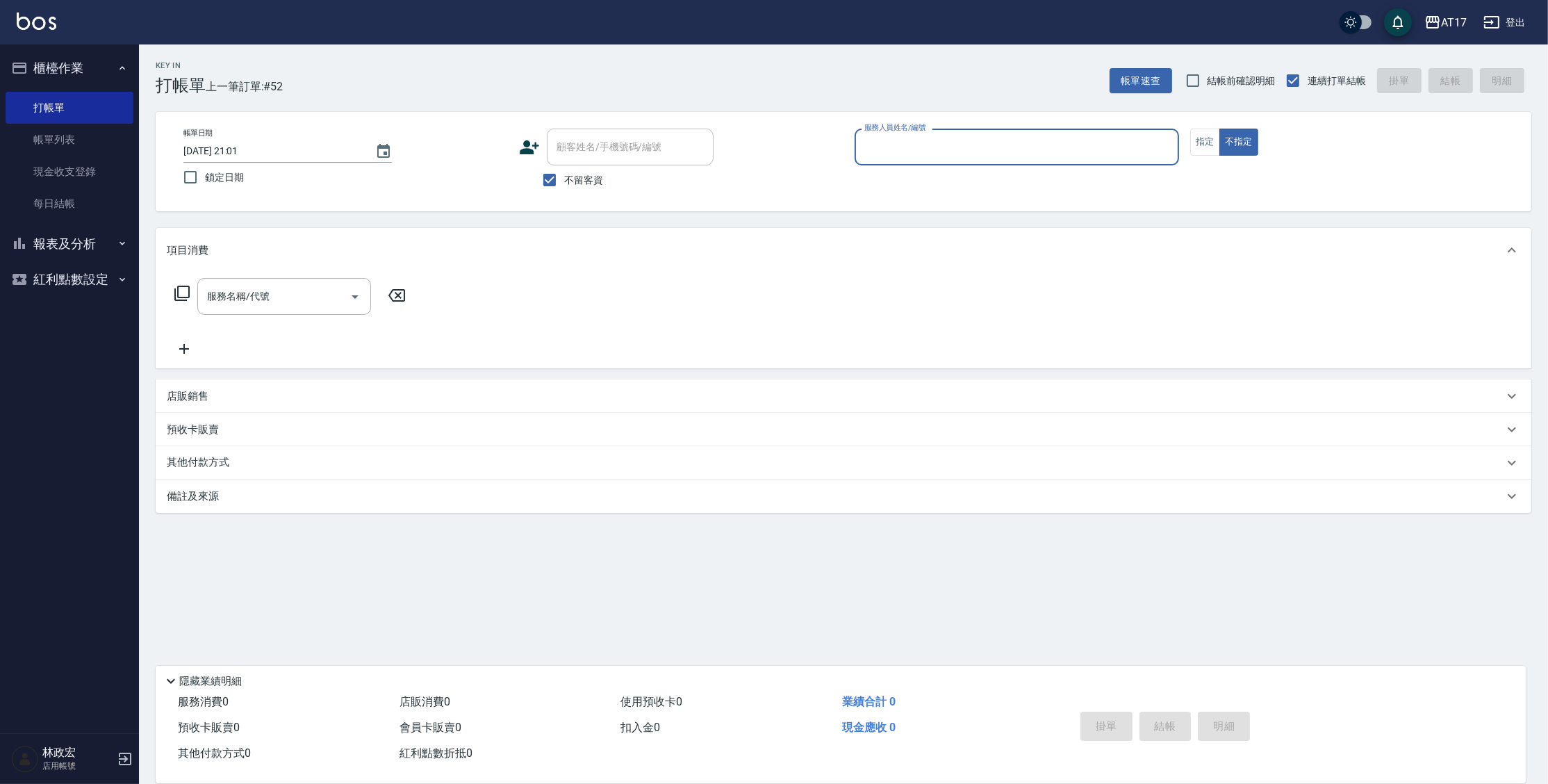
click at [108, 247] on button "報表及分析" at bounding box center [69, 244] width 128 height 36
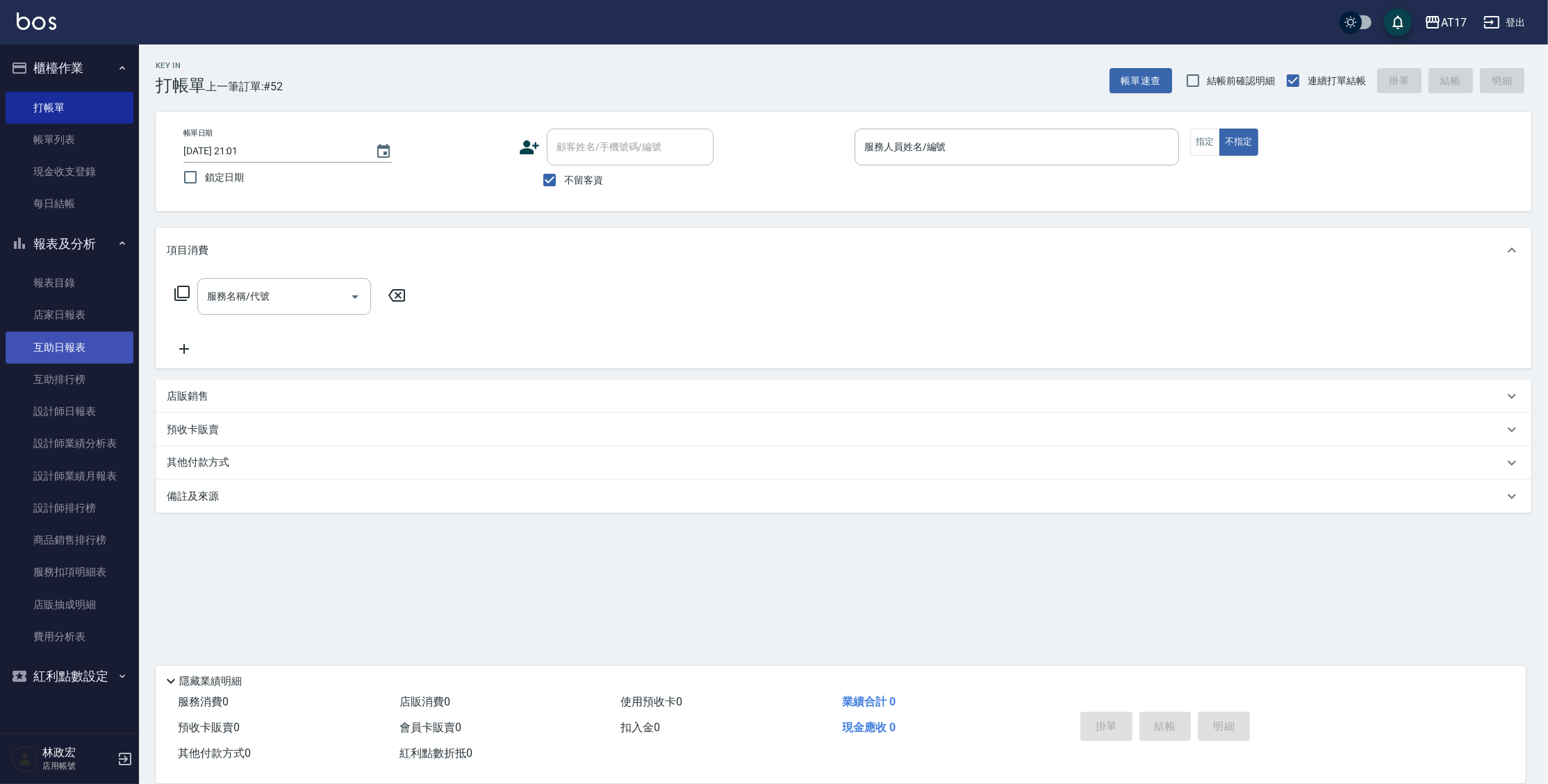
click at [110, 344] on link "互助日報表" at bounding box center [69, 347] width 128 height 32
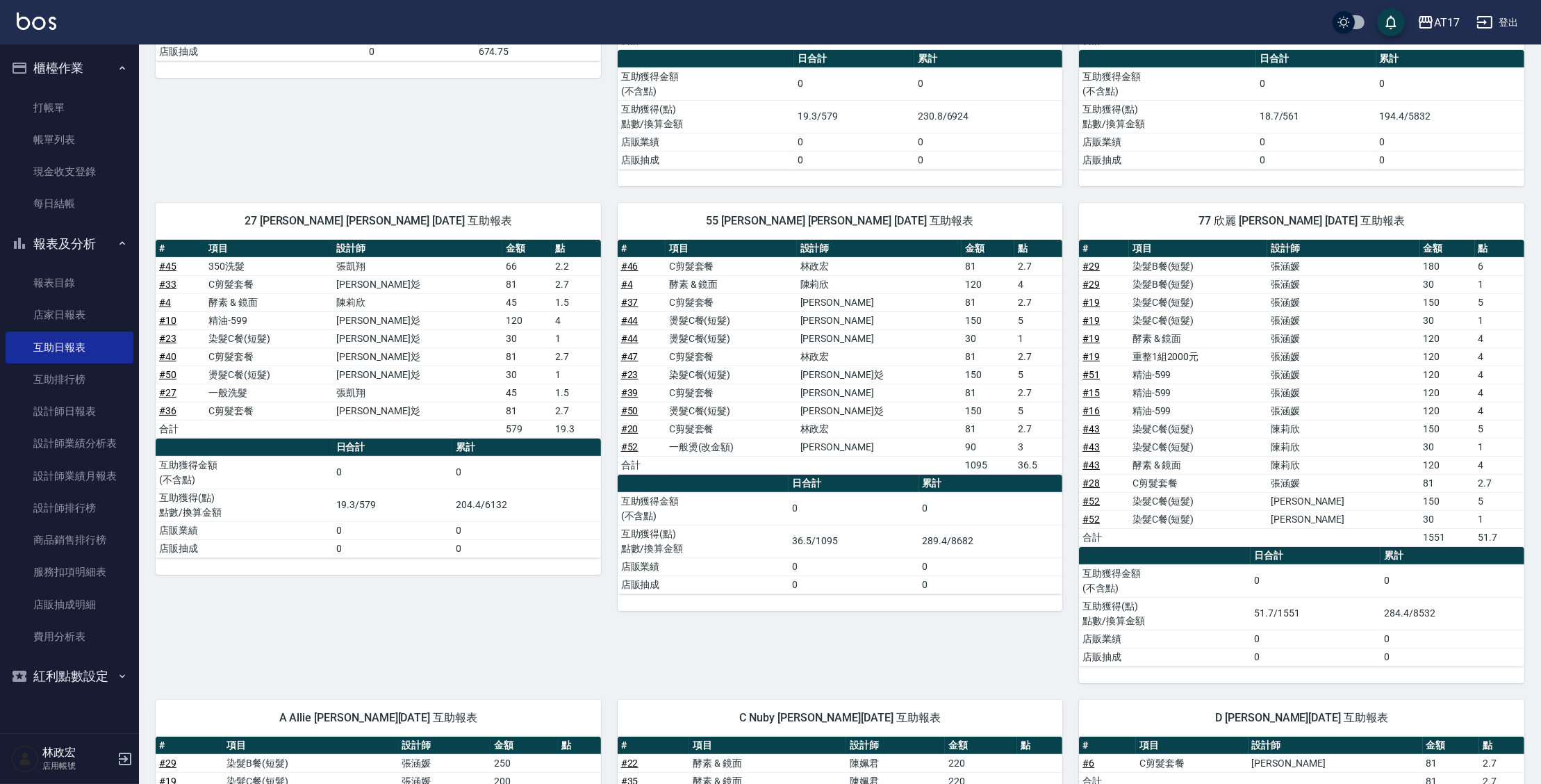
scroll to position [378, 0]
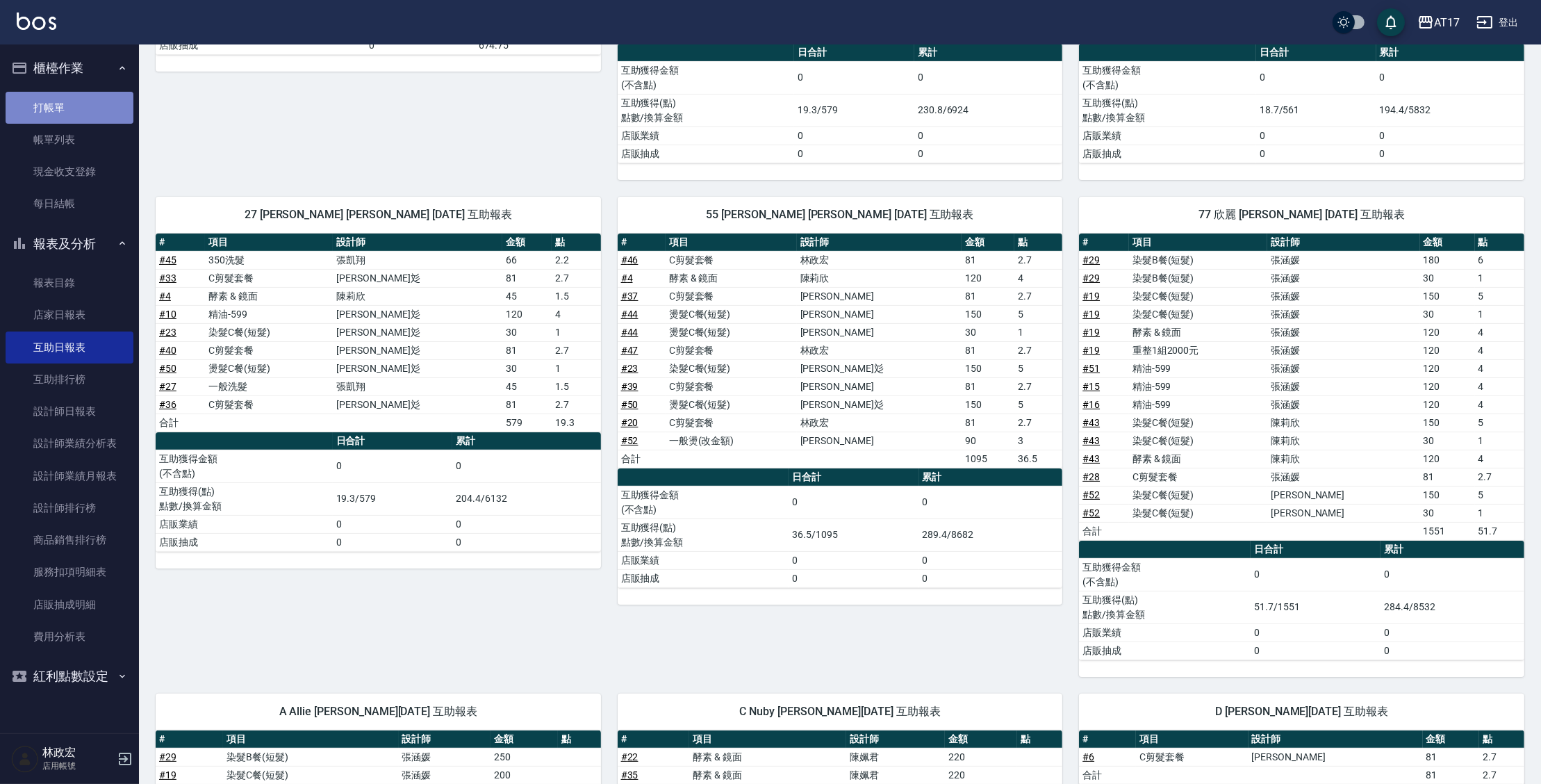
click at [59, 103] on link "打帳單" at bounding box center [69, 108] width 128 height 32
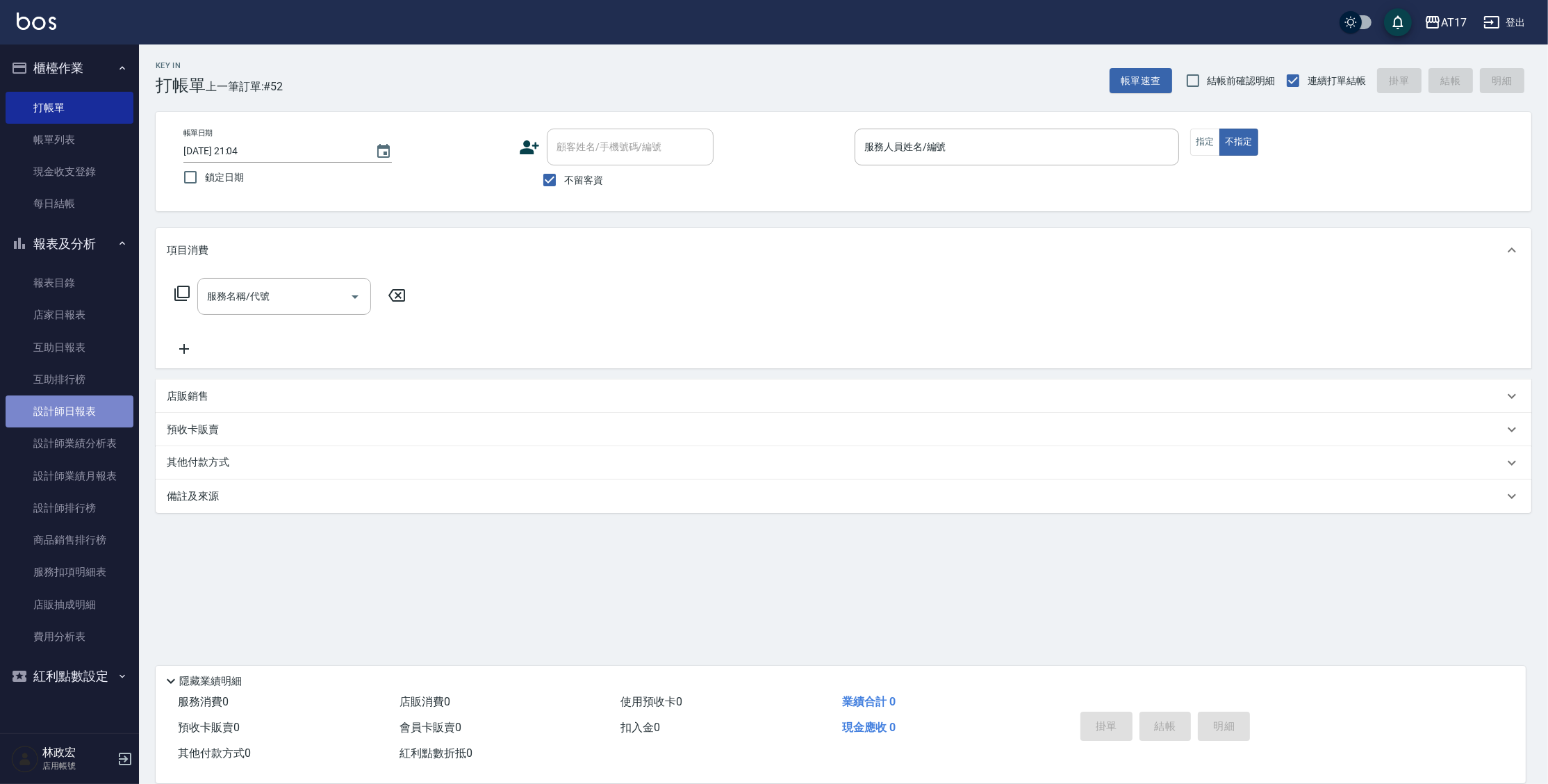
click at [70, 421] on link "設計師日報表" at bounding box center [69, 411] width 128 height 32
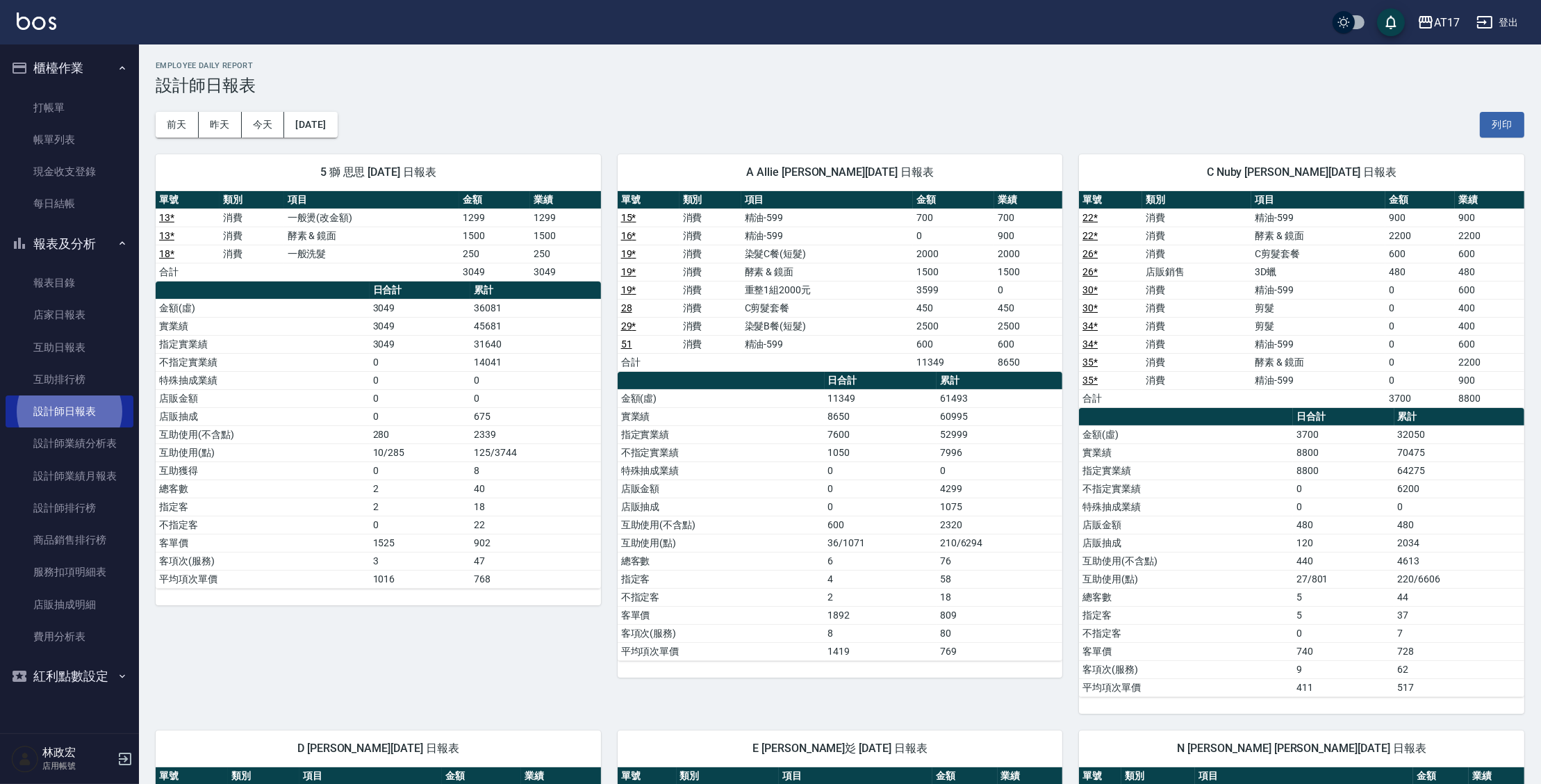
click at [520, 390] on td "0" at bounding box center [535, 398] width 130 height 18
click at [32, 93] on link "打帳單" at bounding box center [69, 108] width 128 height 32
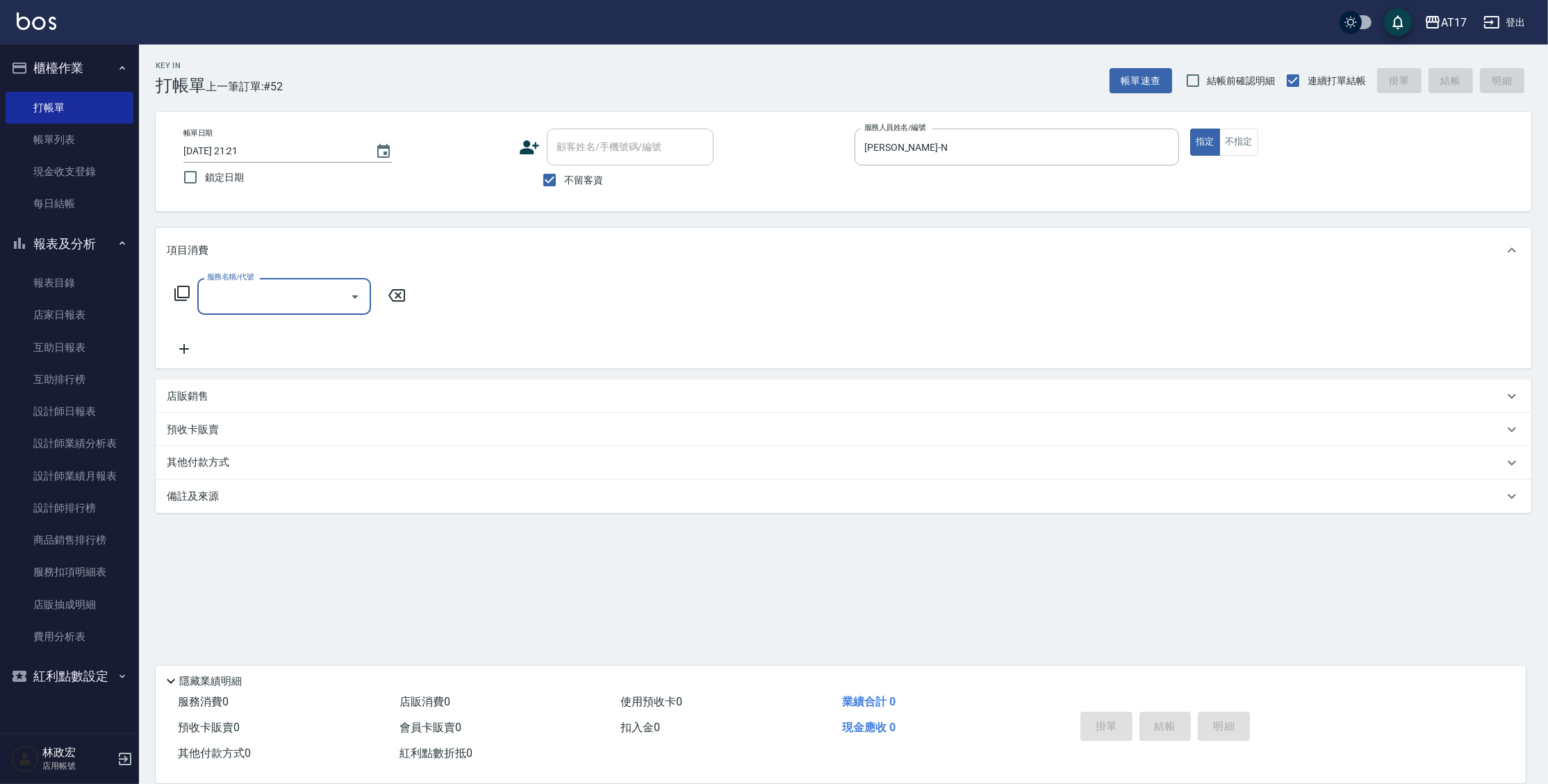
click at [189, 414] on div "預收卡販賣" at bounding box center [844, 429] width 1376 height 33
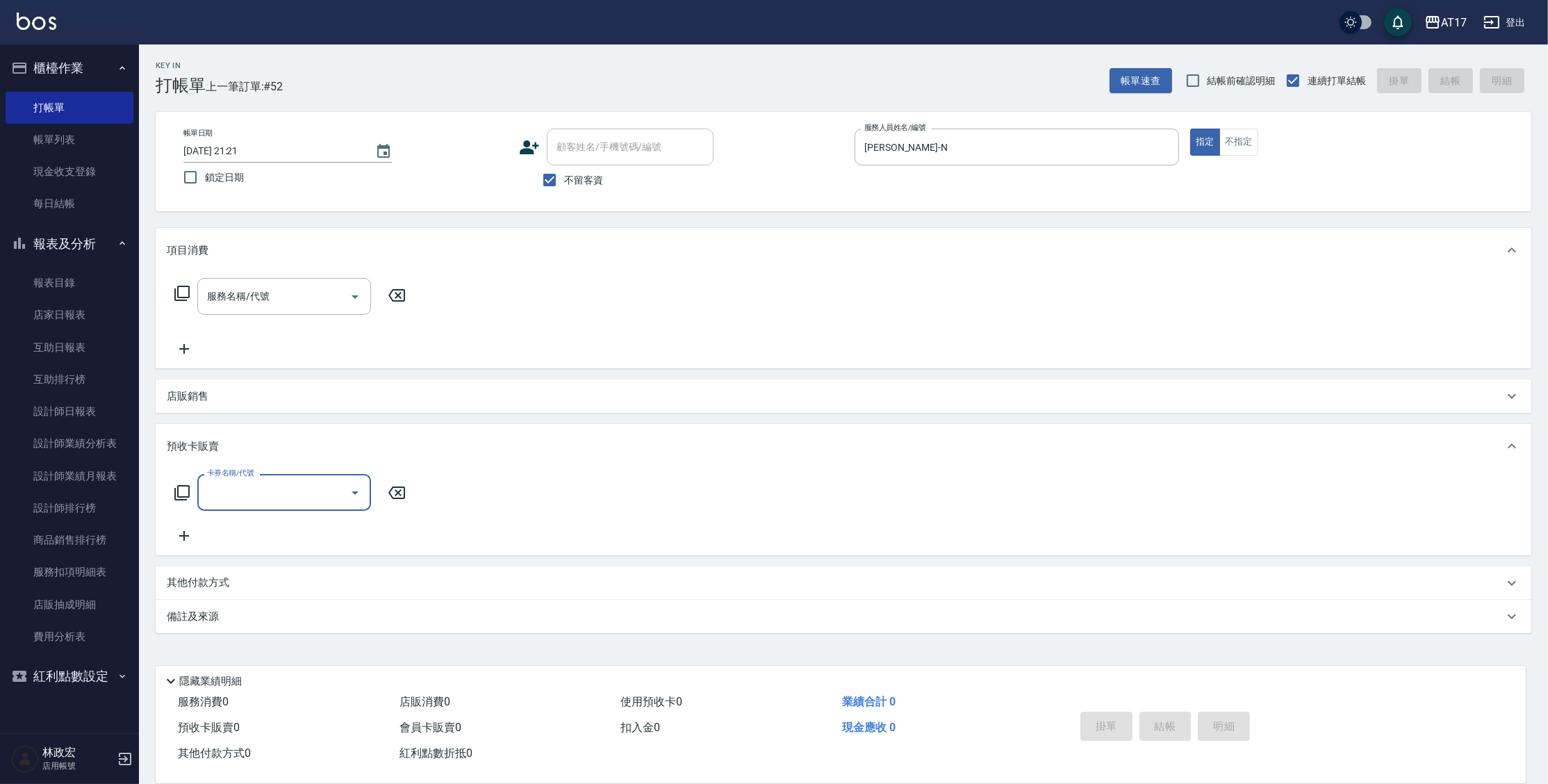
click at [193, 403] on p "店販銷售" at bounding box center [187, 396] width 41 height 14
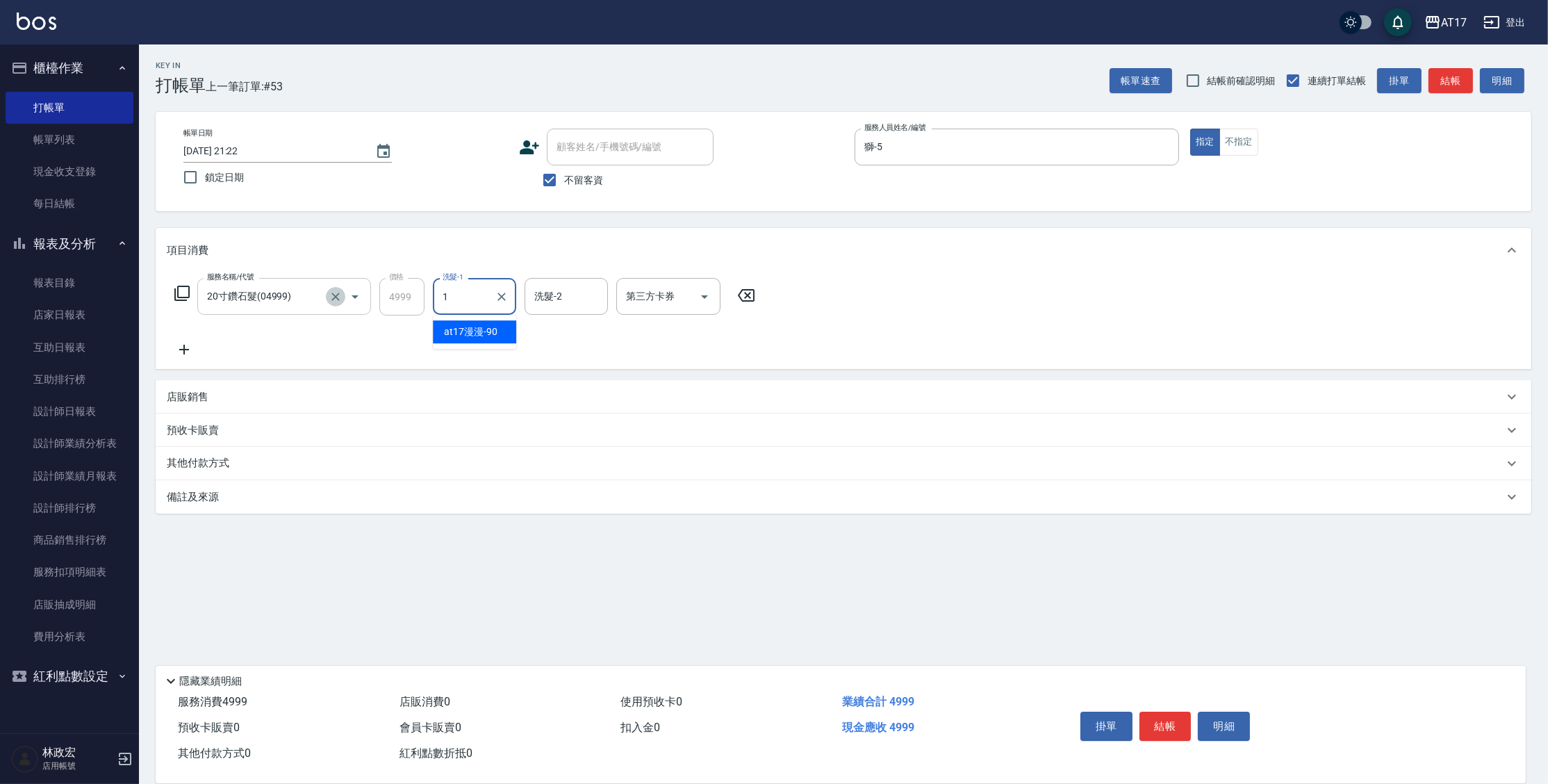
click at [338, 301] on icon "Clear" at bounding box center [336, 296] width 14 height 14
click at [415, 305] on input "600" at bounding box center [402, 296] width 45 height 38
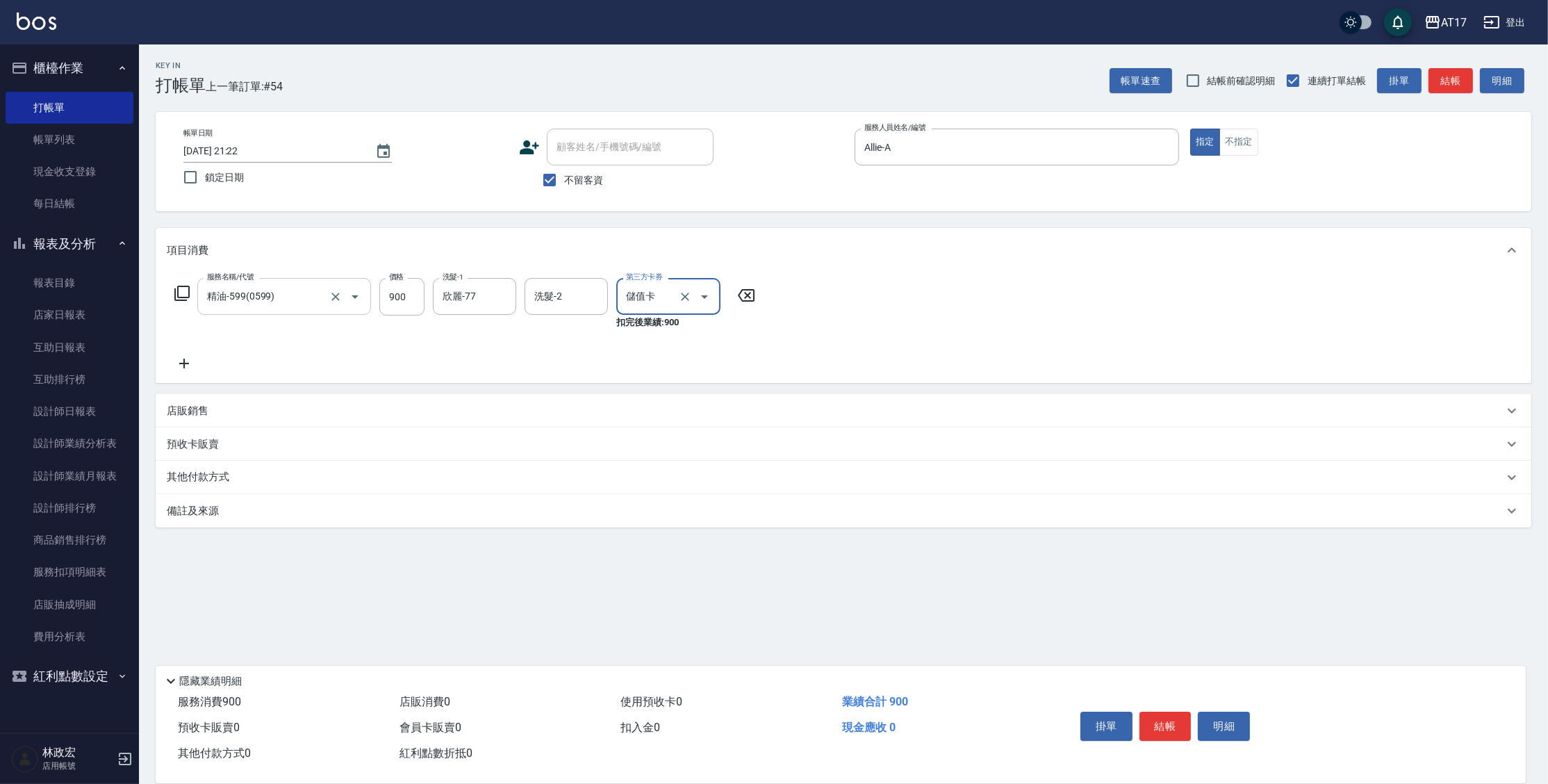
click at [195, 409] on p "店販銷售" at bounding box center [187, 410] width 41 height 14
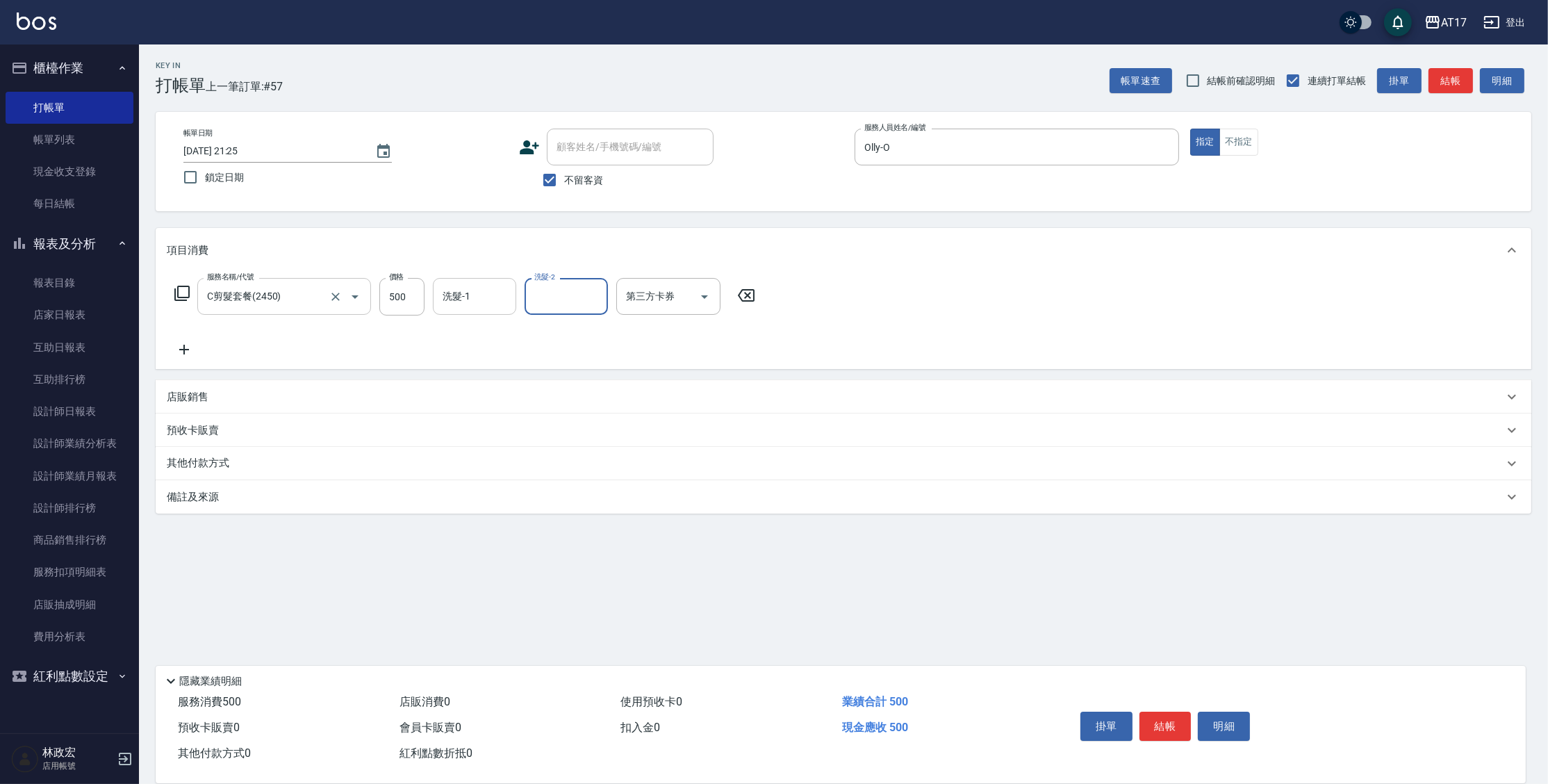
click at [507, 287] on input "洗髮-1" at bounding box center [475, 296] width 71 height 24
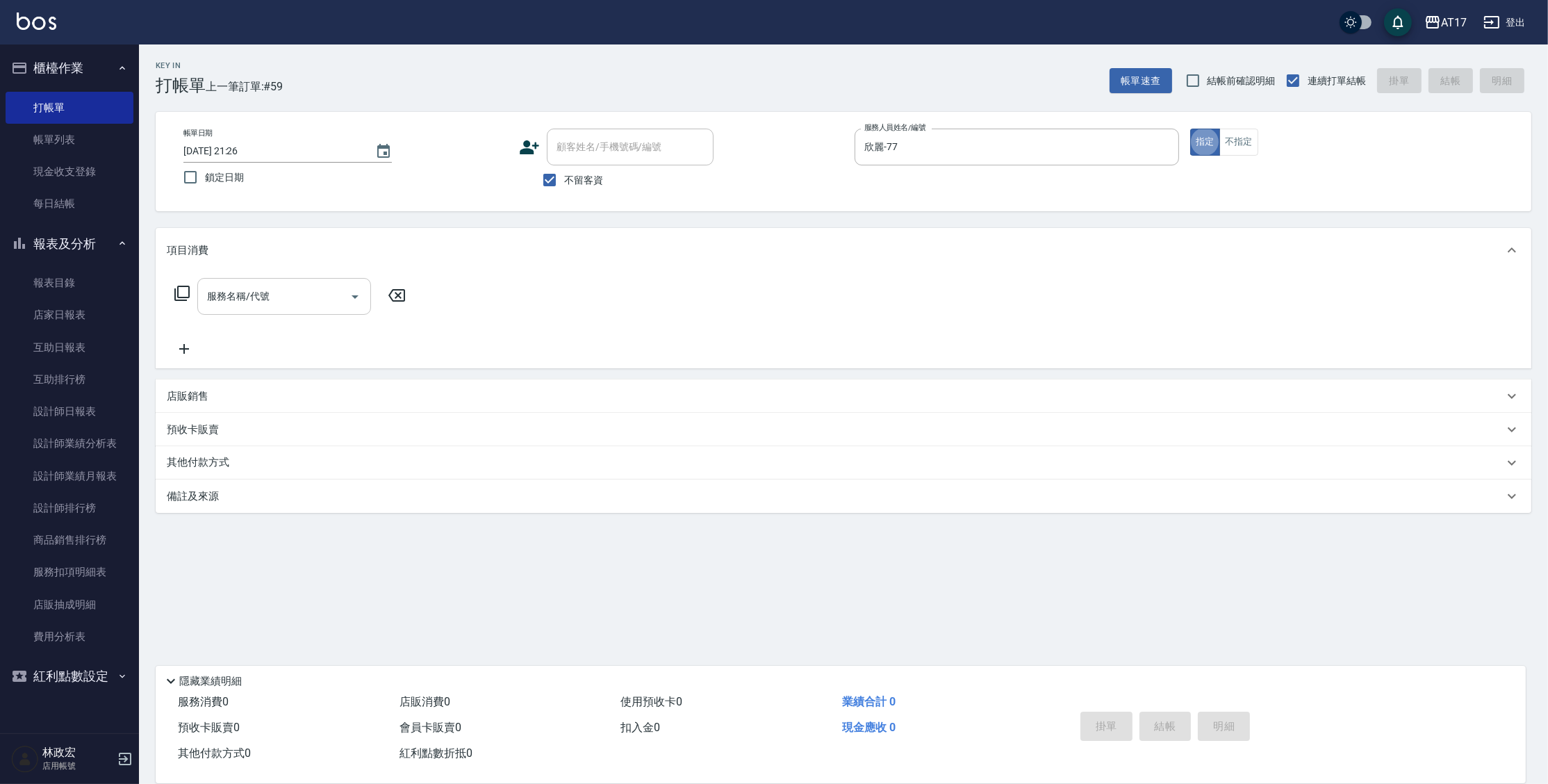
click at [199, 403] on p "店販銷售" at bounding box center [187, 396] width 41 height 14
click at [85, 336] on link "互助日報表" at bounding box center [69, 347] width 128 height 32
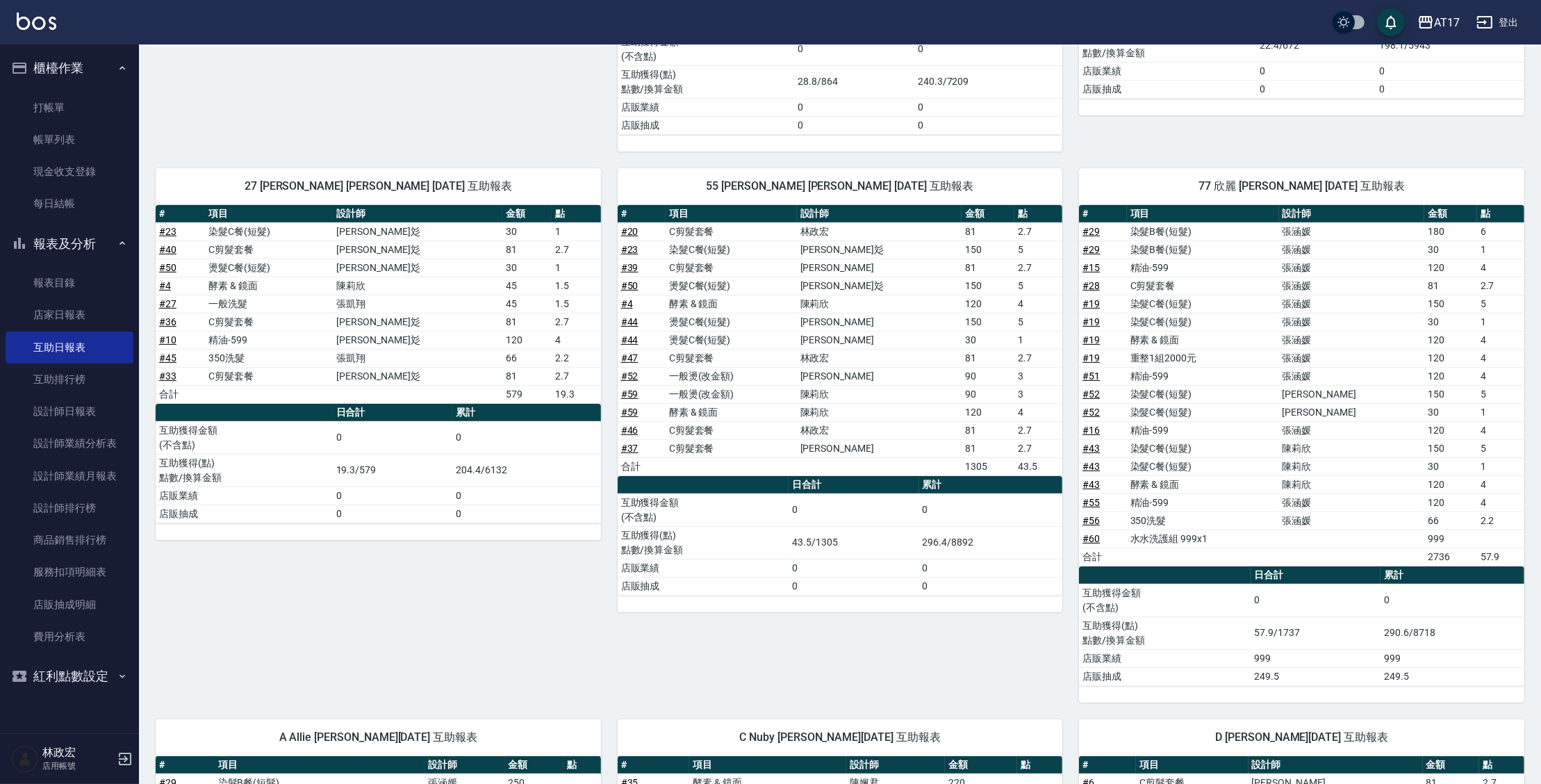
scroll to position [480, 0]
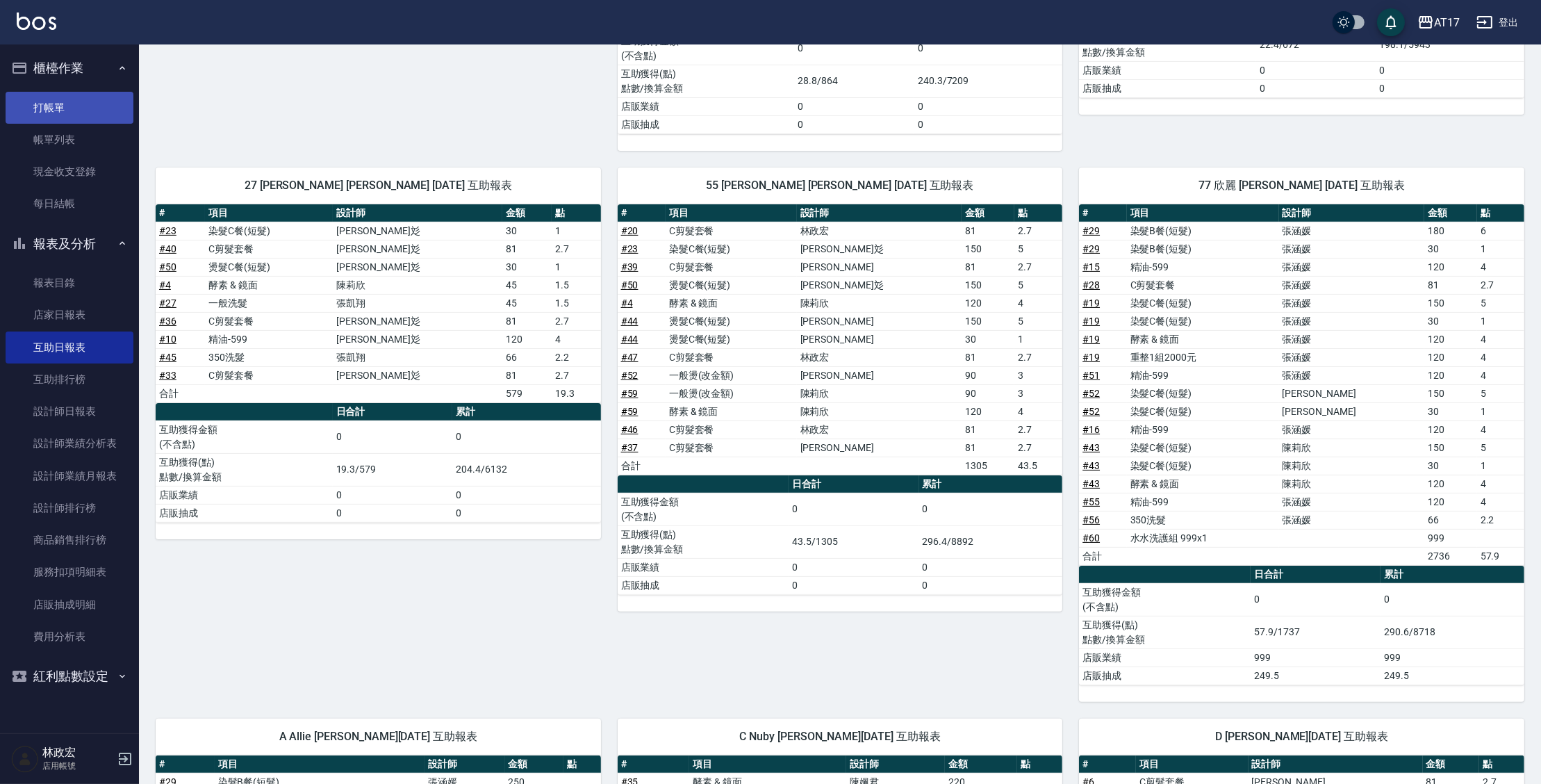
click at [77, 114] on link "打帳單" at bounding box center [69, 108] width 128 height 32
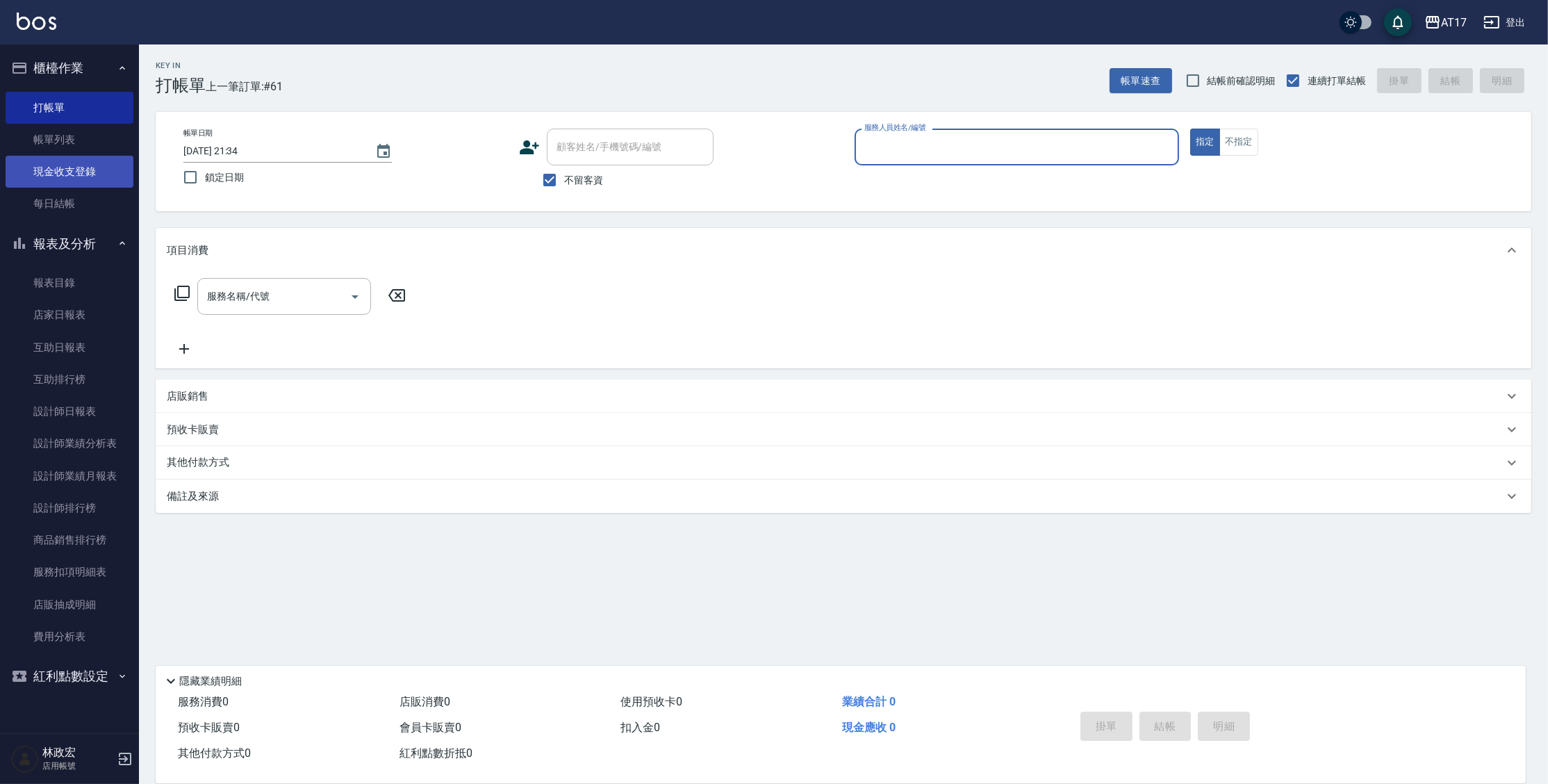
click at [74, 159] on link "現金收支登錄" at bounding box center [69, 172] width 128 height 32
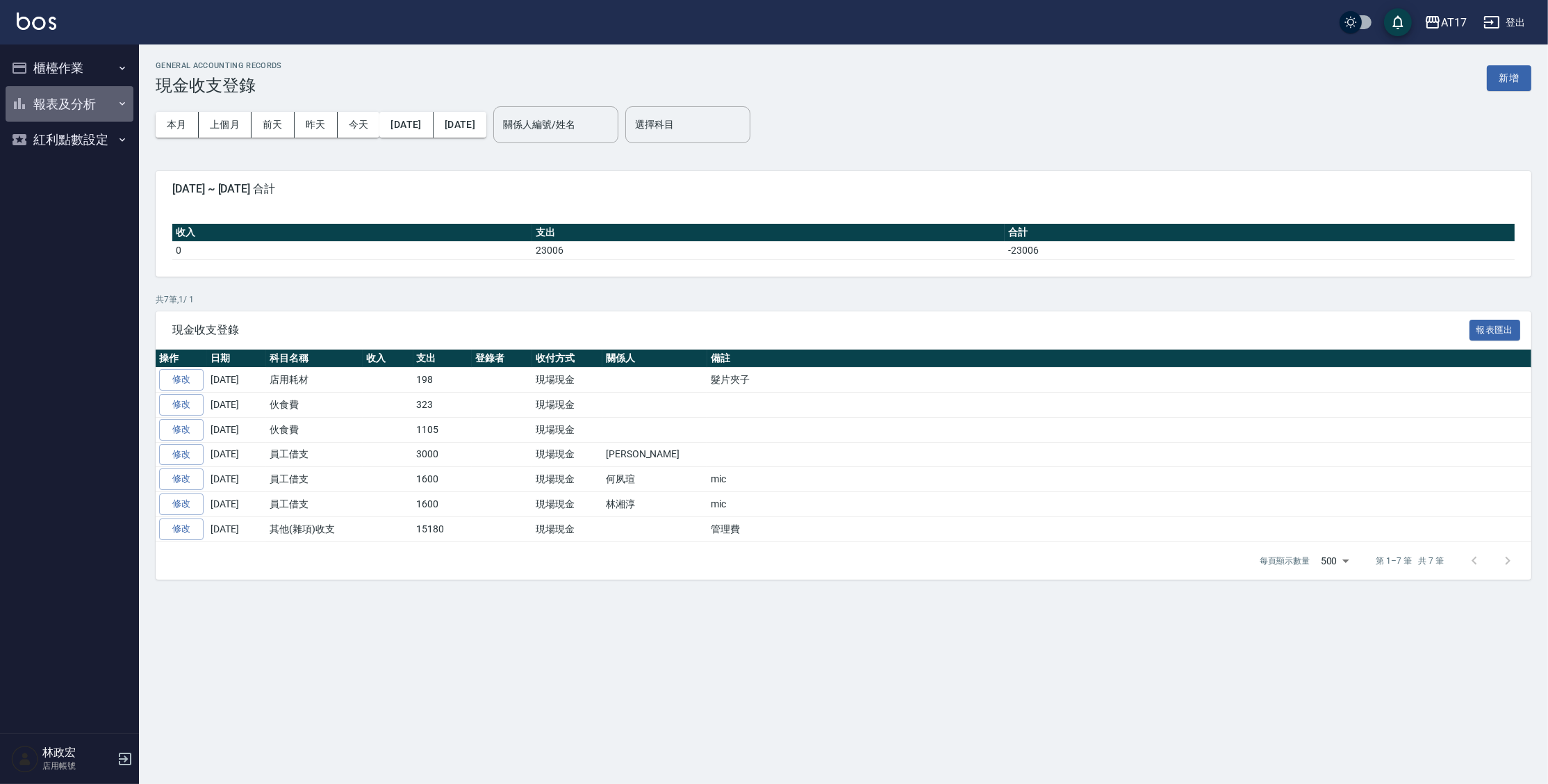
click at [82, 112] on button "報表及分析" at bounding box center [69, 104] width 128 height 36
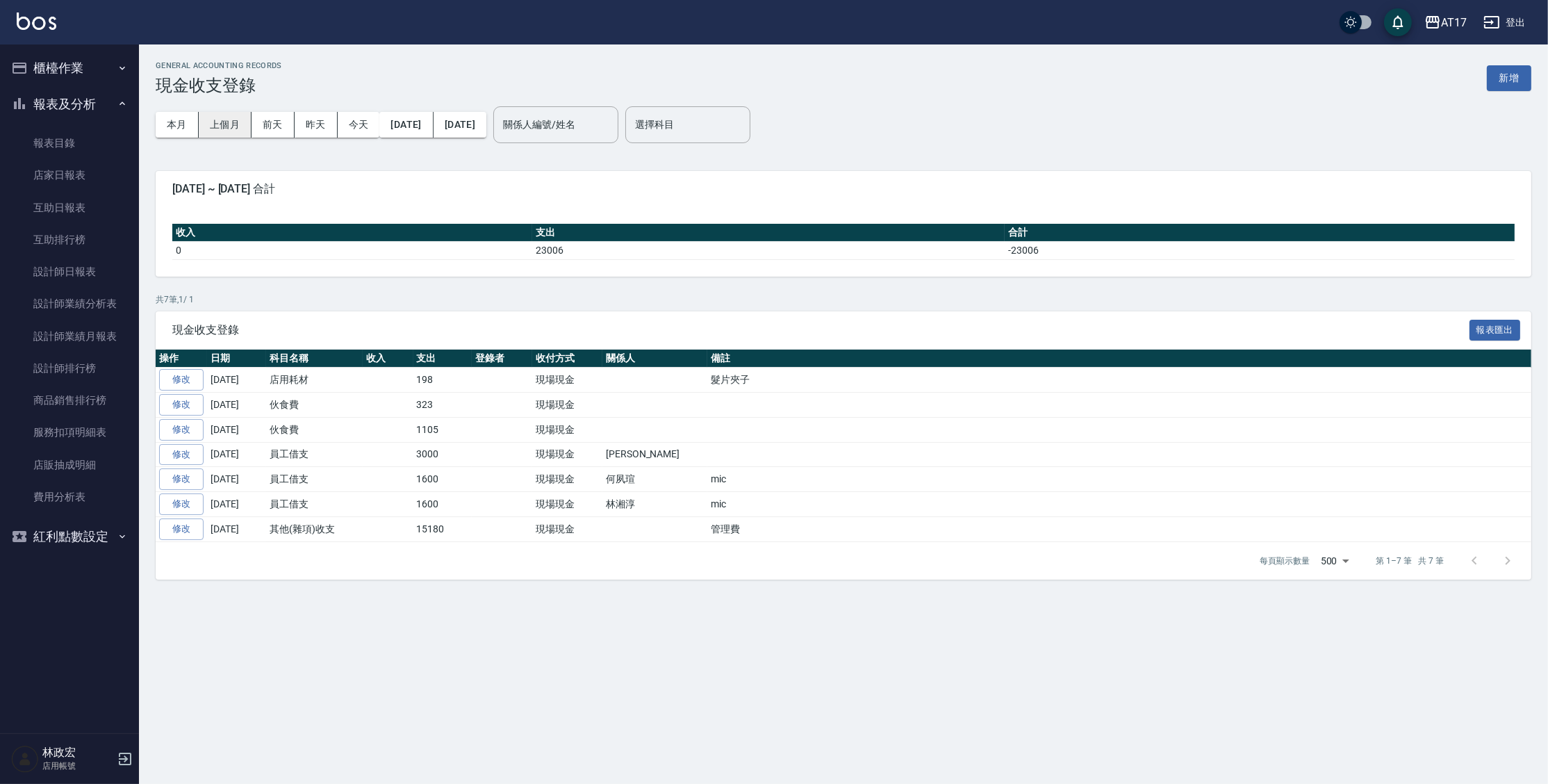
click at [227, 120] on button "上個月" at bounding box center [225, 125] width 53 height 26
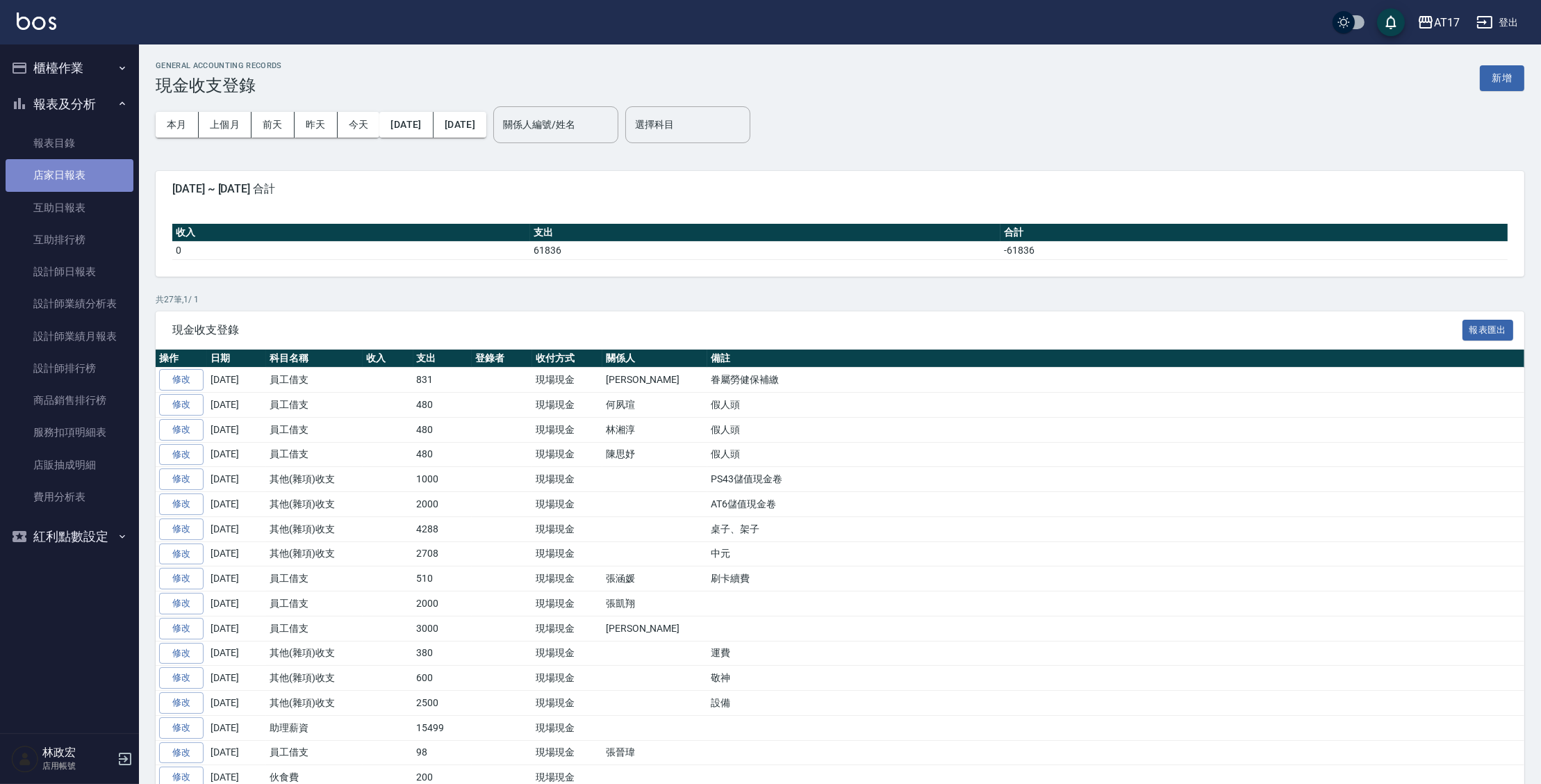
click at [58, 170] on link "店家日報表" at bounding box center [69, 175] width 128 height 32
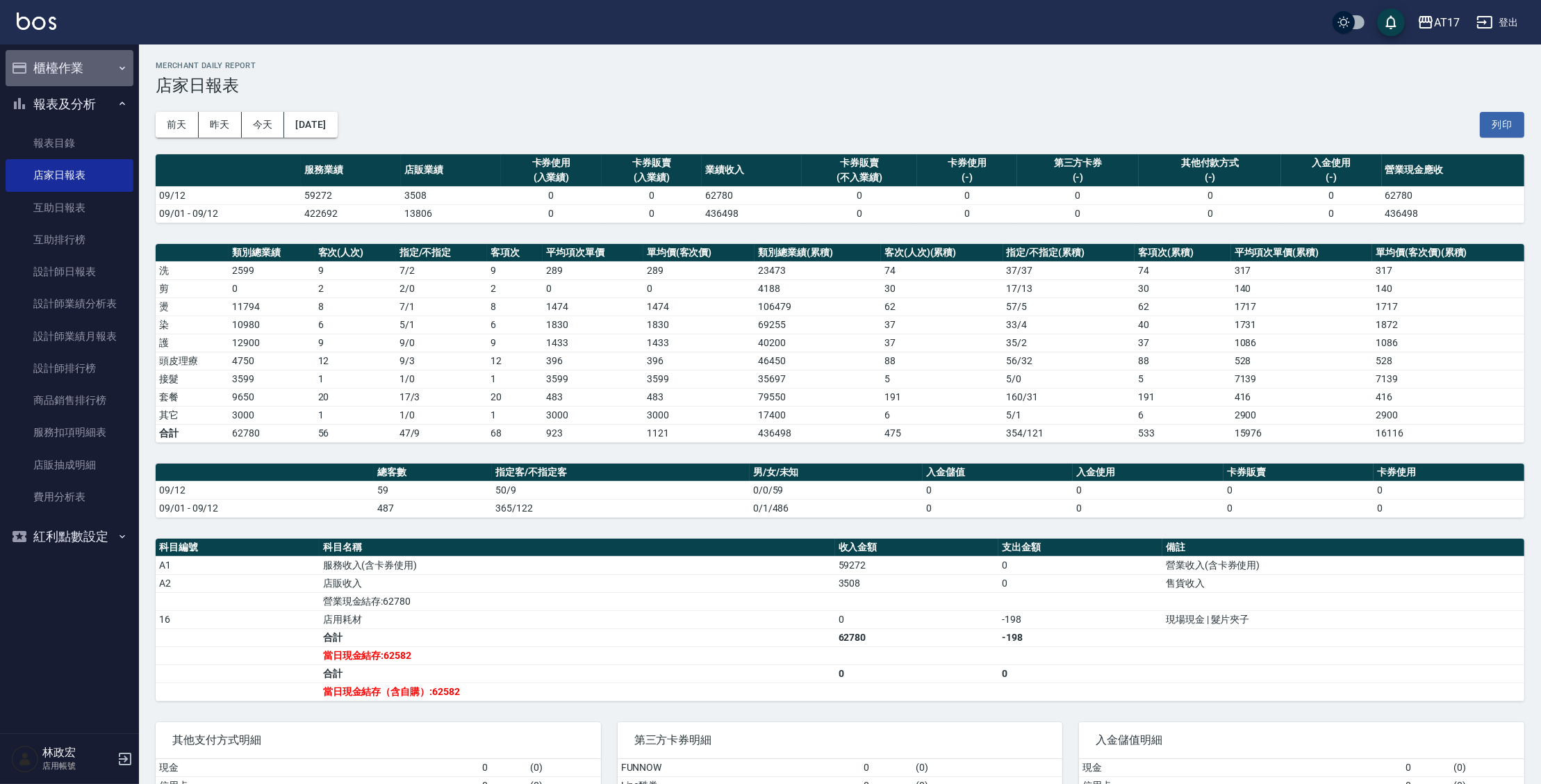
click at [77, 71] on button "櫃檯作業" at bounding box center [69, 68] width 128 height 36
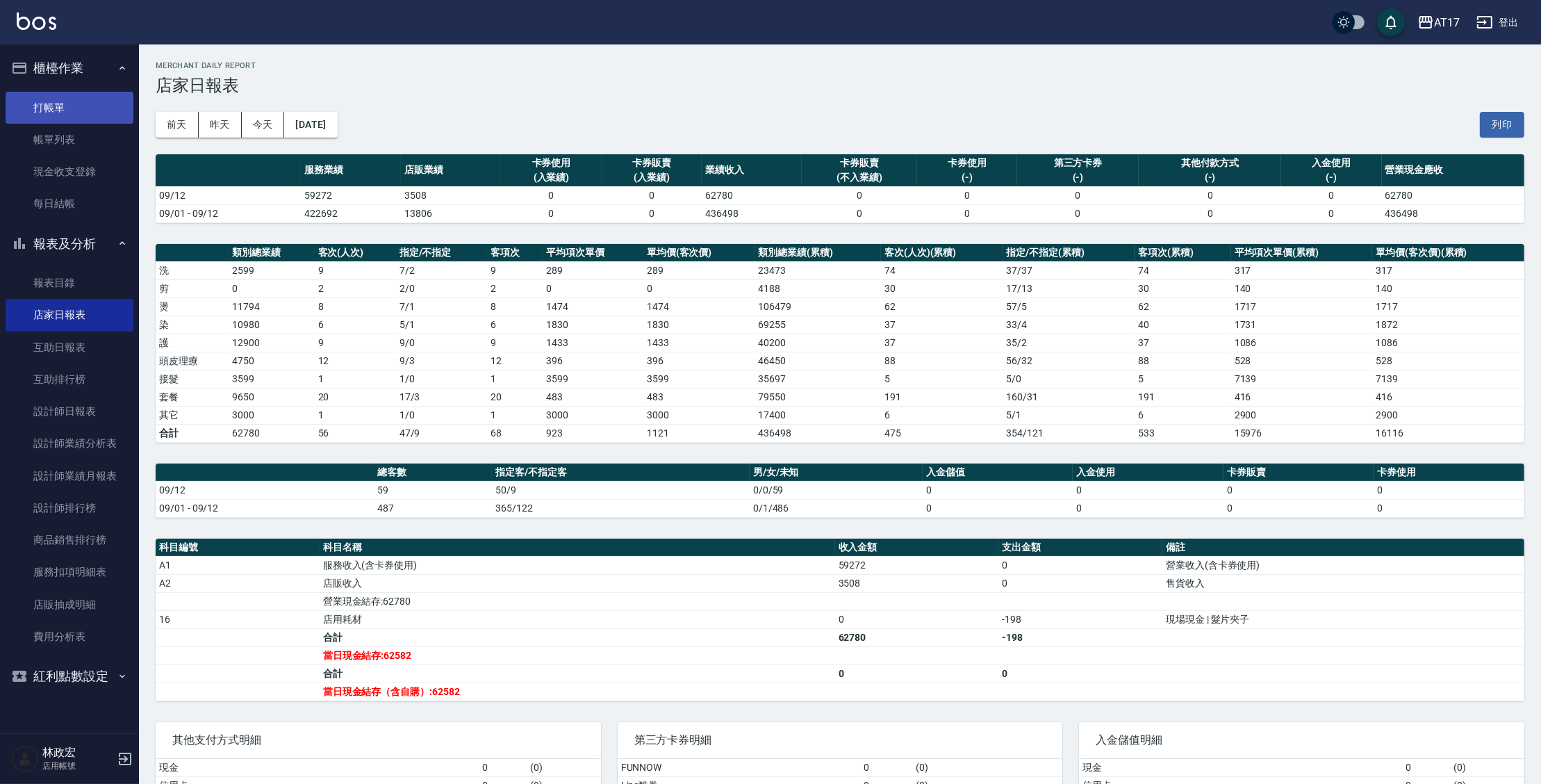
click at [78, 116] on link "打帳單" at bounding box center [69, 108] width 128 height 32
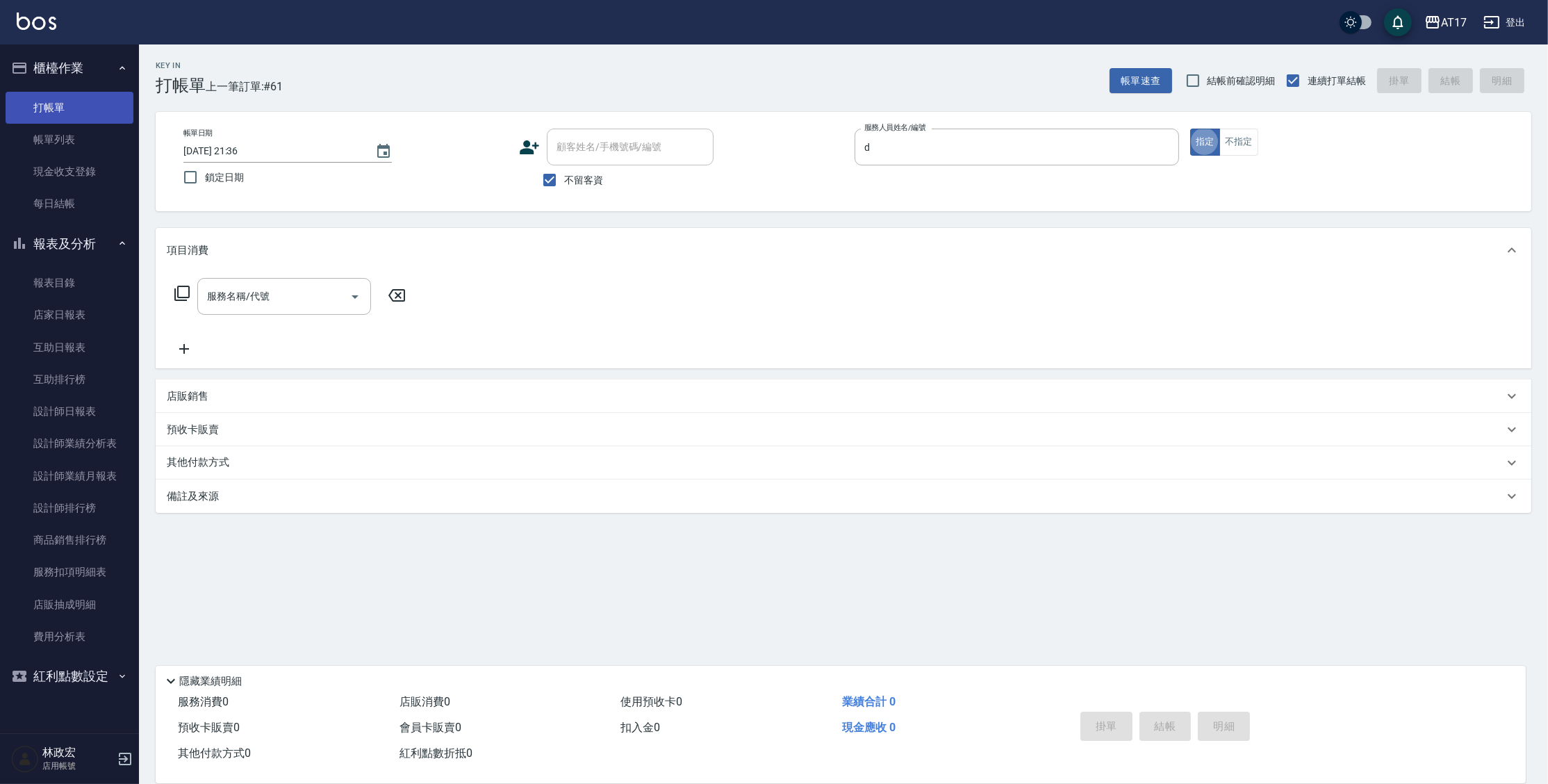
type input "[PERSON_NAME]-D"
type button "true"
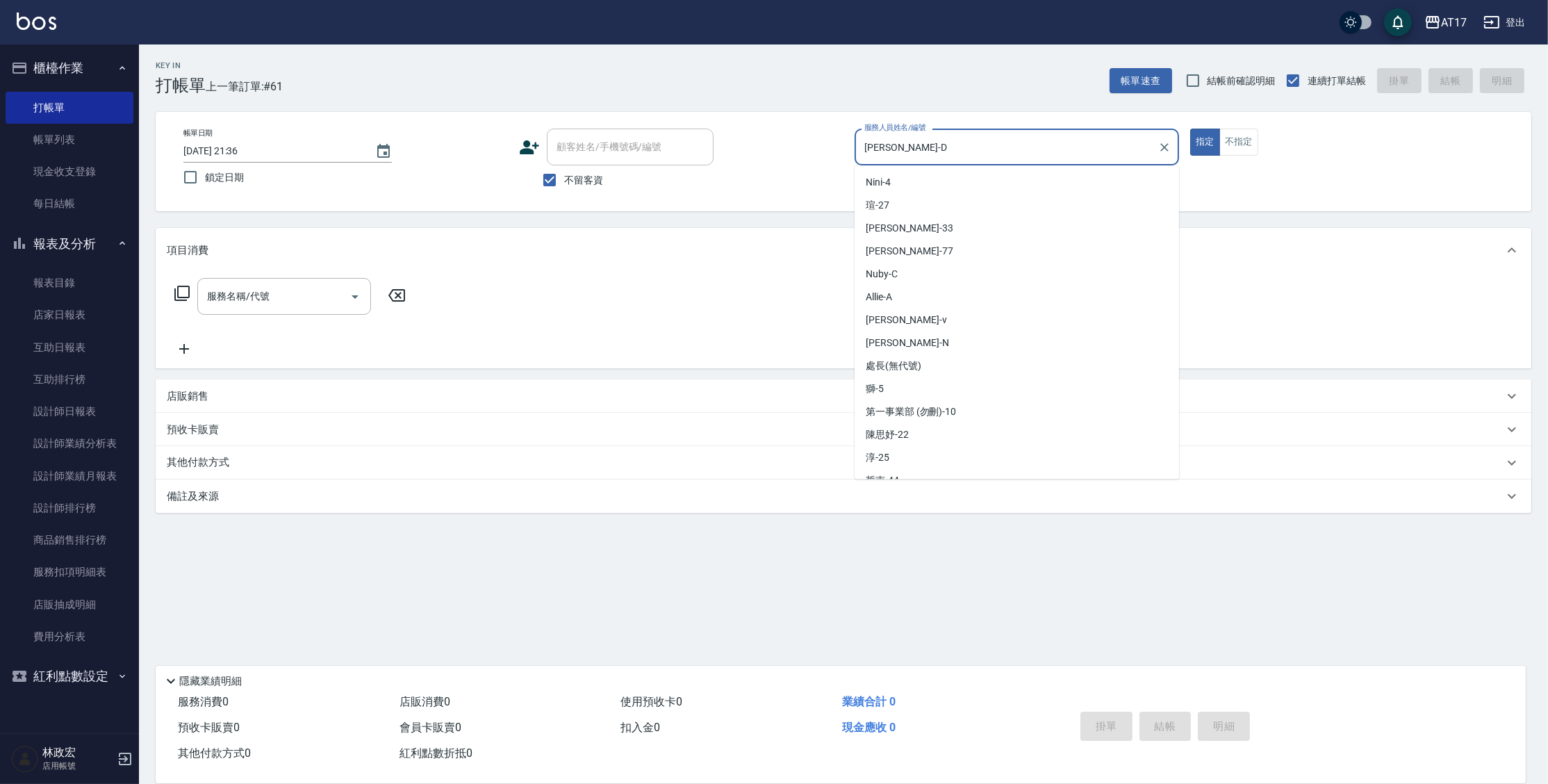
drag, startPoint x: 909, startPoint y: 153, endPoint x: 708, endPoint y: 138, distance: 201.6
click at [708, 138] on div "帳單日期 2025/09/12 21:36 鎖定日期 顧客姓名/手機號碼/編號 顧客姓名/手機號碼/編號 不留客資 服務人員姓名/編號 Benny-D 服務人…" at bounding box center [844, 162] width 1343 height 66
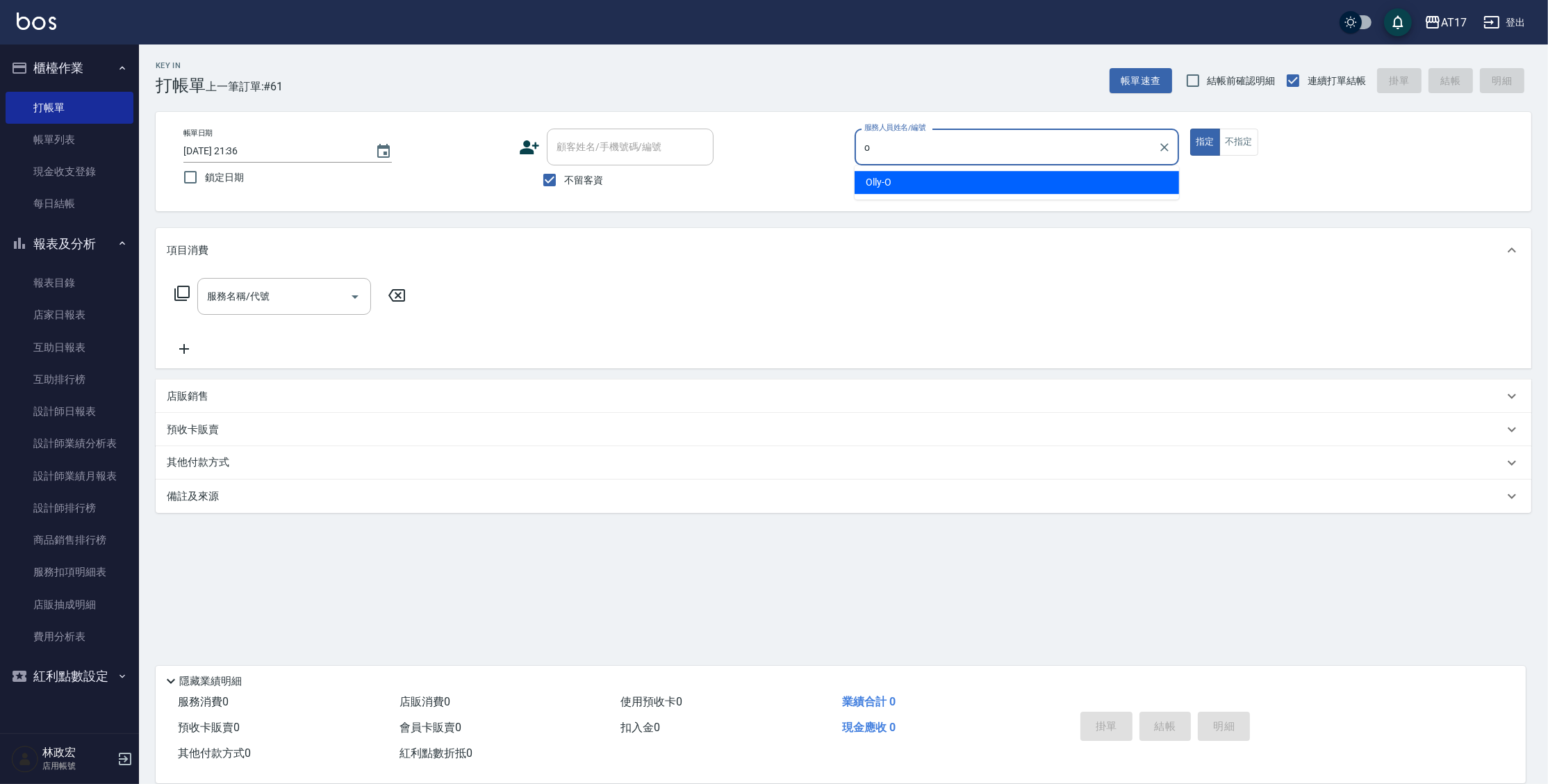
type input "Olly-O"
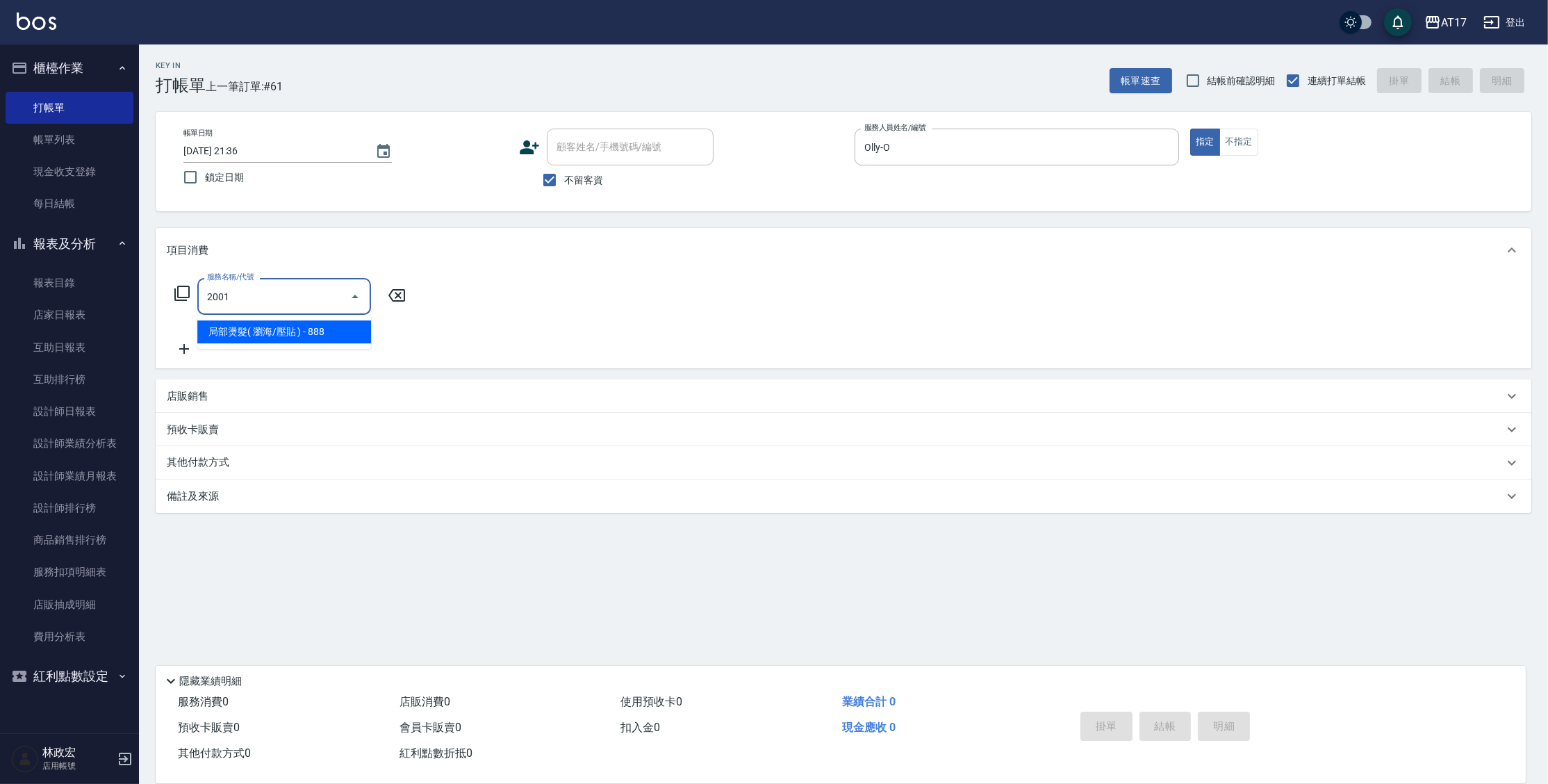
type input "局部燙髮( 瀏海/壓貼 )(2001)"
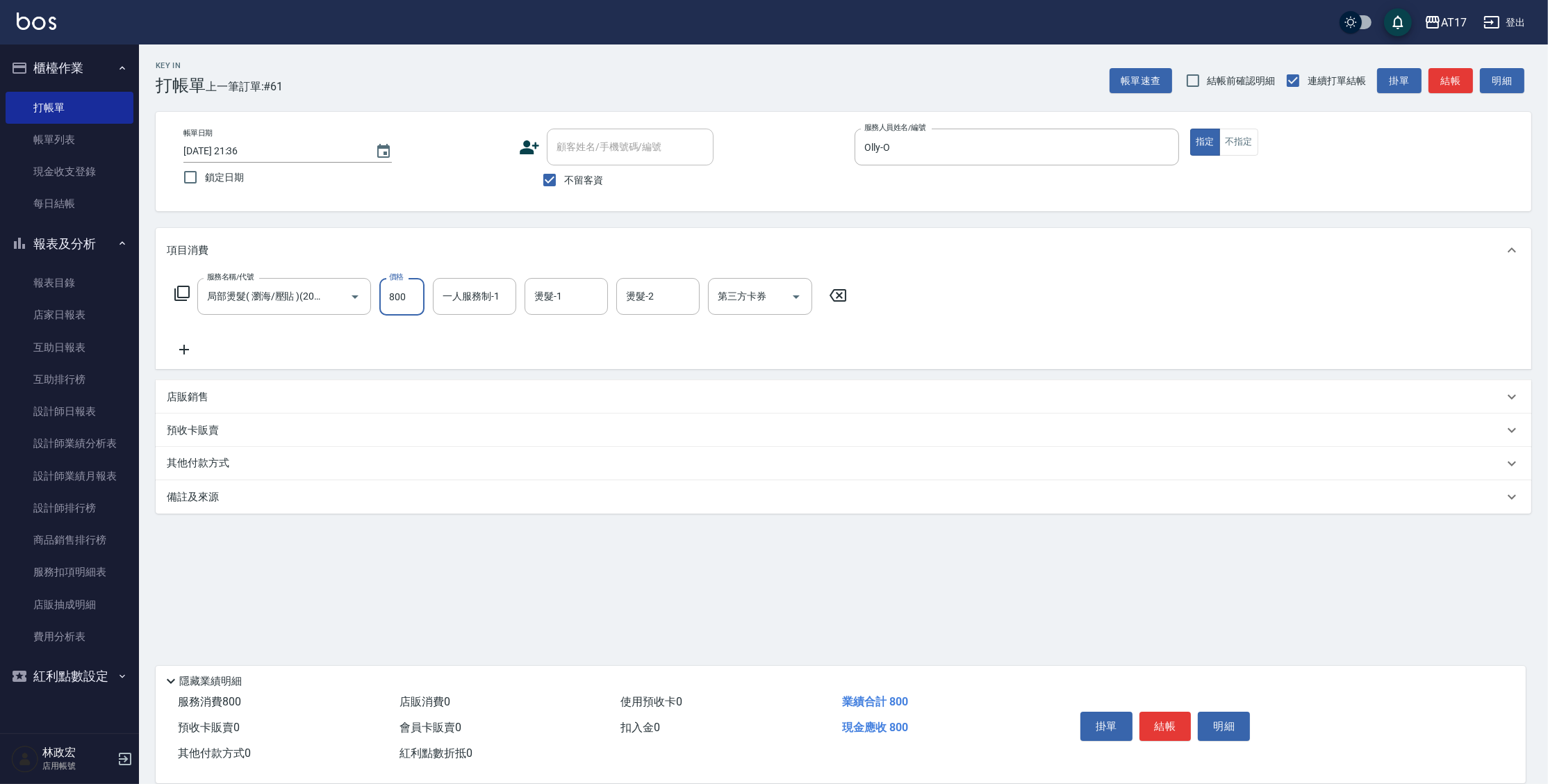
type input "800"
type input "Olly-O"
type input "欣麗-77"
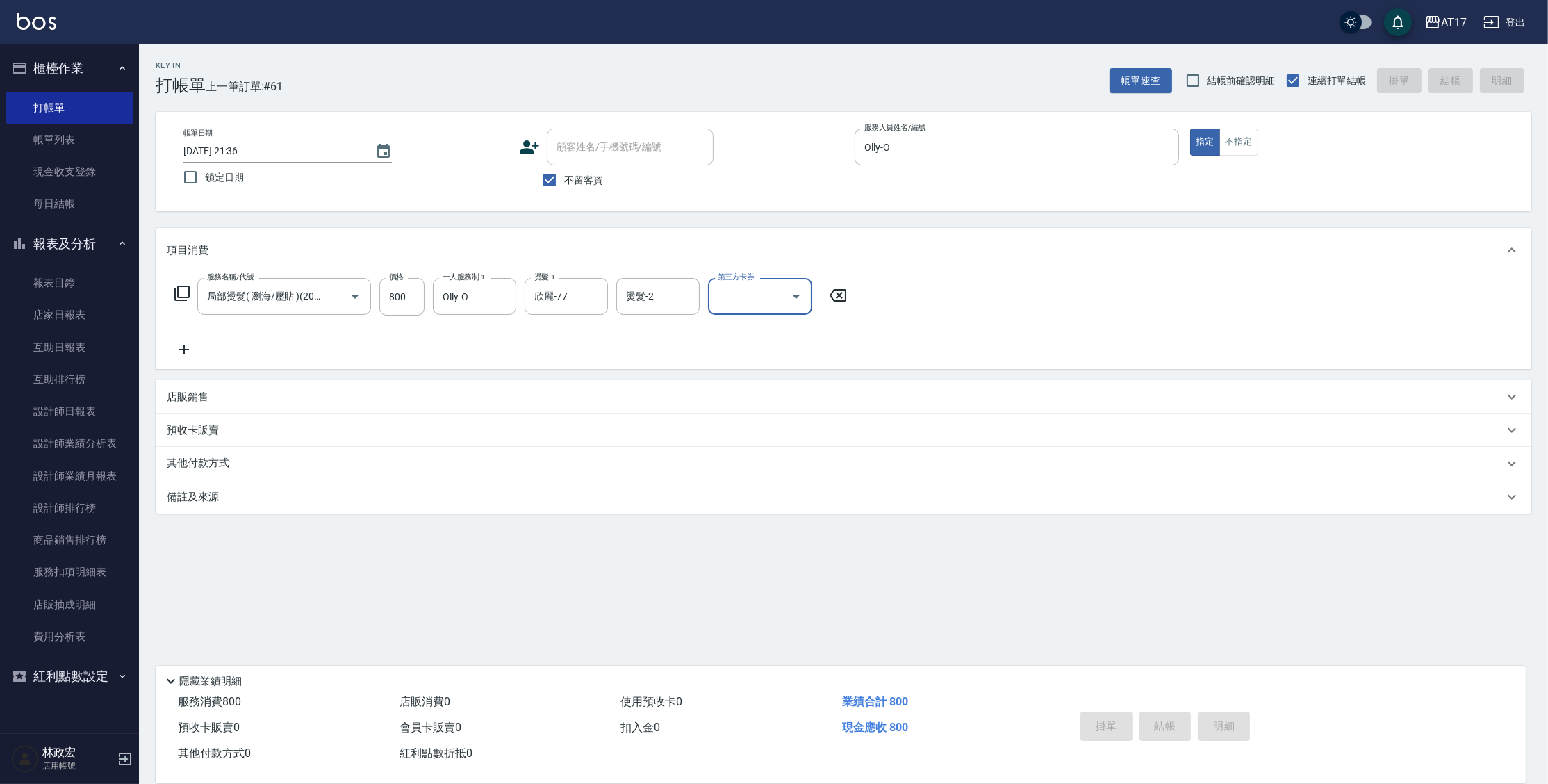
type input "2025/09/12 21:37"
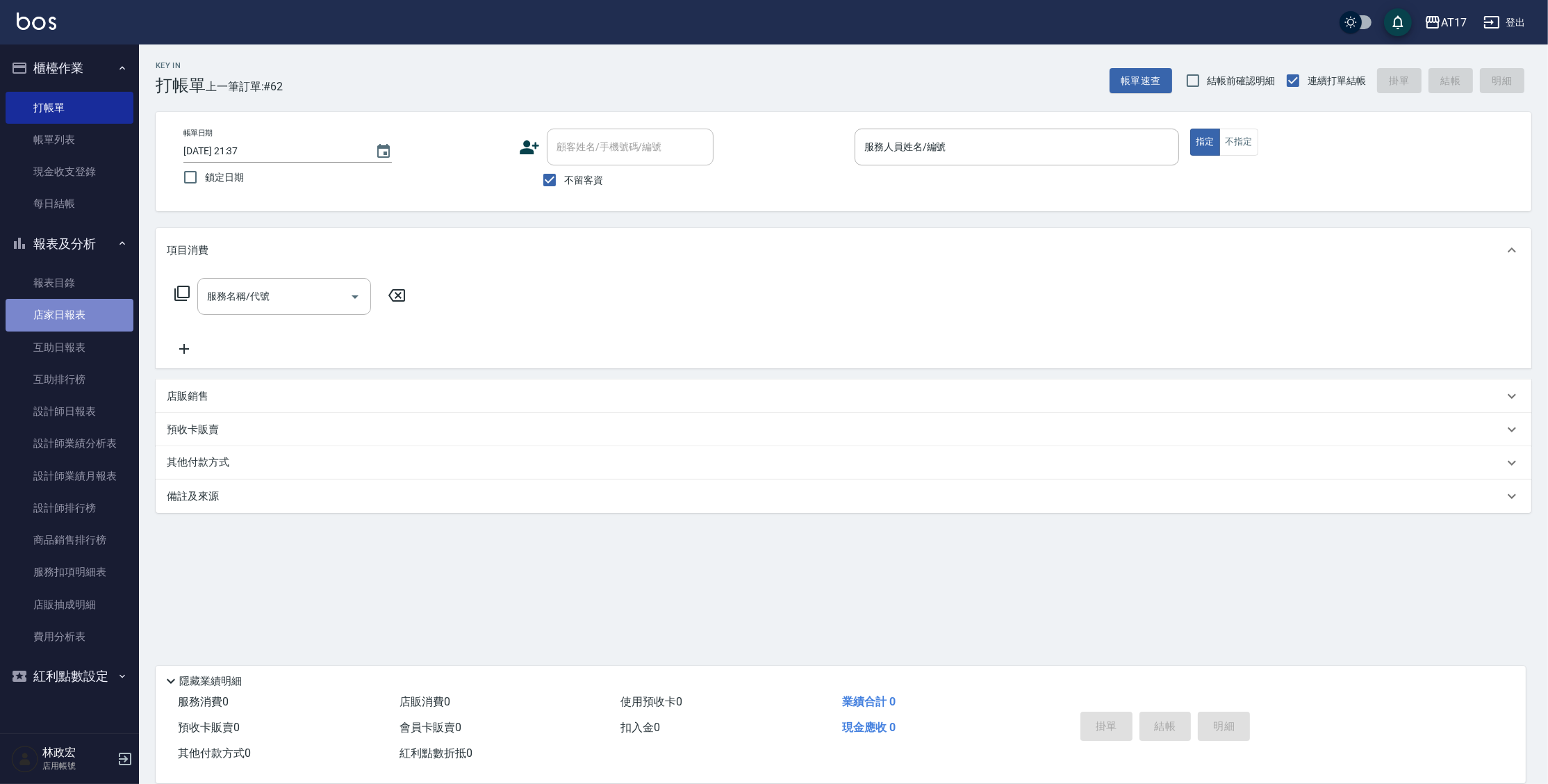
click at [41, 316] on link "店家日報表" at bounding box center [69, 315] width 128 height 32
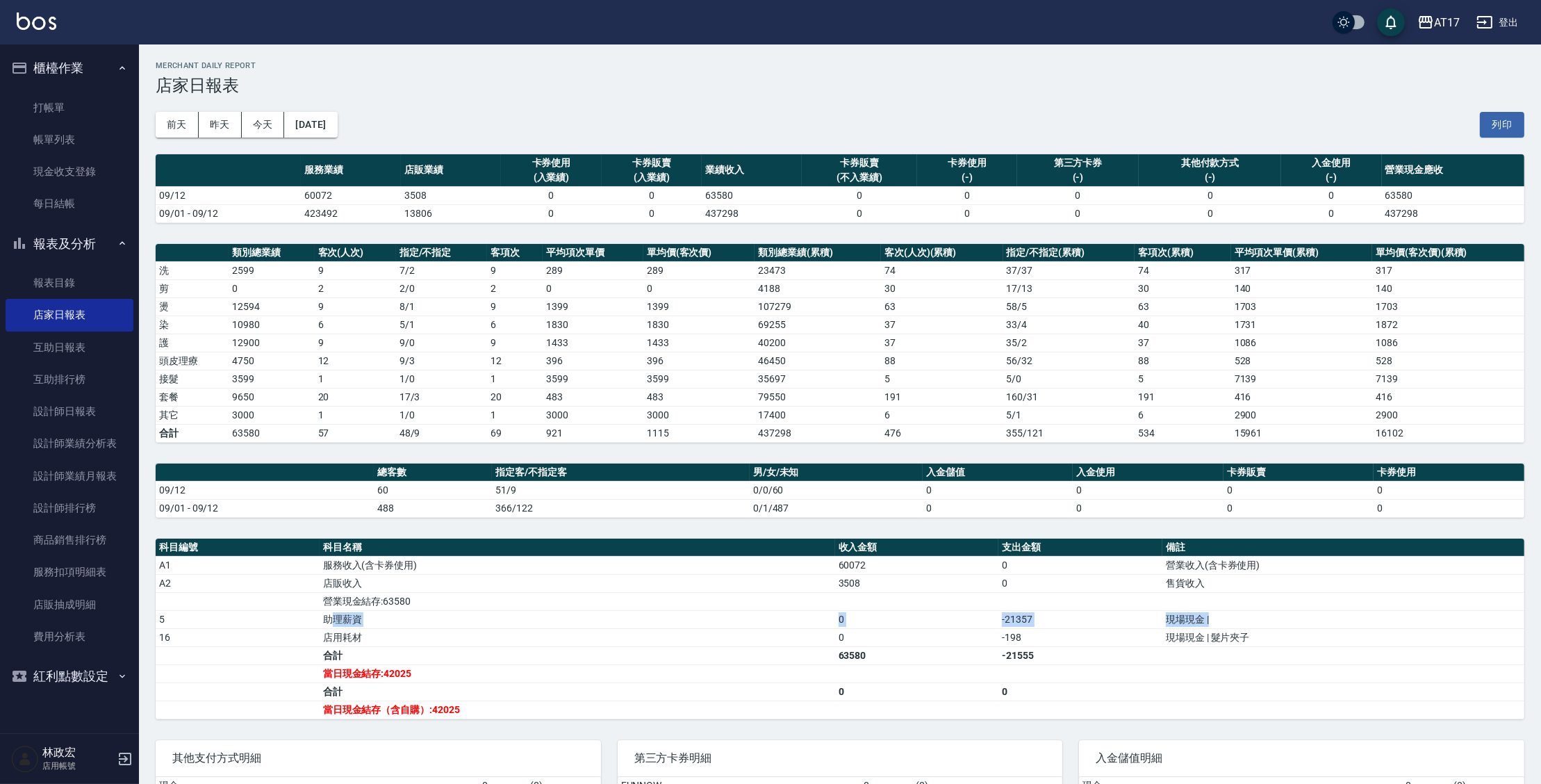
drag, startPoint x: 331, startPoint y: 617, endPoint x: 1184, endPoint y: 626, distance: 853.0
click at [1187, 626] on tr "5 助理薪資 0 -21357 現場現金 |" at bounding box center [840, 619] width 1369 height 18
click at [590, 658] on td "合計" at bounding box center [577, 655] width 515 height 18
click at [31, 410] on link "設計師日報表" at bounding box center [69, 411] width 128 height 32
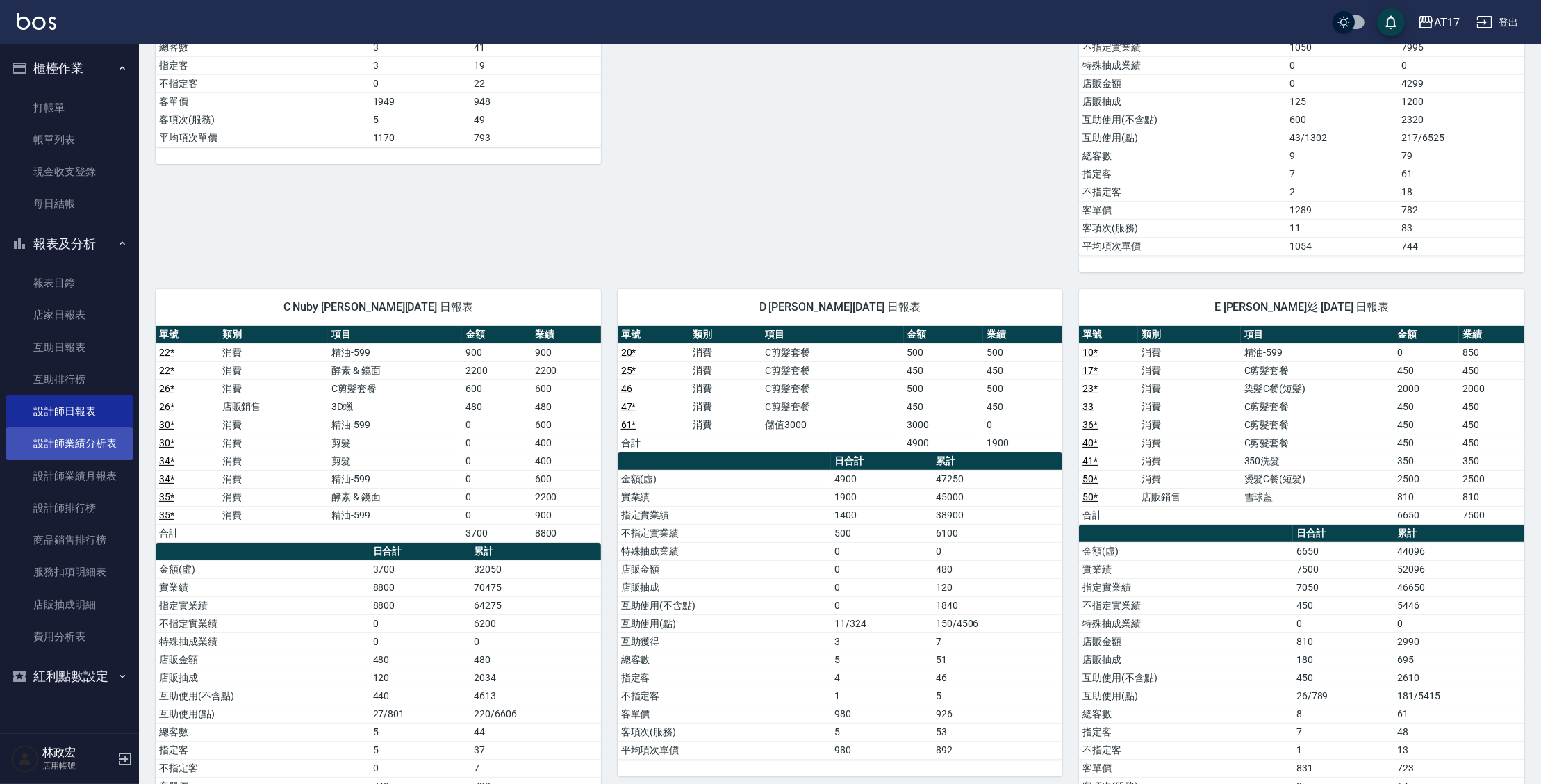
scroll to position [479, 0]
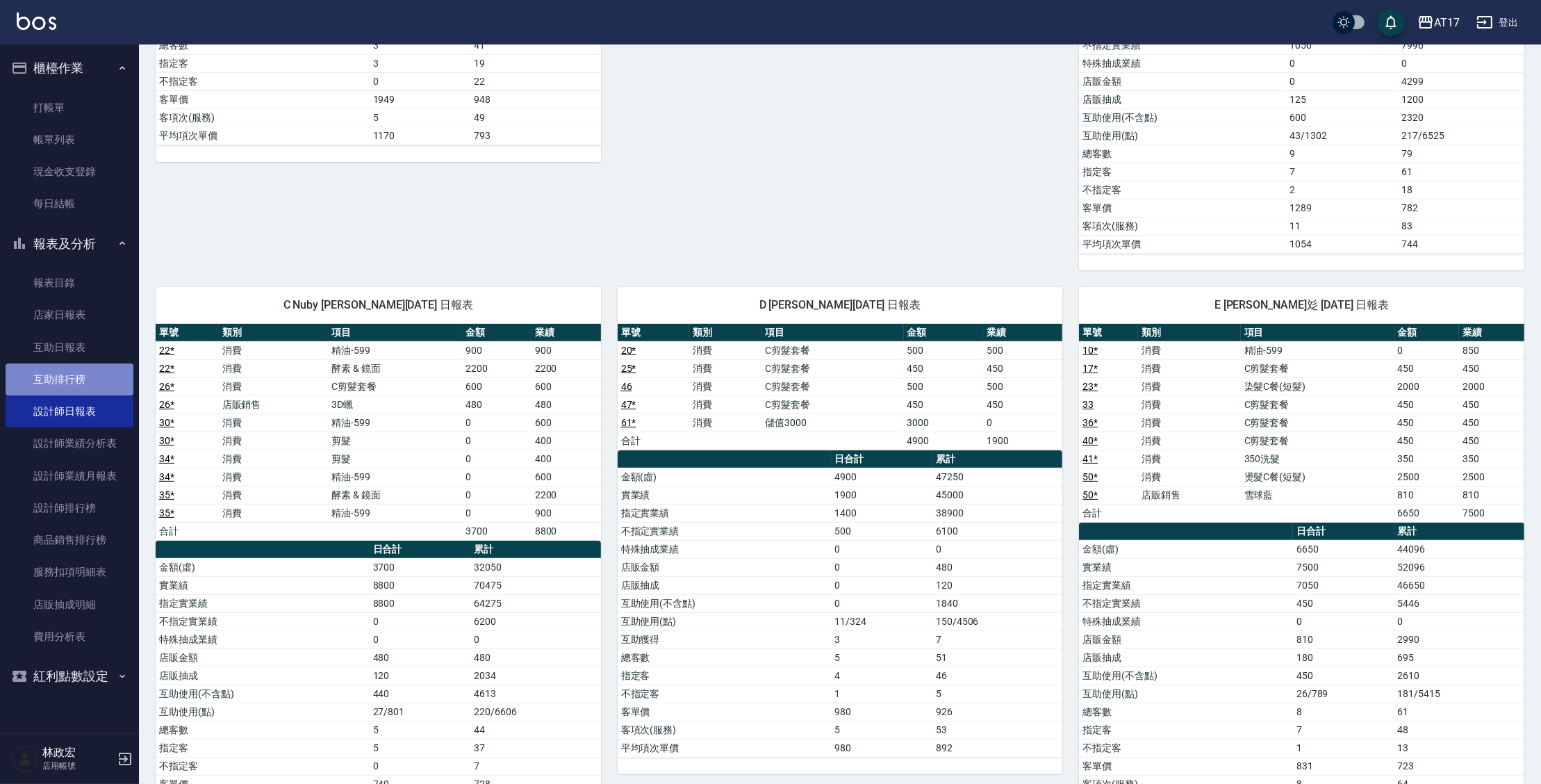
click at [95, 364] on link "互助排行榜" at bounding box center [69, 379] width 128 height 32
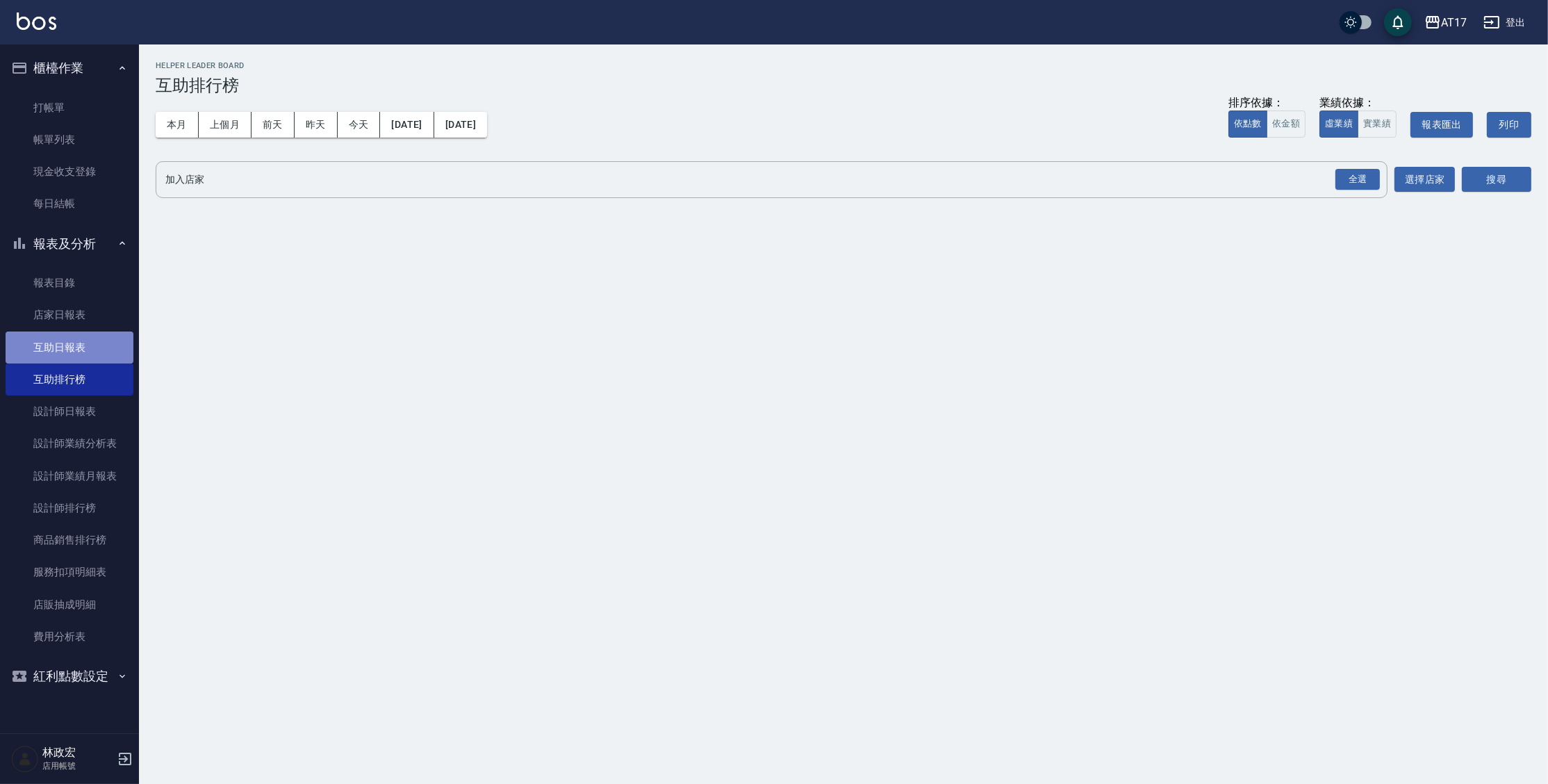
click at [98, 342] on link "互助日報表" at bounding box center [69, 347] width 128 height 32
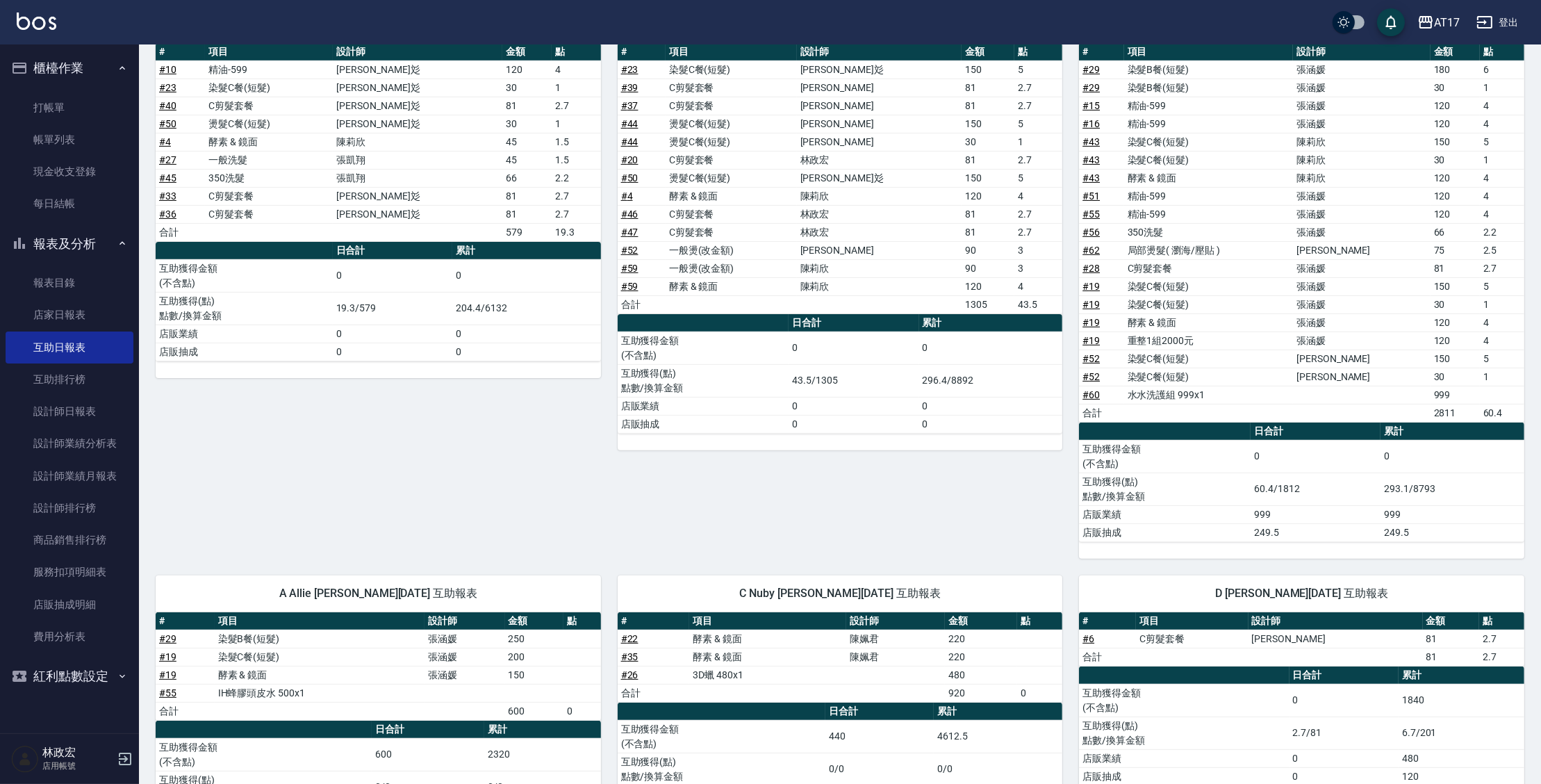
scroll to position [885, 0]
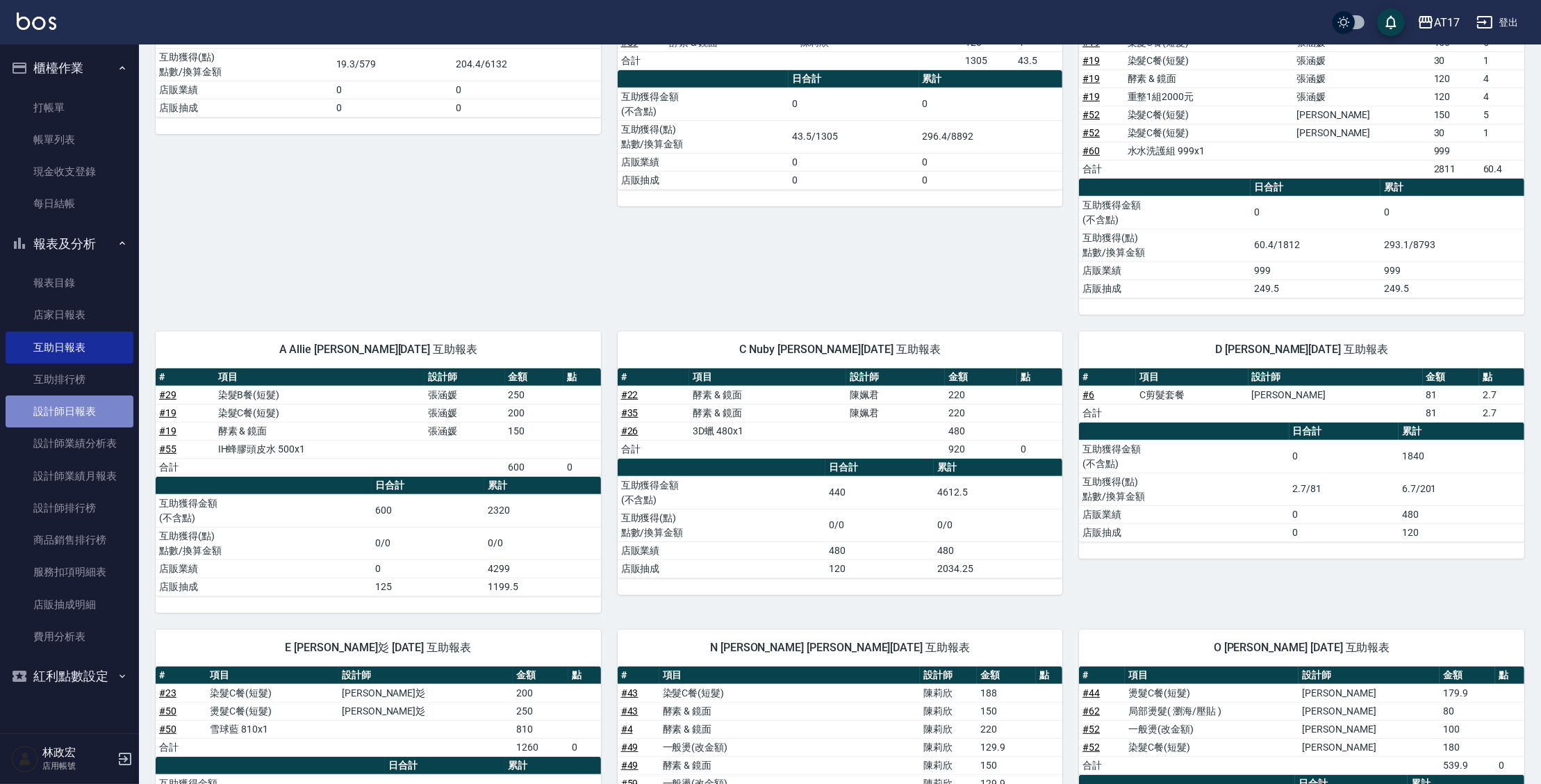
click at [68, 412] on link "設計師日報表" at bounding box center [69, 411] width 128 height 32
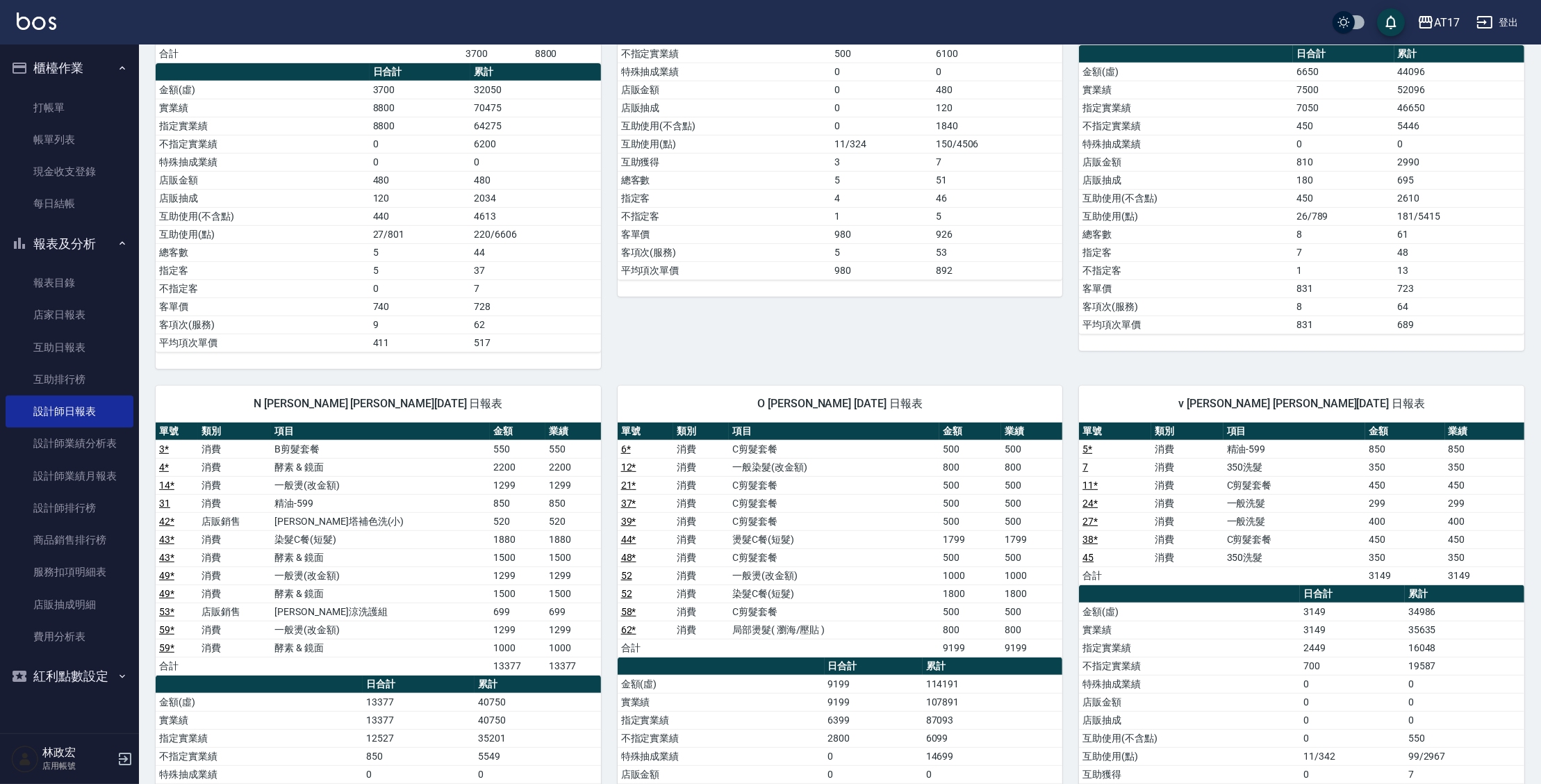
scroll to position [957, 0]
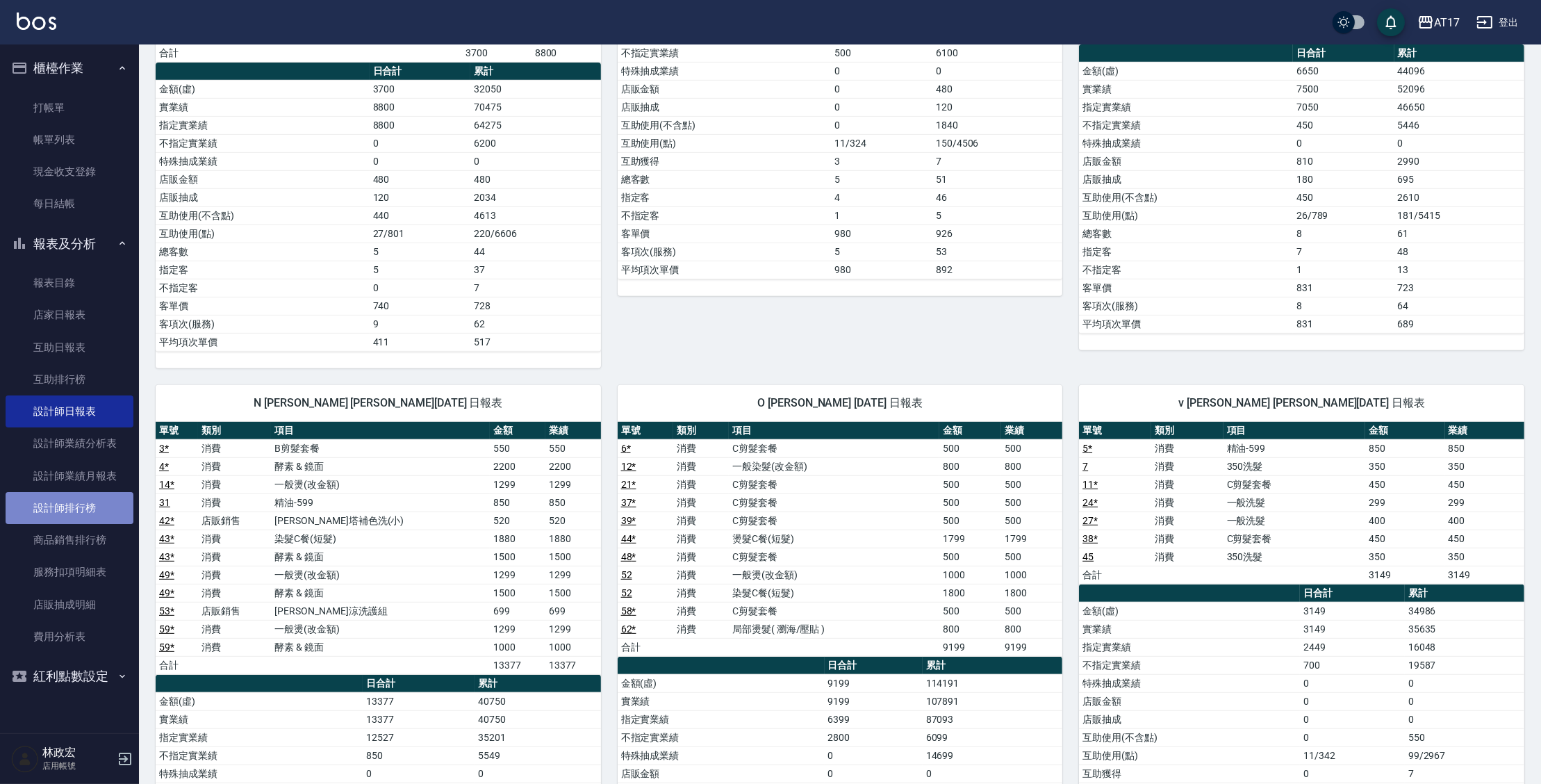
click at [99, 511] on link "設計師排行榜" at bounding box center [69, 508] width 128 height 32
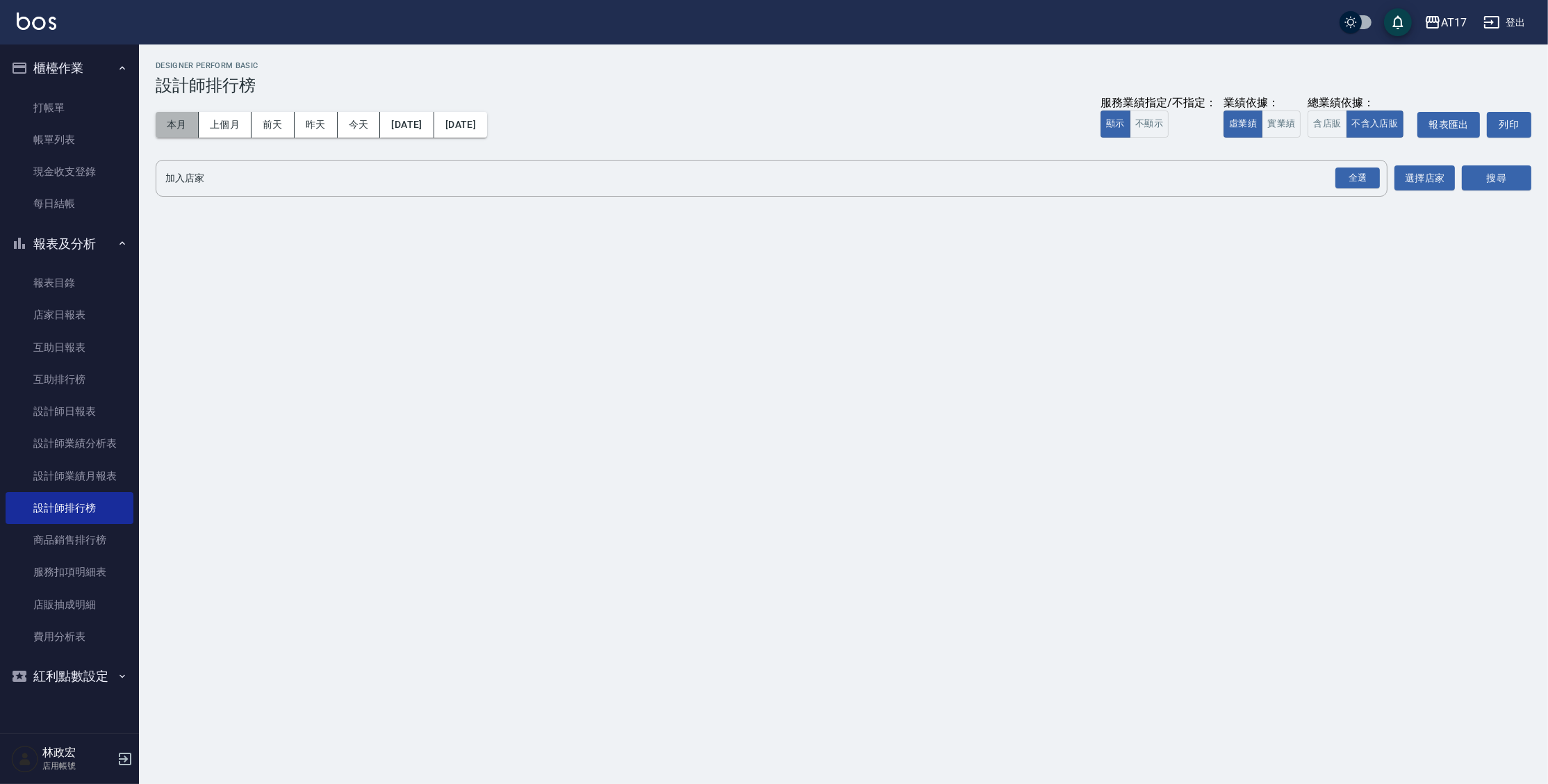
click at [194, 120] on button "本月" at bounding box center [177, 125] width 43 height 26
click at [1299, 121] on button "實業績" at bounding box center [1282, 124] width 39 height 27
click at [1354, 181] on div "全選" at bounding box center [1358, 178] width 44 height 22
click at [1471, 177] on button "搜尋" at bounding box center [1497, 179] width 69 height 26
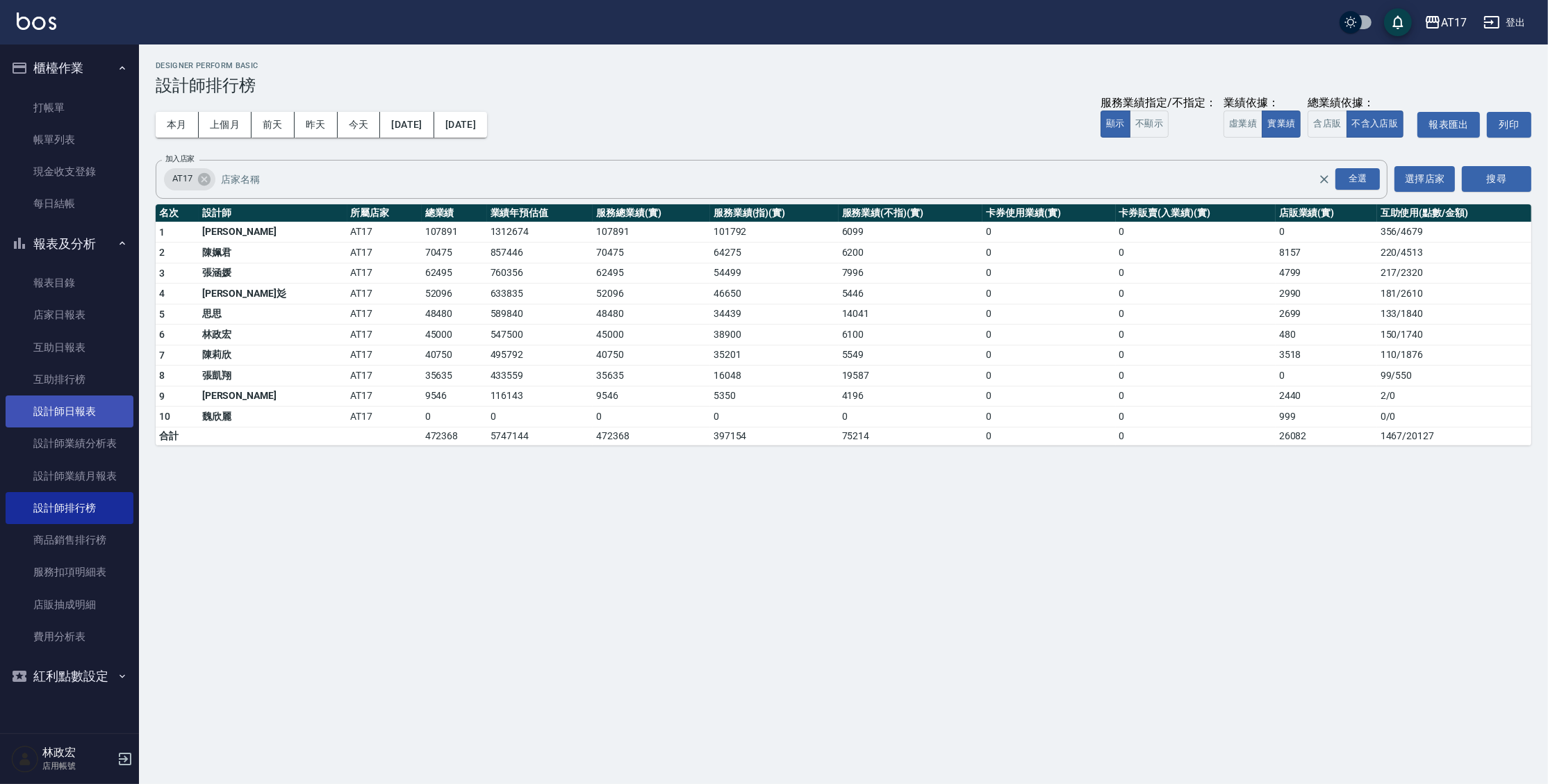
click at [90, 415] on link "設計師日報表" at bounding box center [69, 411] width 128 height 32
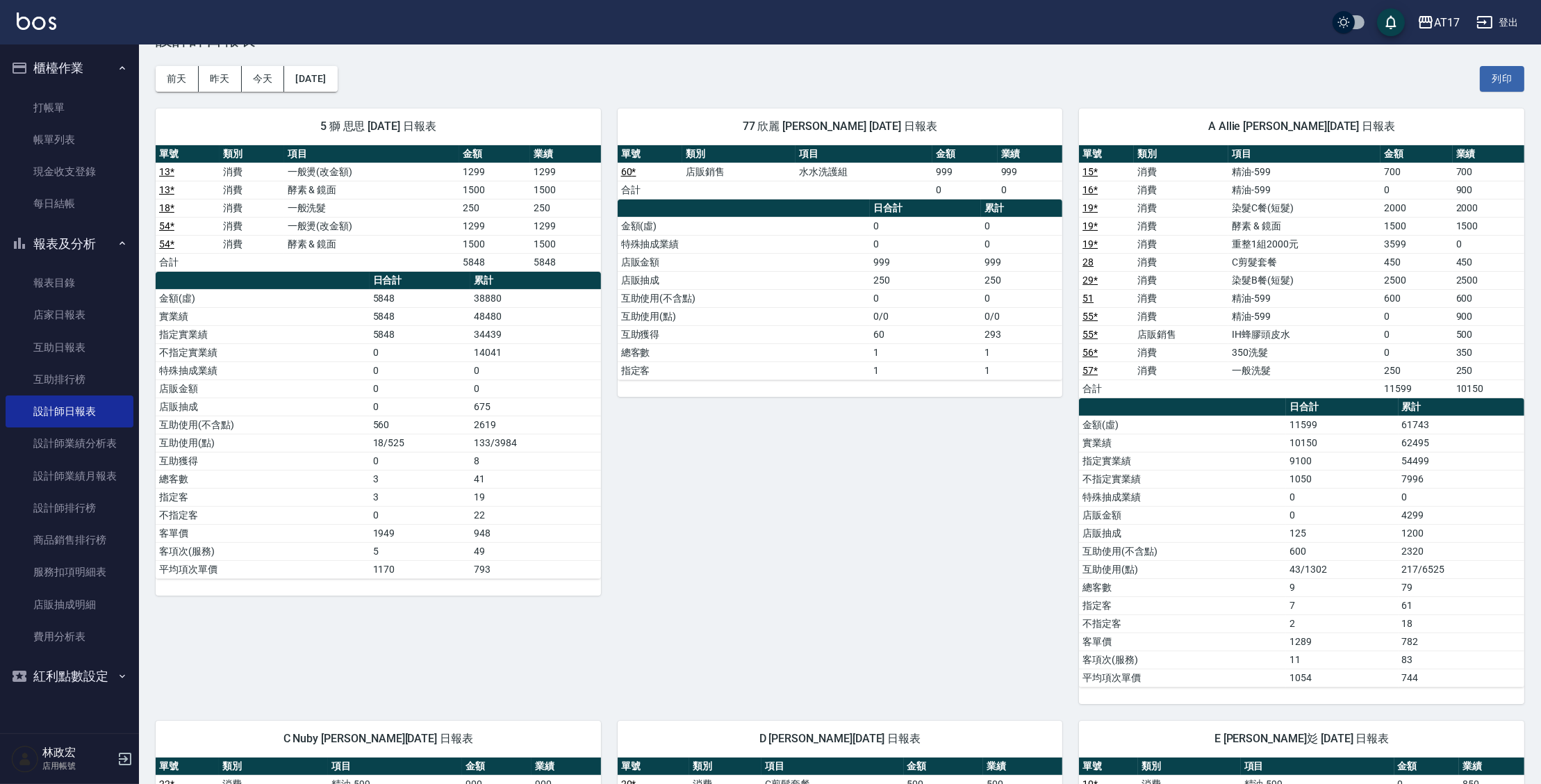
scroll to position [32, 0]
